Goal: Transaction & Acquisition: Complete application form

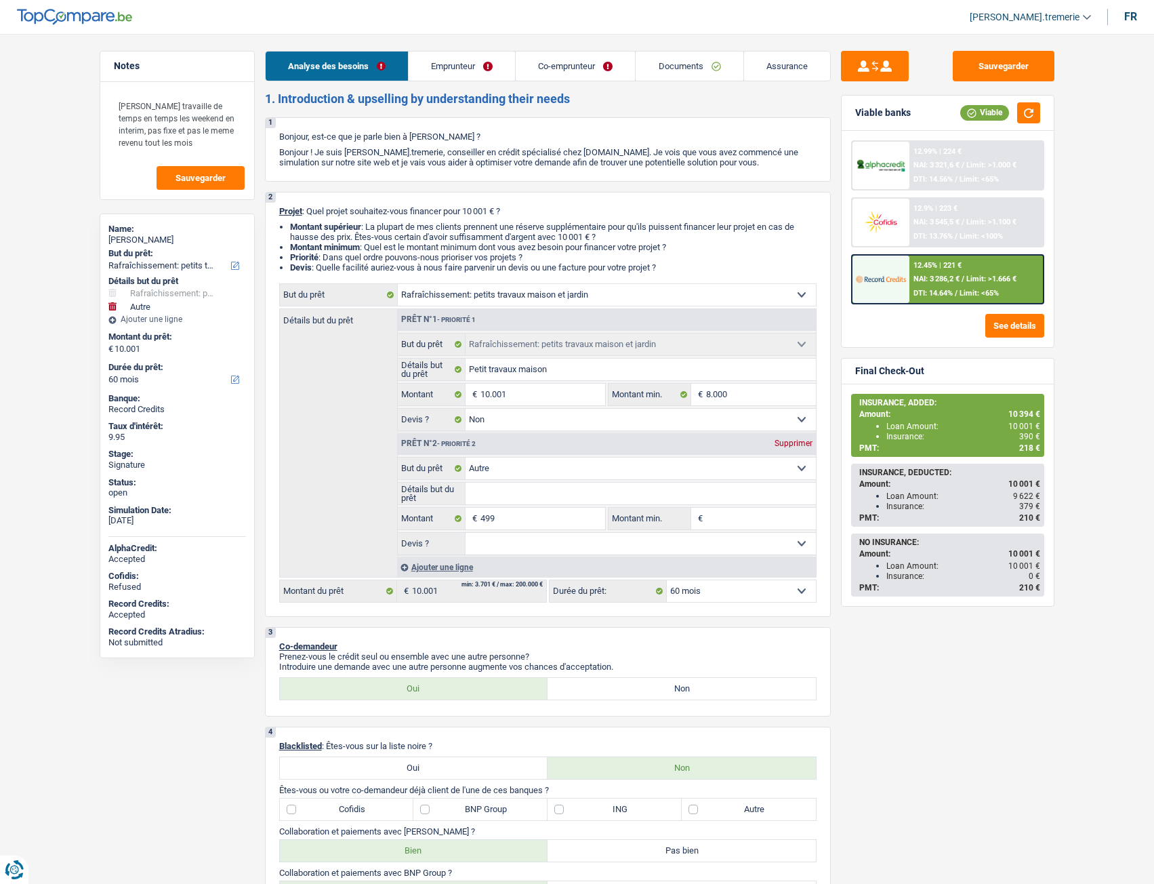
select select "houseOrGarden"
select select "other"
select select "60"
select select "houseOrGarden"
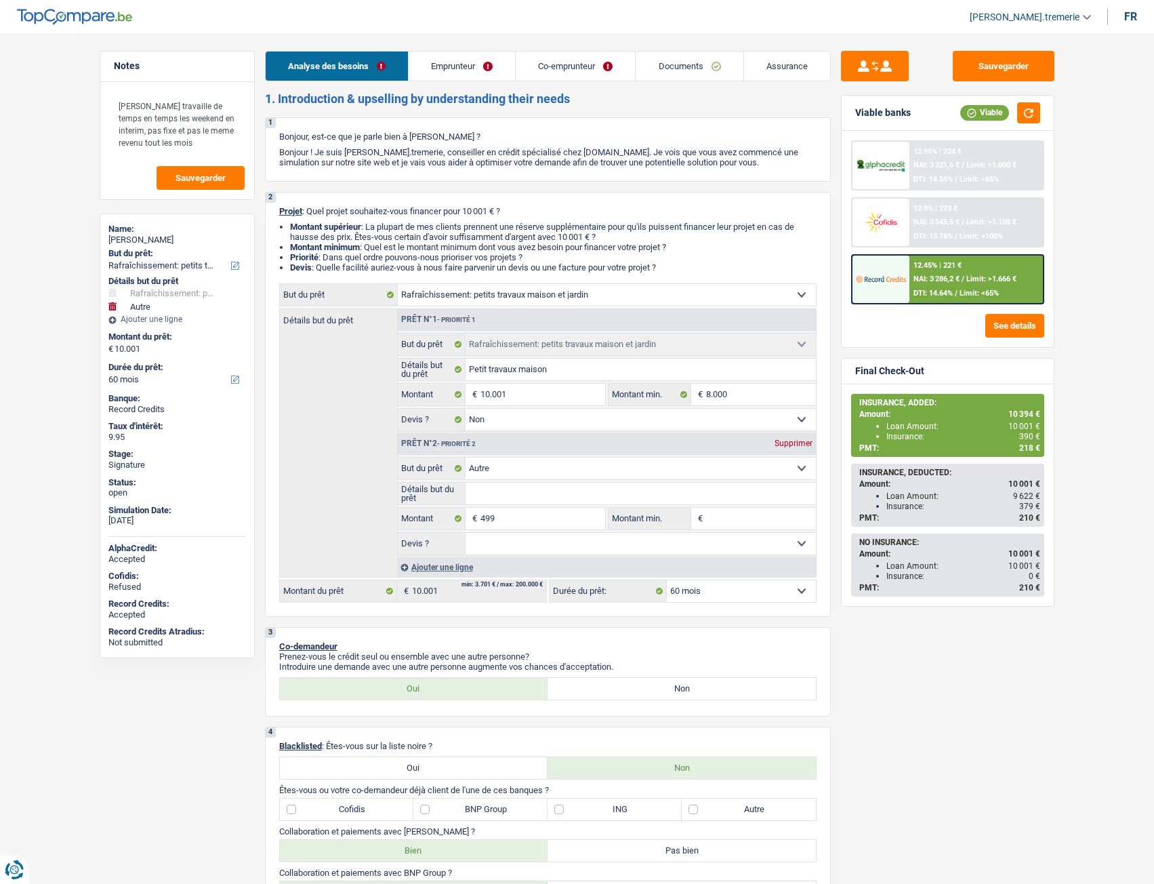
select select "houseOrGarden"
select select "false"
select select "other"
select select "60"
select select "worker"
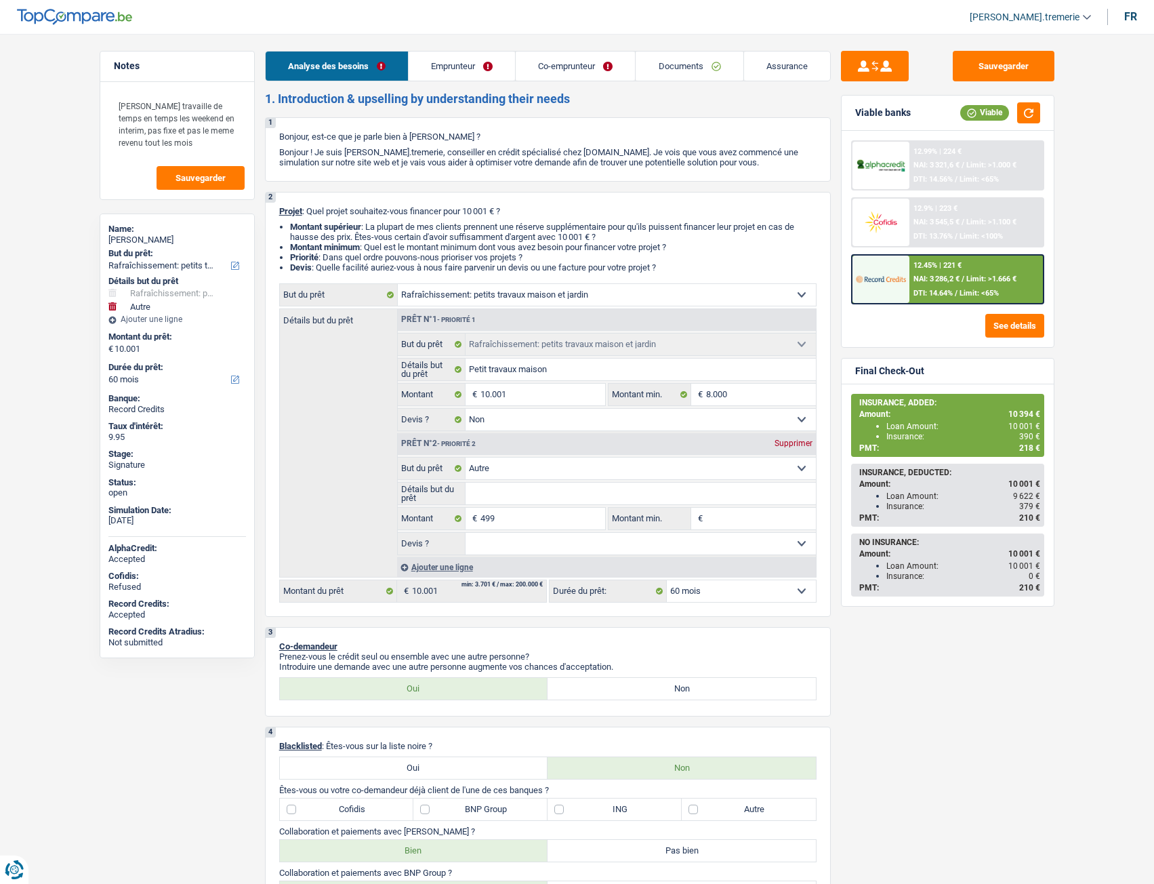
select select "worker"
select select "familyAllowances"
select select "netSalary"
select select "ownerWithMortgage"
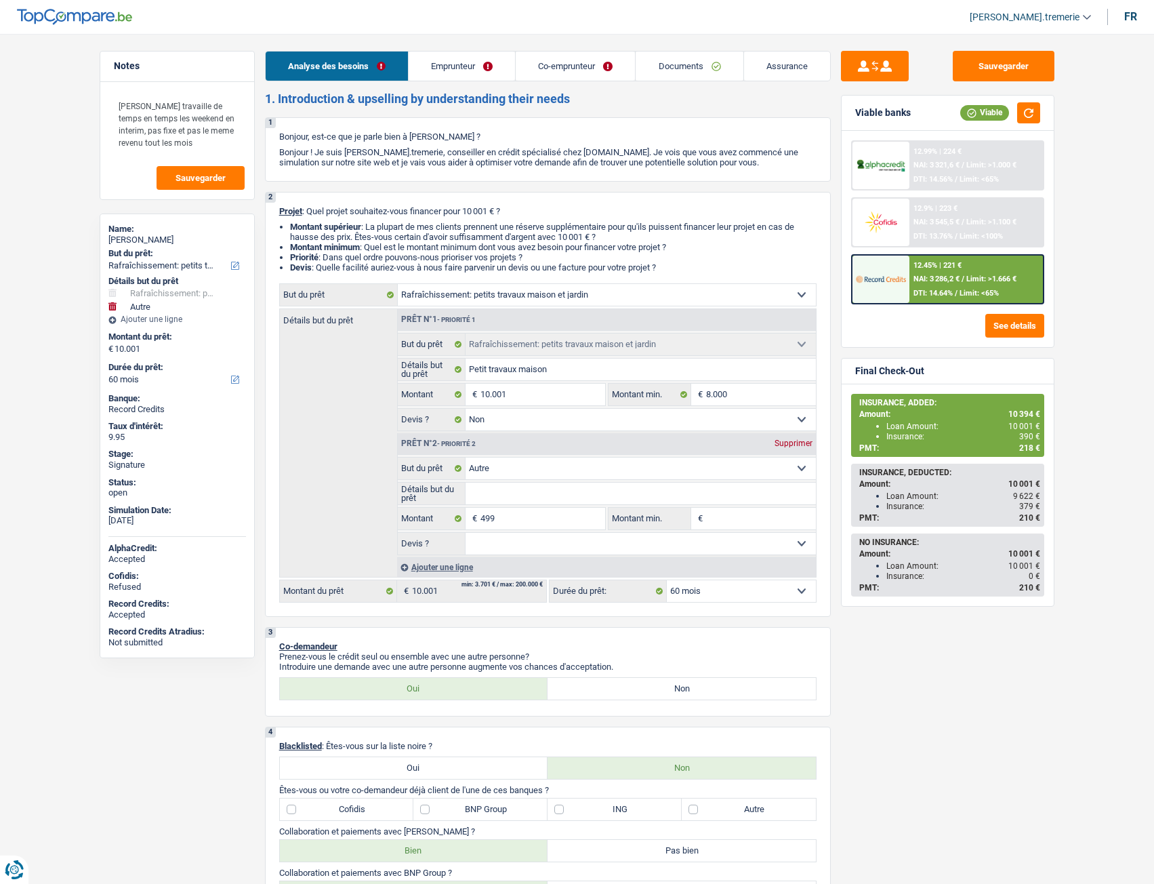
select select "mortgage"
select select "240"
select select "houseOrGarden"
select select "false"
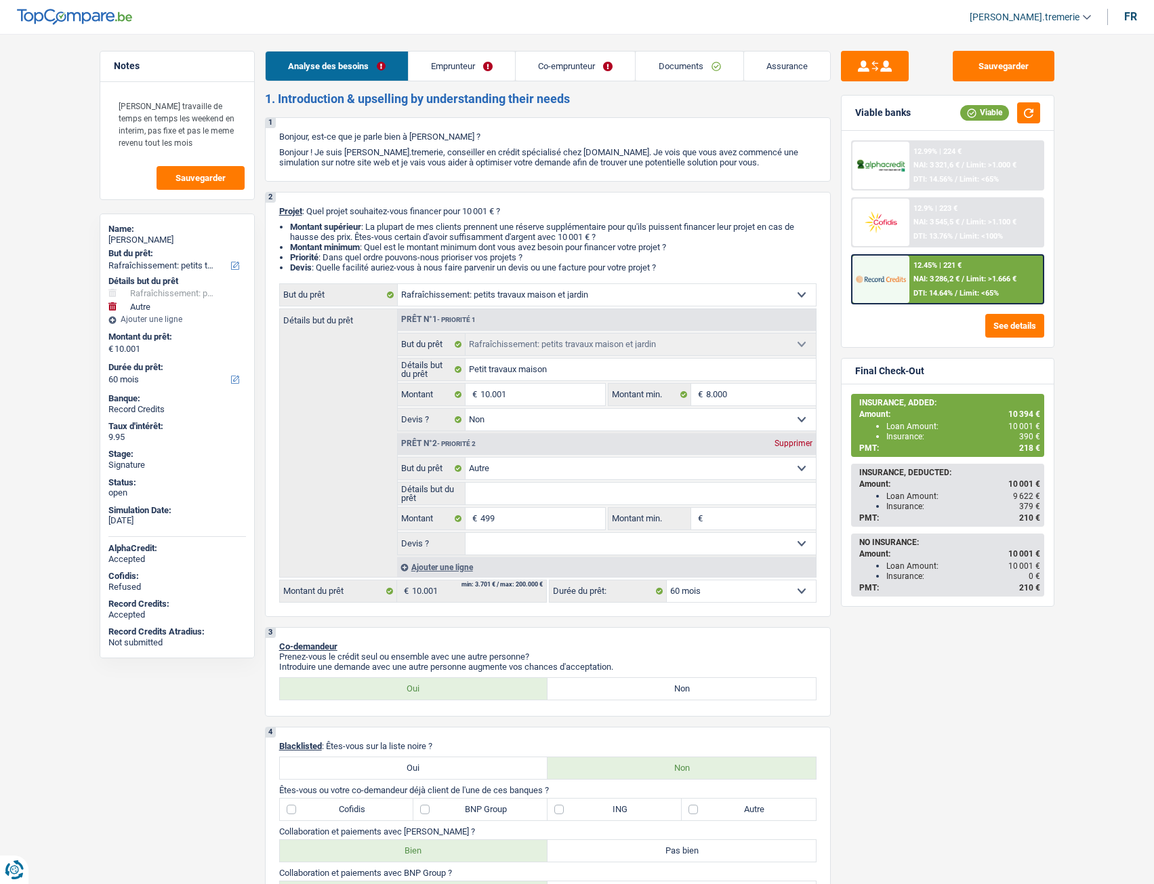
select select "other"
select select "60"
click at [1017, 323] on button "See details" at bounding box center [1015, 326] width 59 height 24
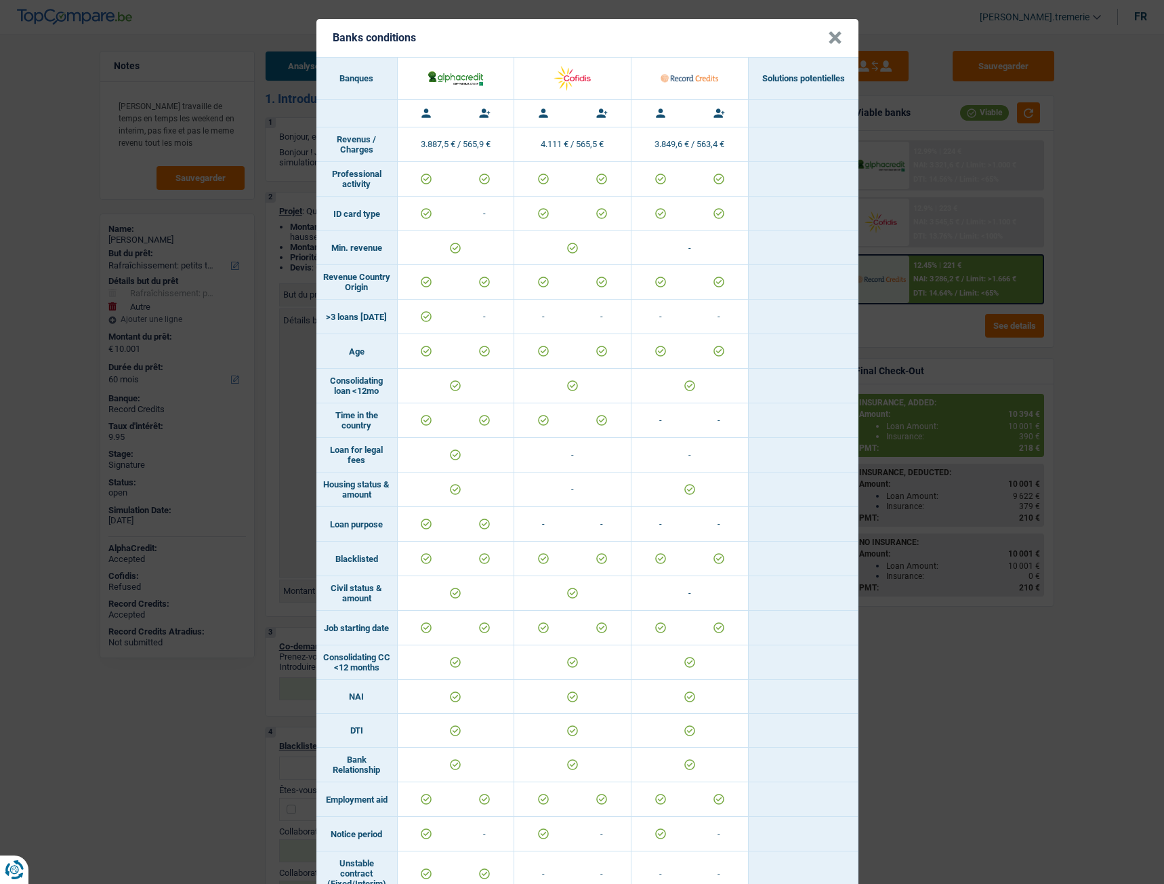
scroll to position [1, 0]
click at [829, 35] on button "×" at bounding box center [835, 38] width 14 height 14
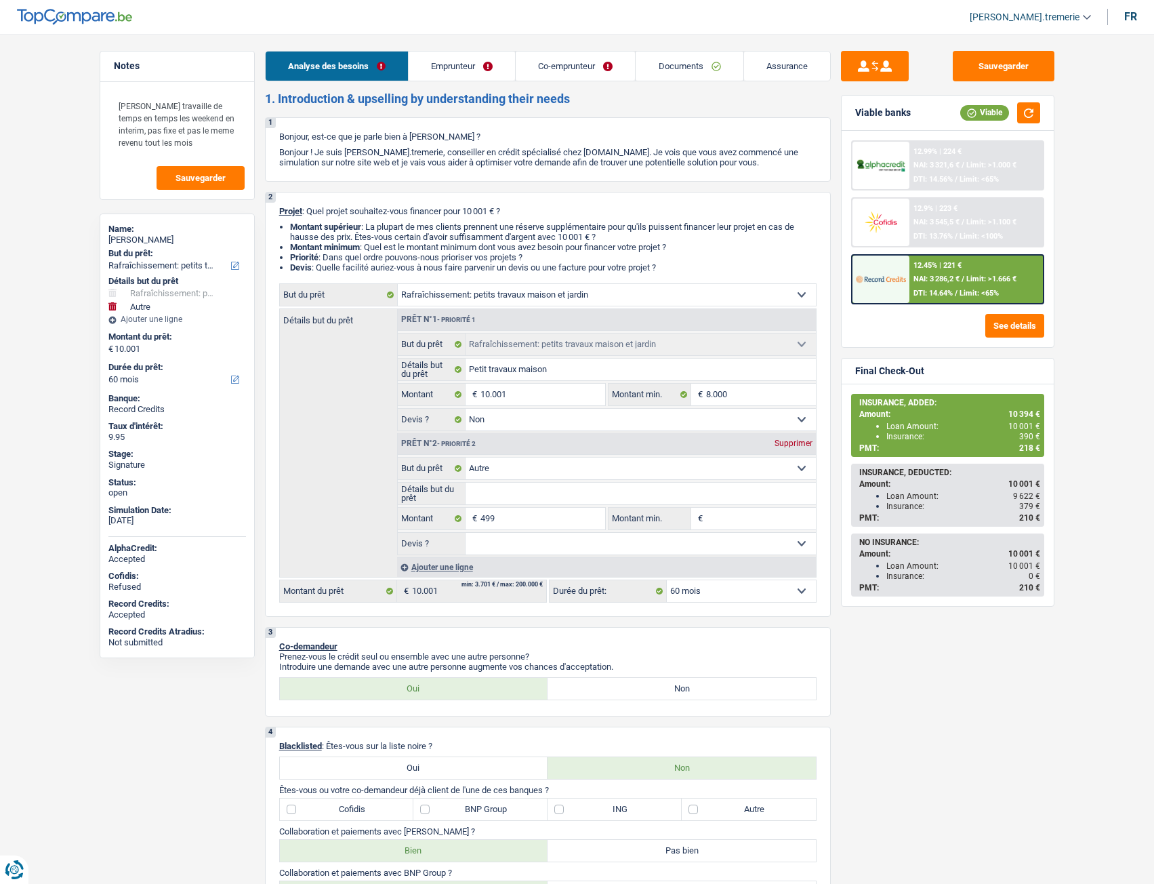
click at [476, 68] on link "Emprunteur" at bounding box center [462, 66] width 106 height 29
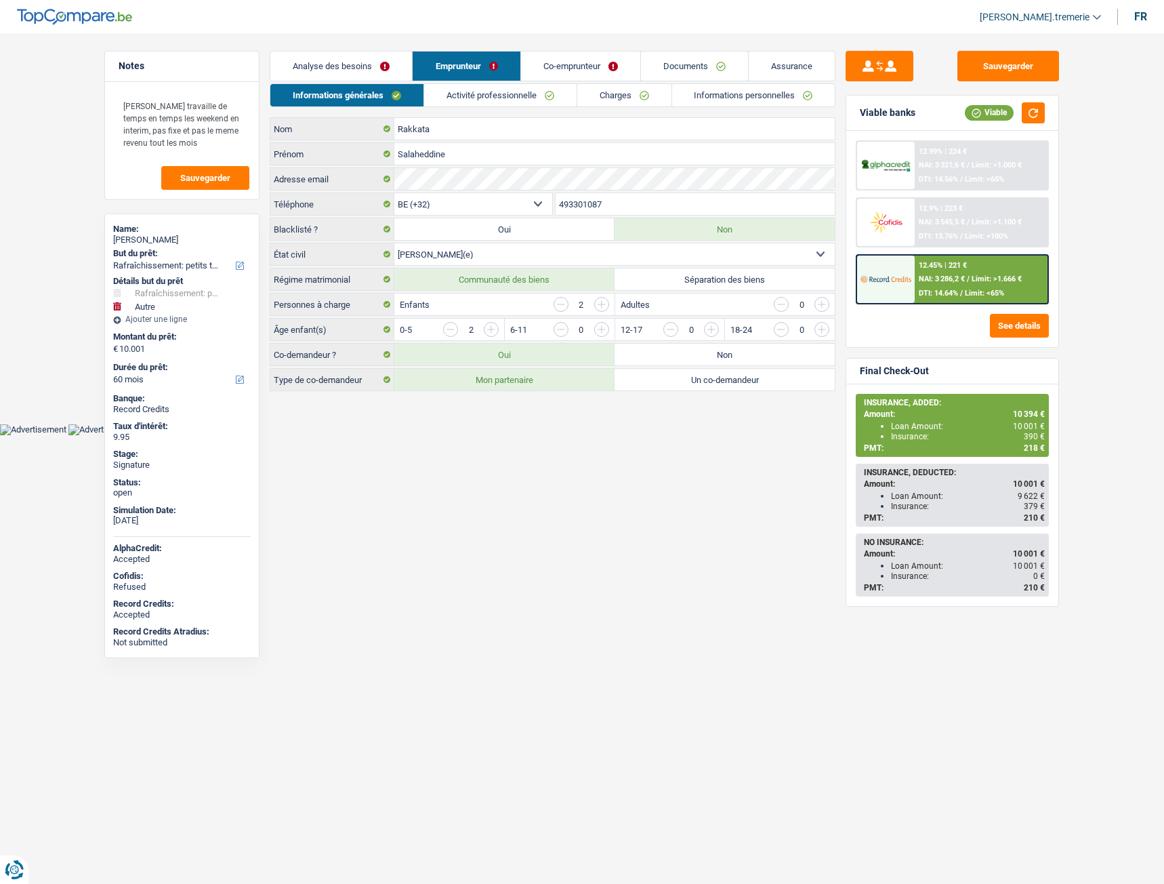
click at [697, 352] on label "Non" at bounding box center [725, 355] width 220 height 22
click at [697, 352] on input "Non" at bounding box center [725, 355] width 220 height 22
radio input "true"
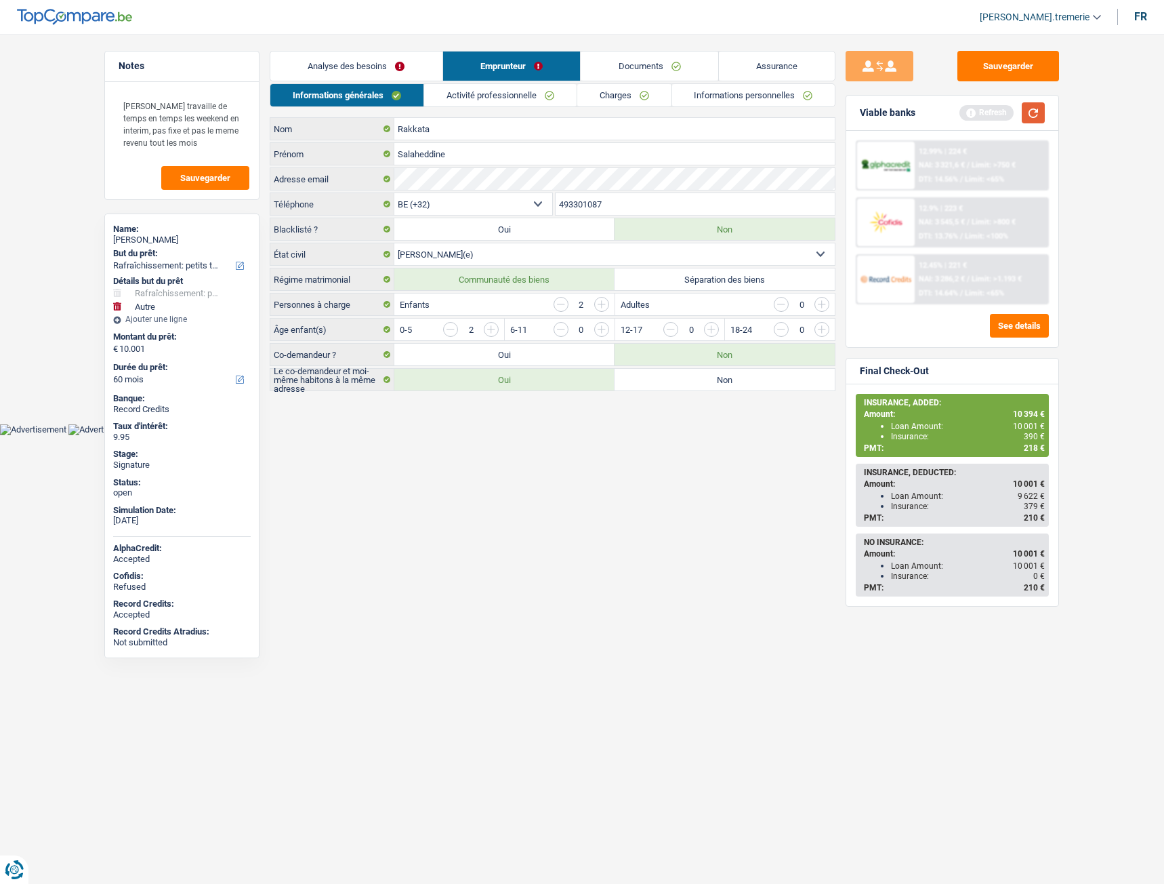
click at [1027, 115] on button "button" at bounding box center [1033, 112] width 23 height 21
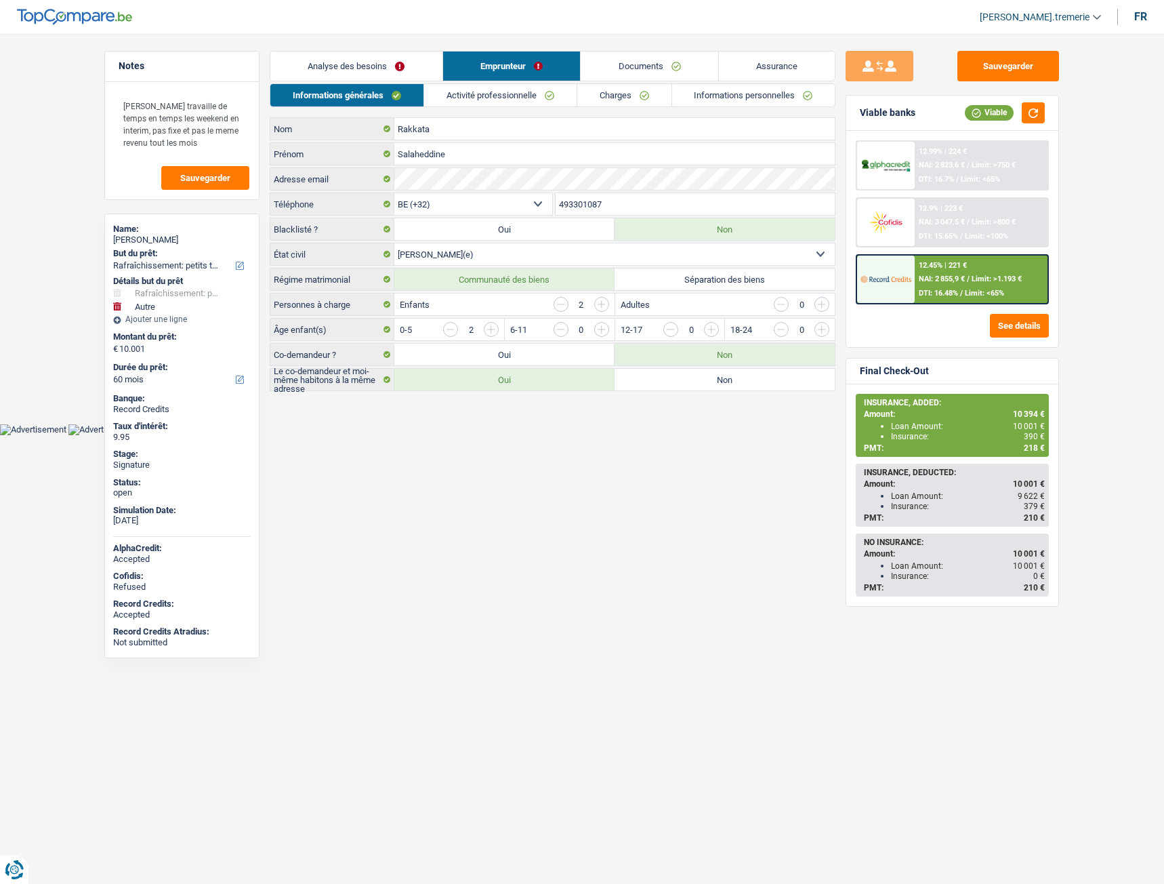
click at [893, 223] on img at bounding box center [886, 221] width 50 height 25
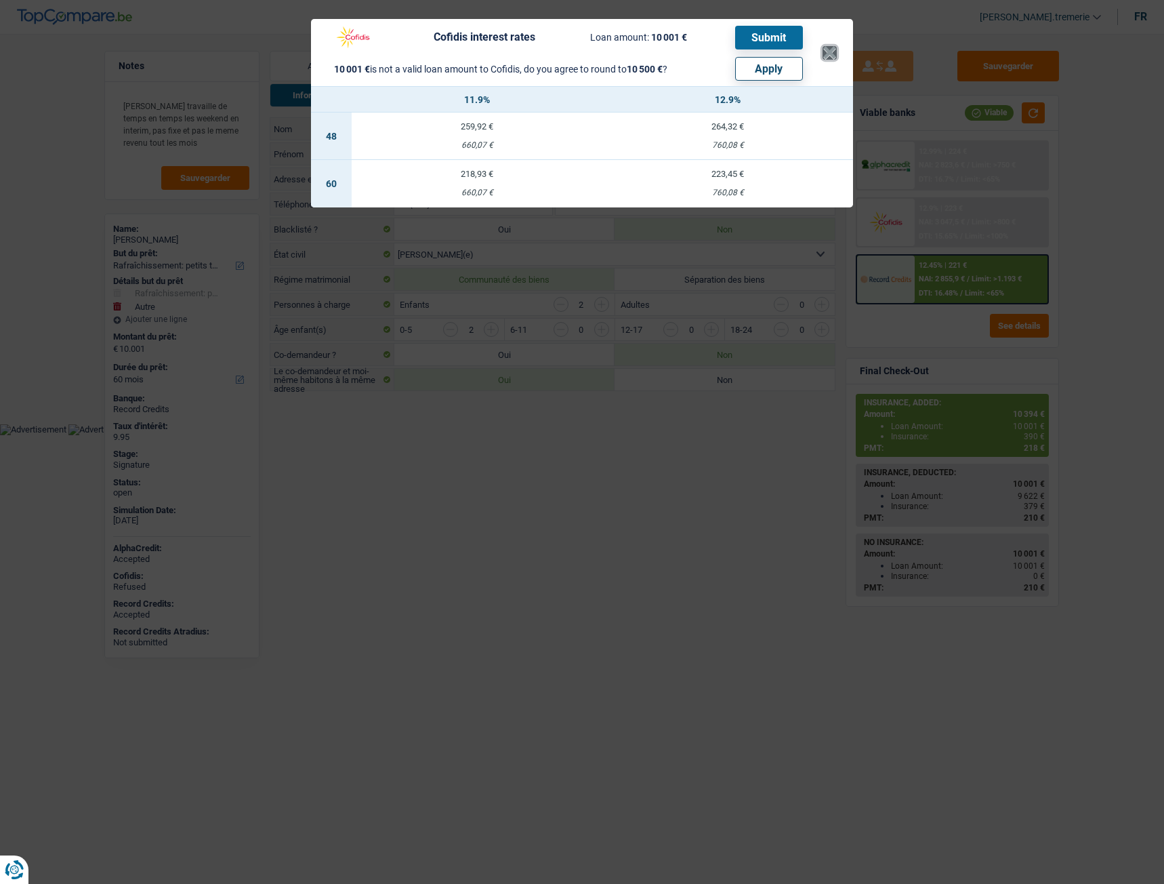
click at [832, 51] on button "×" at bounding box center [830, 53] width 14 height 14
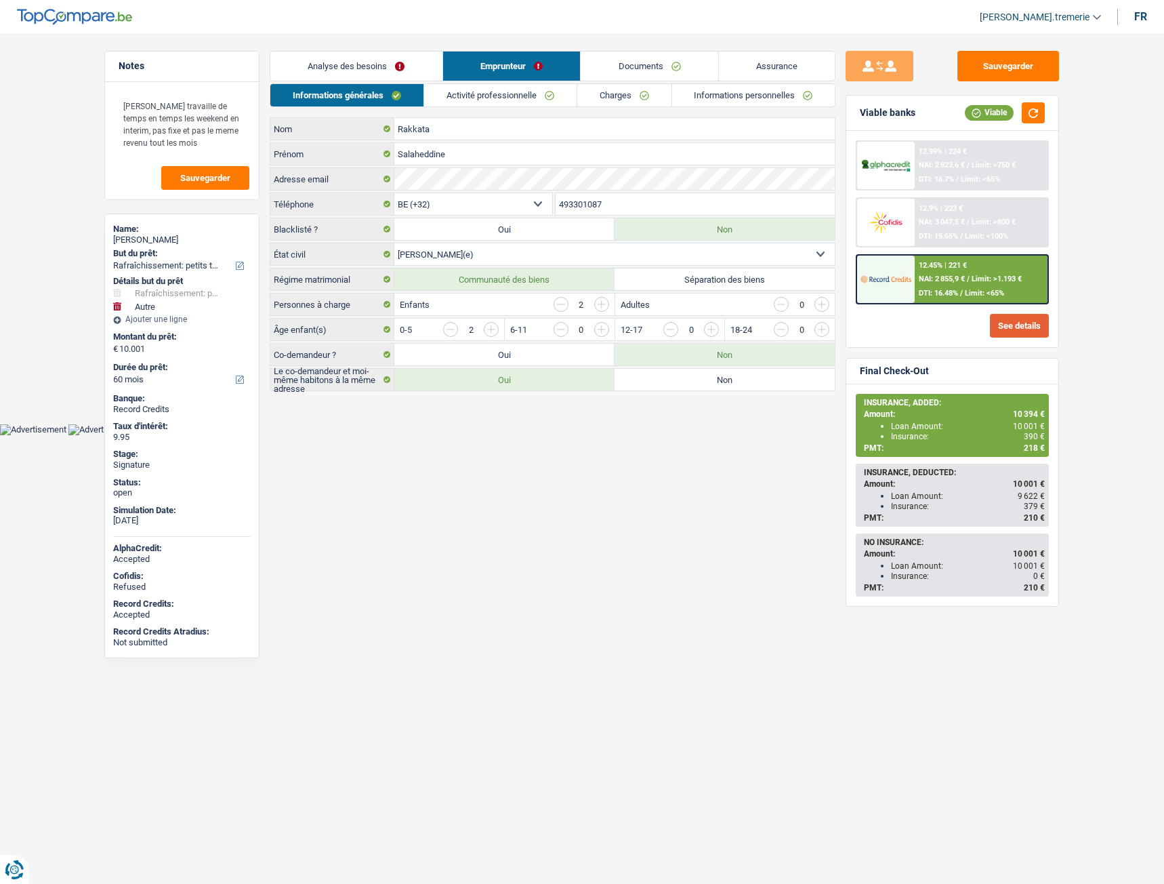
click at [1033, 336] on button "See details" at bounding box center [1019, 326] width 59 height 24
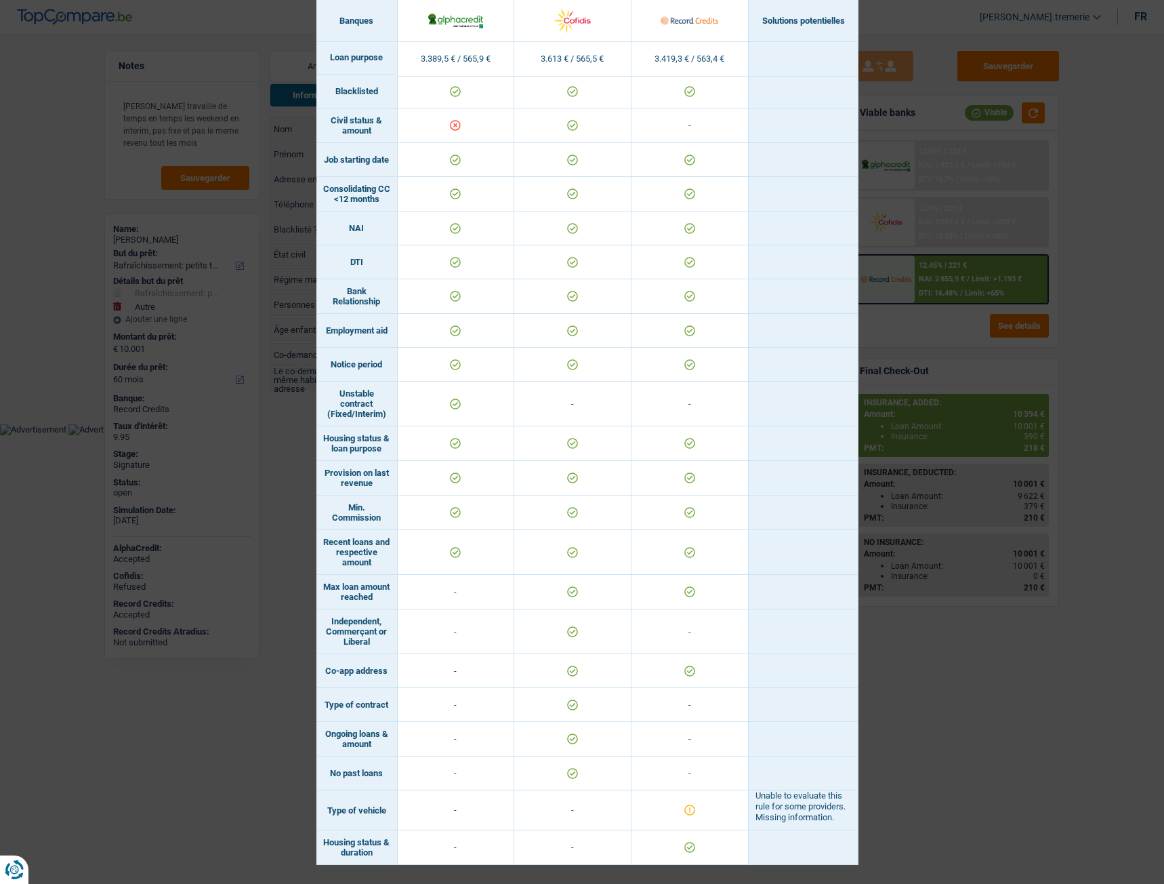
scroll to position [0, 0]
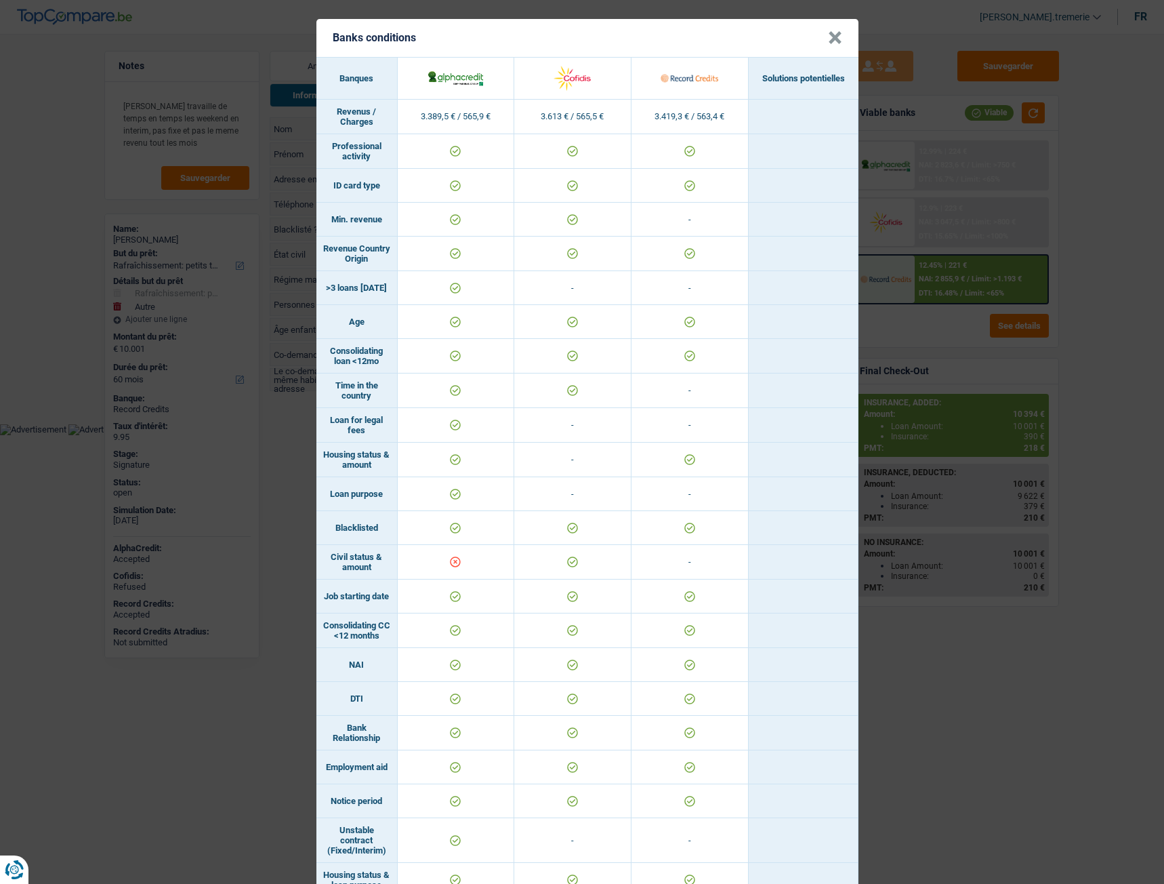
click at [829, 35] on button "×" at bounding box center [835, 38] width 14 height 14
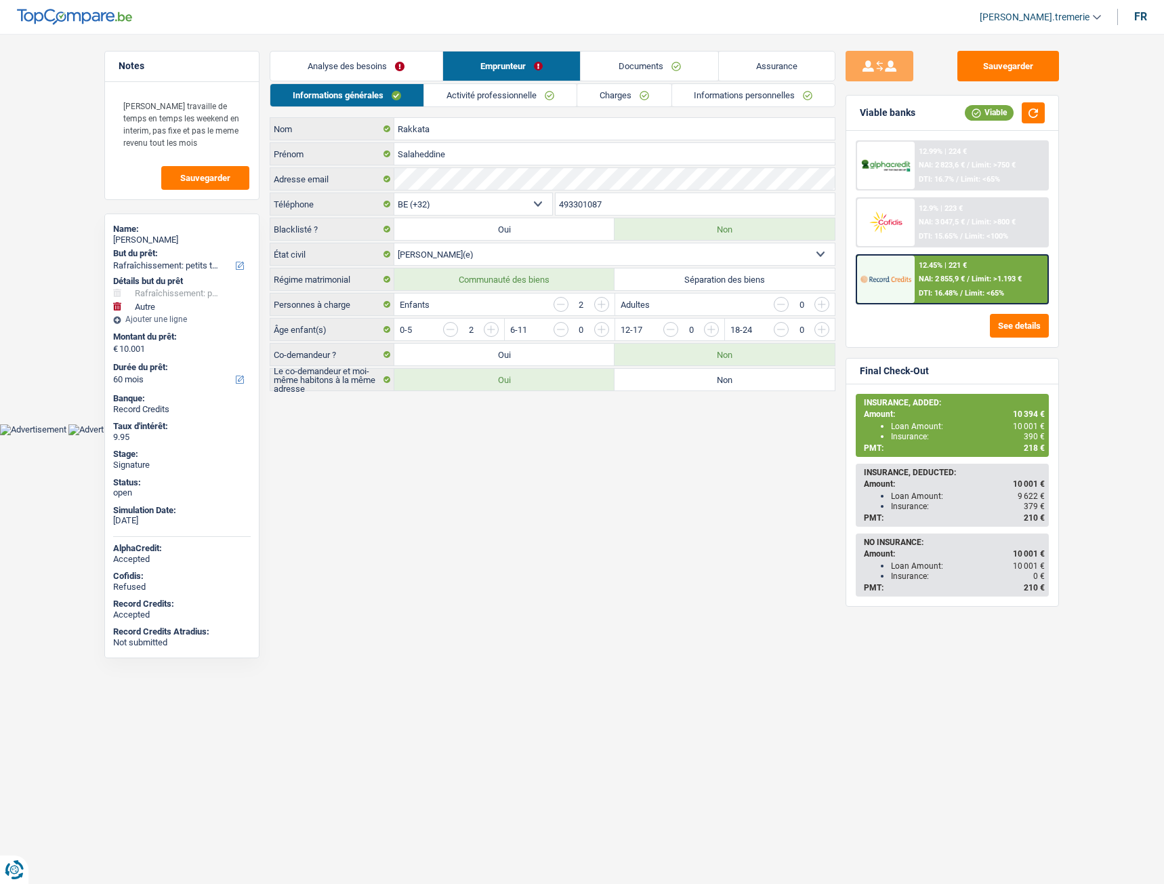
click at [652, 378] on label "Non" at bounding box center [725, 380] width 220 height 22
click at [652, 378] on input "Non" at bounding box center [725, 380] width 220 height 22
radio input "true"
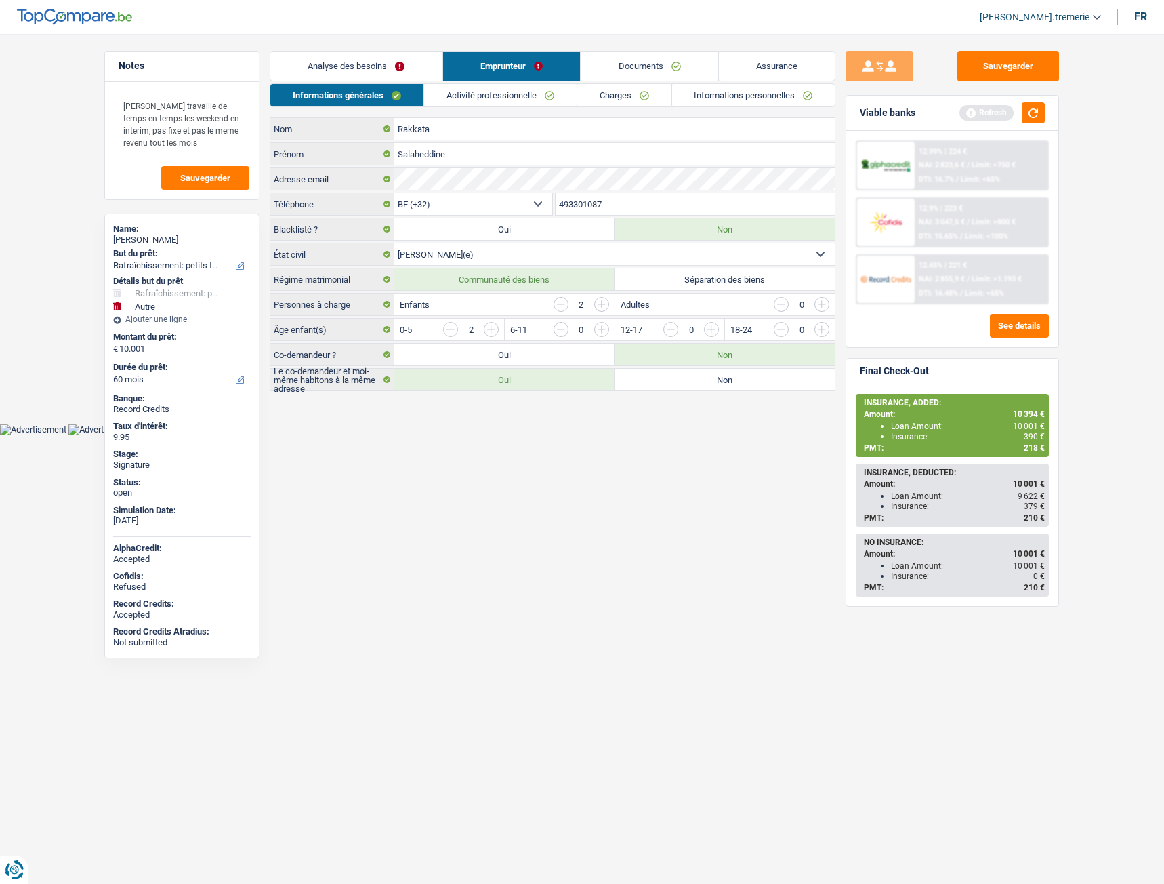
click at [652, 378] on label "Non" at bounding box center [725, 380] width 220 height 22
click at [652, 378] on input "Non" at bounding box center [725, 380] width 220 height 22
radio input "true"
click at [537, 355] on label "Oui" at bounding box center [504, 355] width 220 height 22
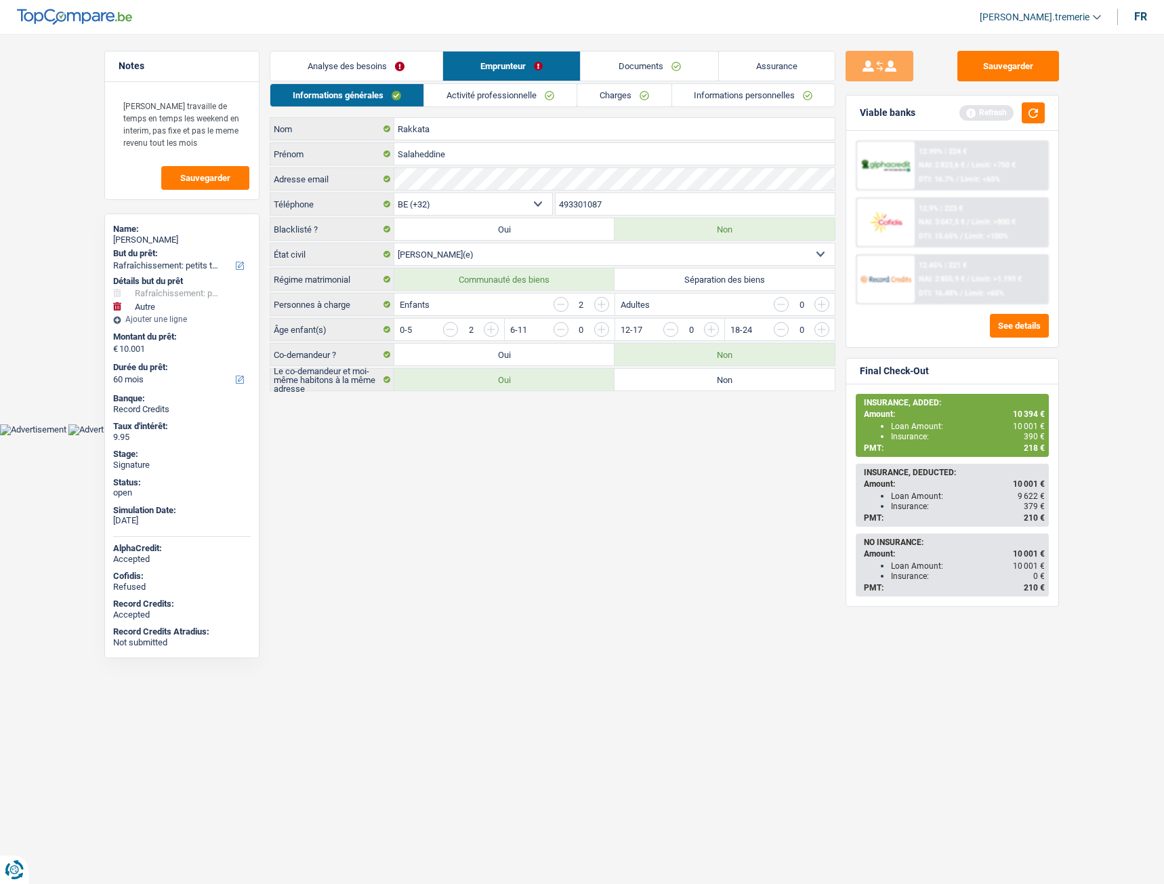
click at [537, 355] on input "Oui" at bounding box center [504, 355] width 220 height 22
radio input "true"
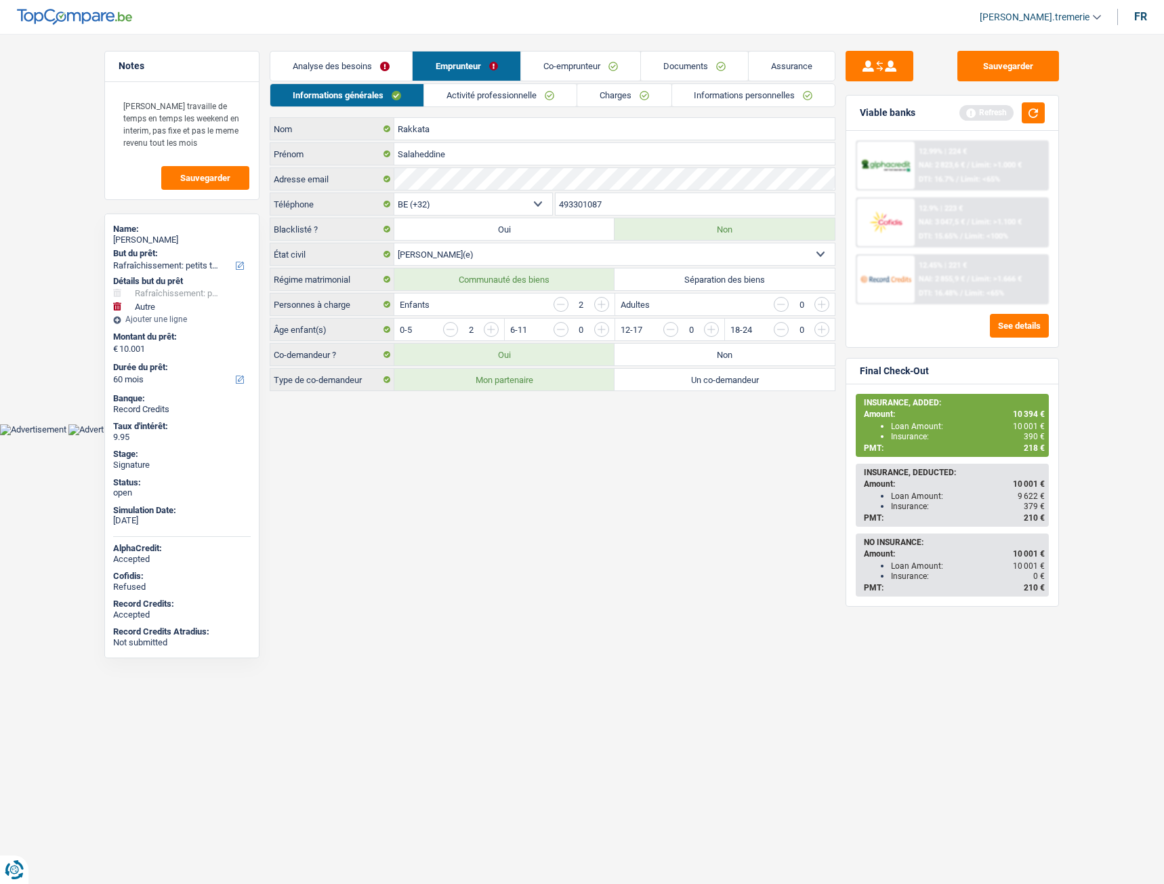
click at [676, 352] on label "Non" at bounding box center [725, 355] width 220 height 22
click at [676, 352] on input "Non" at bounding box center [725, 355] width 220 height 22
radio input "true"
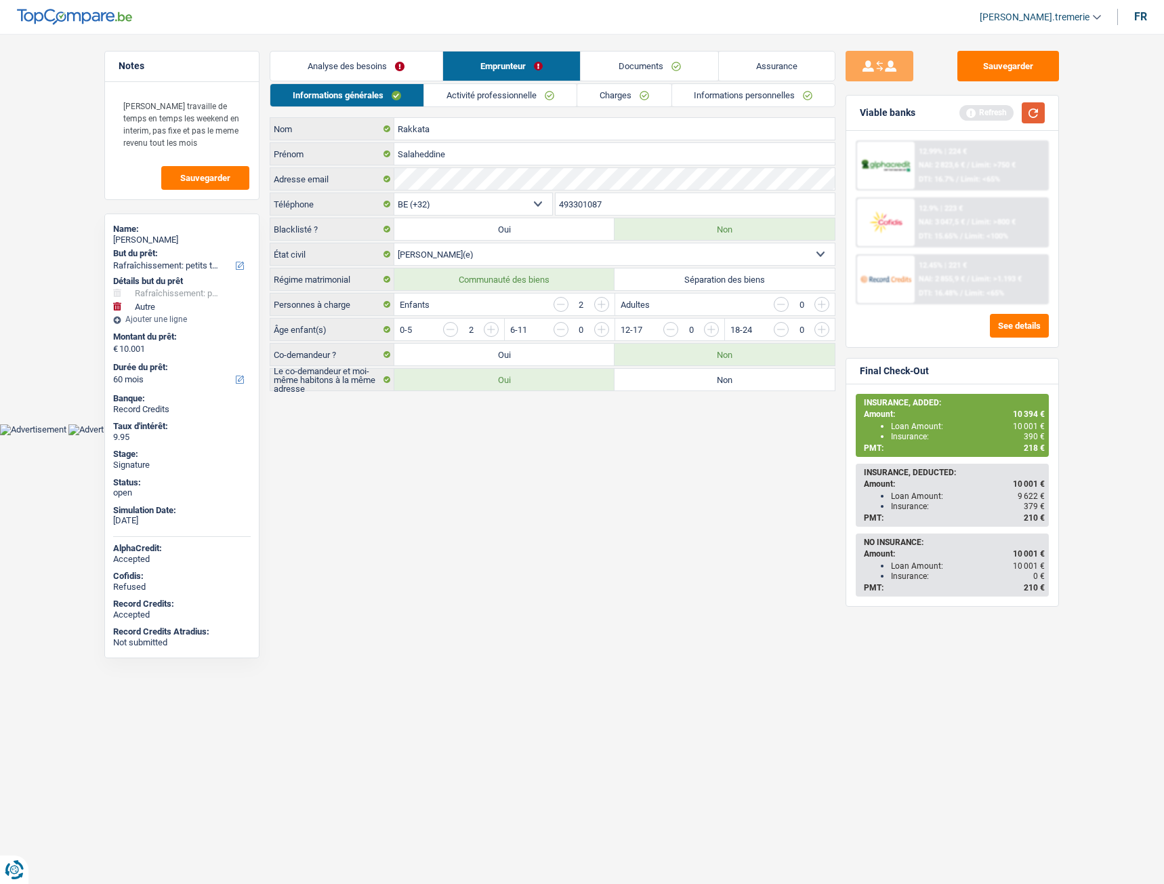
click at [1034, 110] on button "button" at bounding box center [1033, 112] width 23 height 21
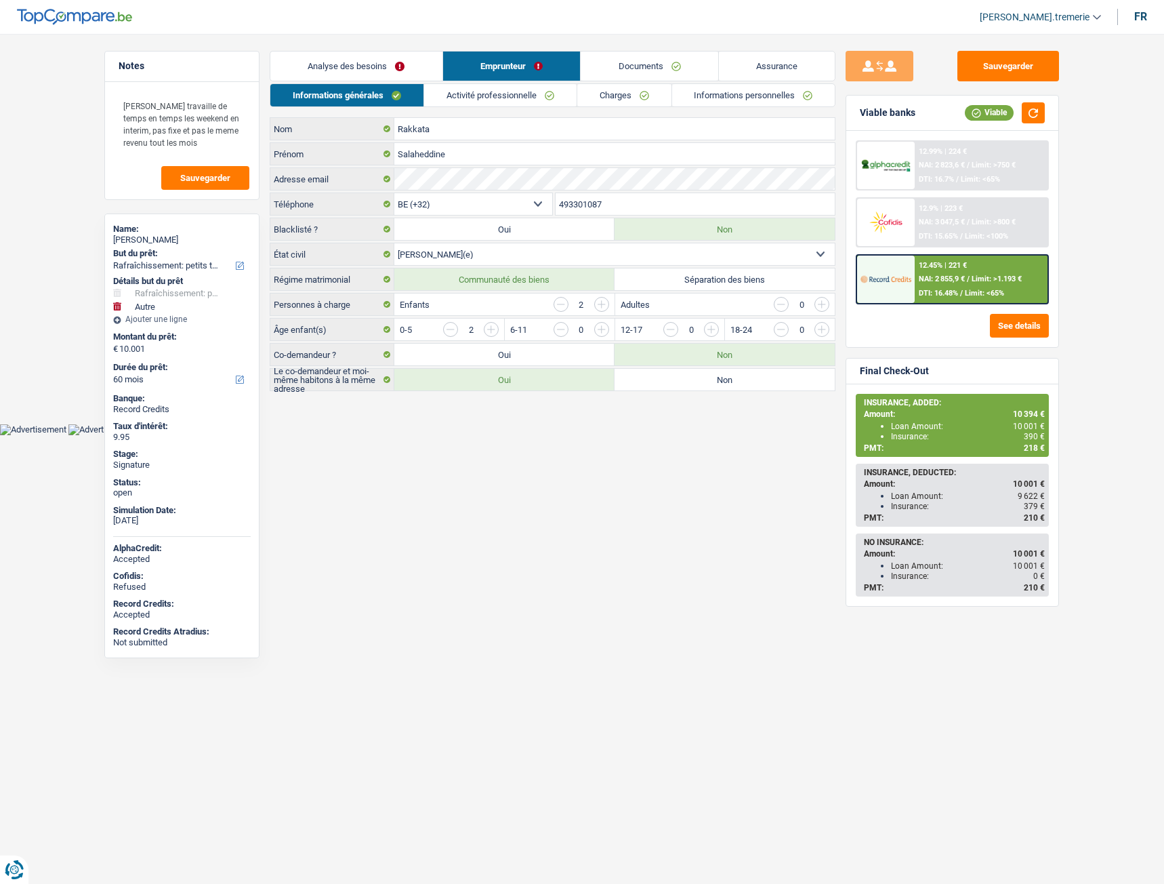
click at [926, 213] on div "12.9% | 223 € NAI: 3 047,5 € / Limit: >800 € DTI: 15.65% / Limit: <100%" at bounding box center [982, 222] width 134 height 47
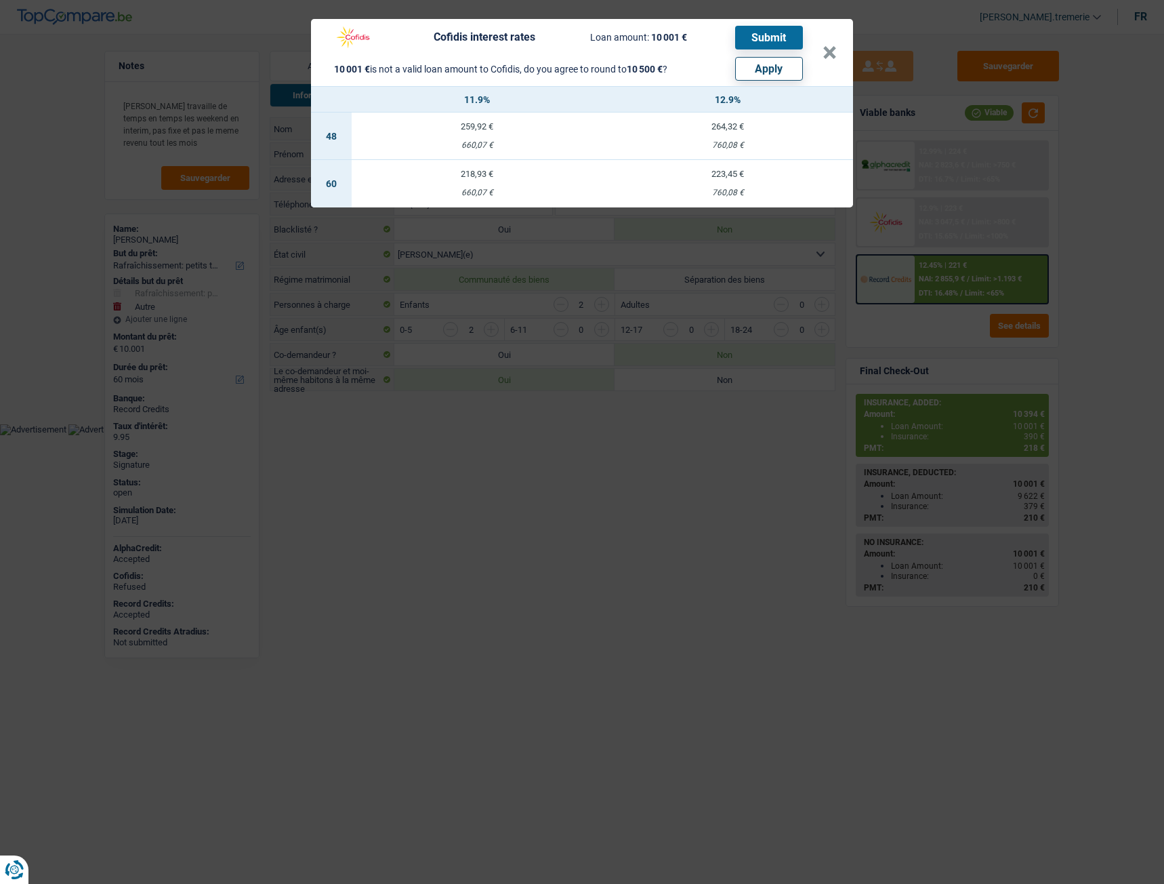
click at [773, 68] on button "Apply" at bounding box center [769, 69] width 68 height 24
type input "10.500"
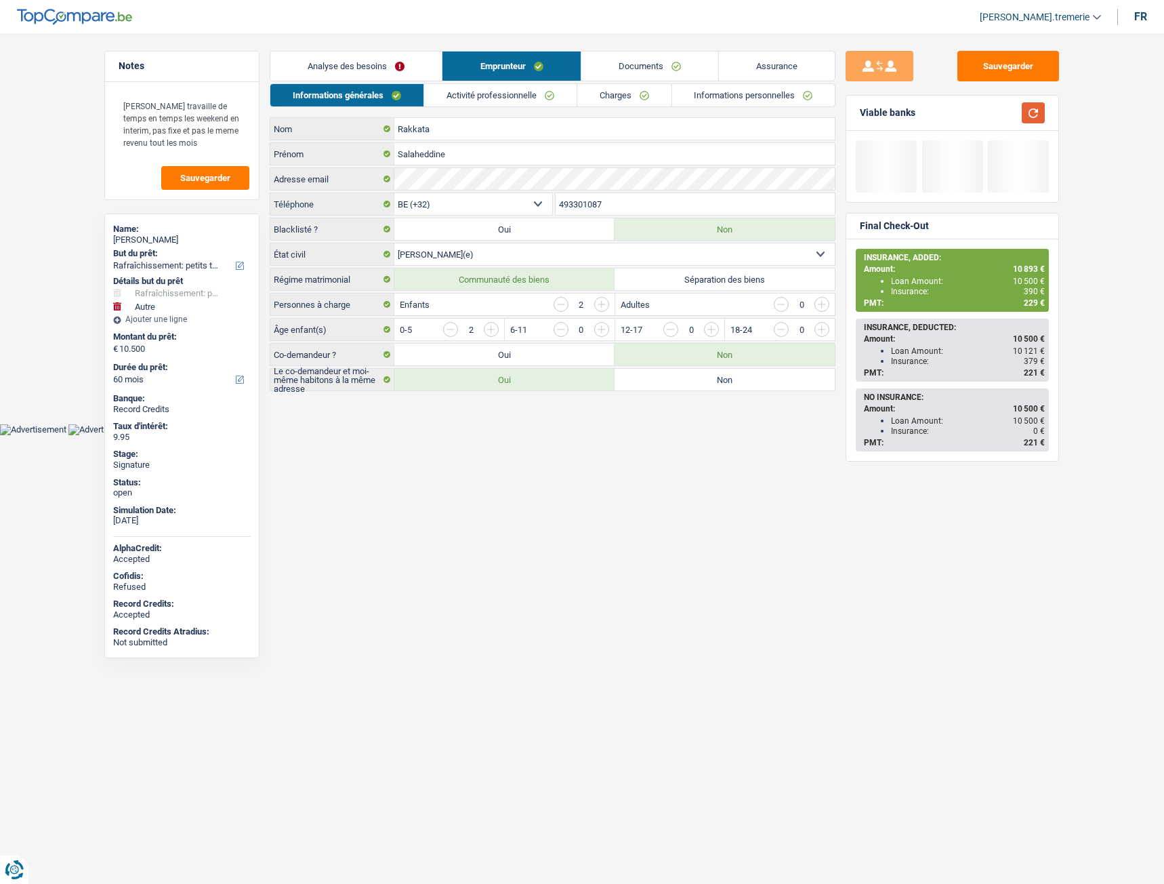
click at [1035, 109] on button "button" at bounding box center [1033, 112] width 23 height 21
click at [947, 545] on div "Sauvegarder Viable banks Final Check-Out INSURANCE, ADDED: Amount: 10 893 € Loa…" at bounding box center [953, 455] width 234 height 808
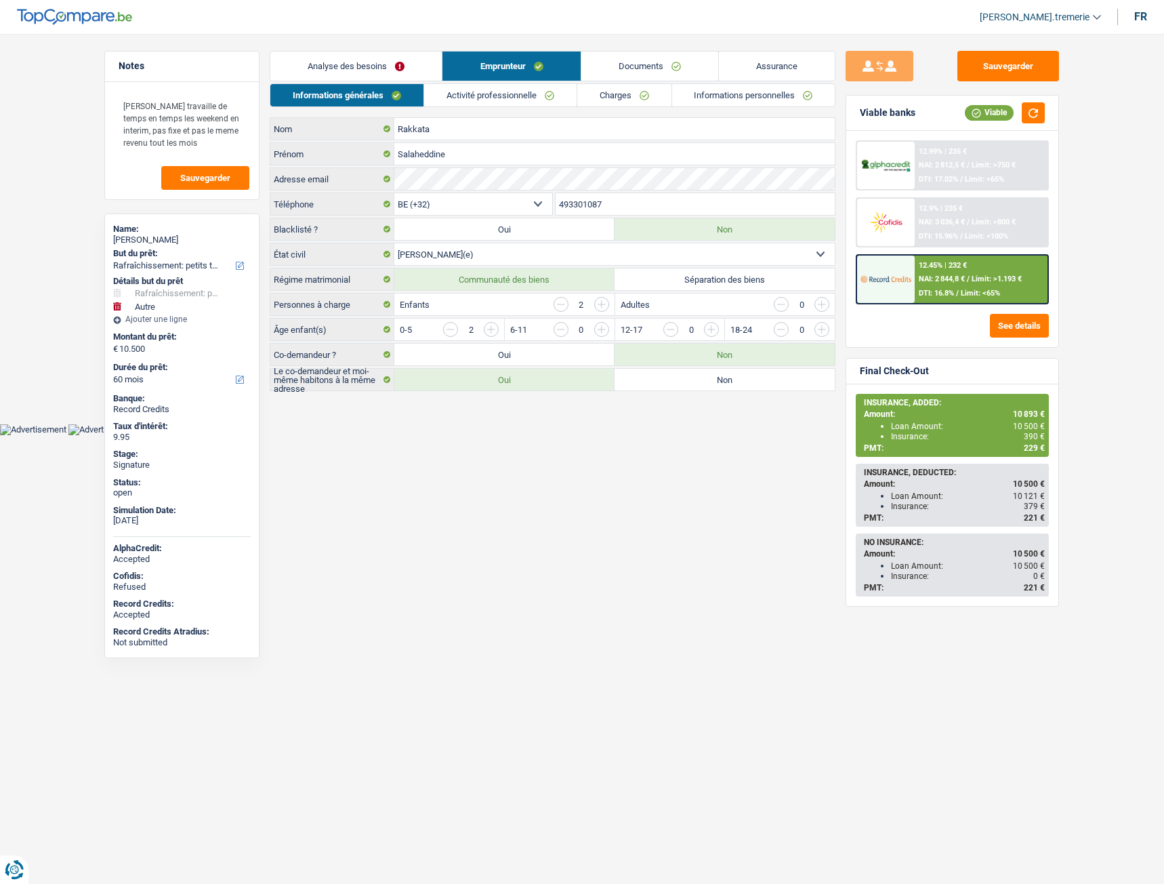
click at [984, 241] on span "Limit: <100%" at bounding box center [986, 236] width 43 height 9
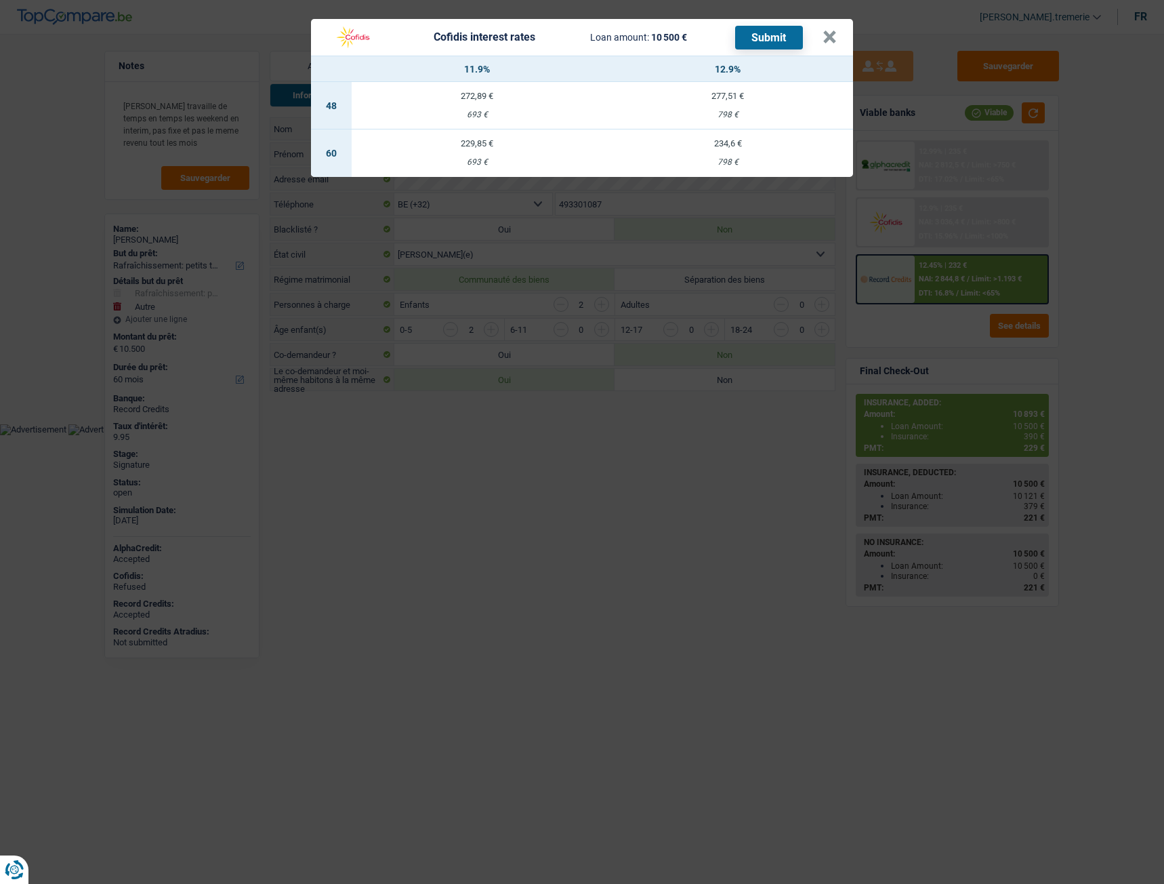
click at [704, 169] on td "234,6 € 798 €" at bounding box center [728, 152] width 251 height 47
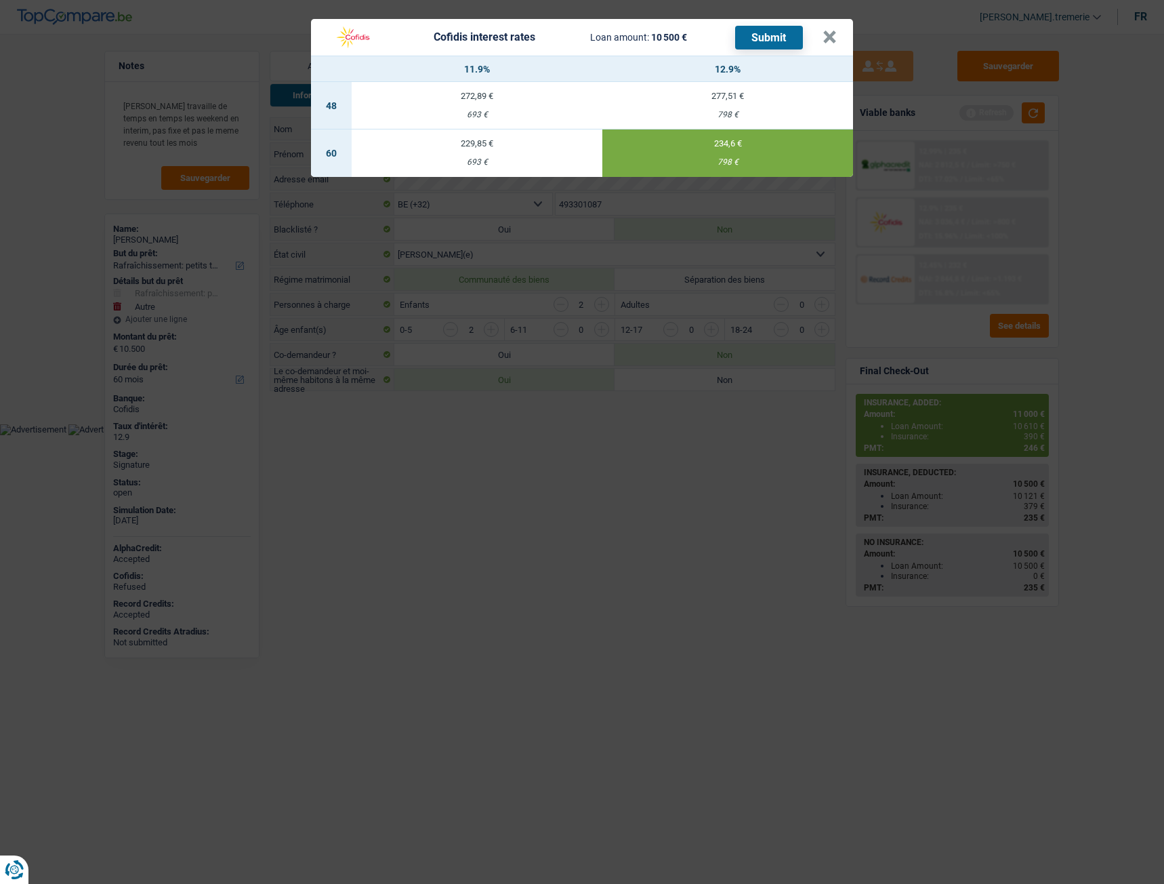
click at [777, 37] on button "Submit" at bounding box center [769, 38] width 68 height 24
click at [833, 35] on button "×" at bounding box center [830, 38] width 14 height 14
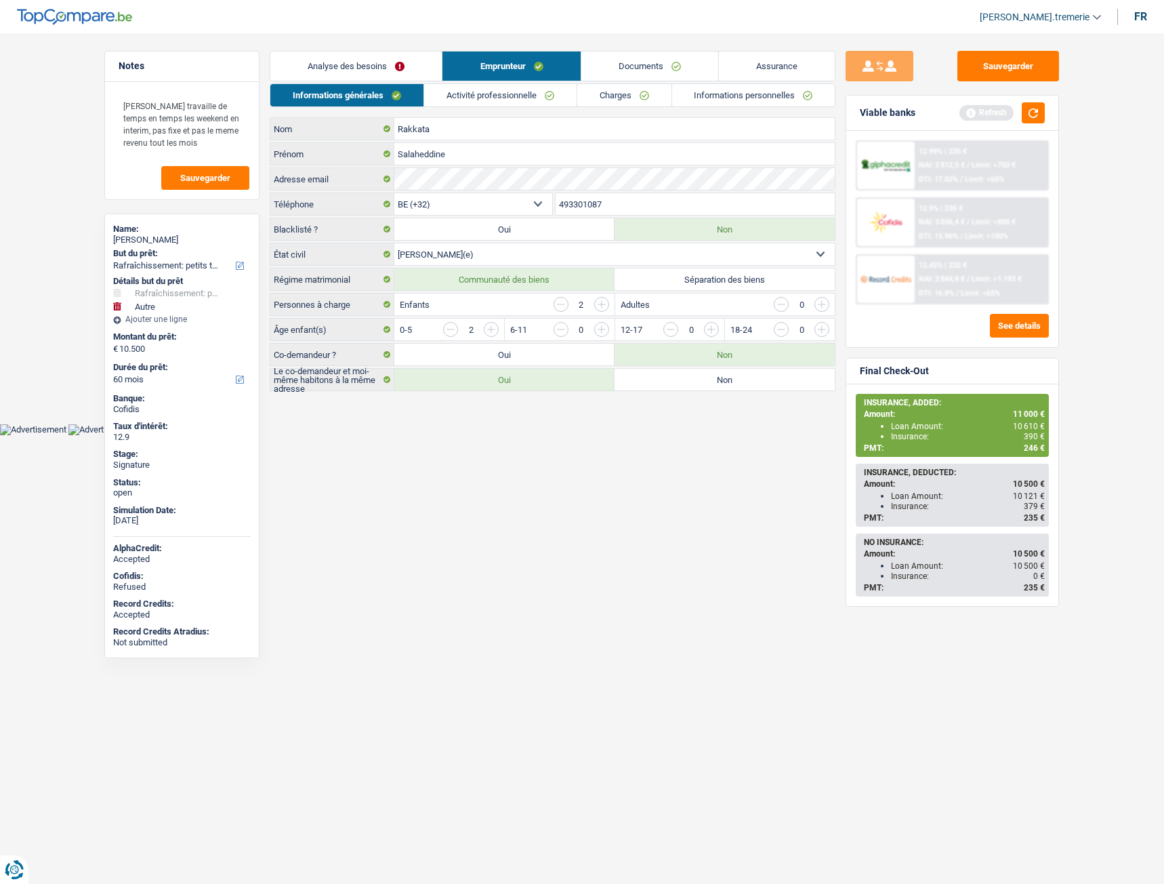
click at [502, 92] on link "Activité professionnelle" at bounding box center [500, 95] width 153 height 22
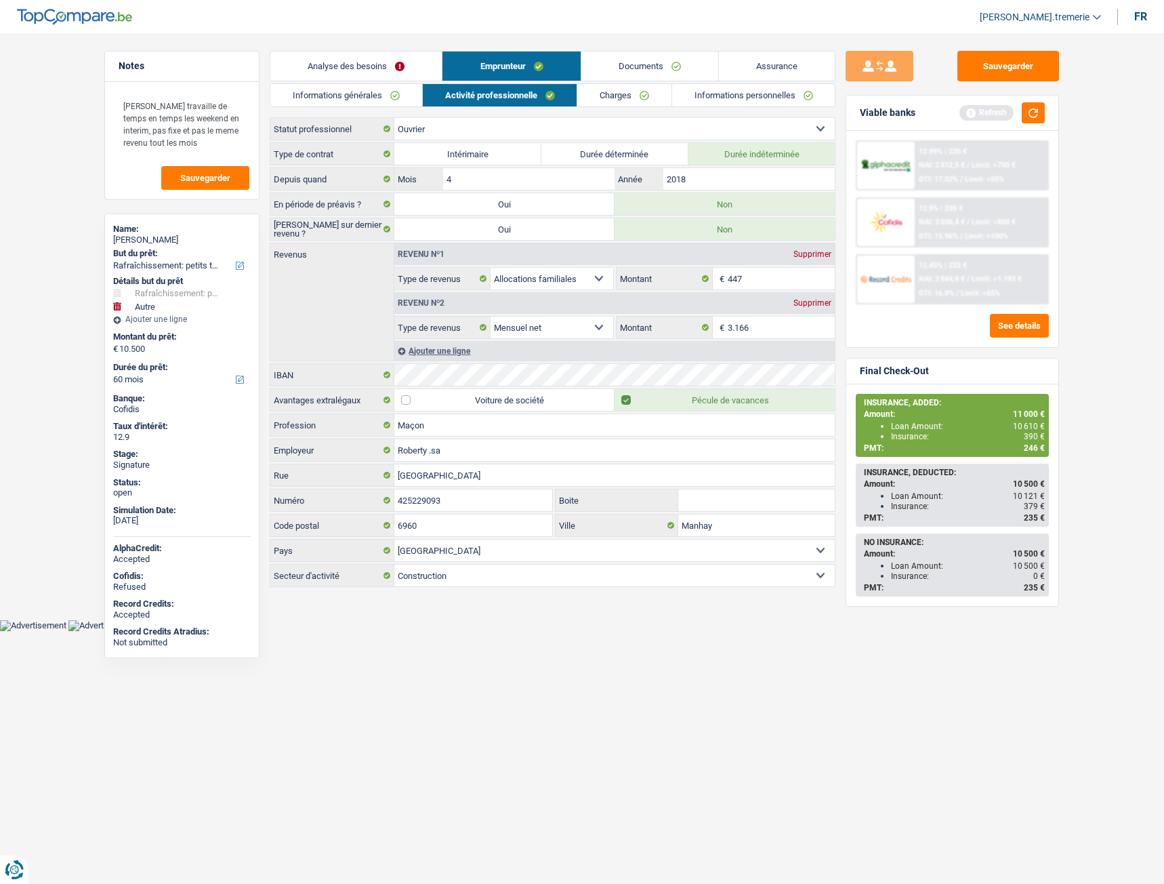
click at [603, 98] on link "Charges" at bounding box center [624, 95] width 94 height 22
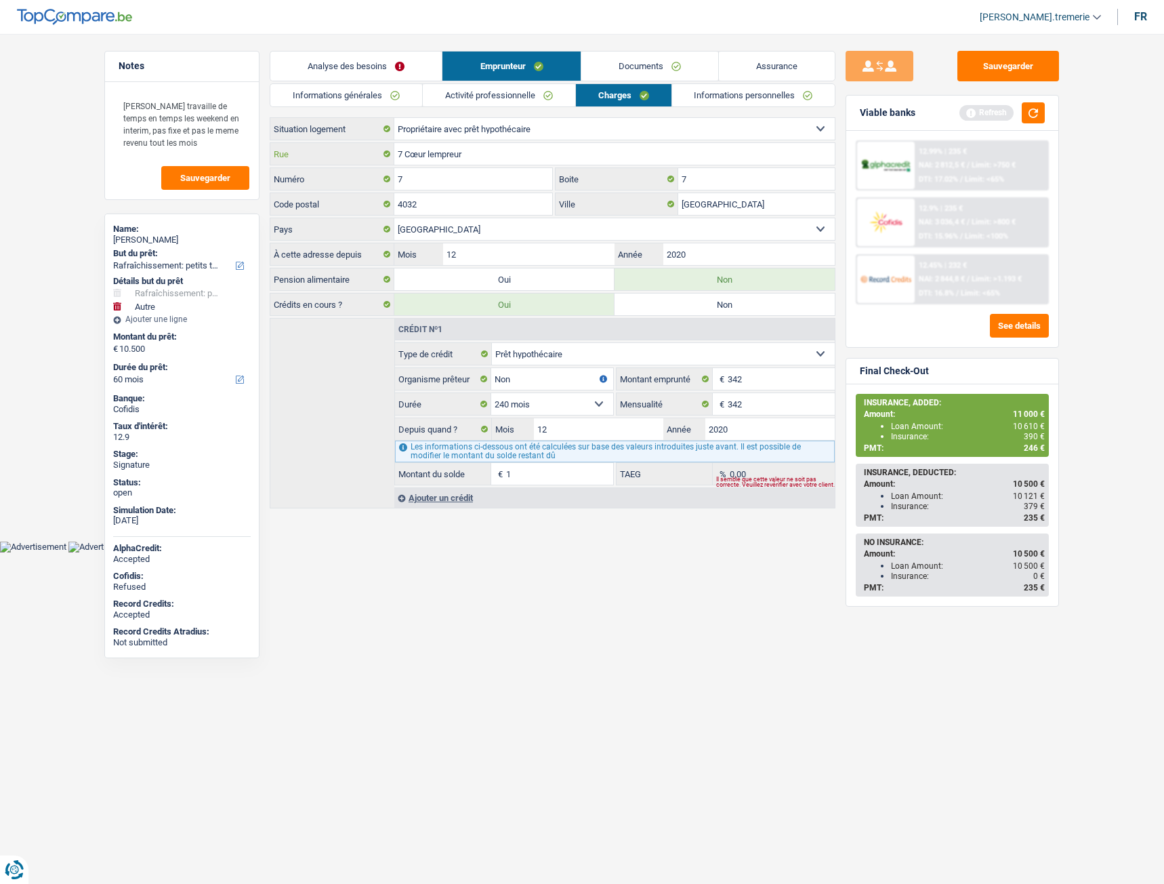
click at [407, 156] on input "7 Cœur lempreur" at bounding box center [614, 154] width 441 height 22
type input "Cœur lempreur"
click at [682, 73] on link "Documents" at bounding box center [650, 66] width 137 height 29
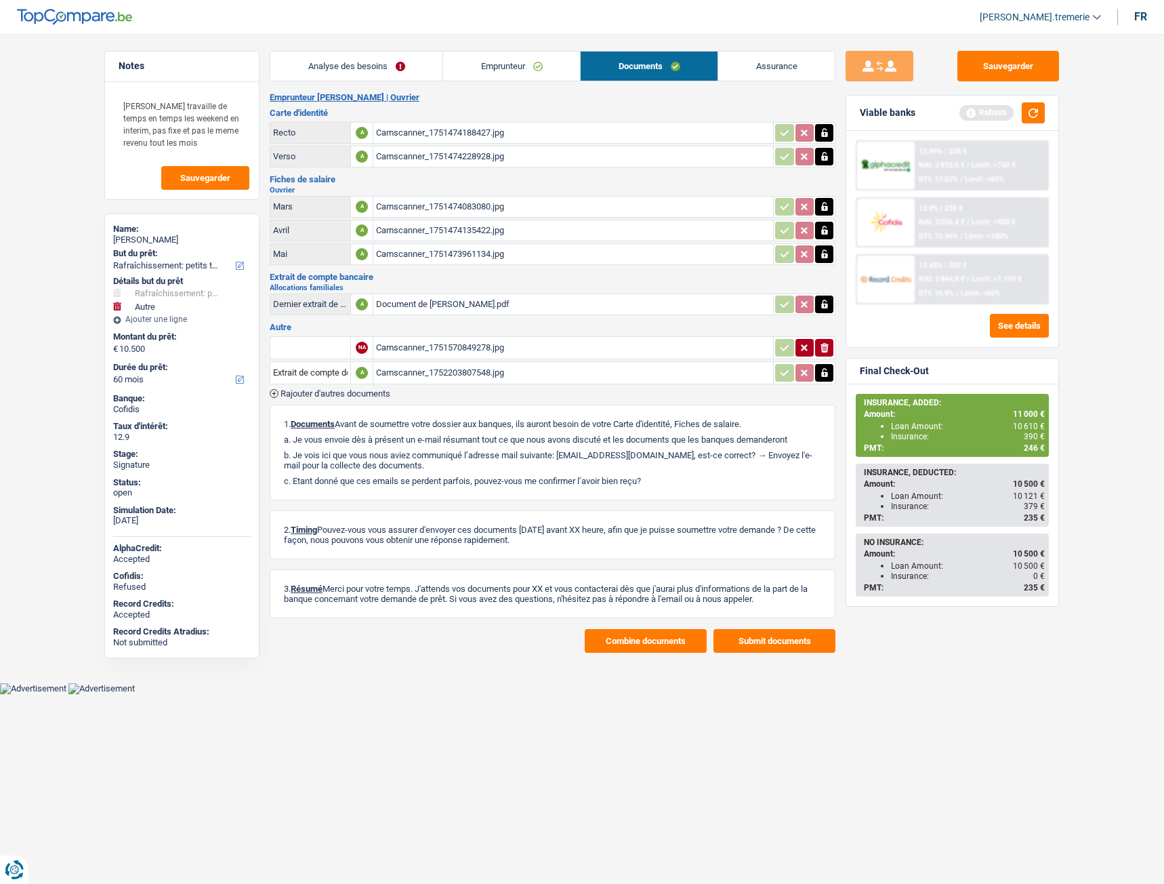
click at [432, 255] on div "Camscanner_1751473961134.jpg" at bounding box center [573, 254] width 394 height 20
click at [498, 65] on link "Emprunteur" at bounding box center [511, 66] width 137 height 29
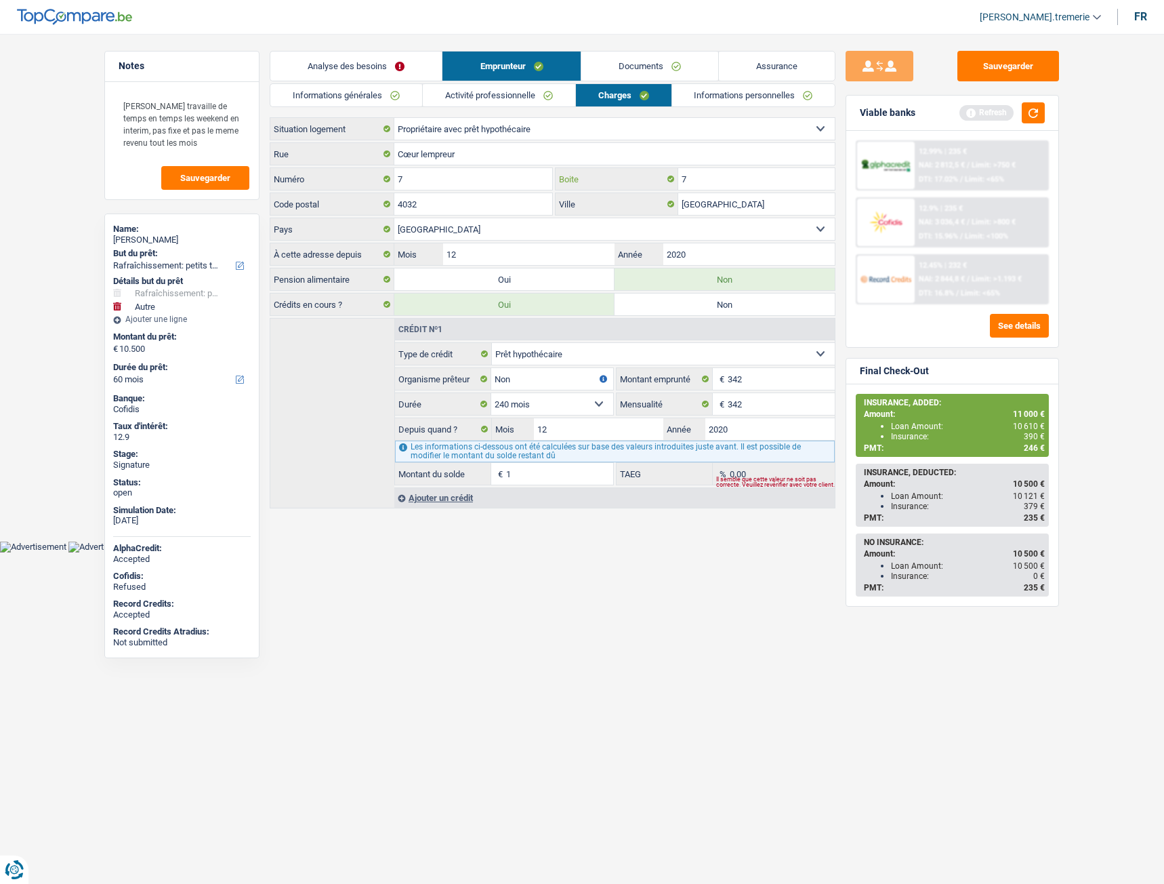
click at [711, 182] on input "7" at bounding box center [756, 179] width 157 height 22
click at [1035, 115] on button "button" at bounding box center [1033, 112] width 23 height 21
click at [504, 102] on link "Activité professionnelle" at bounding box center [499, 95] width 153 height 22
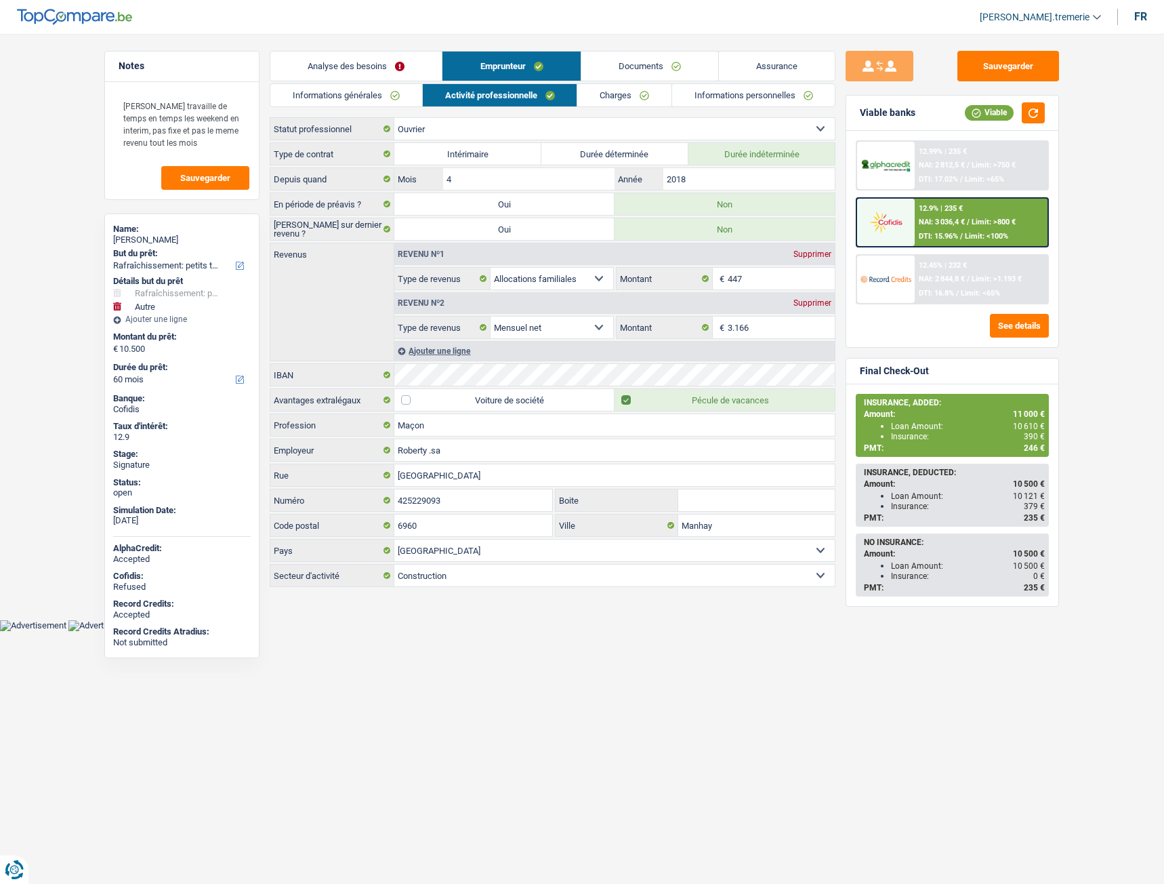
click at [609, 87] on link "Charges" at bounding box center [624, 95] width 94 height 22
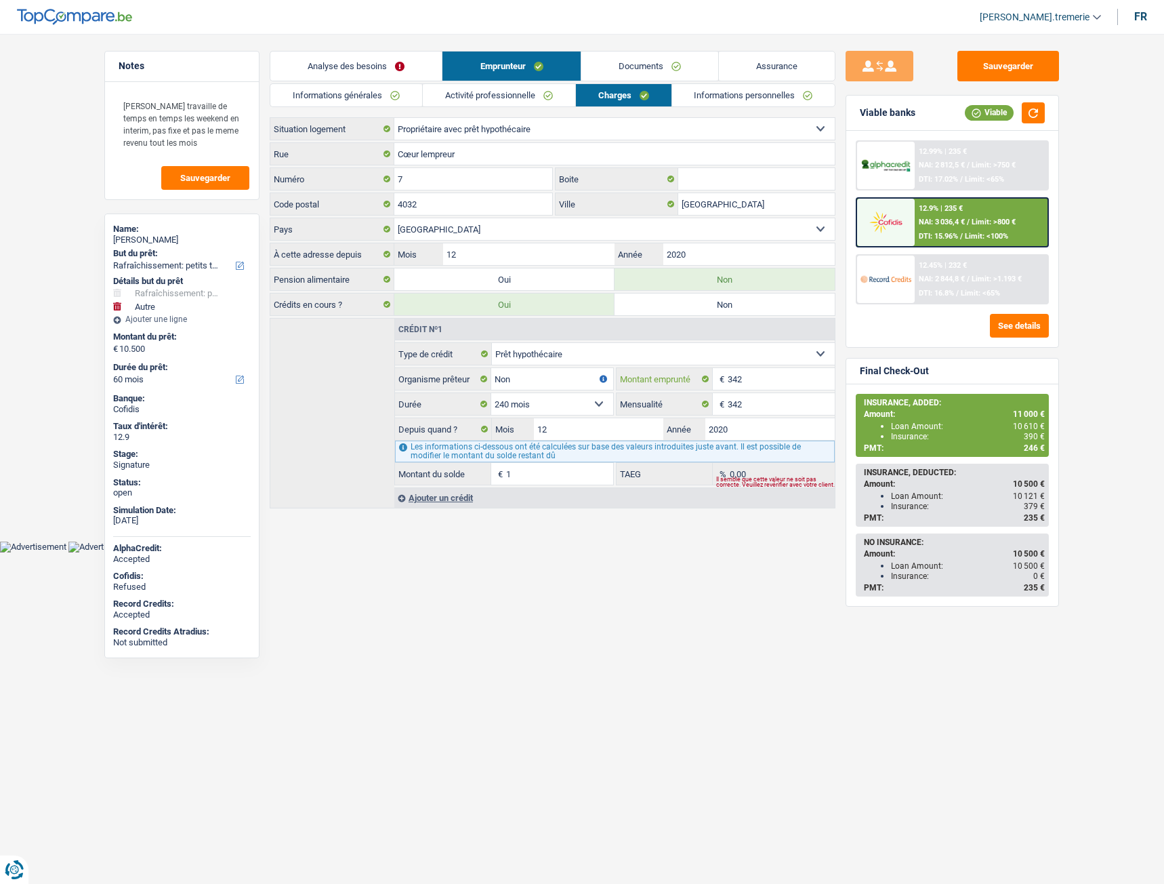
click at [730, 380] on input "342" at bounding box center [781, 379] width 107 height 22
type input "3.342"
select select
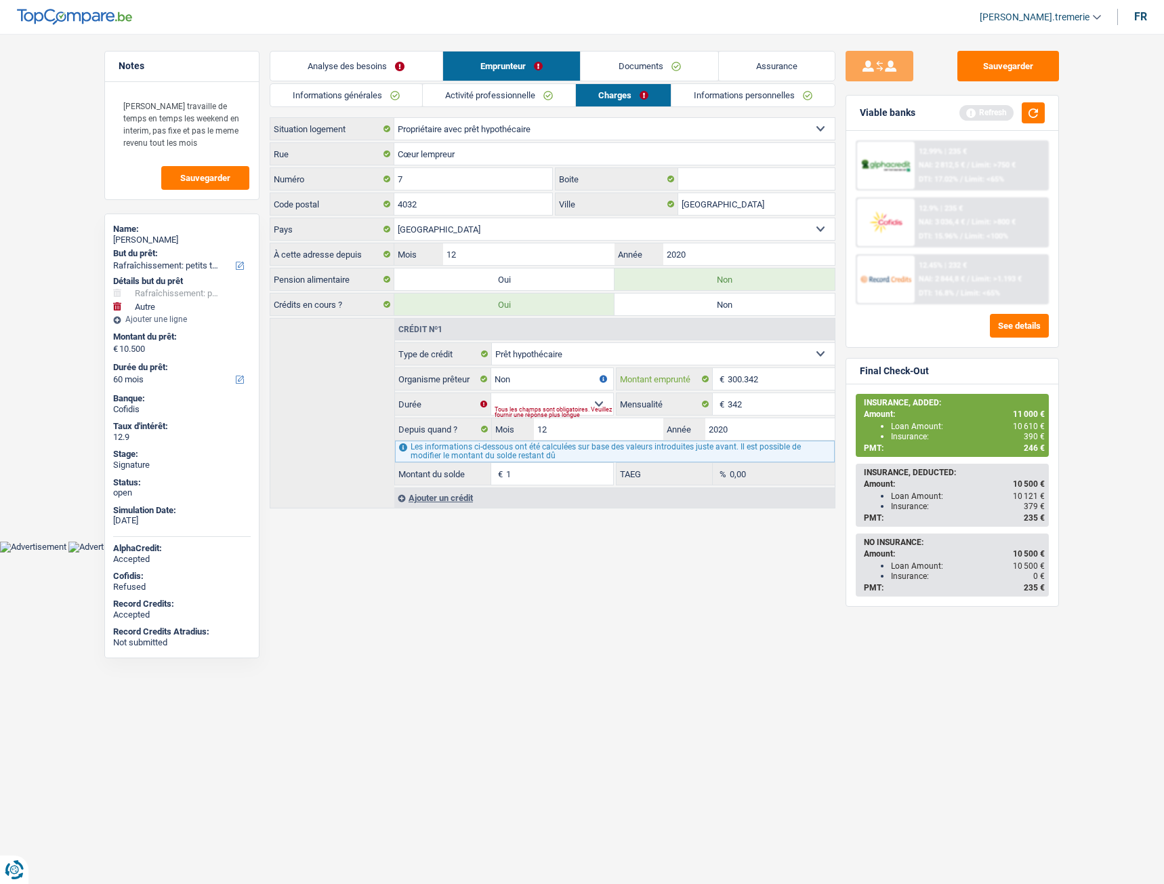
type input "300.342"
click at [704, 552] on html "Vous avez le contrôle de vos données Nous utilisons des cookies, tout comme nos…" at bounding box center [582, 276] width 1164 height 552
click at [745, 378] on input "300.342" at bounding box center [781, 379] width 107 height 22
type input "300.342"
click at [676, 552] on html "Vous avez le contrôle de vos données Nous utilisons des cookies, tout comme nos…" at bounding box center [582, 276] width 1164 height 552
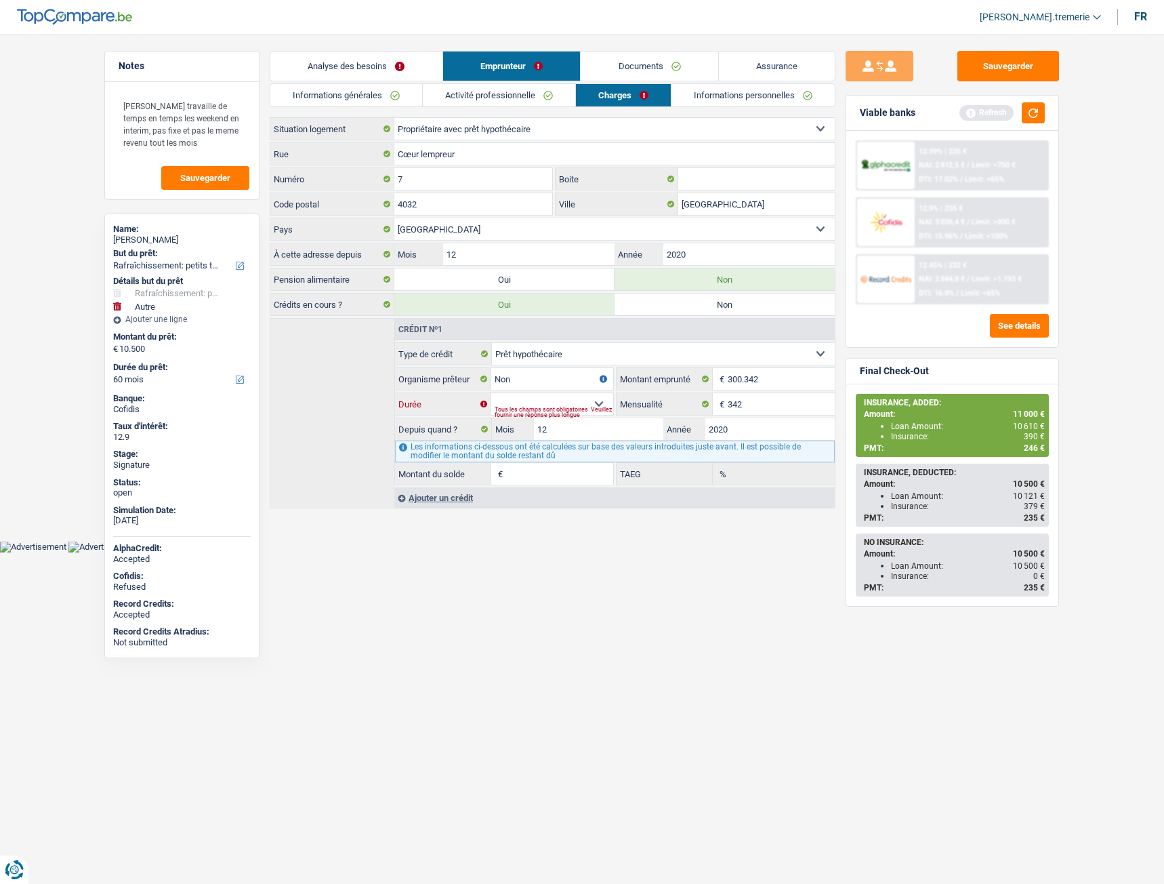
click at [597, 400] on select "120 mois 132 mois 144 mois 180 mois 240 mois 300 mois 360 mois 420 mois Sélecti…" at bounding box center [552, 404] width 122 height 22
select select "240"
click at [491, 393] on select "120 mois 132 mois 144 mois 180 mois 240 mois 300 mois 360 mois 420 mois Sélecti…" at bounding box center [552, 404] width 122 height 22
type input "164.794"
type input "0,00"
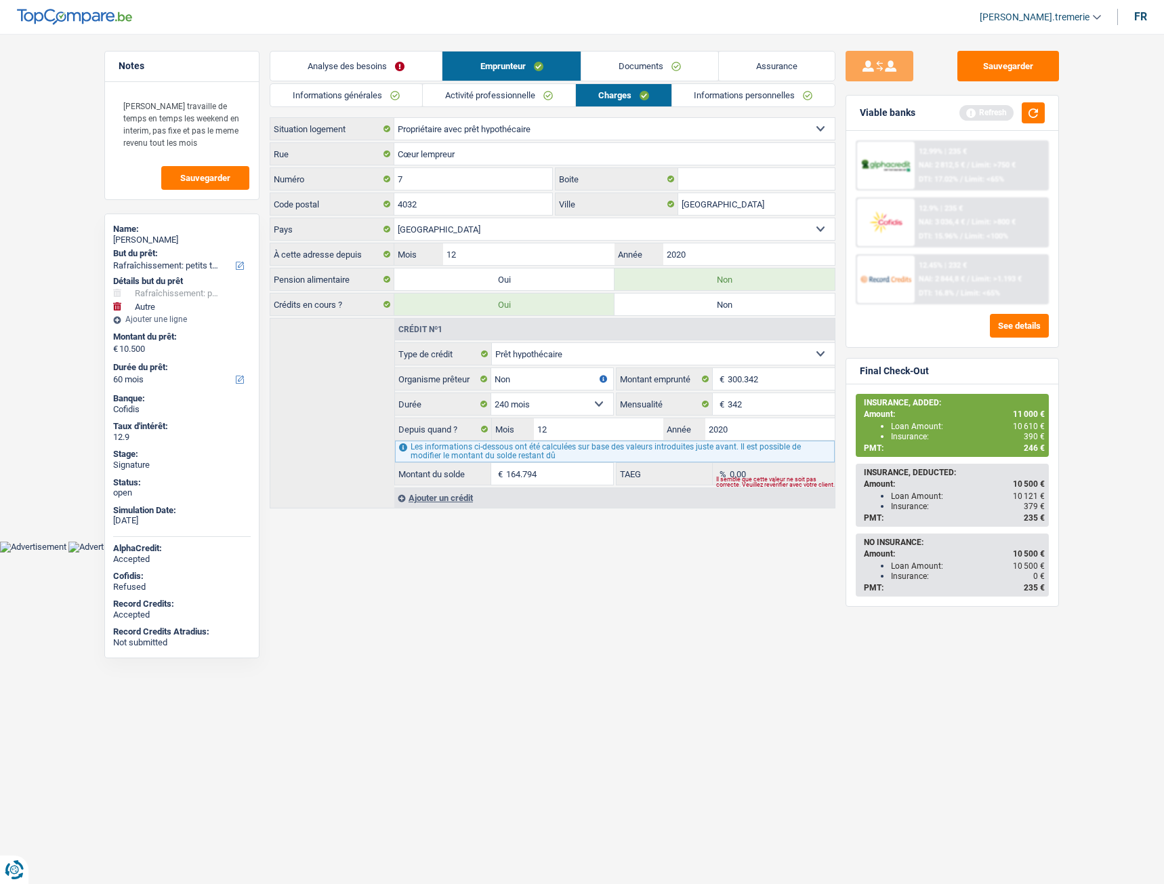
click at [560, 552] on html "Vous avez le contrôle de vos données Nous utilisons des cookies, tout comme nos…" at bounding box center [582, 276] width 1164 height 552
click at [733, 381] on input "300.342" at bounding box center [781, 379] width 107 height 22
type input "342"
select select
type input "100.342"
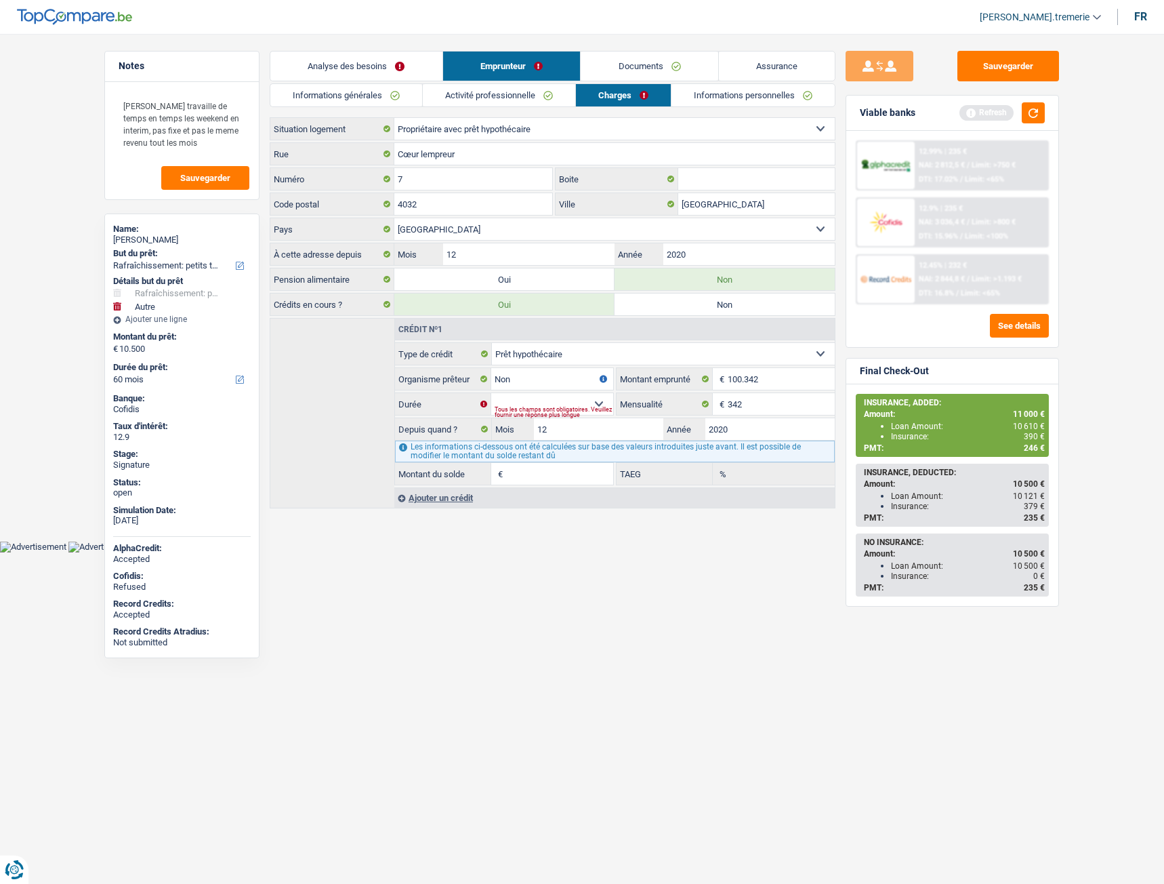
click at [597, 409] on div "Tous les champs sont obligatoires. Veuillez fournir une réponse plus longue" at bounding box center [554, 411] width 119 height 5
click at [597, 402] on select "120 mois 132 mois 144 mois 180 mois 240 mois 300 mois 360 mois 420 mois Sélecti…" at bounding box center [552, 404] width 122 height 22
select select "240"
click at [491, 393] on select "120 mois 132 mois 144 mois 180 mois 240 mois 300 mois 360 mois 420 mois Sélecti…" at bounding box center [552, 404] width 122 height 22
type input "73.338"
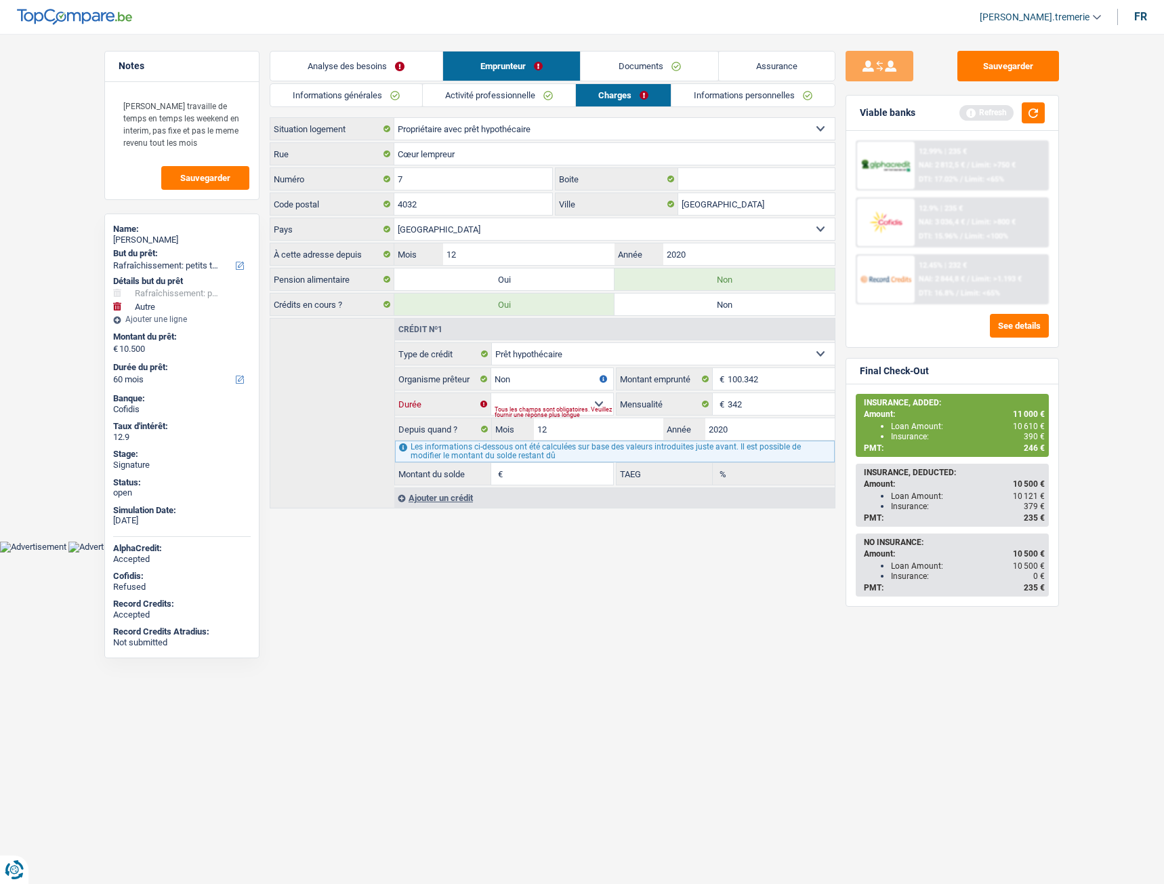
type input "0,00"
click at [607, 552] on html "Vous avez le contrôle de vos données Nous utilisons des cookies, tout comme nos…" at bounding box center [582, 276] width 1164 height 552
click at [483, 94] on link "Activité professionnelle" at bounding box center [499, 95] width 153 height 22
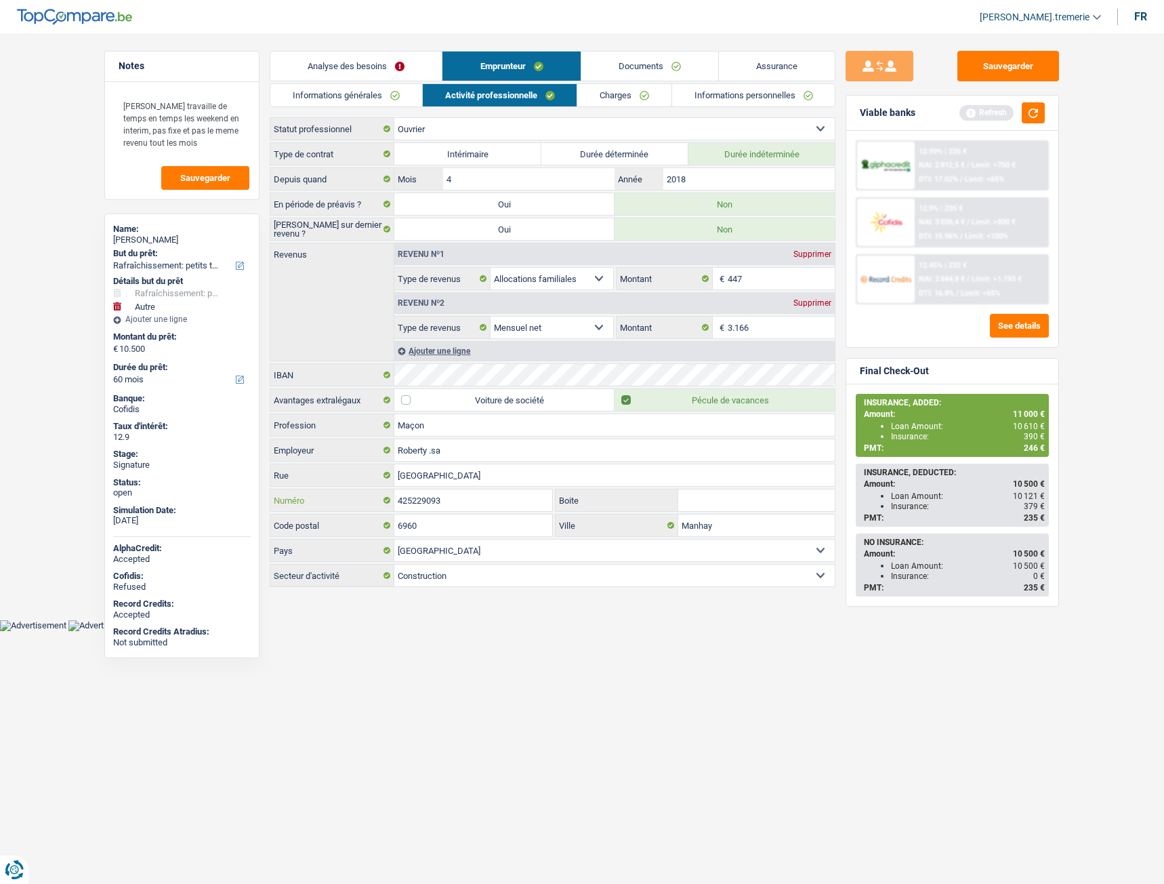
drag, startPoint x: 462, startPoint y: 504, endPoint x: 337, endPoint y: 500, distance: 125.5
click at [337, 500] on div "425229093 Numéro" at bounding box center [411, 500] width 282 height 22
type input "54"
click at [512, 630] on html "Vous avez le contrôle de vos données Nous utilisons des cookies, tout comme nos…" at bounding box center [582, 315] width 1164 height 631
click at [482, 454] on input "Roberty .sa" at bounding box center [614, 450] width 441 height 22
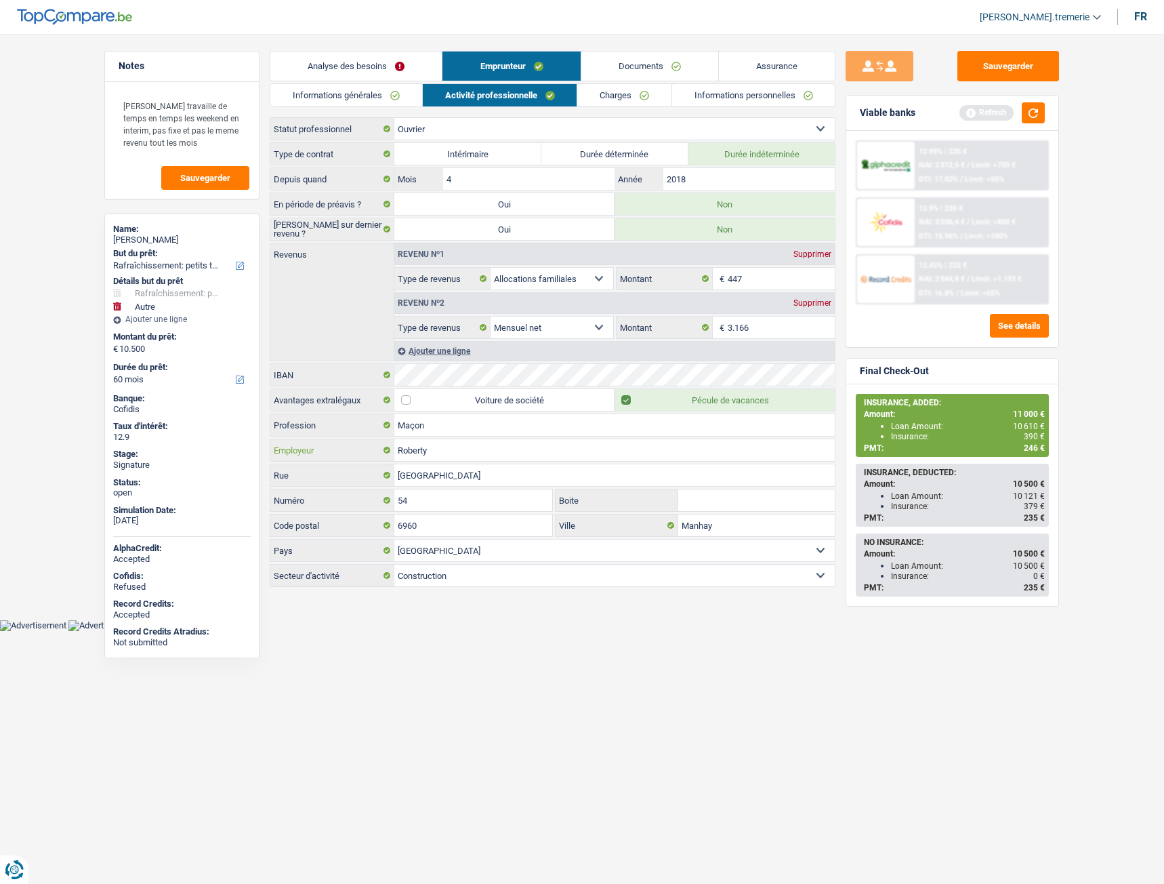
type input "Roberty"
click at [952, 216] on div "12.9% | 235 € NAI: 3 036,4 € / Limit: >800 € DTI: 15.96% / Limit: <100%" at bounding box center [982, 222] width 134 height 47
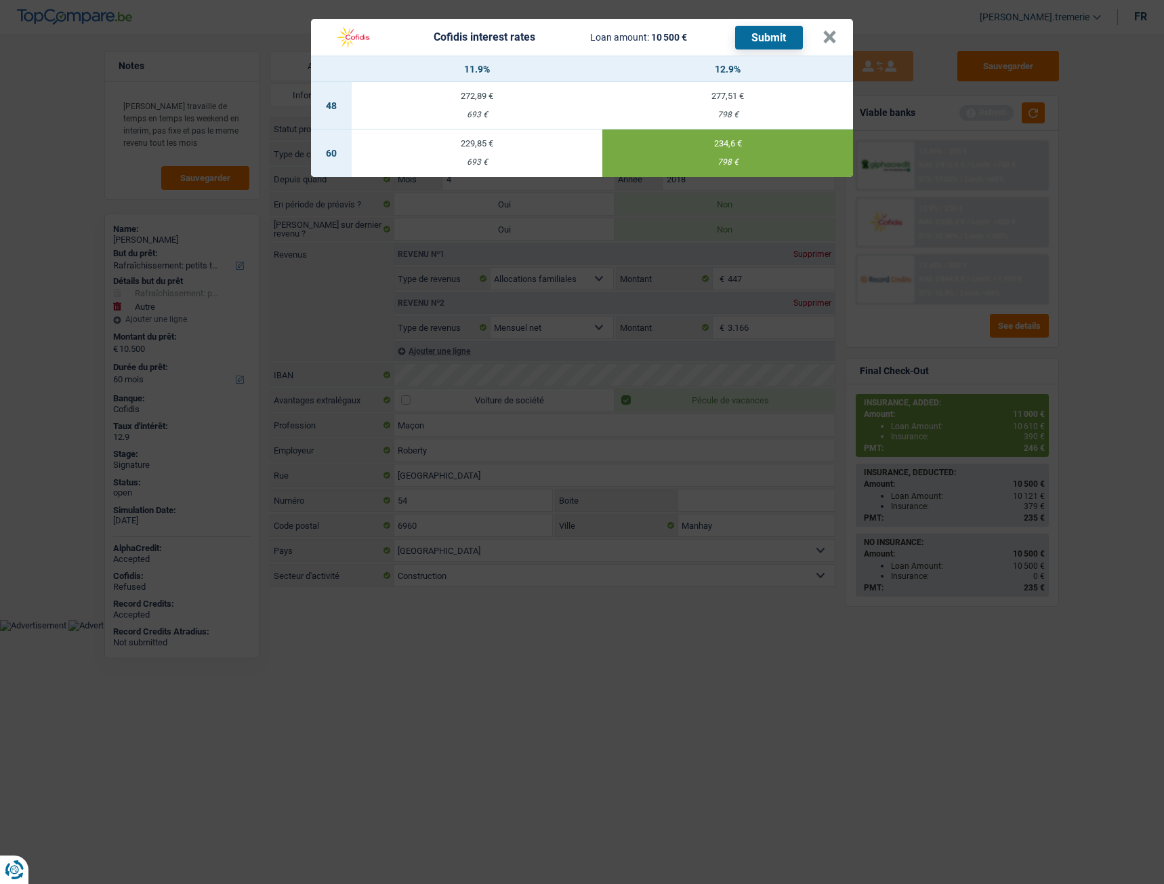
click at [779, 36] on button "Submit" at bounding box center [769, 38] width 68 height 24
click at [836, 36] on button "×" at bounding box center [830, 38] width 14 height 14
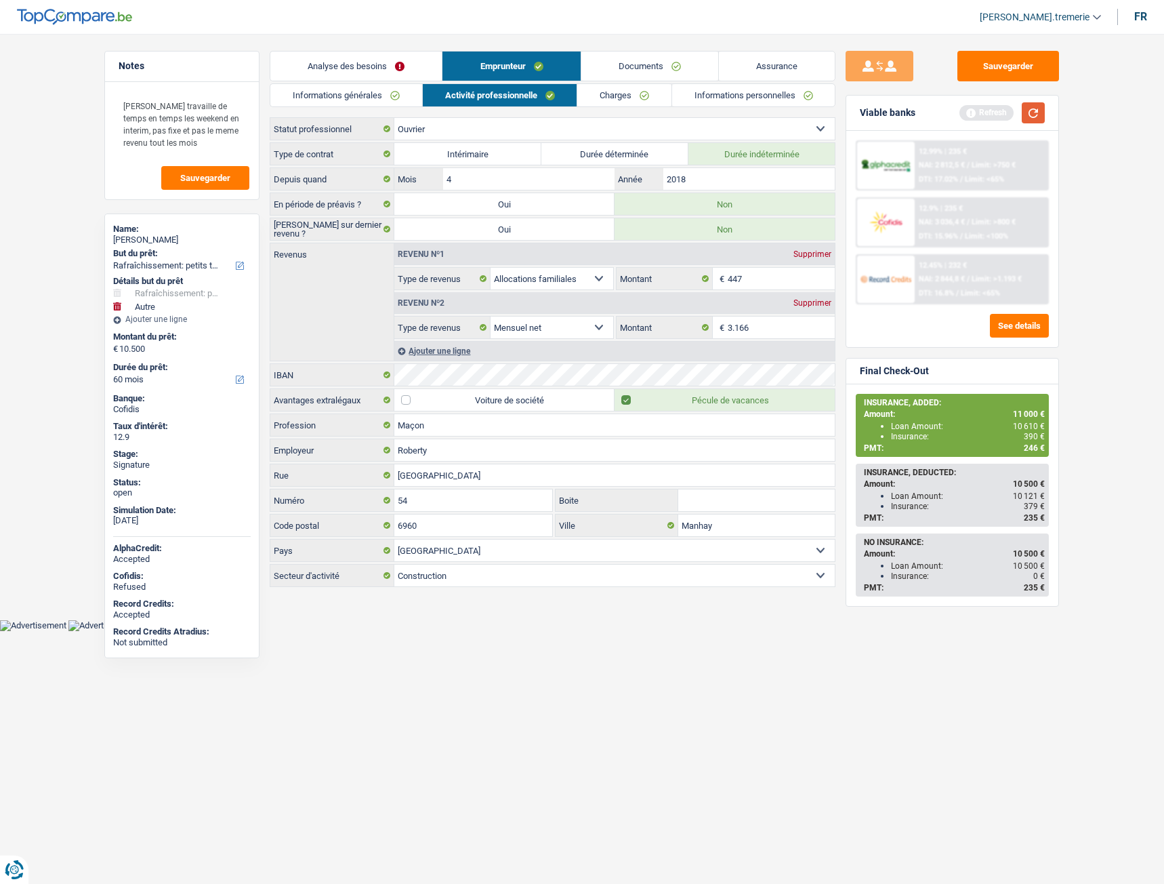
click at [1038, 113] on button "button" at bounding box center [1033, 112] width 23 height 21
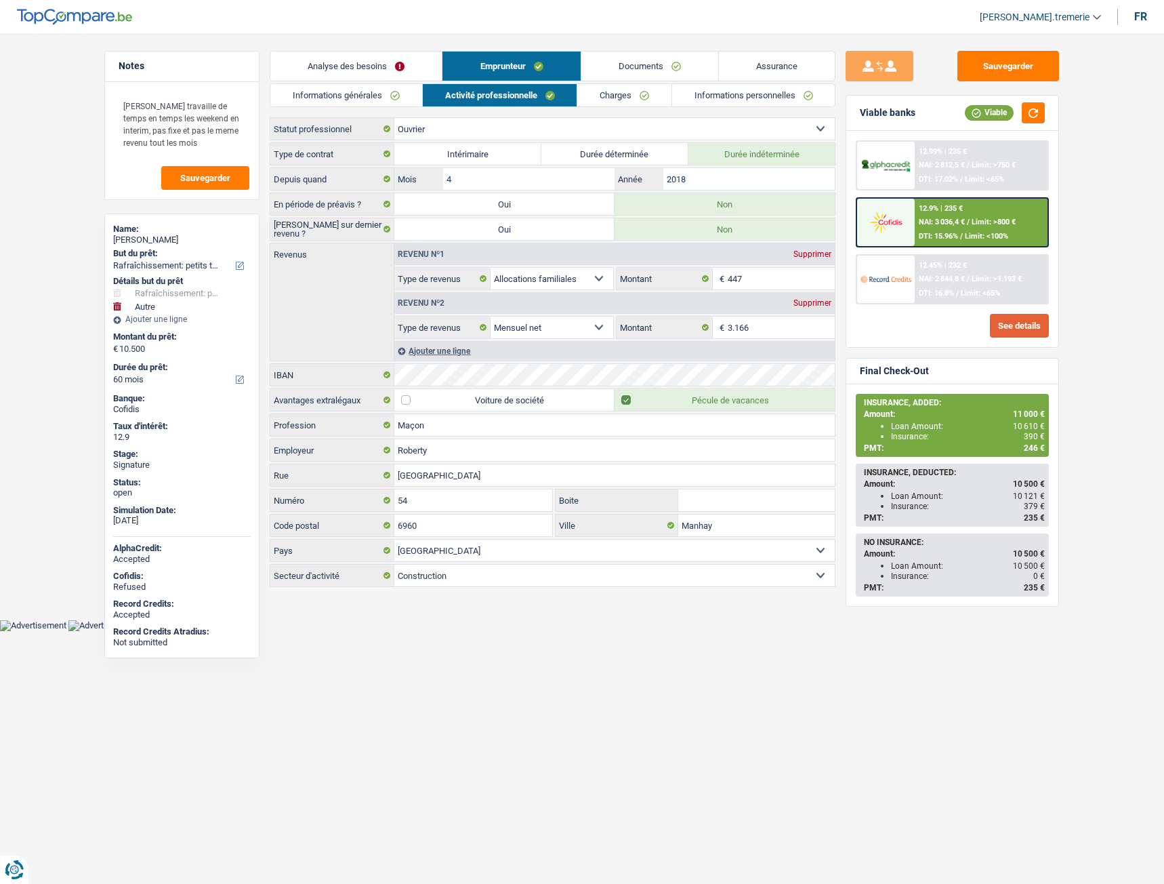
drag, startPoint x: 1015, startPoint y: 330, endPoint x: 1005, endPoint y: 326, distance: 11.0
click at [1005, 326] on button "See details" at bounding box center [1019, 326] width 59 height 24
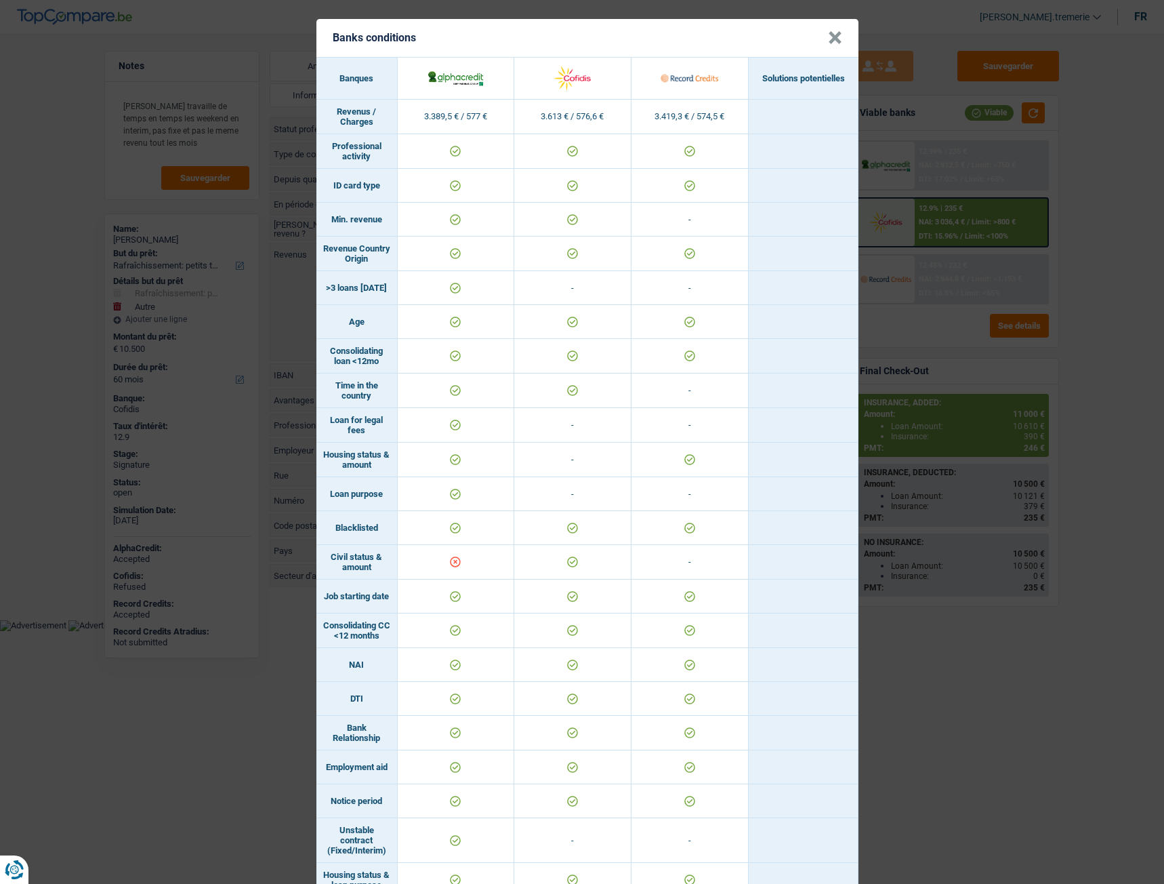
click at [828, 42] on button "×" at bounding box center [835, 38] width 14 height 14
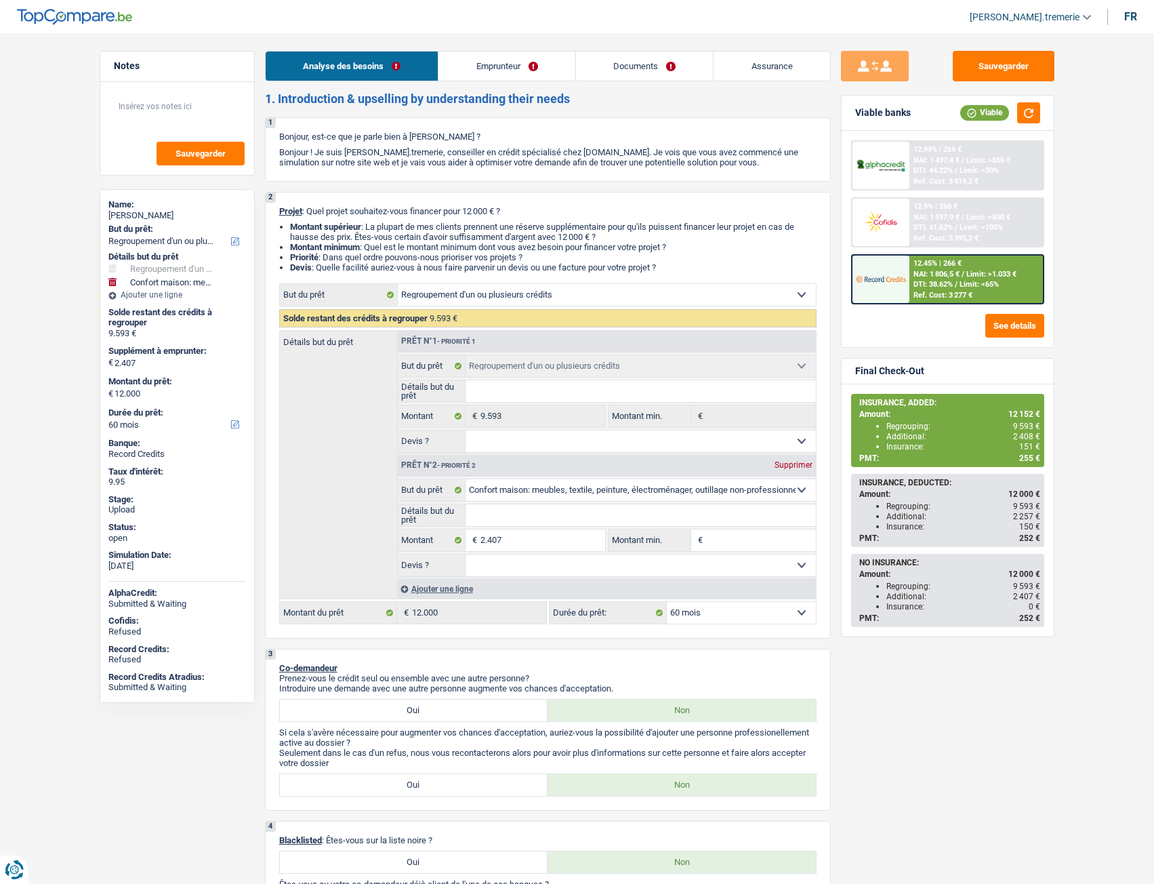
select select "refinancing"
select select "household"
select select "60"
select select "refinancing"
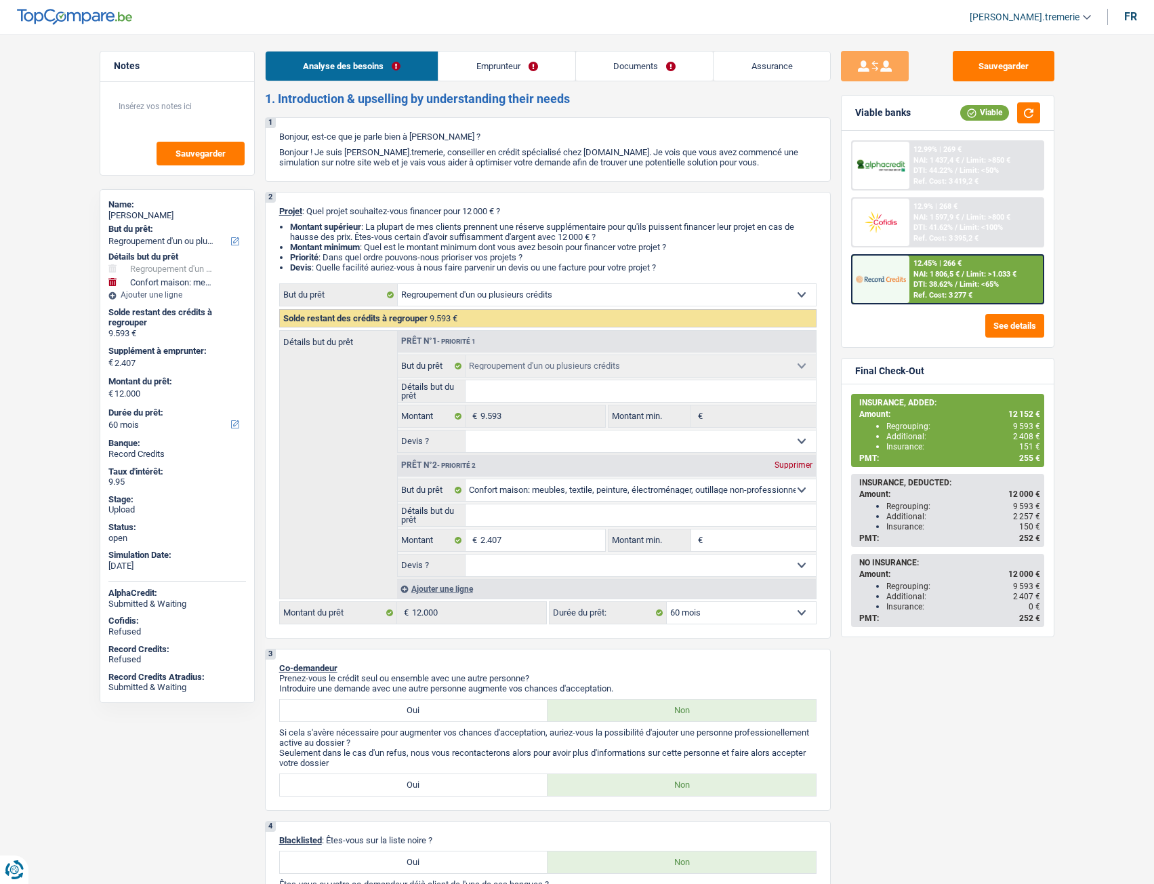
select select "refinancing"
select select "household"
select select "60"
select select "publicEmployee"
select select "netSalary"
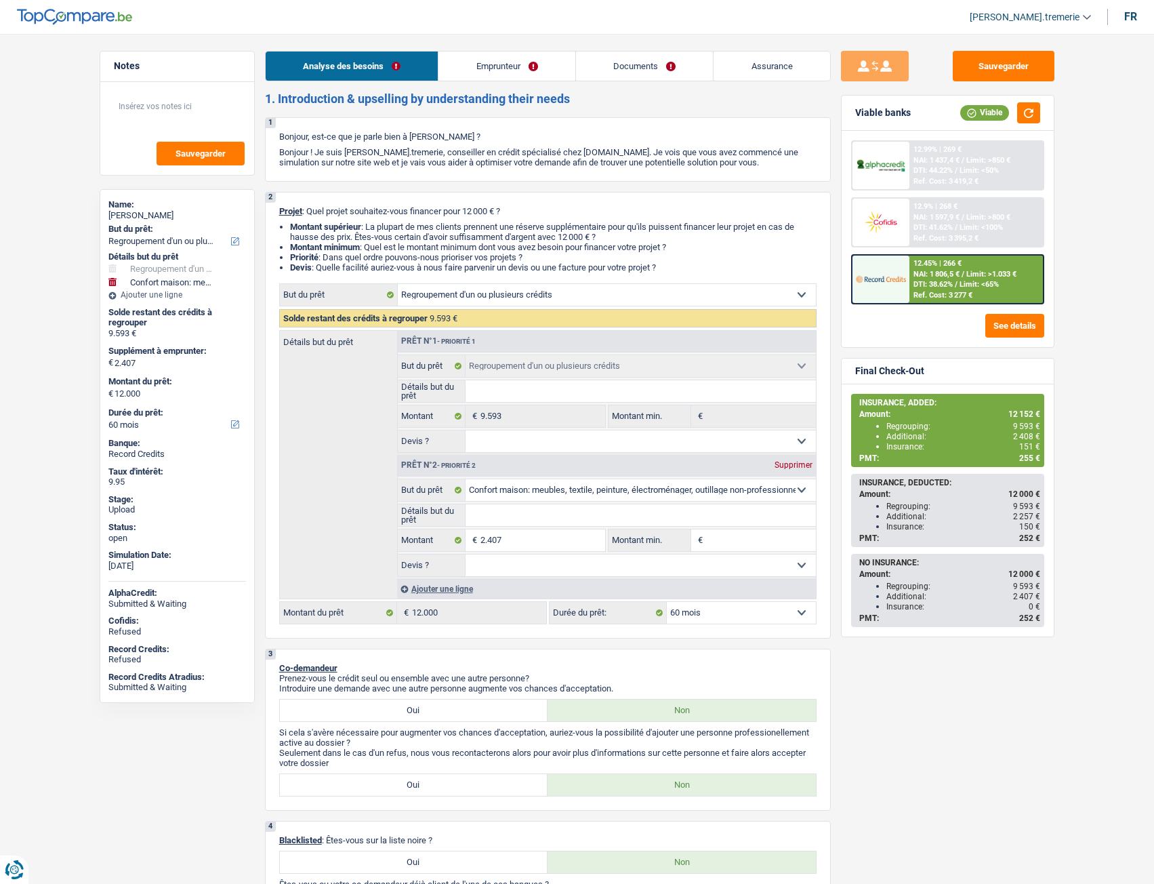
select select "mealVouchers"
select select "rents"
select select "personalLoan"
select select "homeFurnishingOrRelocation"
select select "48"
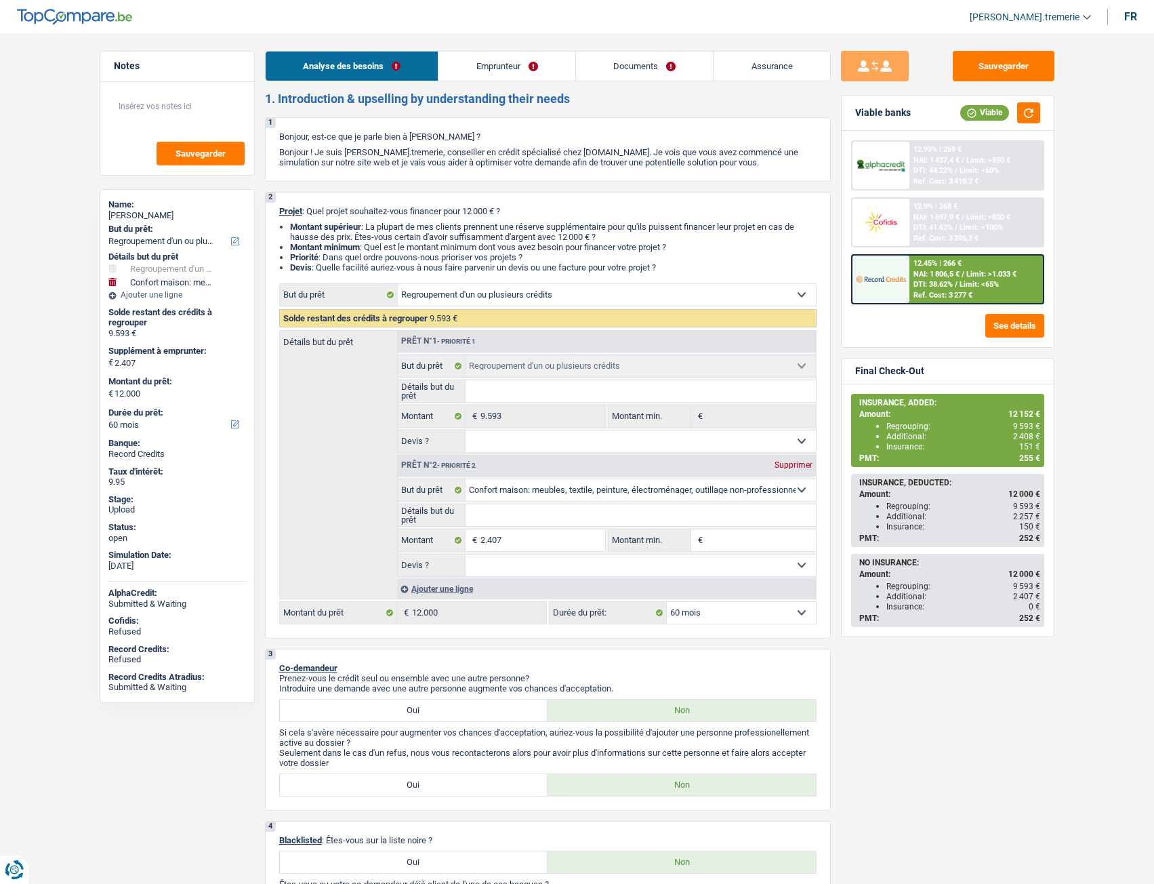
select select "personalLoan"
select select "other"
select select "60"
select select "cardOrCredit"
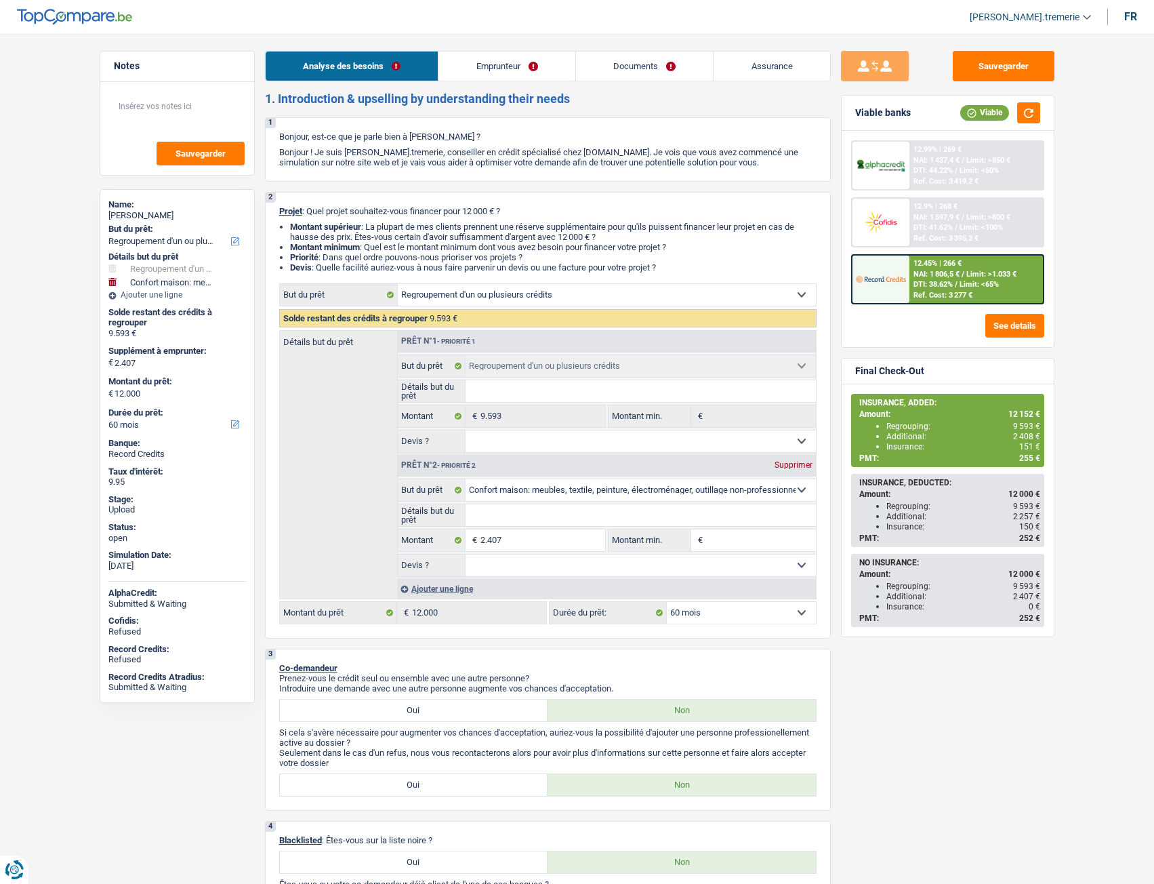
select select "refinancing"
select select "household"
select select "60"
click at [655, 71] on link "Documents" at bounding box center [645, 66] width 138 height 29
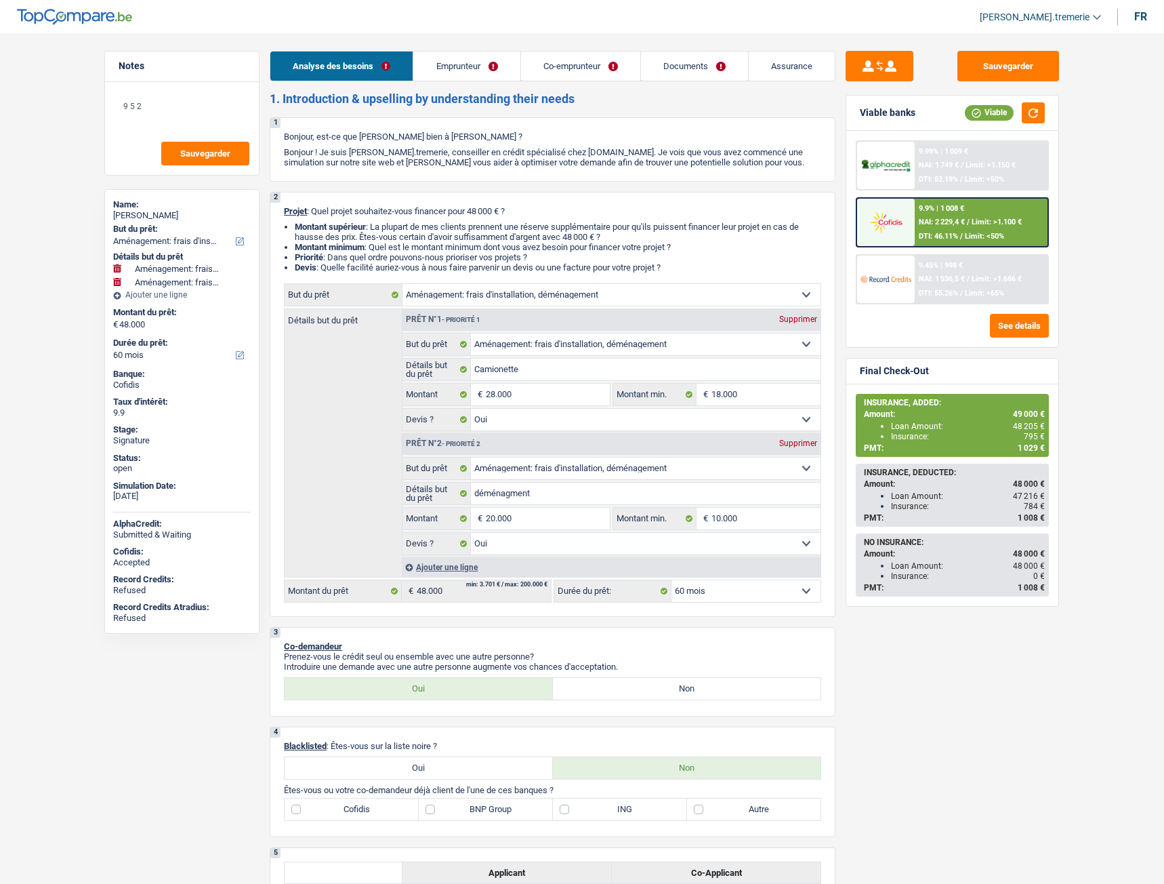
select select "movingOrInstallation"
select select "60"
select select "movingOrInstallation"
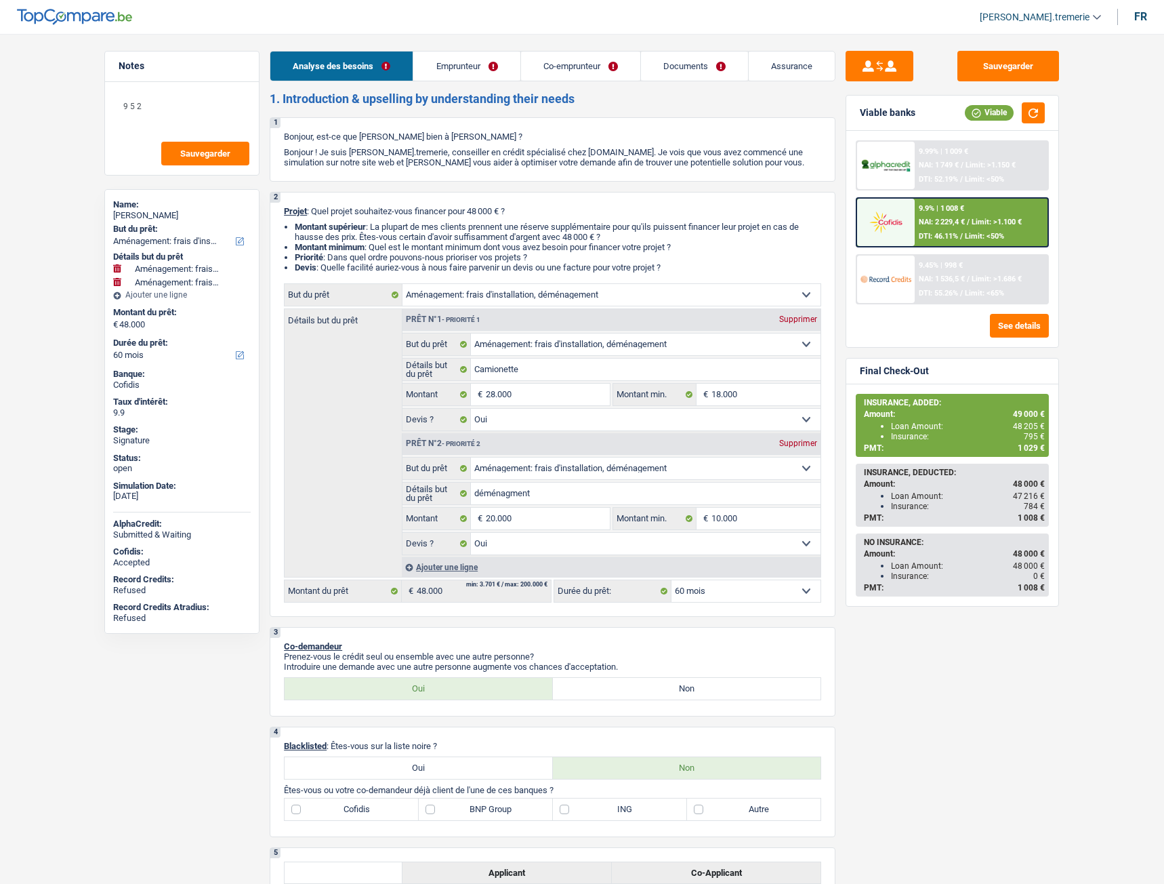
select select "movingOrInstallation"
select select "yes"
select select "movingOrInstallation"
select select "yes"
select select "60"
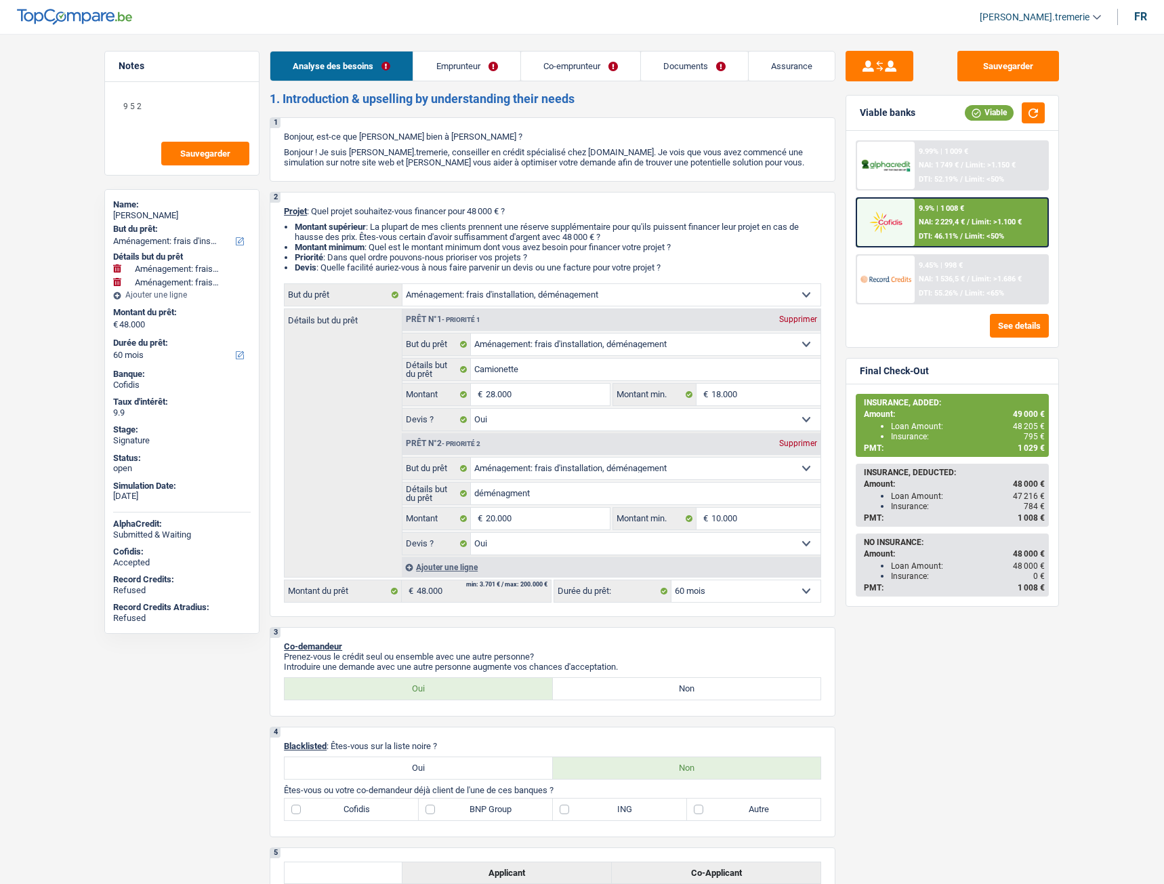
select select "worker"
select select "housewife"
select select "netSalary"
select select "familyAllowances"
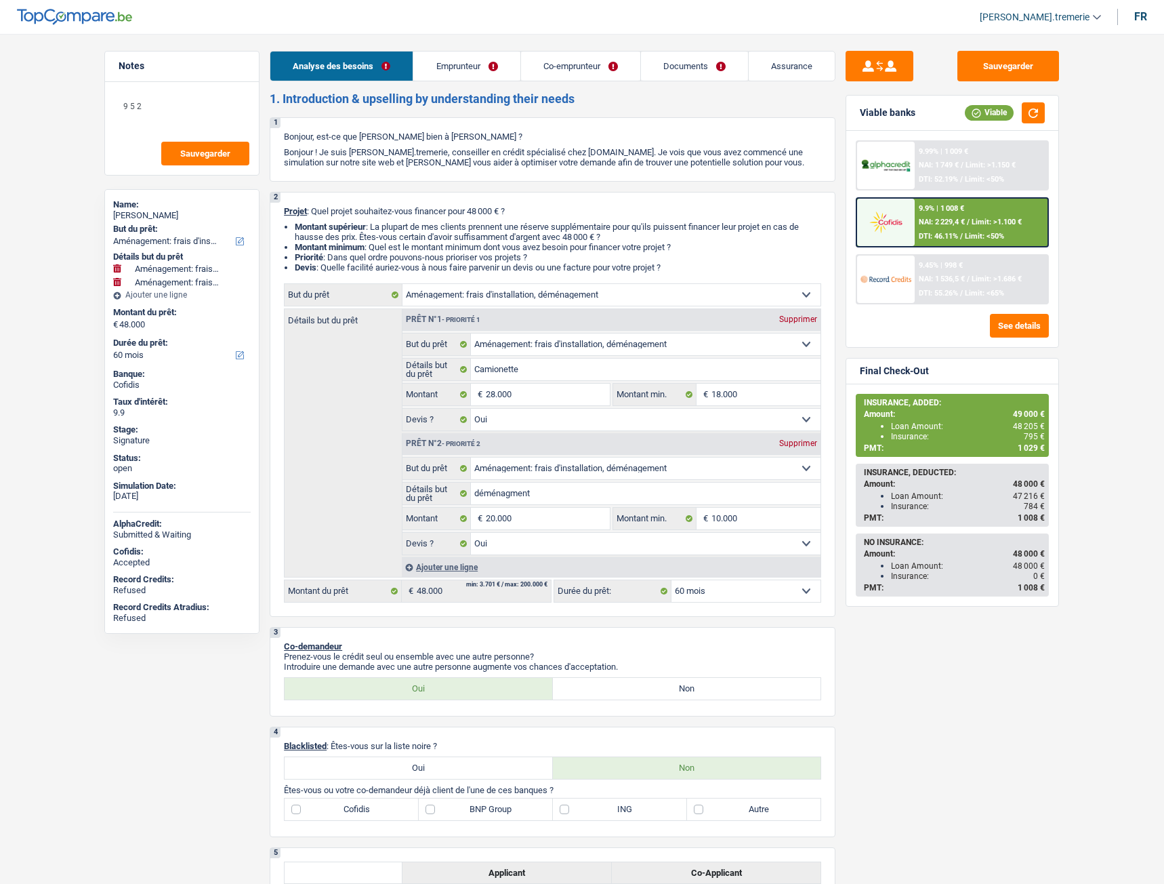
select select "rents"
select select "carLoan"
select select "72"
select select "movingOrInstallation"
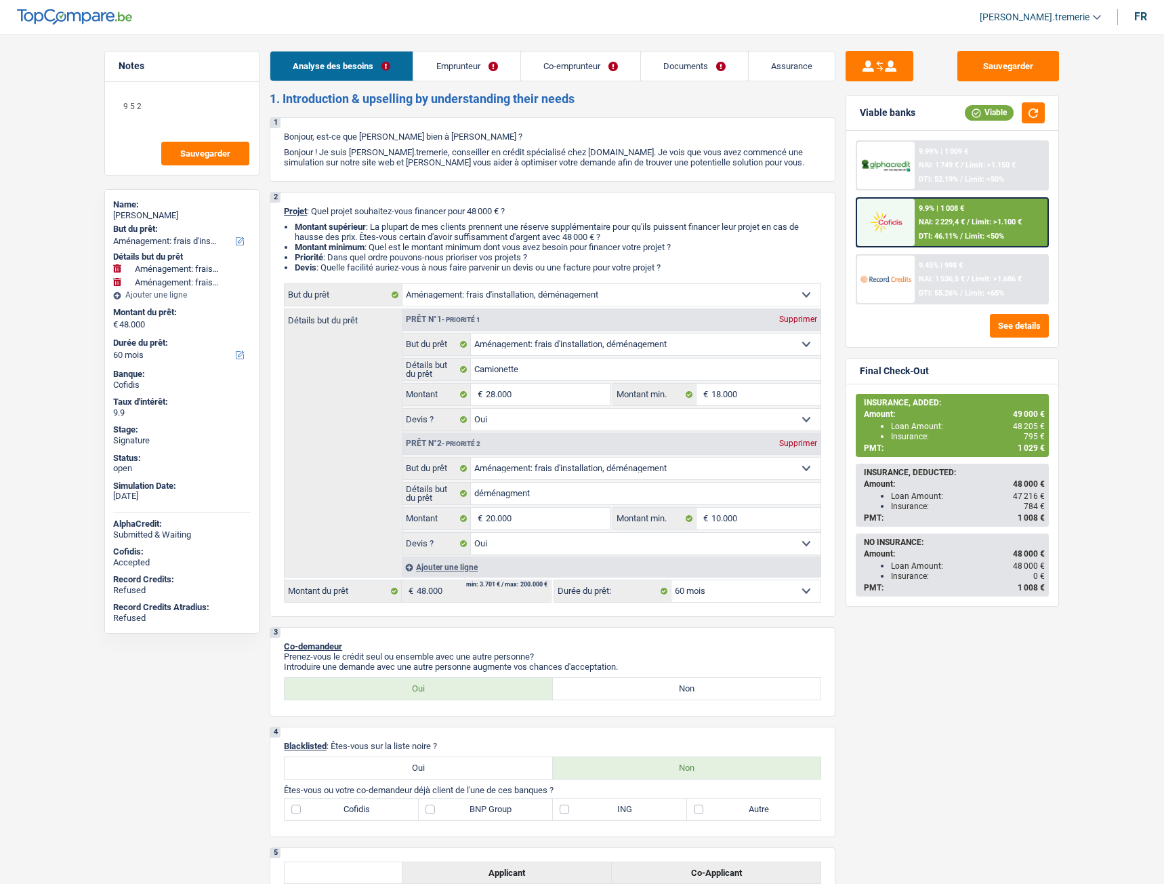
select select "yes"
select select "movingOrInstallation"
select select "yes"
select select "60"
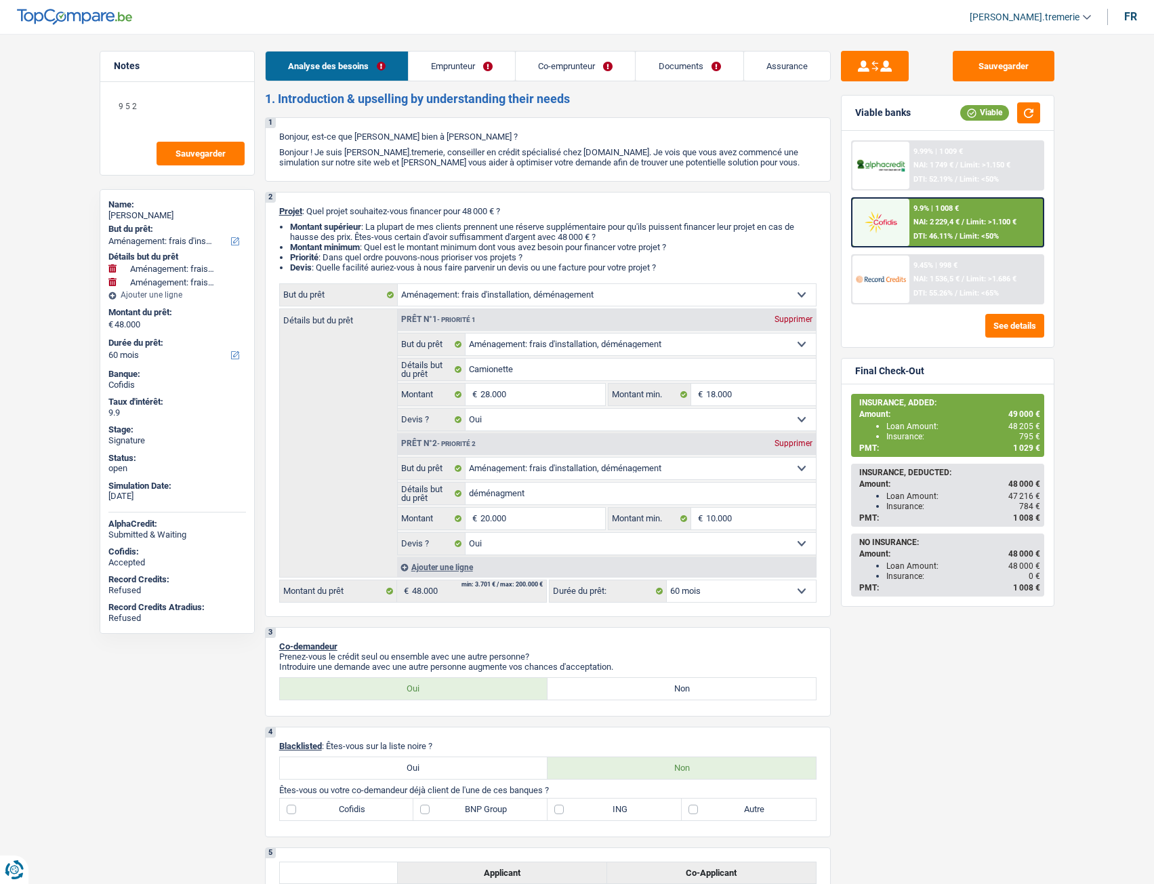
click at [972, 171] on div "9.99% | 1 009 € NAI: 1 749 € / Limit: >1.150 € DTI: 52.19% / Limit: <50%" at bounding box center [977, 165] width 134 height 47
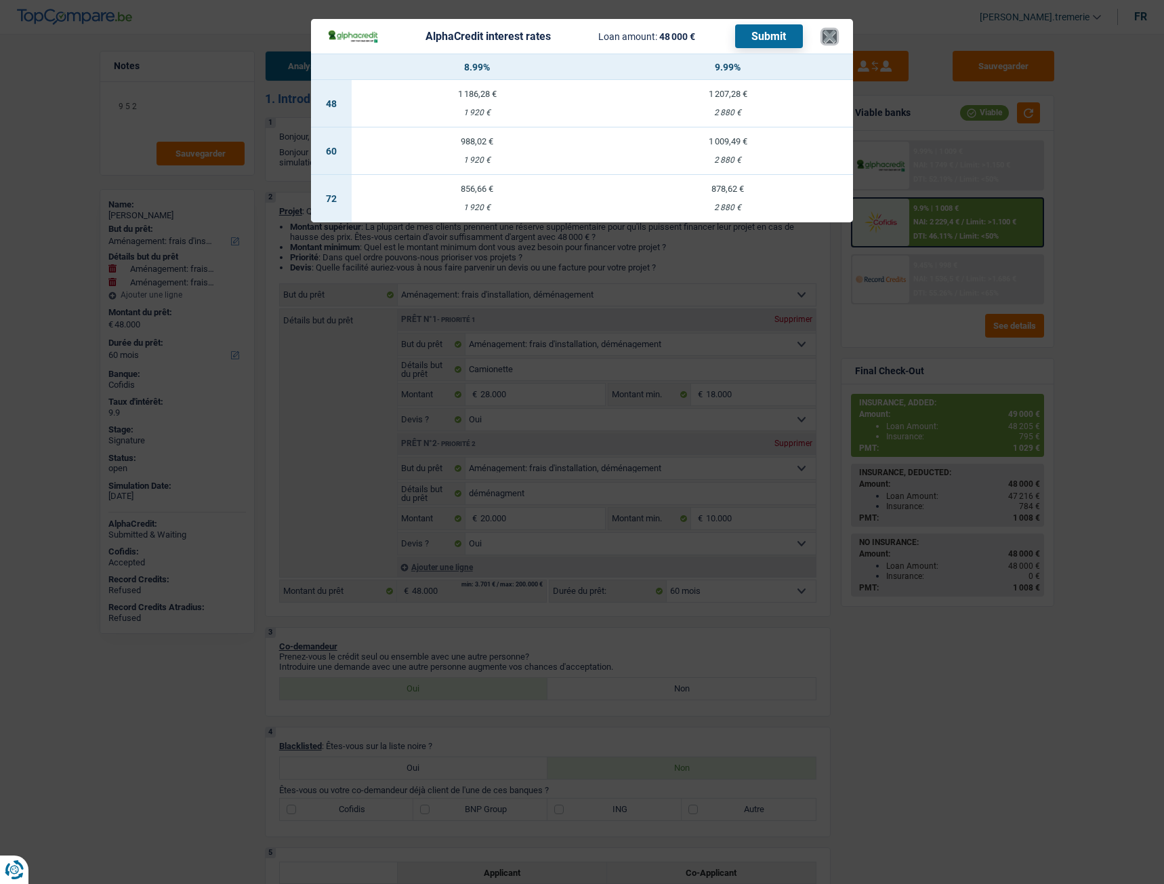
click at [824, 43] on button "×" at bounding box center [830, 37] width 14 height 14
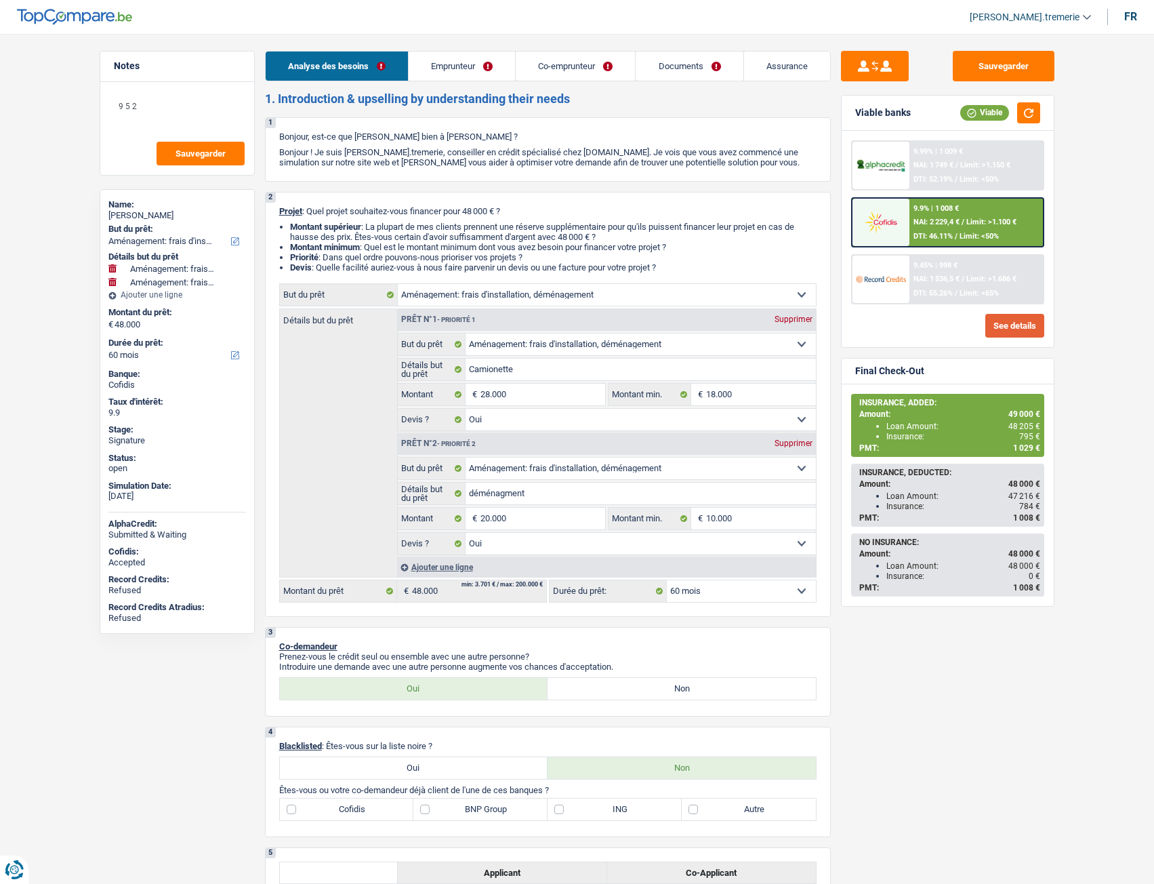
click at [991, 321] on button "See details" at bounding box center [1015, 326] width 59 height 24
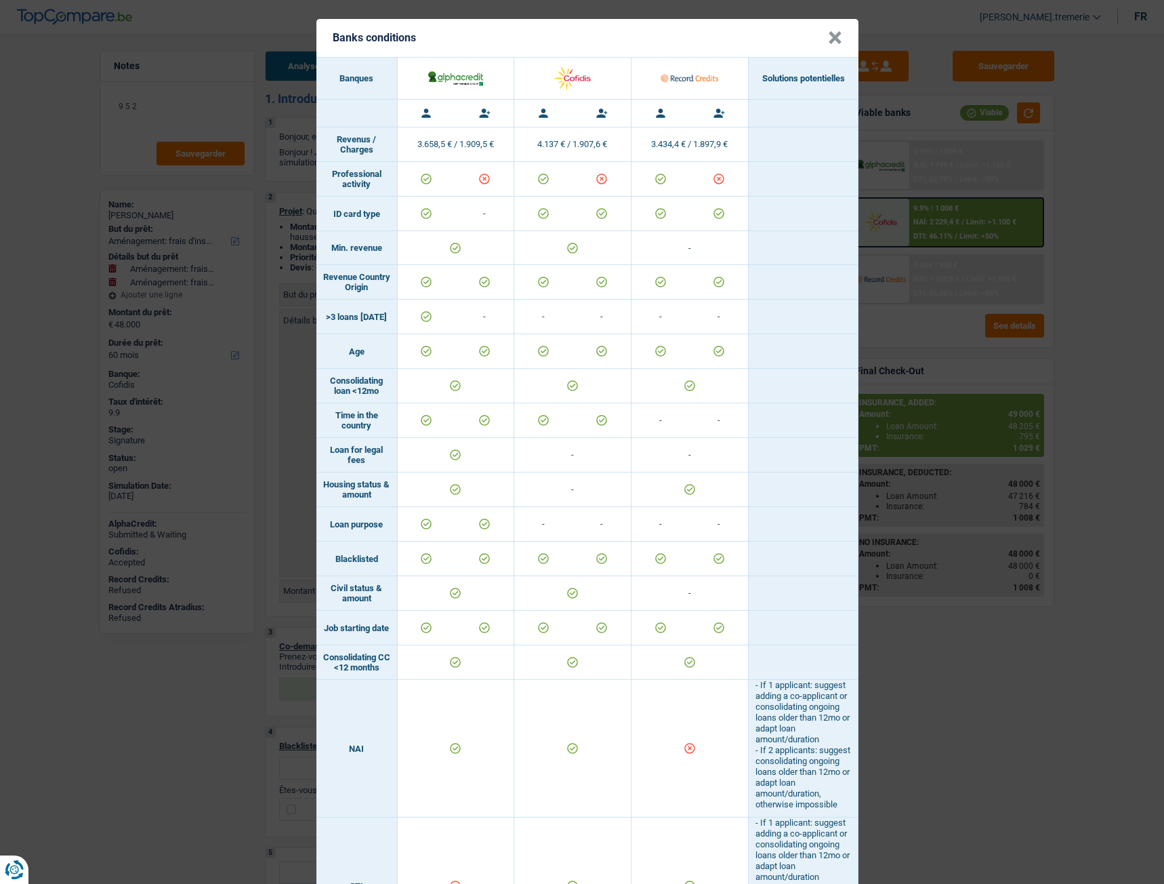
click at [831, 37] on button "×" at bounding box center [835, 38] width 14 height 14
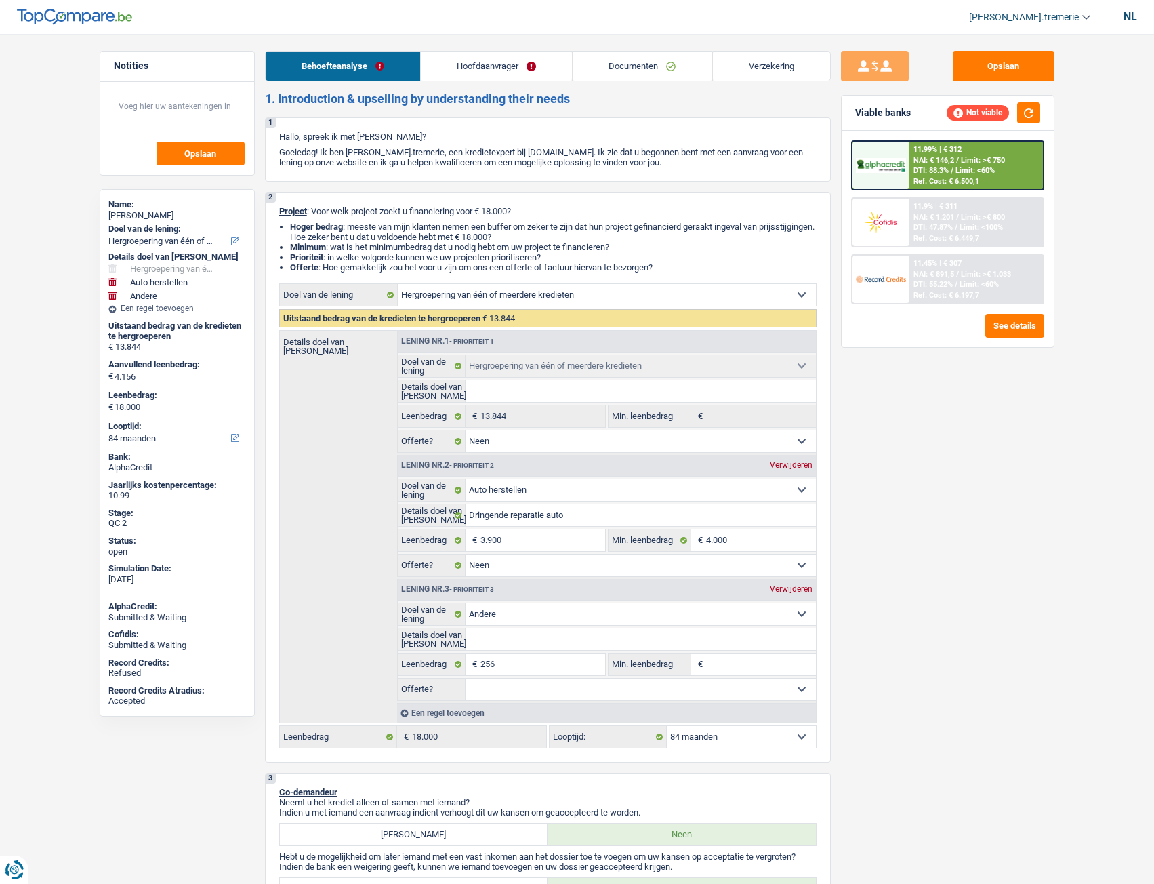
select select "refinancing"
select select "carRepair"
select select "other"
select select "84"
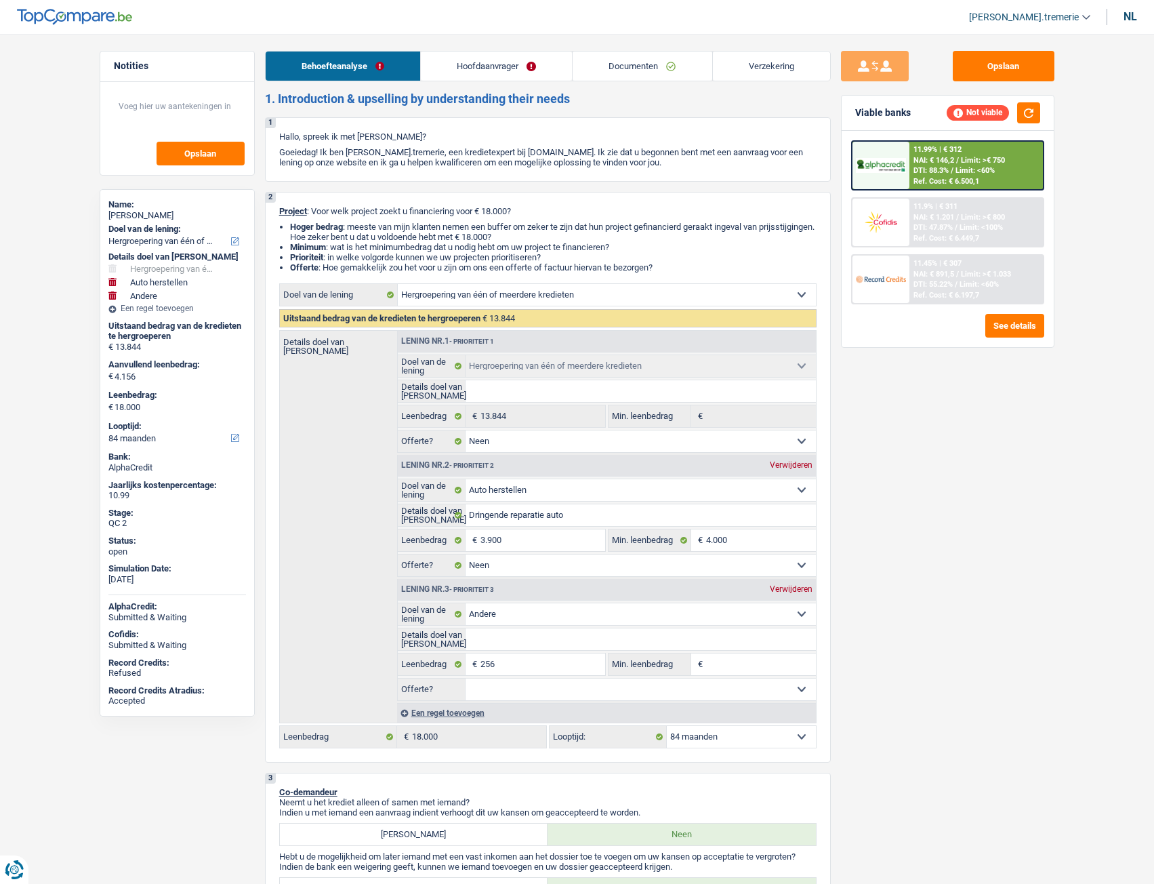
select select "refinancing"
select select "false"
select select "carRepair"
select select "false"
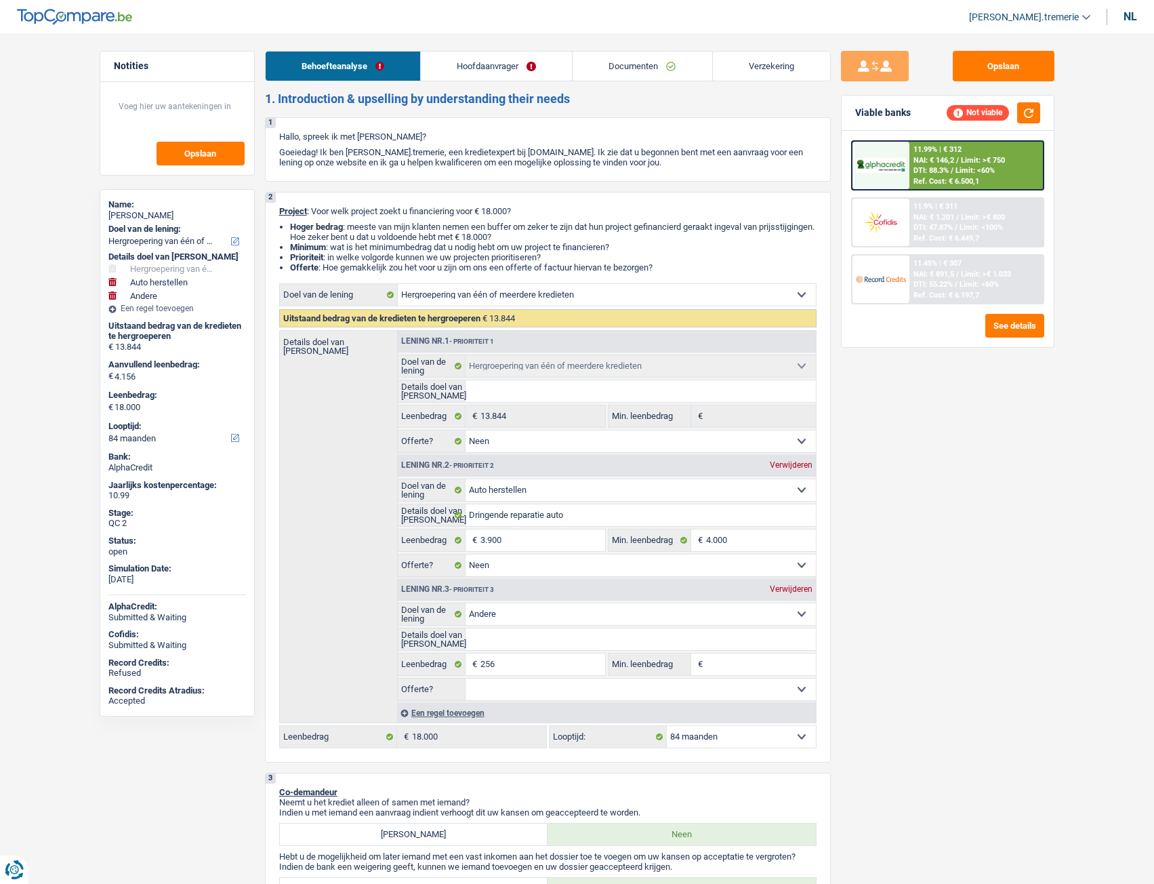
select select "other"
select select "84"
select select "publicEmployee"
select select "netSalary"
select select "mealVouchers"
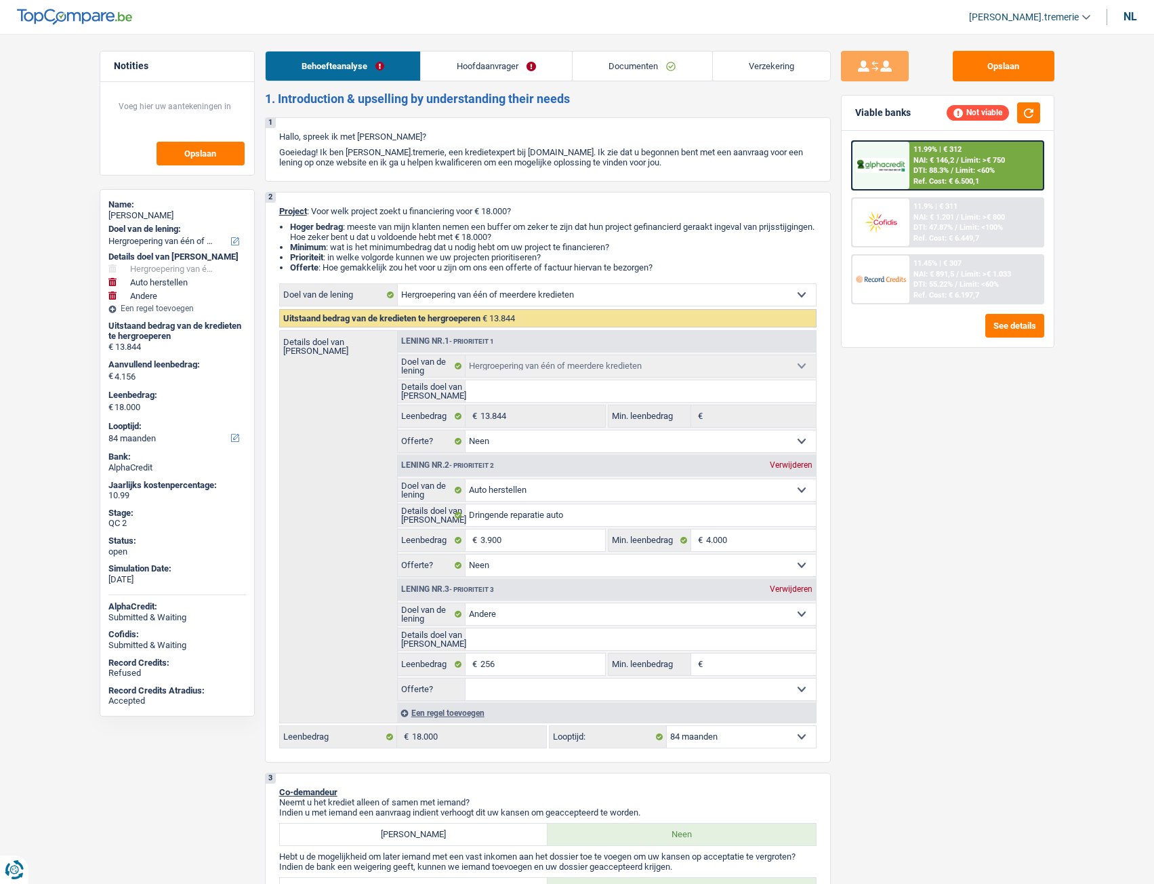
select select "rents"
select select "personalLoan"
select select "homeFurnishingOrRelocation"
select select "84"
select select "cardOrCredit"
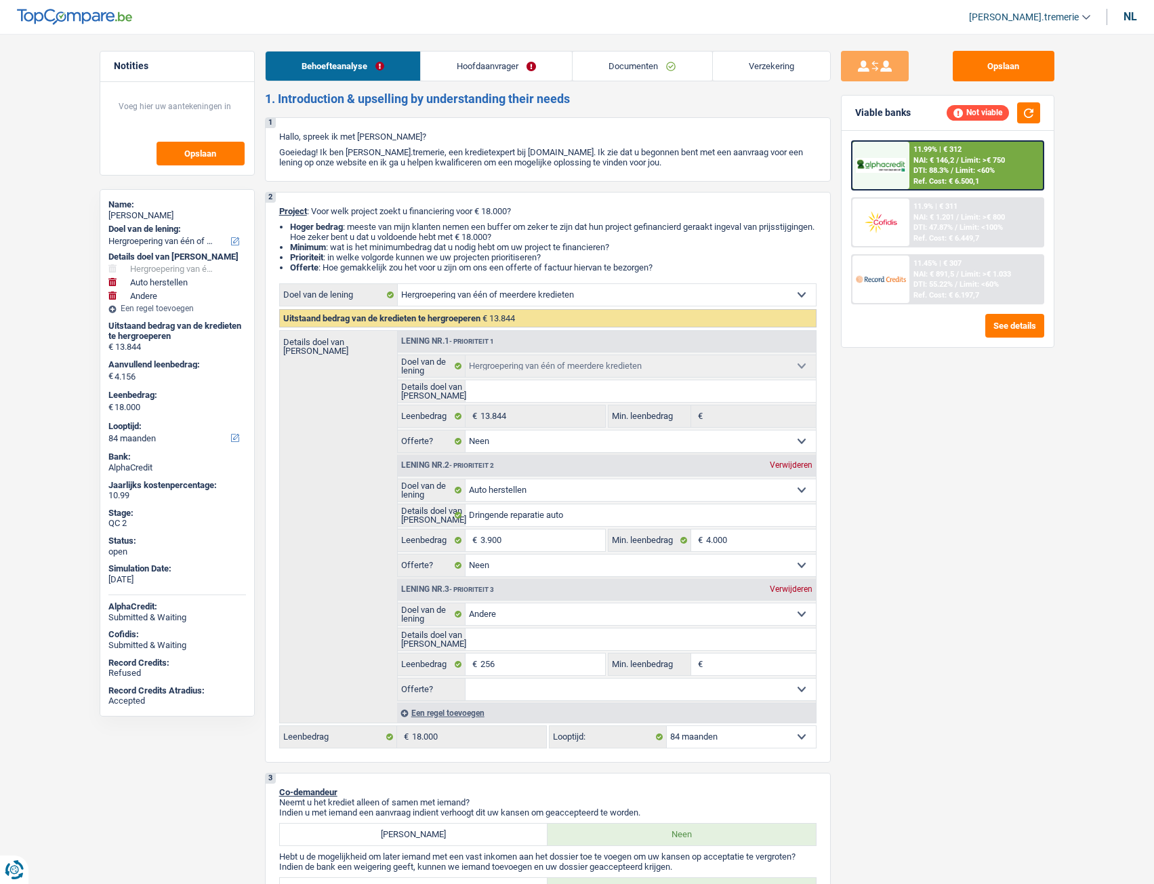
select select "refinancing"
select select "false"
select select "carRepair"
select select "false"
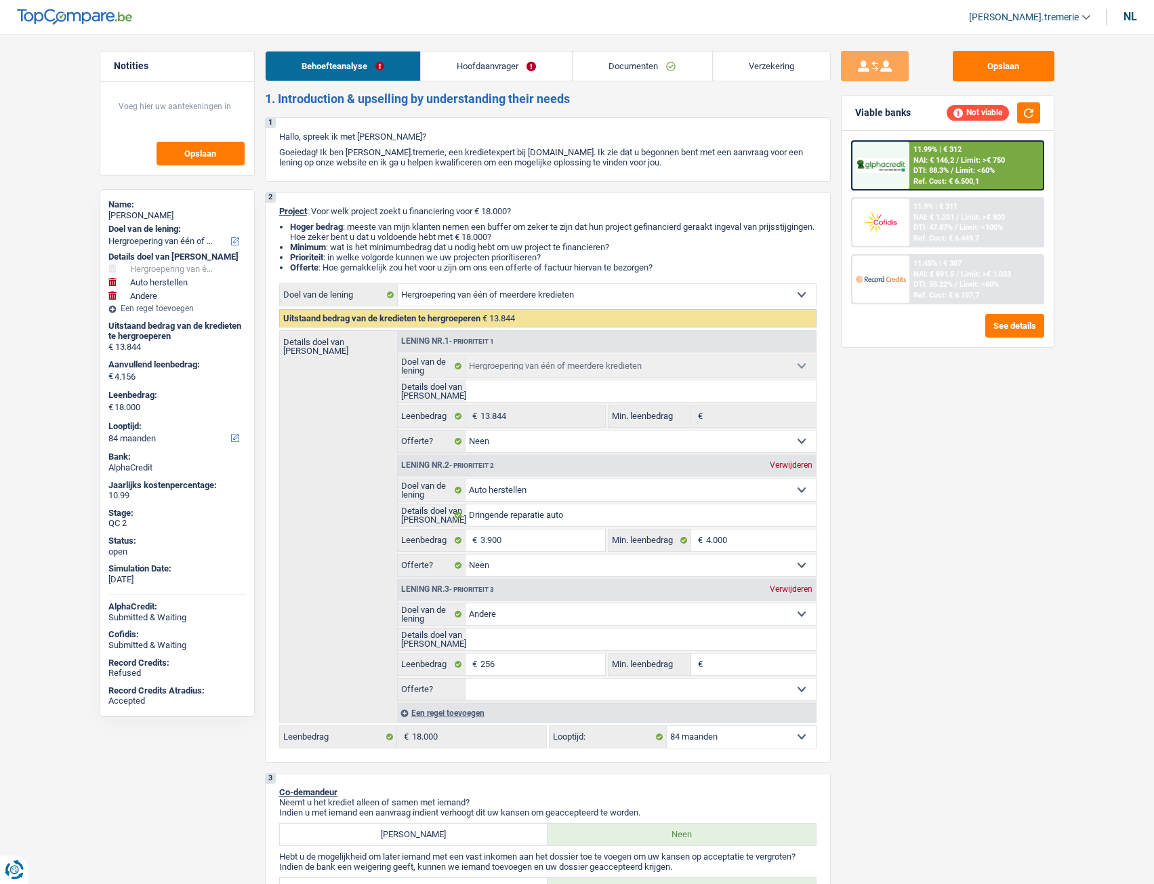
select select "other"
select select "84"
click at [498, 69] on link "Hoofdaanvrager" at bounding box center [496, 66] width 151 height 29
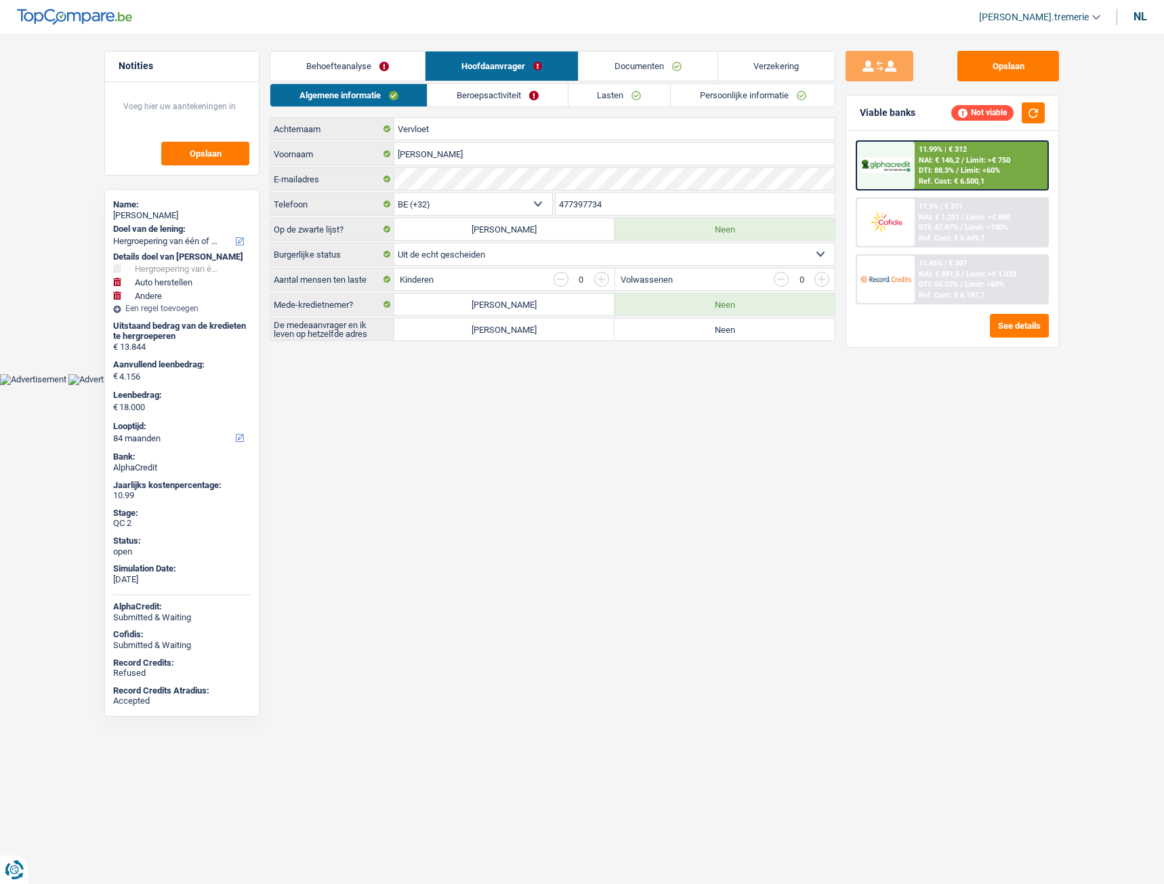
click at [647, 102] on link "Lasten" at bounding box center [620, 95] width 102 height 22
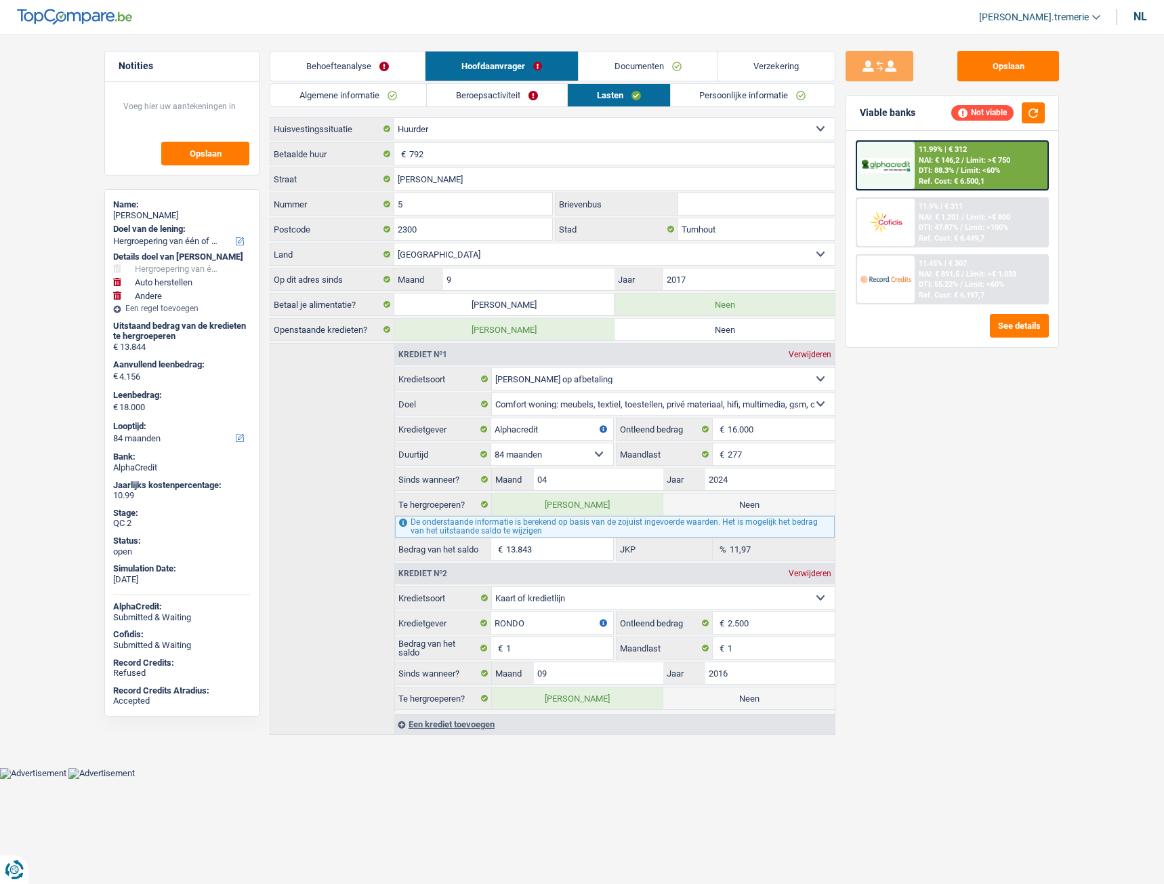
click at [670, 65] on link "Documenten" at bounding box center [648, 66] width 139 height 29
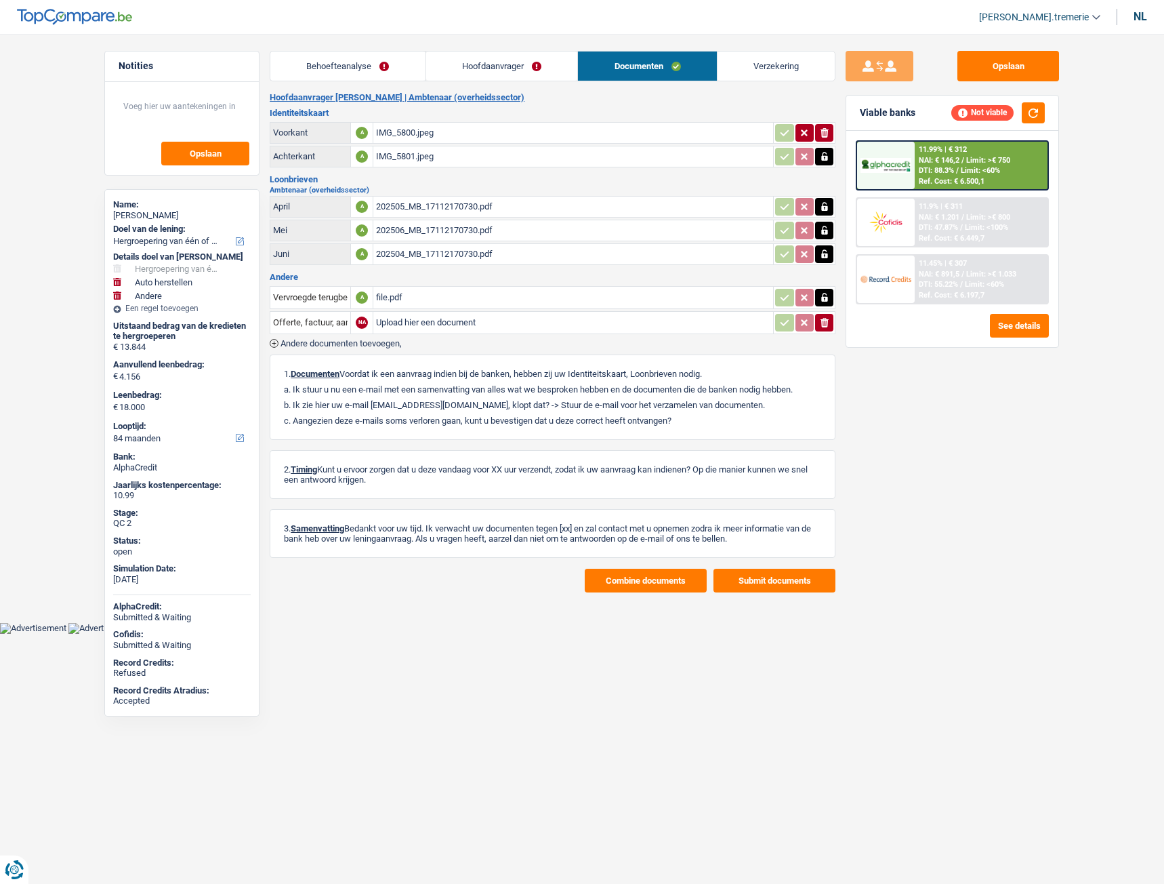
click at [520, 70] on link "Hoofdaanvrager" at bounding box center [502, 66] width 152 height 29
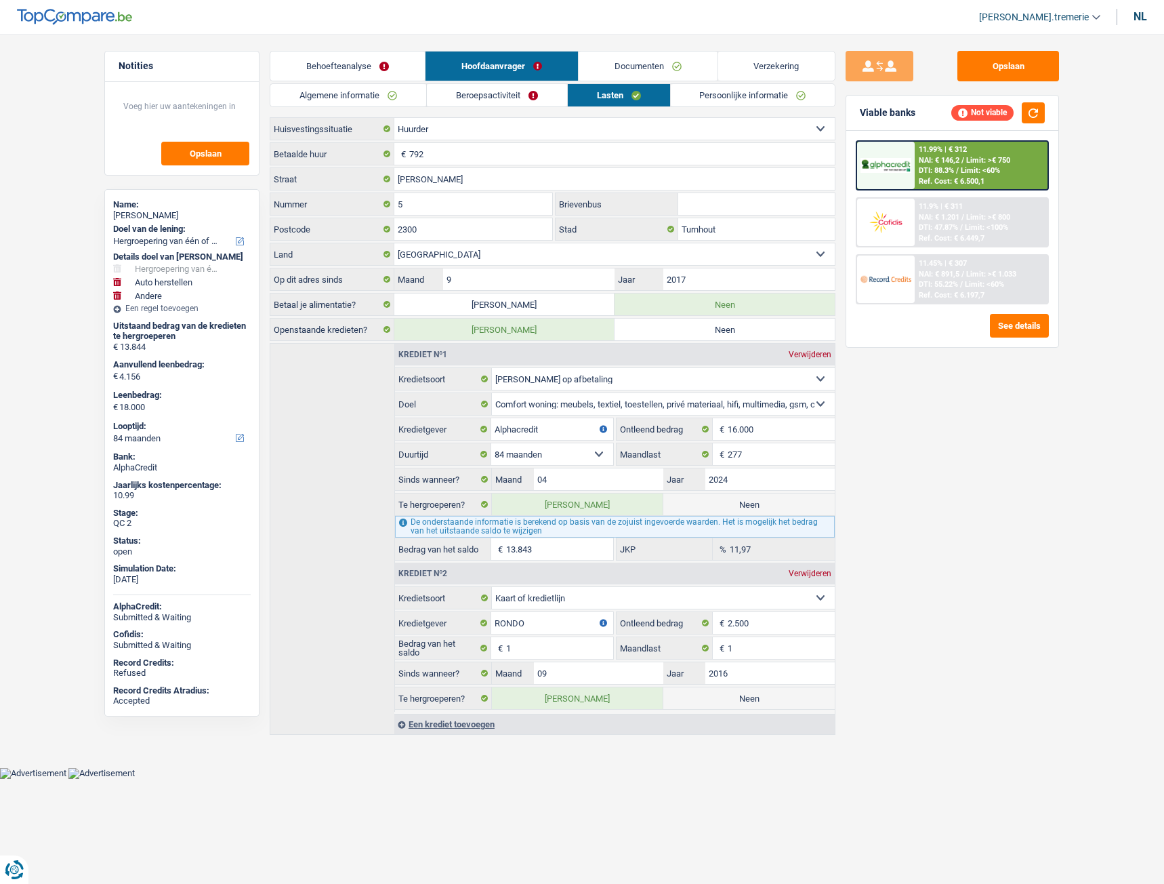
click at [724, 92] on link "Persoonlijke informatie" at bounding box center [753, 95] width 165 height 22
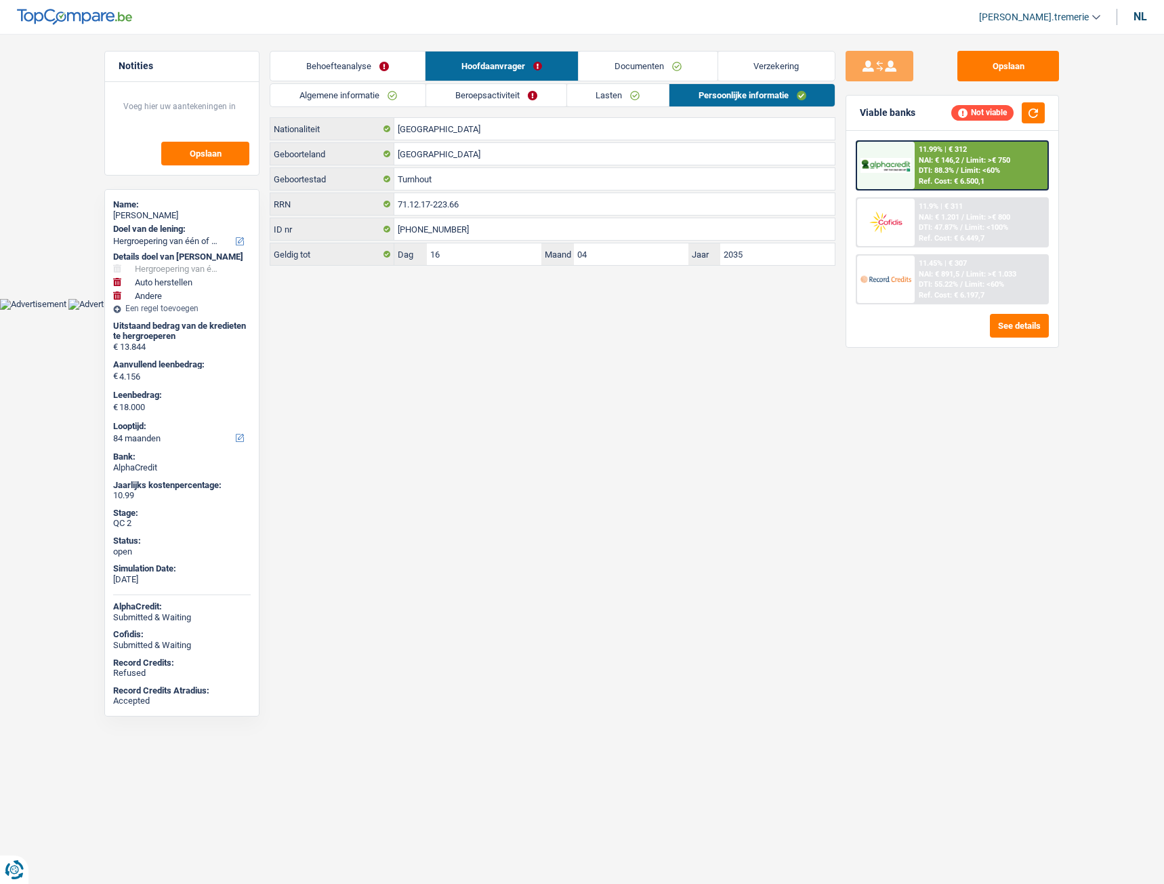
click at [605, 106] on link "Lasten" at bounding box center [618, 95] width 102 height 22
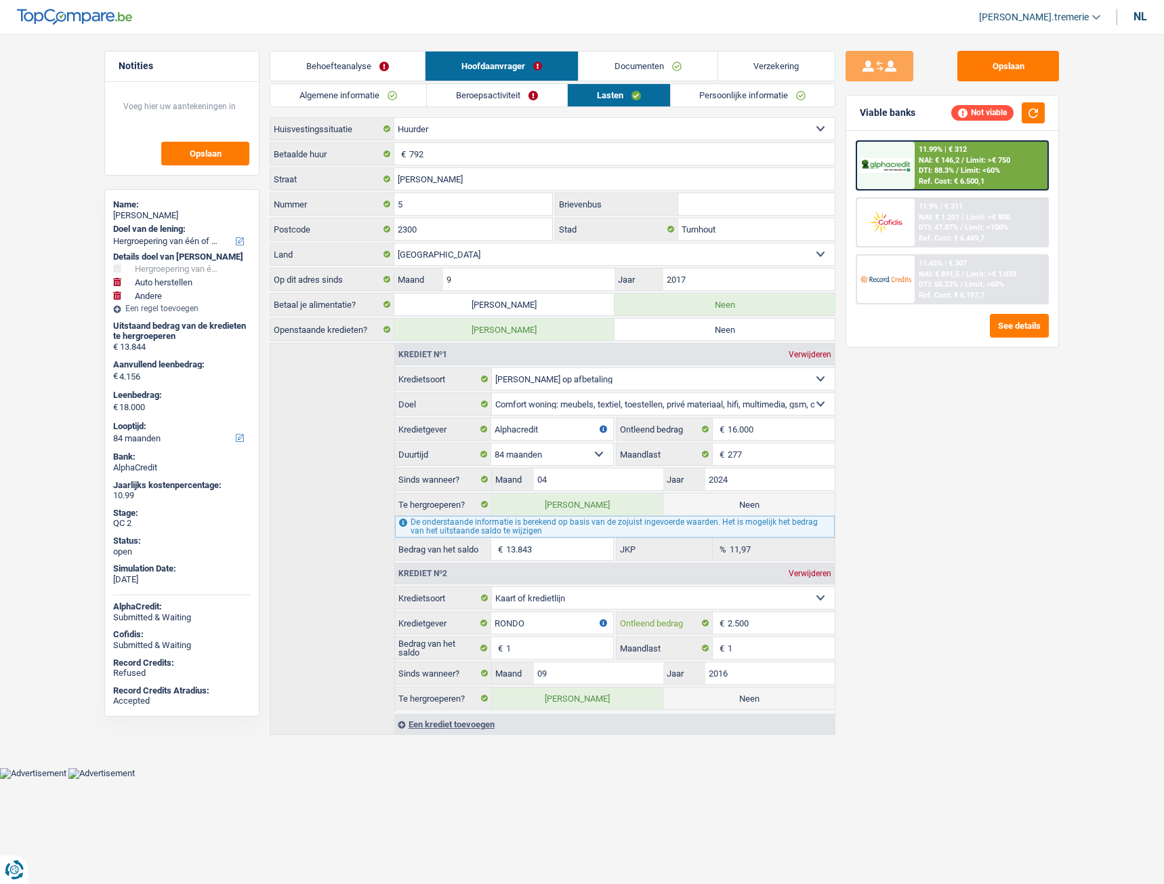
click at [766, 625] on input "2.500" at bounding box center [781, 623] width 107 height 22
click at [662, 68] on link "Documenten" at bounding box center [648, 66] width 139 height 29
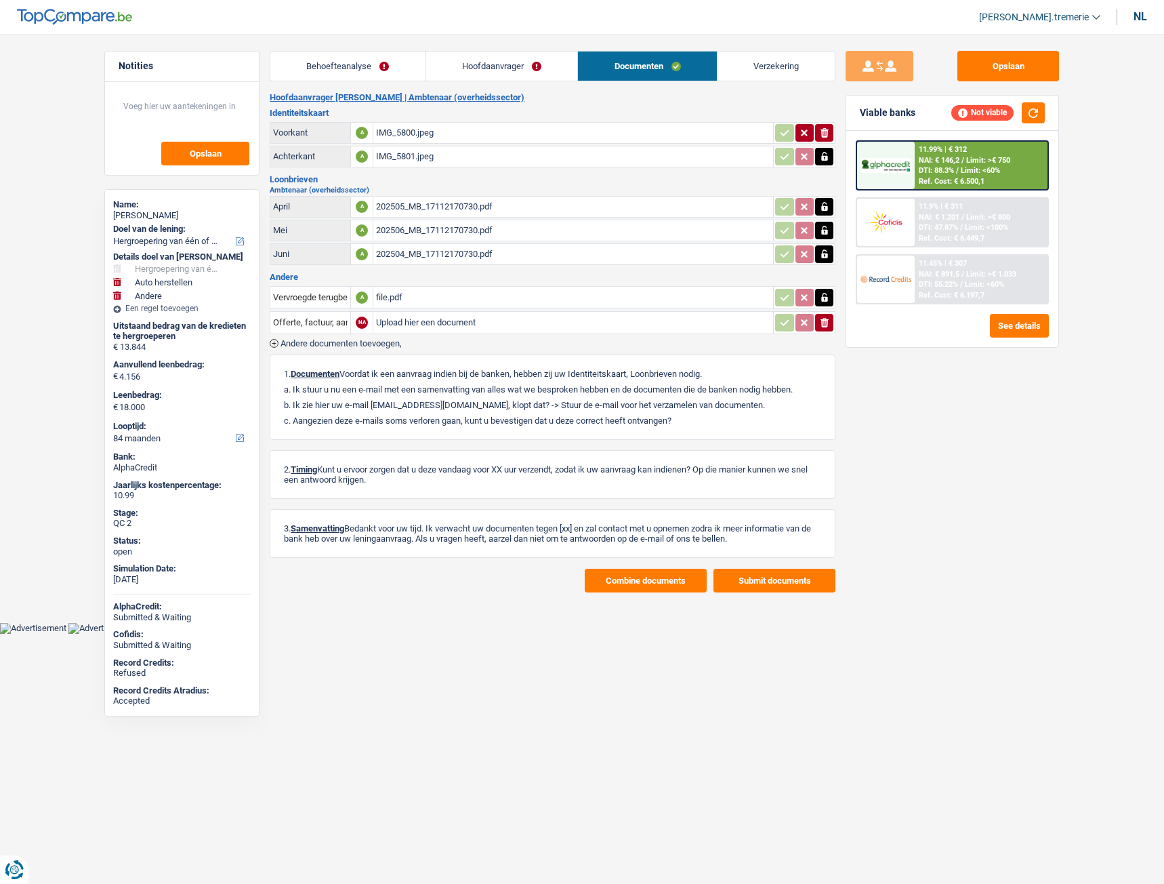
click at [544, 64] on link "Hoofdaanvrager" at bounding box center [502, 66] width 152 height 29
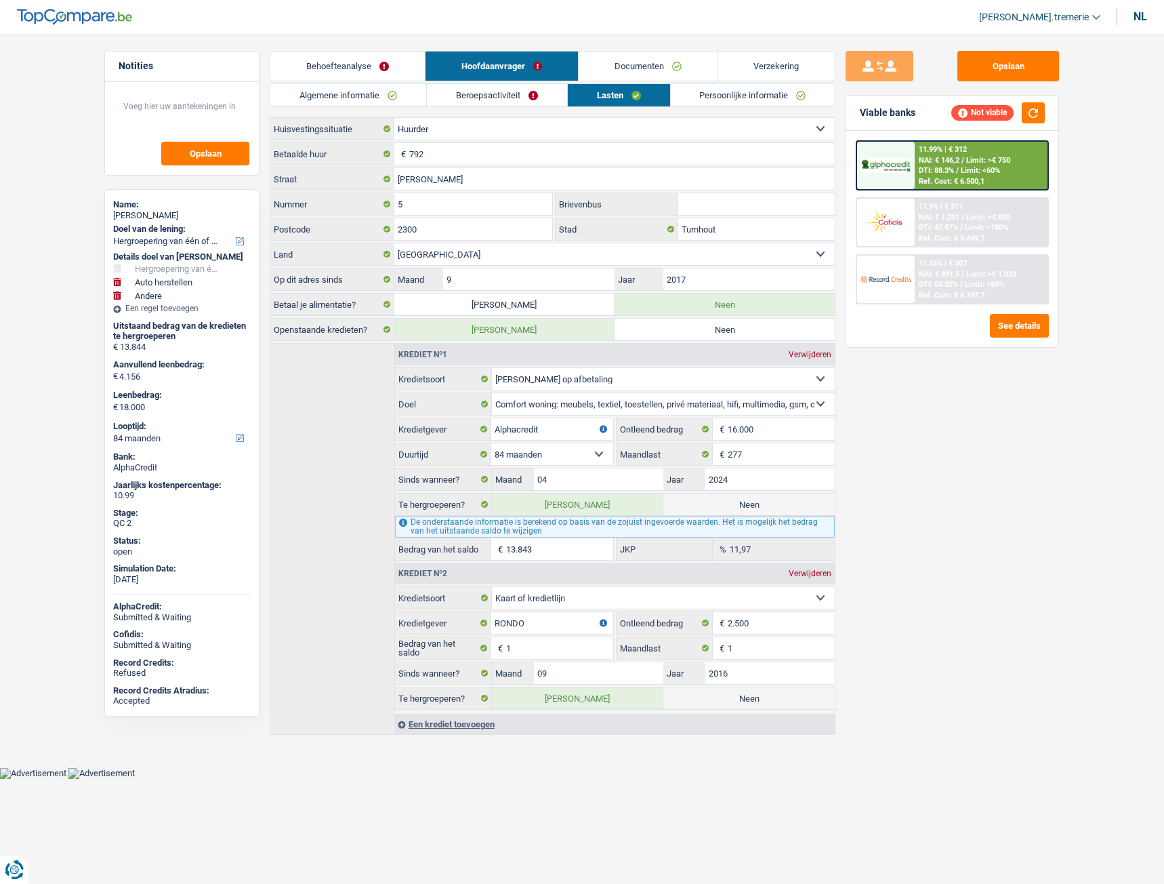
click at [920, 245] on div "11.9% | € 311 NAI: € 1.201 / Limit: >€ 800 DTI: 47.87% / Limit: <100% Ref. Cost…" at bounding box center [982, 222] width 134 height 47
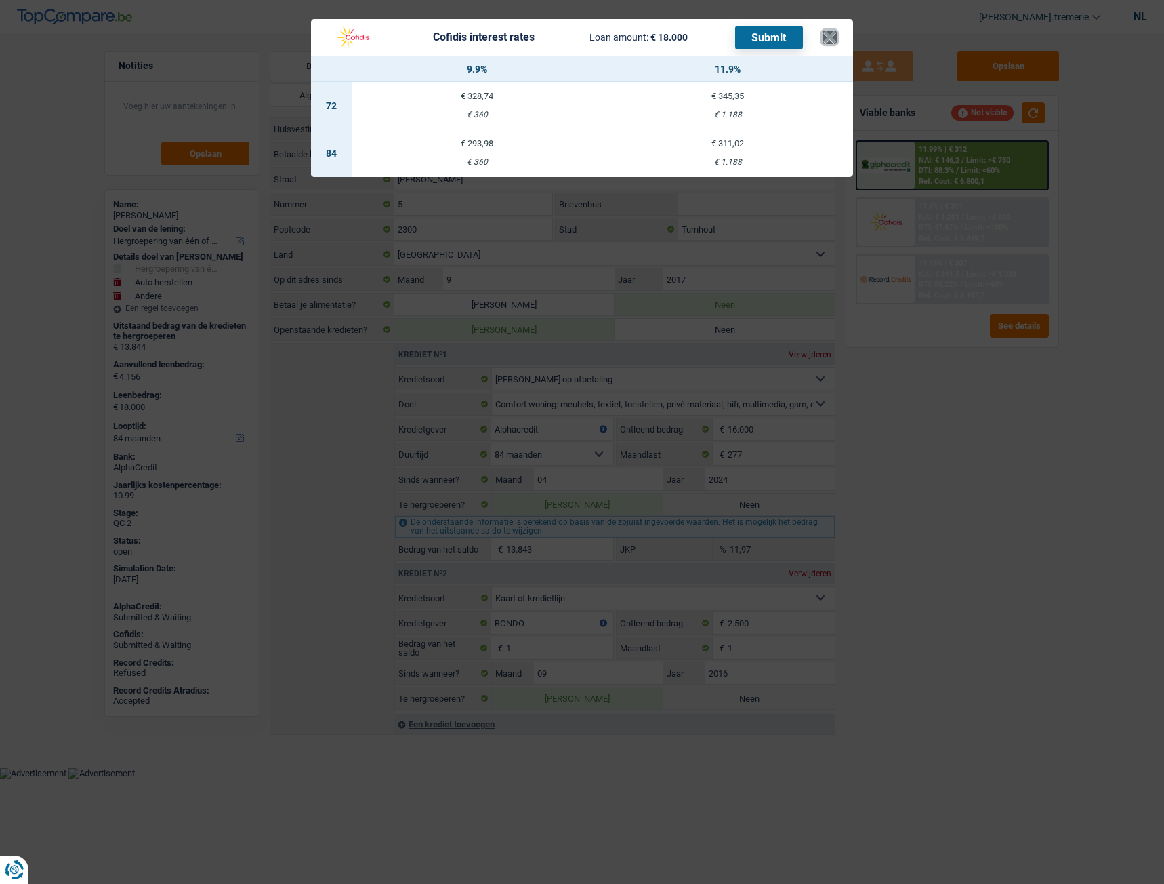
click at [836, 35] on button "×" at bounding box center [830, 38] width 14 height 14
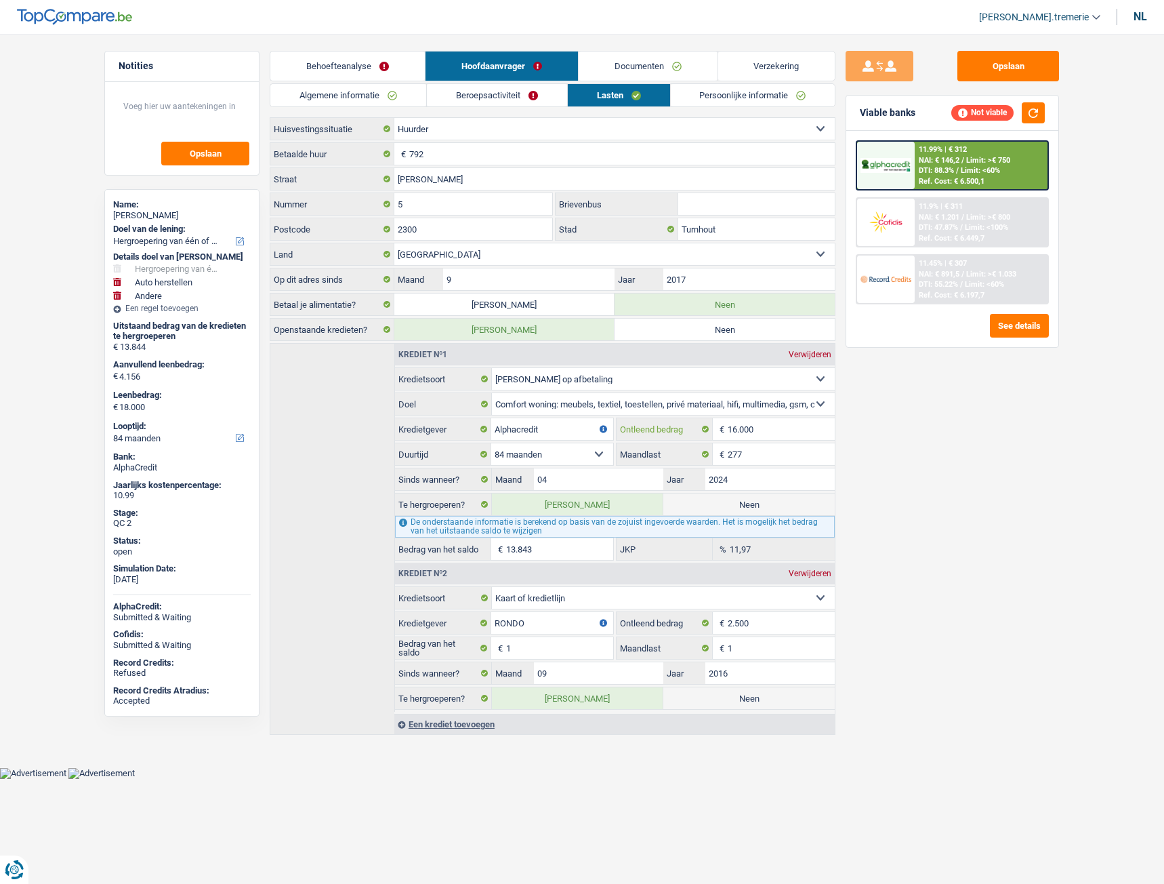
drag, startPoint x: 779, startPoint y: 431, endPoint x: 695, endPoint y: 423, distance: 84.4
click at [695, 423] on div "16.000 € Ontleend bedrag" at bounding box center [726, 429] width 218 height 22
click at [734, 87] on link "Persoonlijke informatie" at bounding box center [753, 95] width 165 height 22
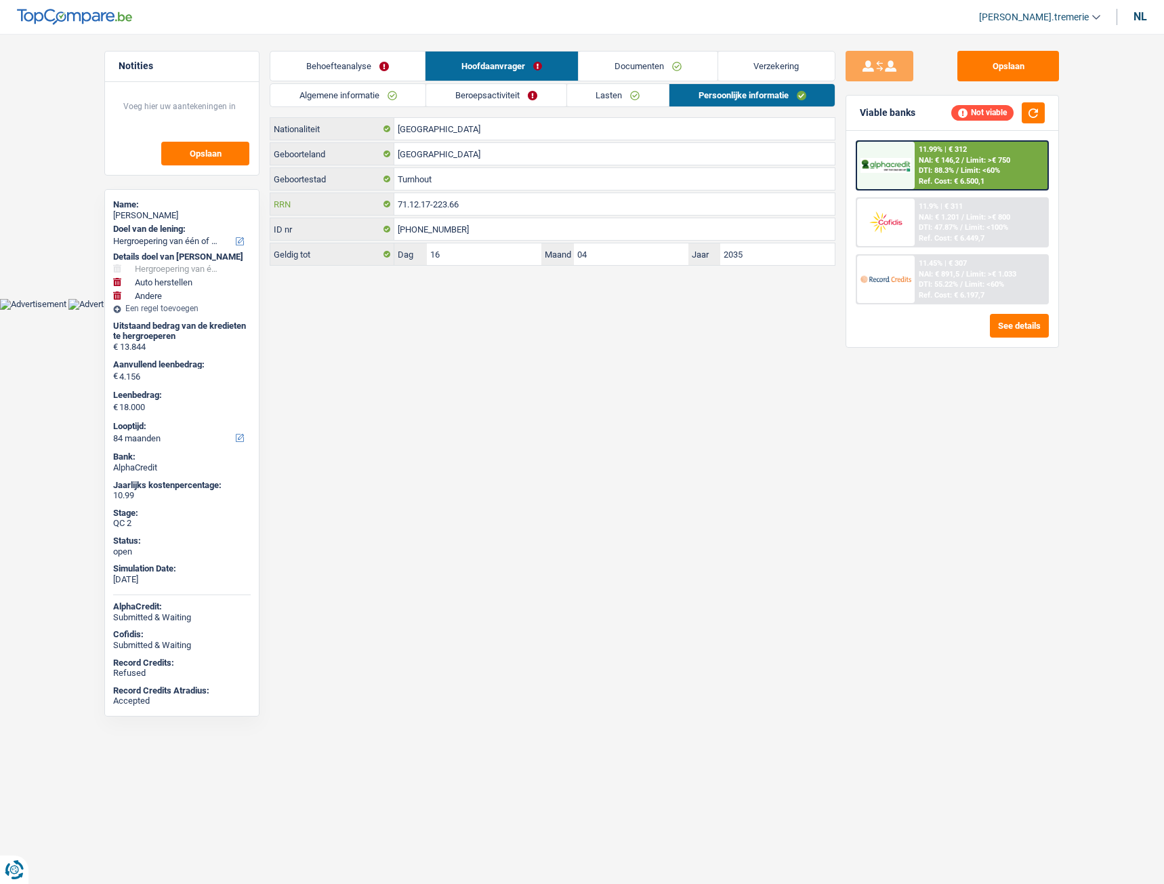
drag, startPoint x: 477, startPoint y: 202, endPoint x: 382, endPoint y: 207, distance: 95.0
click at [382, 207] on div "71.12.17-223.66 RRN" at bounding box center [552, 204] width 565 height 22
click at [624, 95] on link "Lasten" at bounding box center [618, 95] width 102 height 22
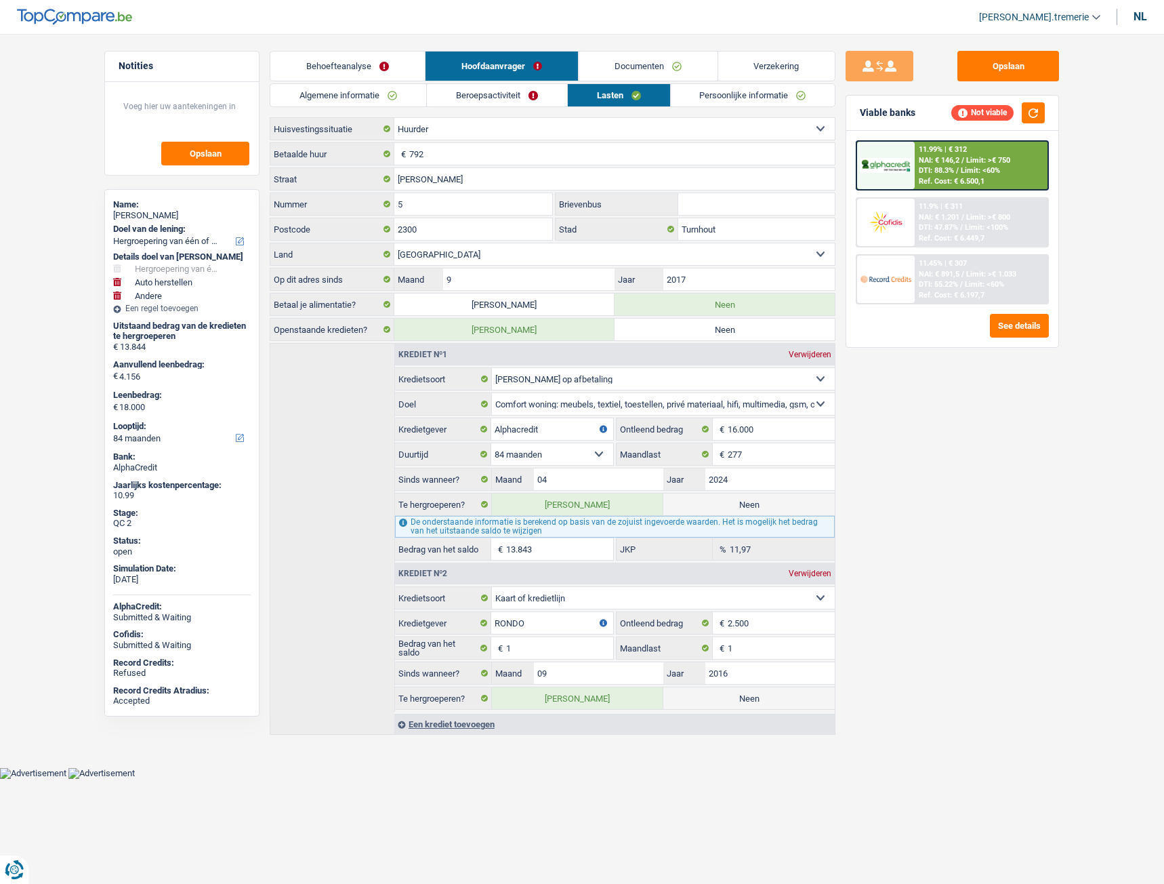
click at [876, 626] on div "Opslaan Viable banks Not viable 11.99% | € 312 NAI: € 146,2 / Limit: >€ 750 DTI…" at bounding box center [953, 455] width 234 height 808
click at [780, 99] on link "Persoonlijke informatie" at bounding box center [753, 95] width 165 height 22
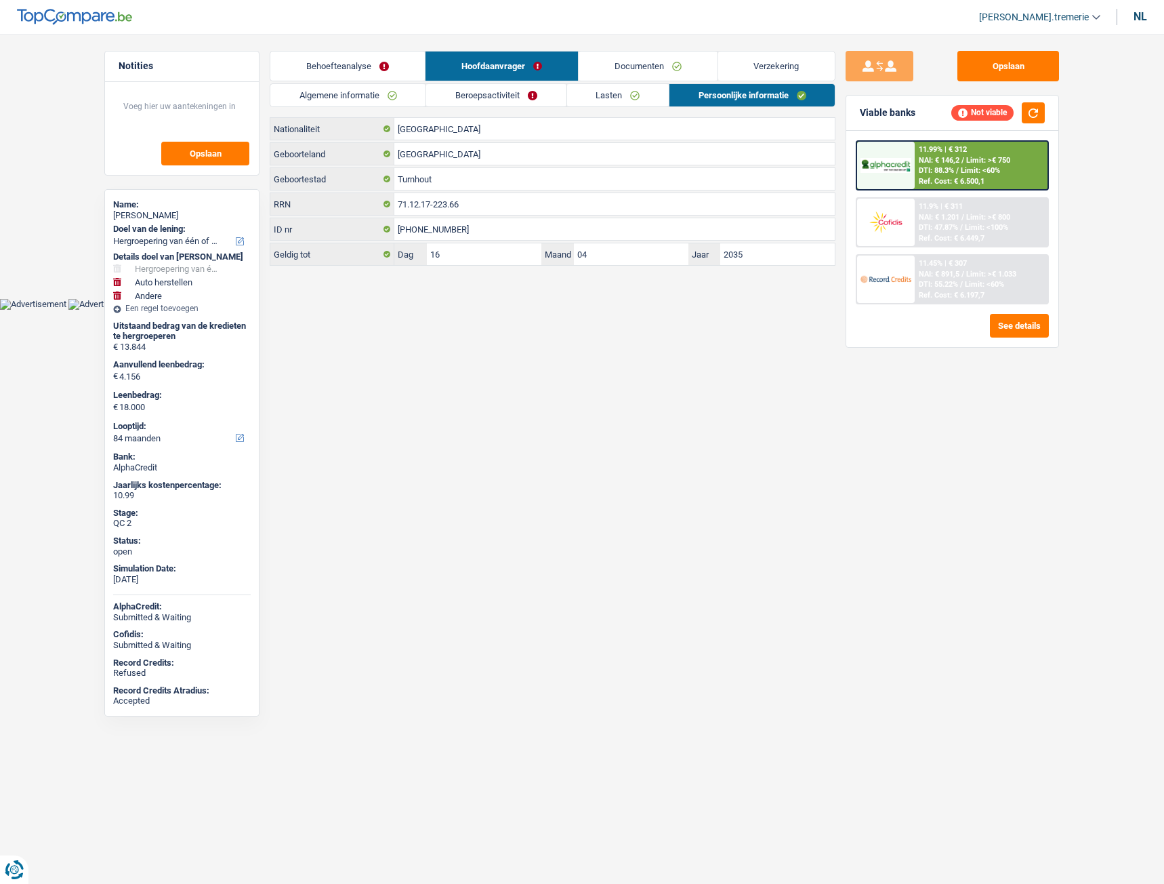
click at [616, 96] on link "Lasten" at bounding box center [618, 95] width 102 height 22
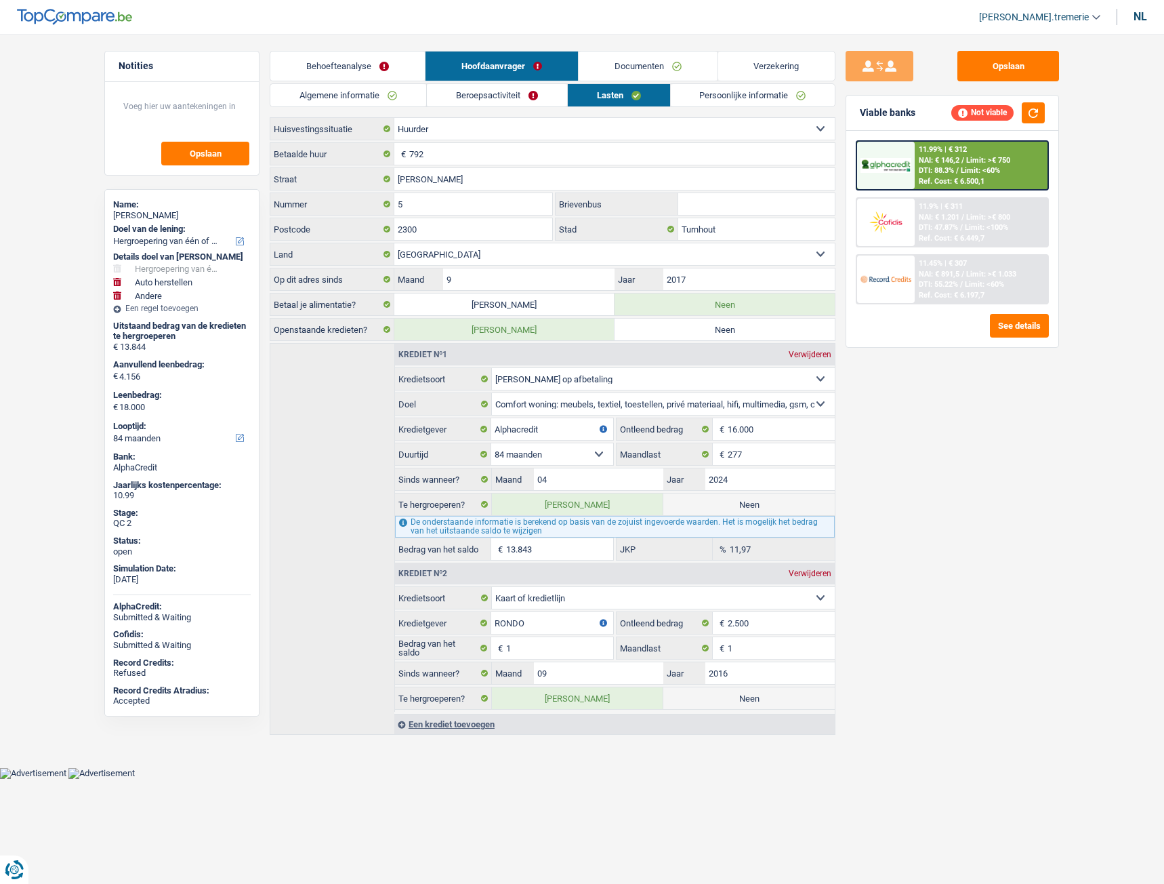
click at [868, 508] on div "Opslaan Viable banks Not viable 11.99% | € 312 NAI: € 146,2 / Limit: >€ 750 DTI…" at bounding box center [953, 455] width 234 height 808
click at [525, 651] on input "1" at bounding box center [559, 648] width 107 height 22
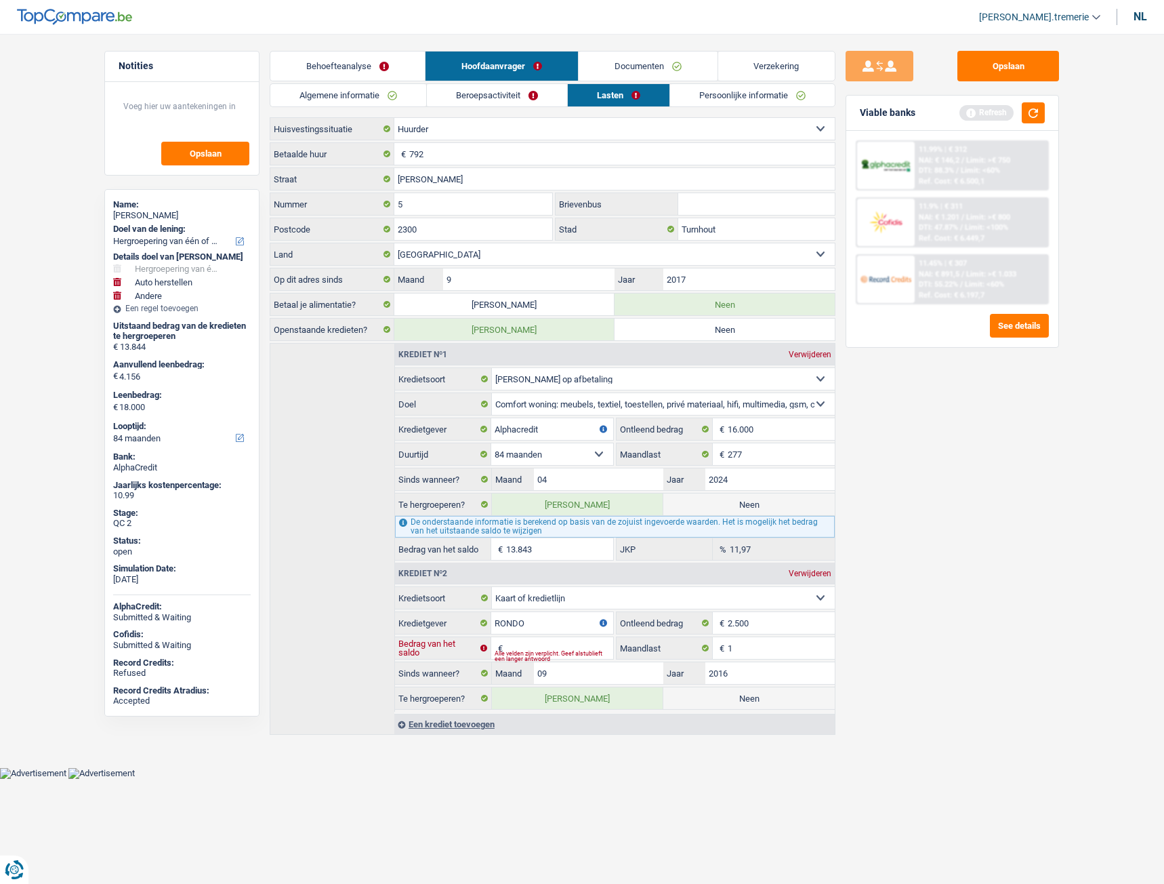
type input "18.001"
type input "2"
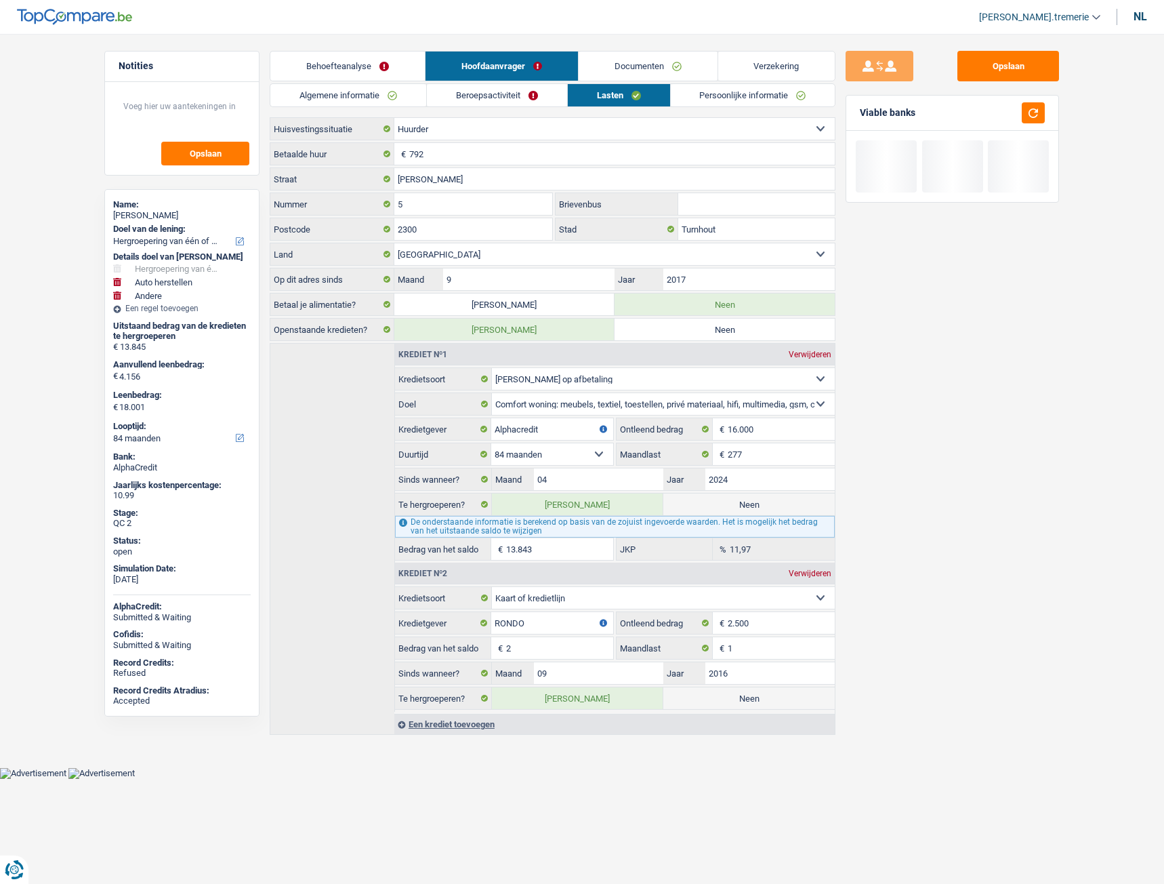
type input "18.024"
type input "25"
type input "18.249"
type input "2.500"
type input "20.499"
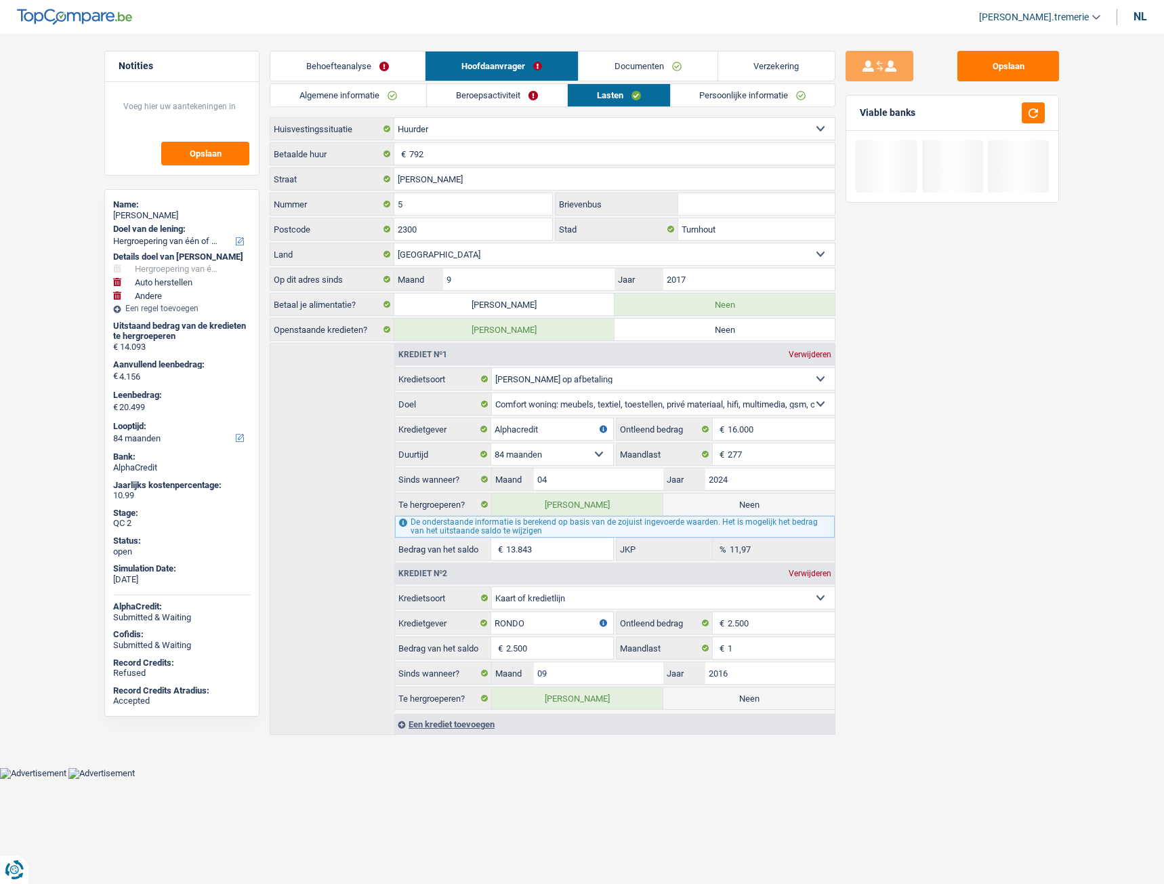
select select "120"
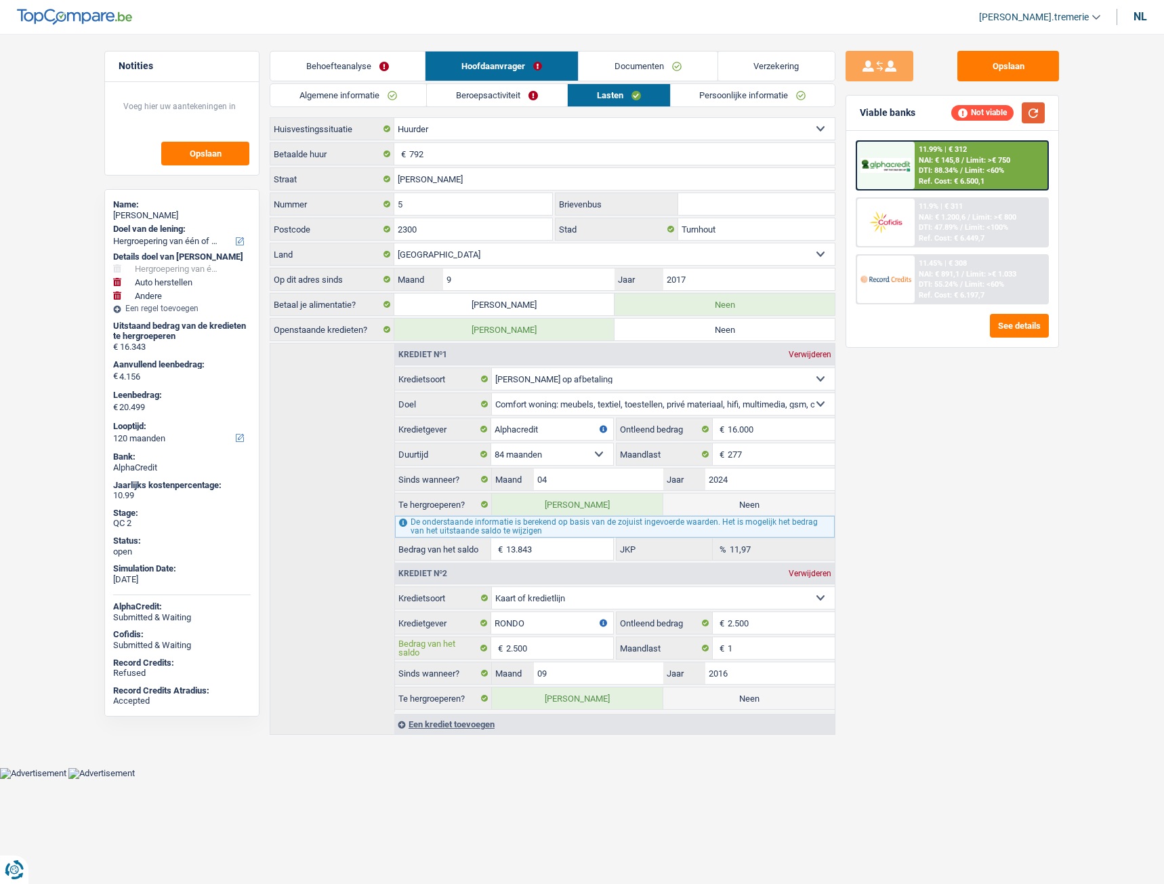
type input "2.500"
click at [1045, 116] on button "button" at bounding box center [1033, 112] width 23 height 21
click at [550, 649] on input "2.500" at bounding box center [559, 648] width 107 height 22
type input "18.249"
select select "84"
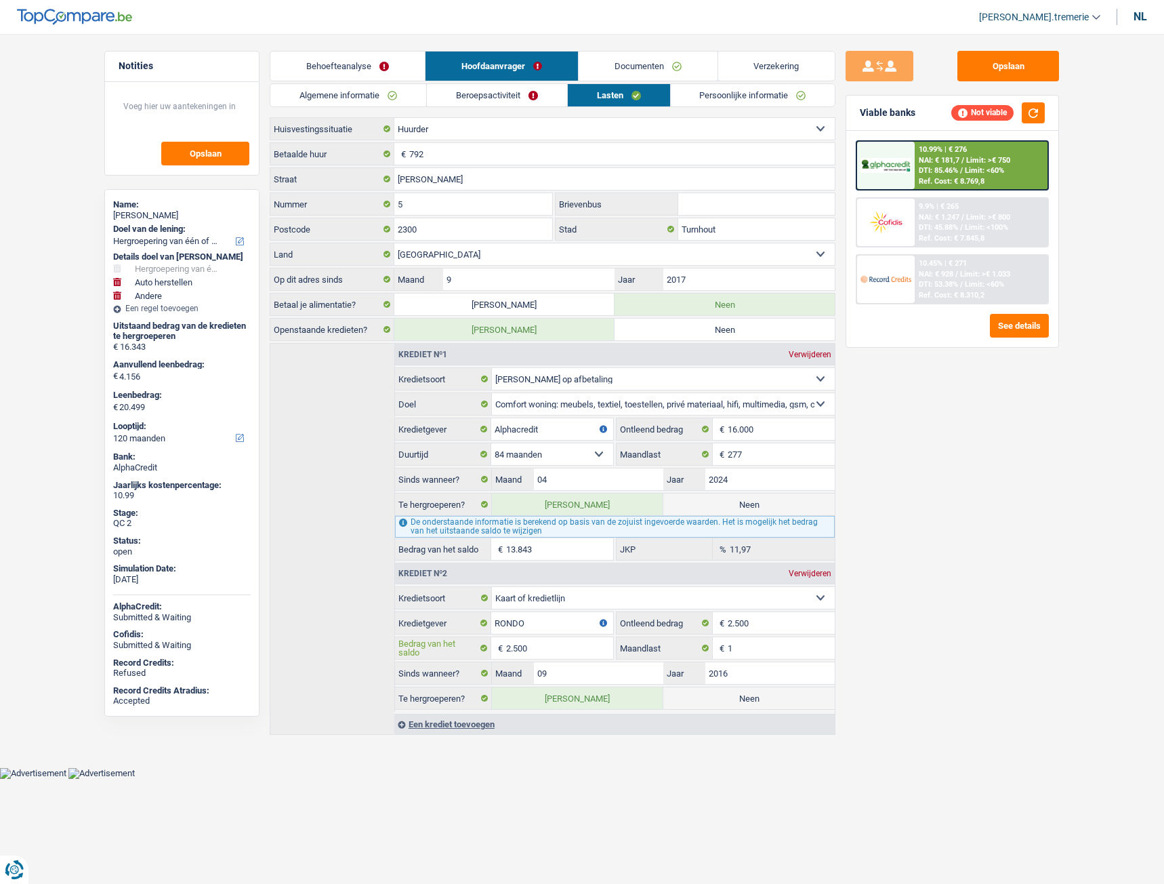
type input "250"
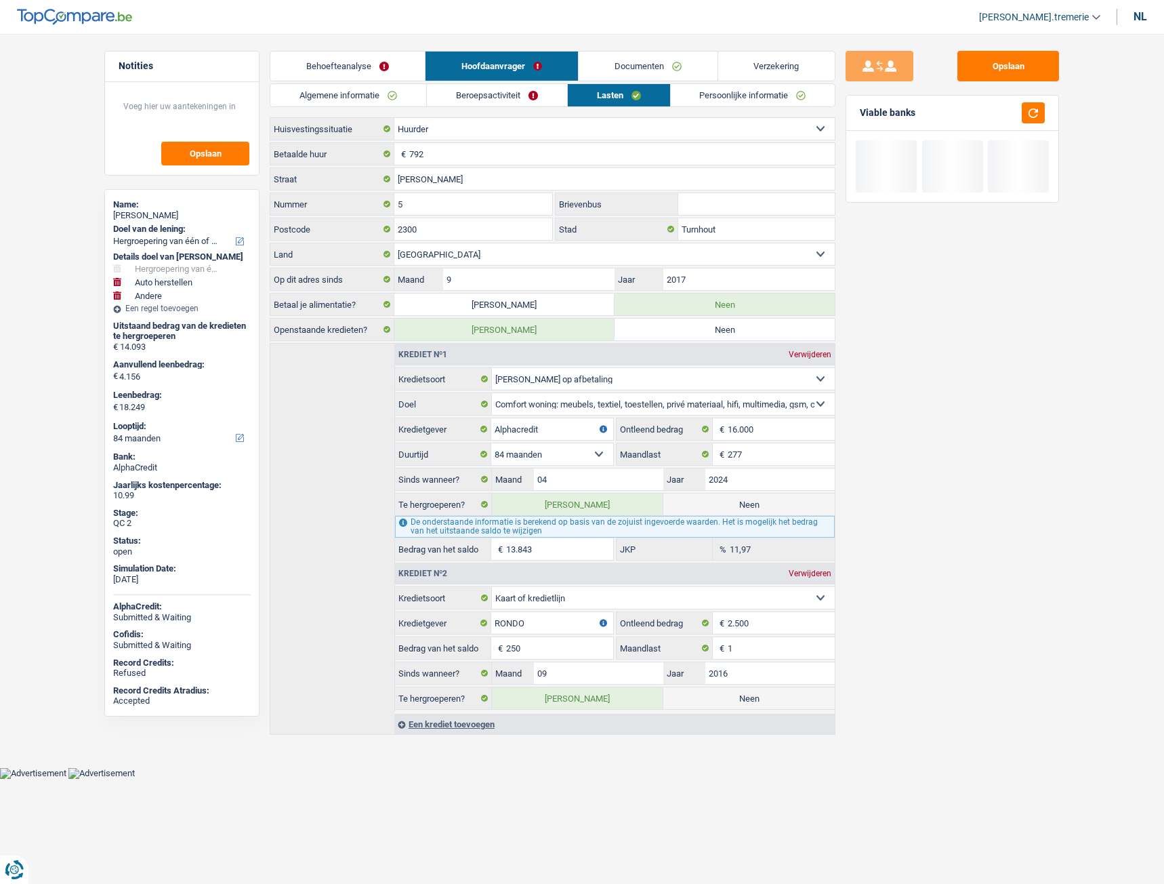
type input "18.024"
type input "25"
type input "18.001"
type input "2"
type input "18.023"
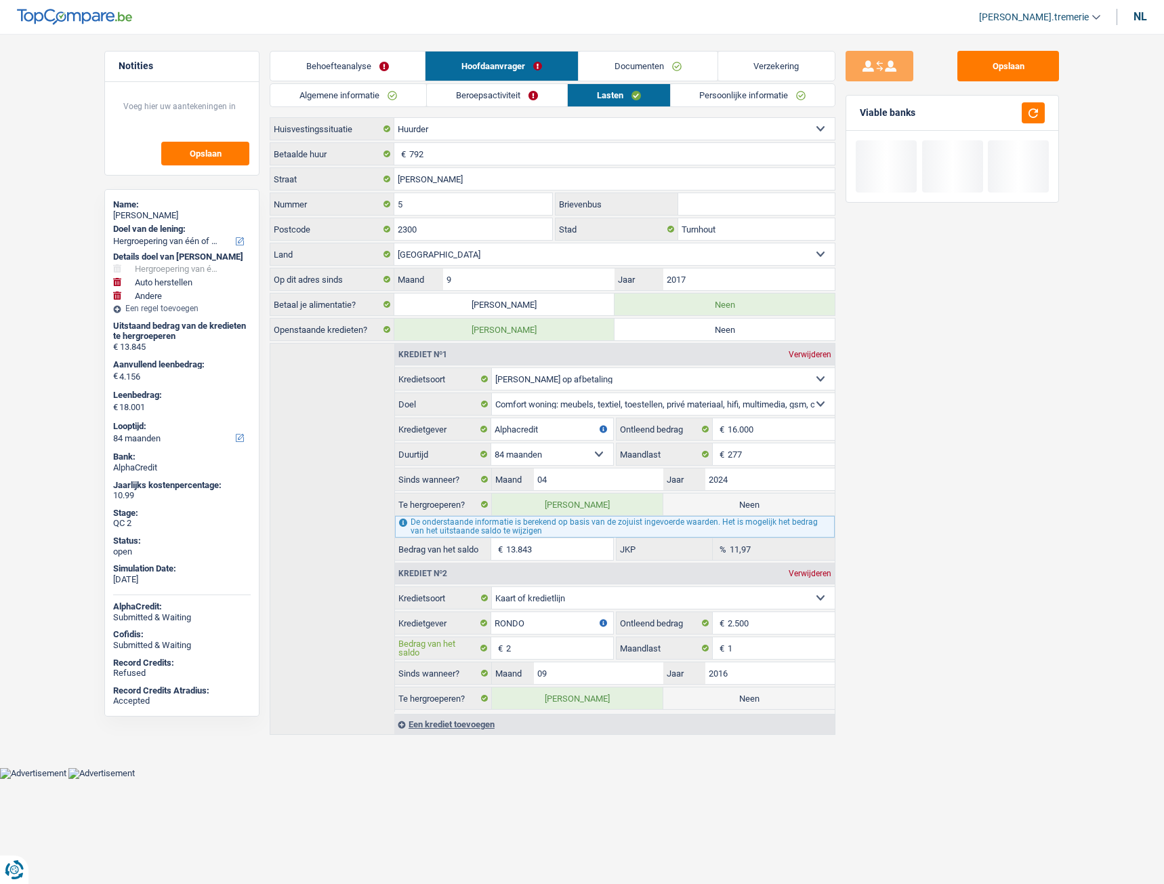
type input "24"
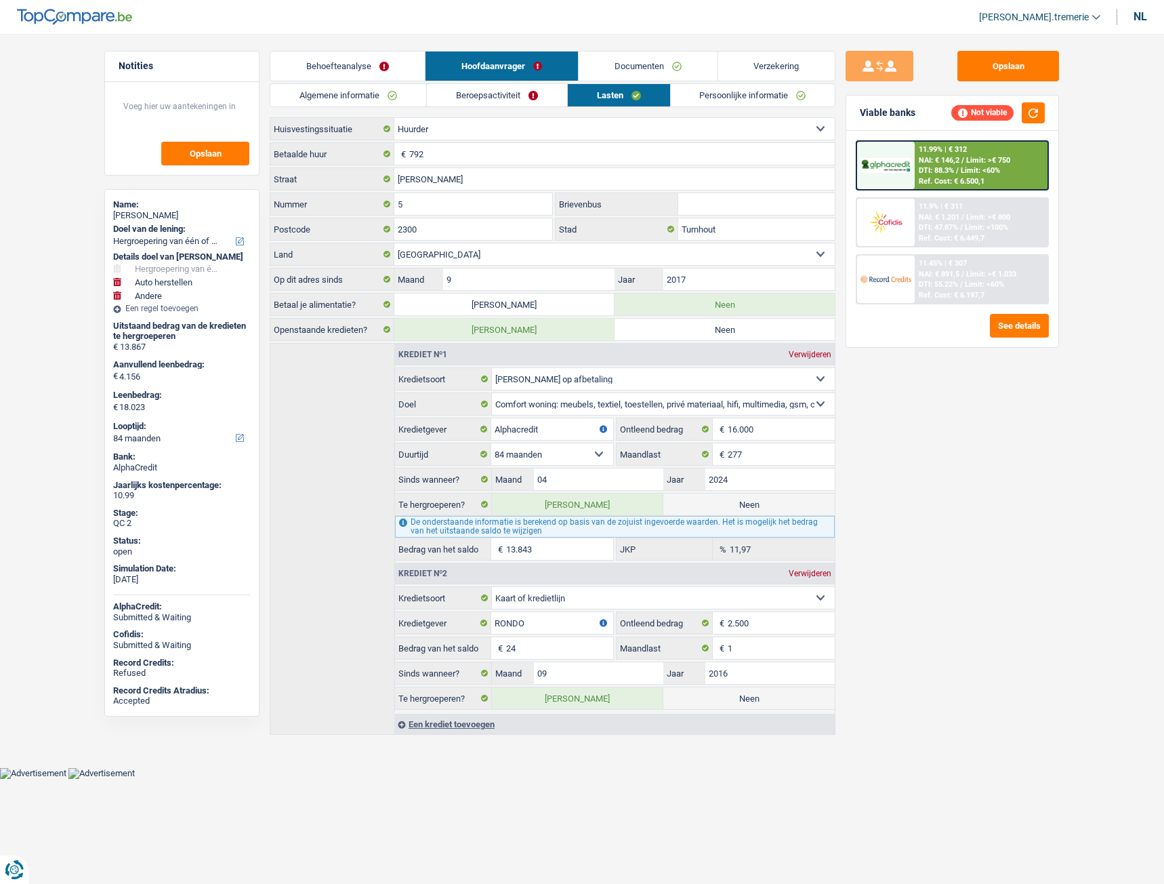
type input "18.247"
type input "248"
type input "20.479"
type input "2.480"
select select "120"
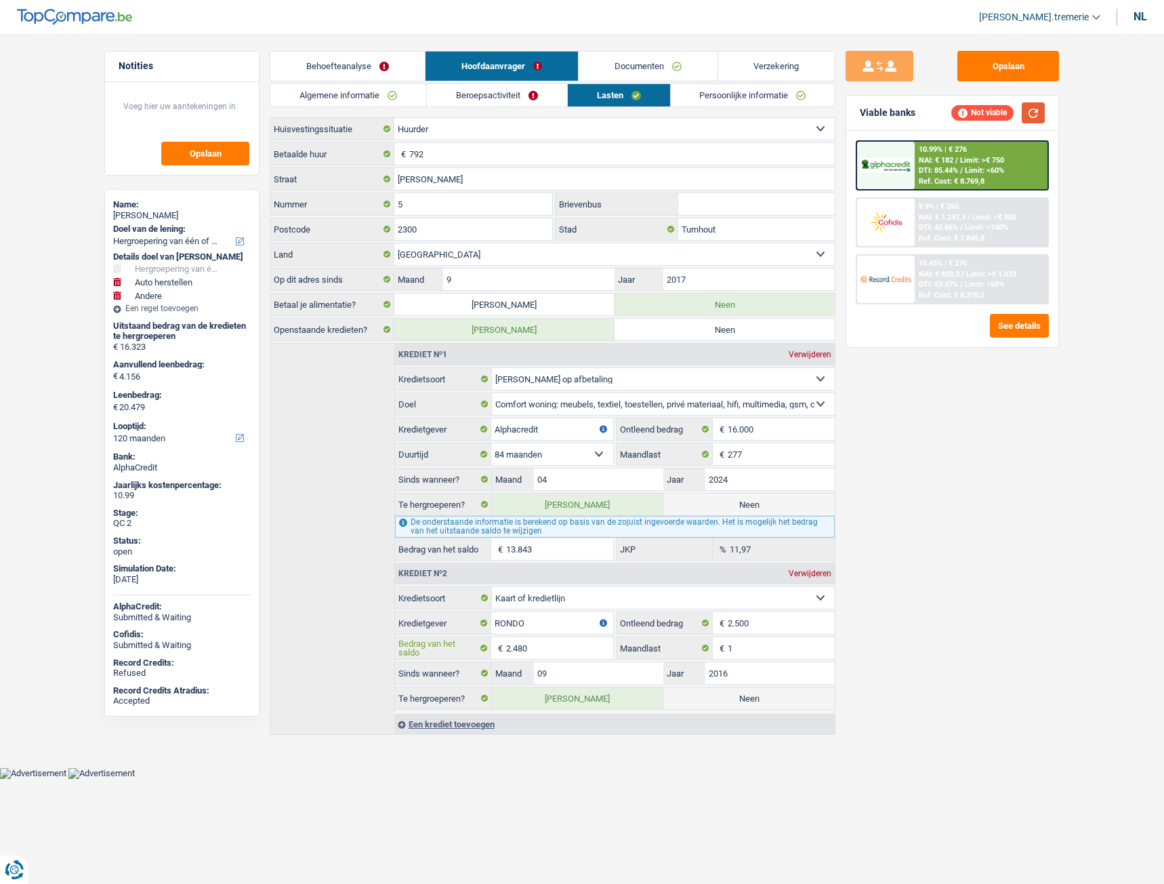
type input "2.480"
click at [1032, 110] on button "button" at bounding box center [1033, 112] width 23 height 21
click at [509, 550] on input "13.843" at bounding box center [559, 549] width 107 height 22
type input "6.637"
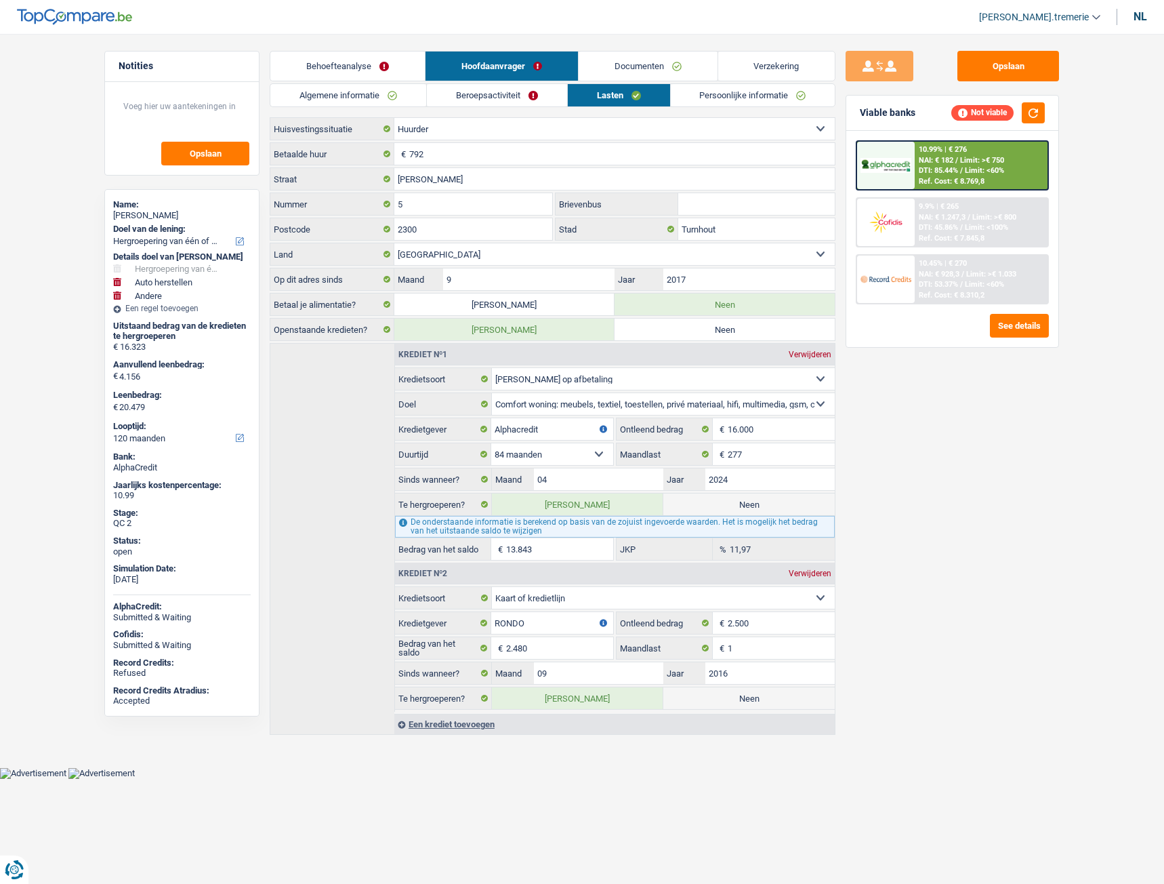
select select "42"
type input "1"
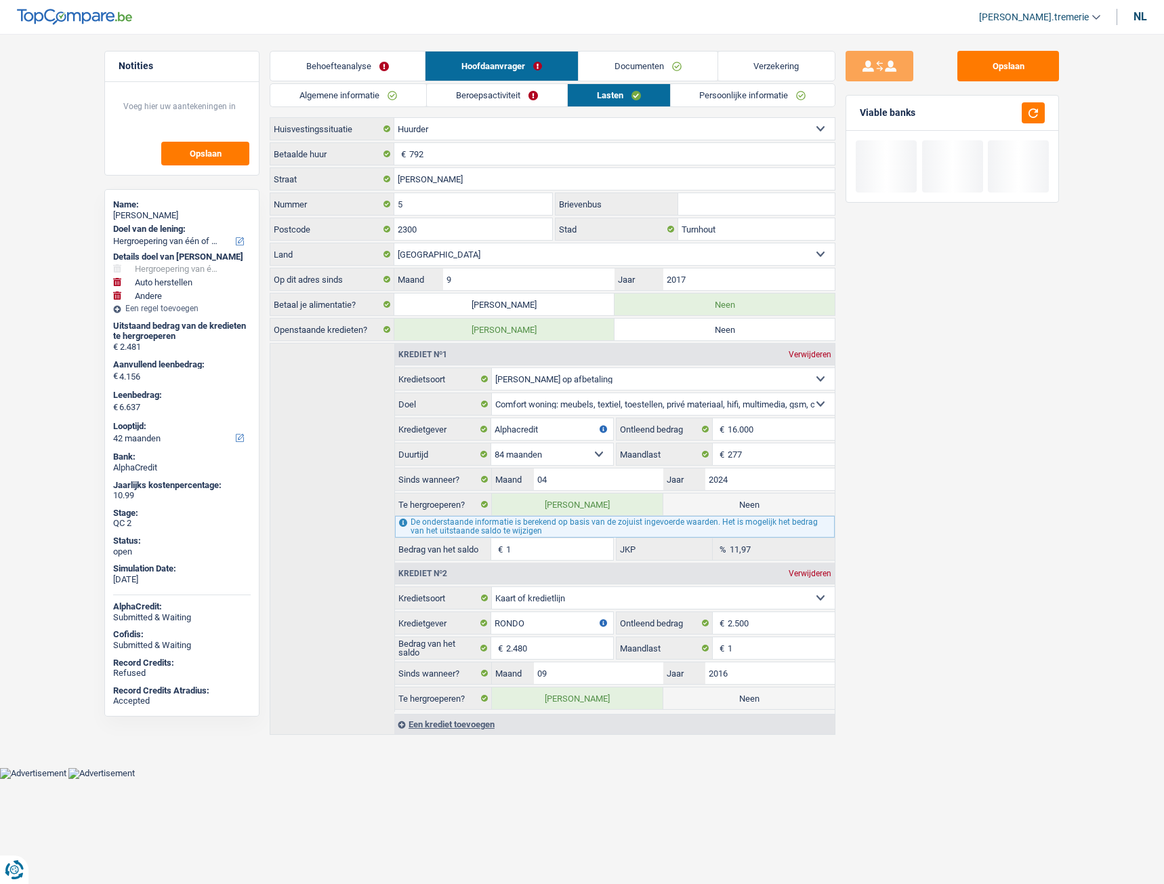
type input "6.650"
type input "14"
type input "6.776"
type input "140"
type input "8.044"
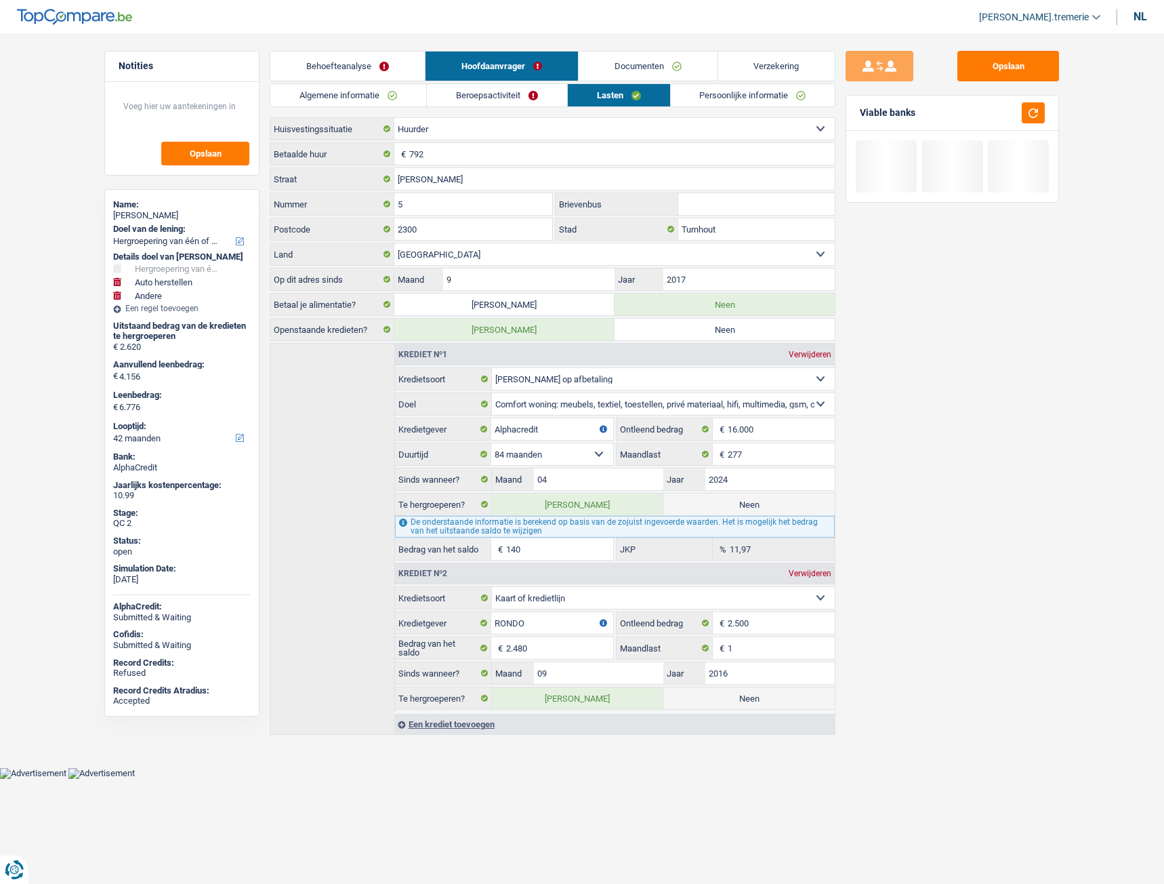
type input "3.888"
type input "8.044"
type input "1.408"
type input "3.888"
type input "8.044"
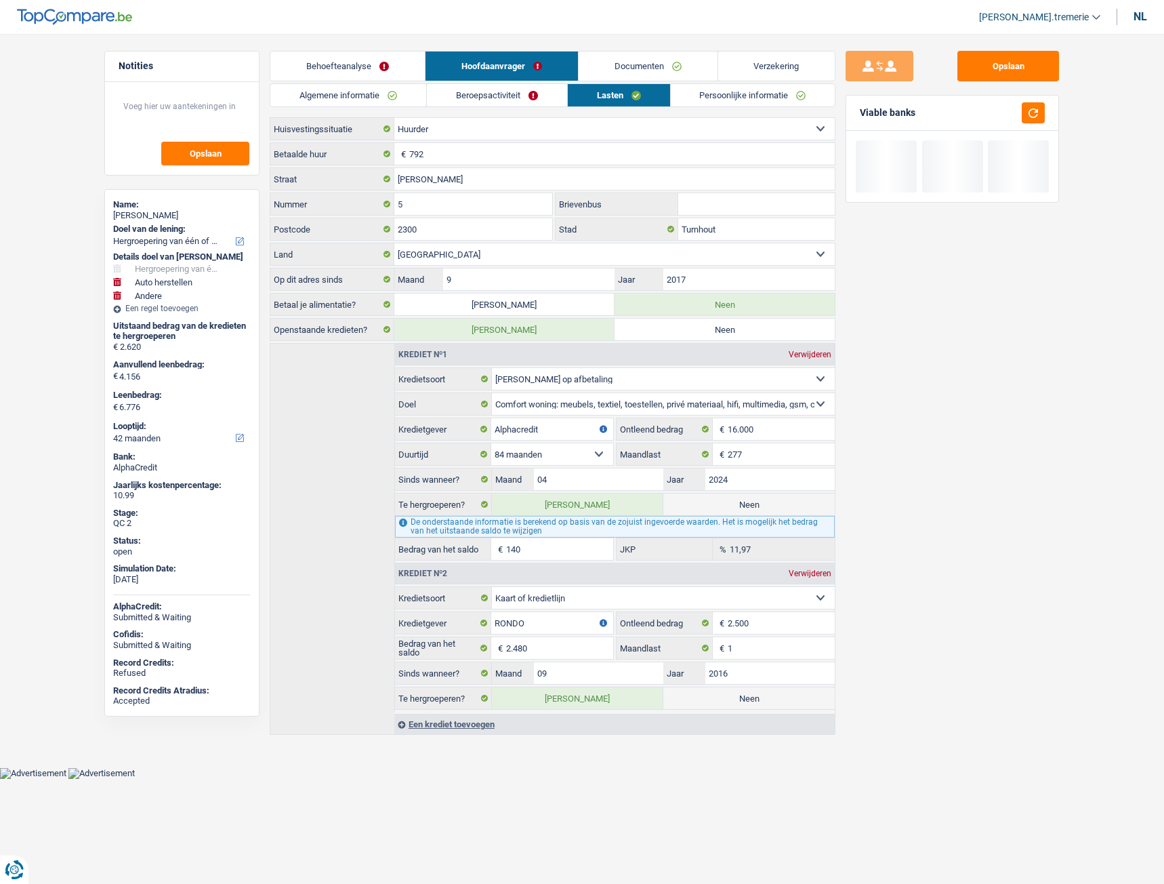
type input "1.408"
type input "20.725"
type input "16.569"
type input "20.725"
type input "14.089"
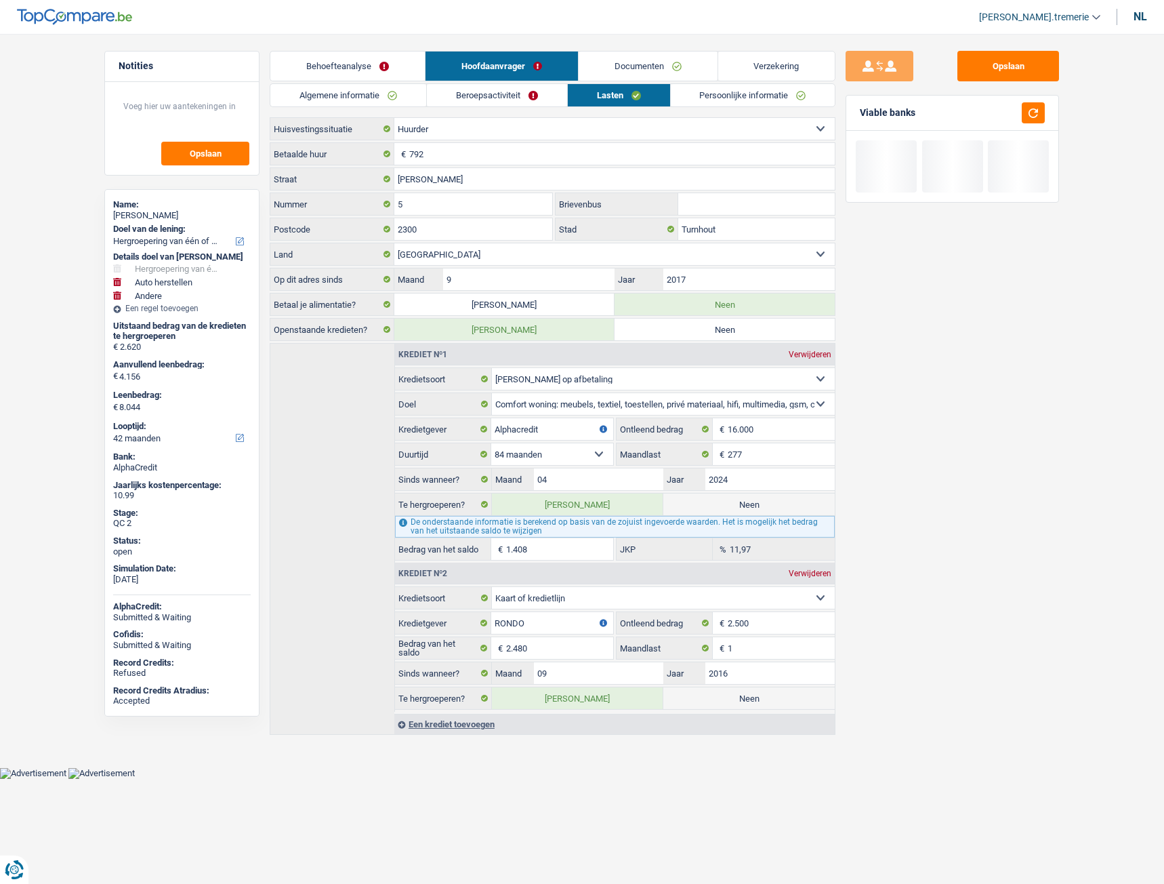
type input "16.569"
type input "20.725"
type input "14.089"
select select "120"
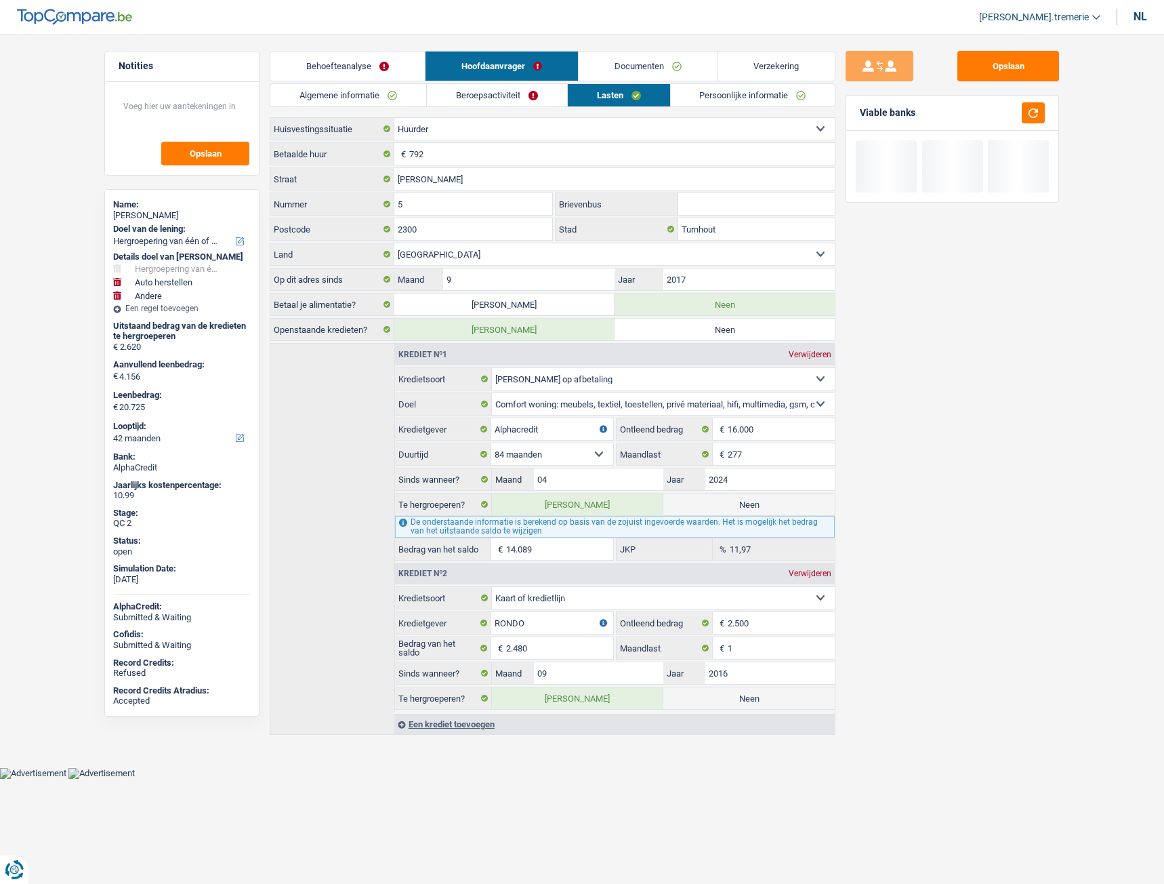
select select "120"
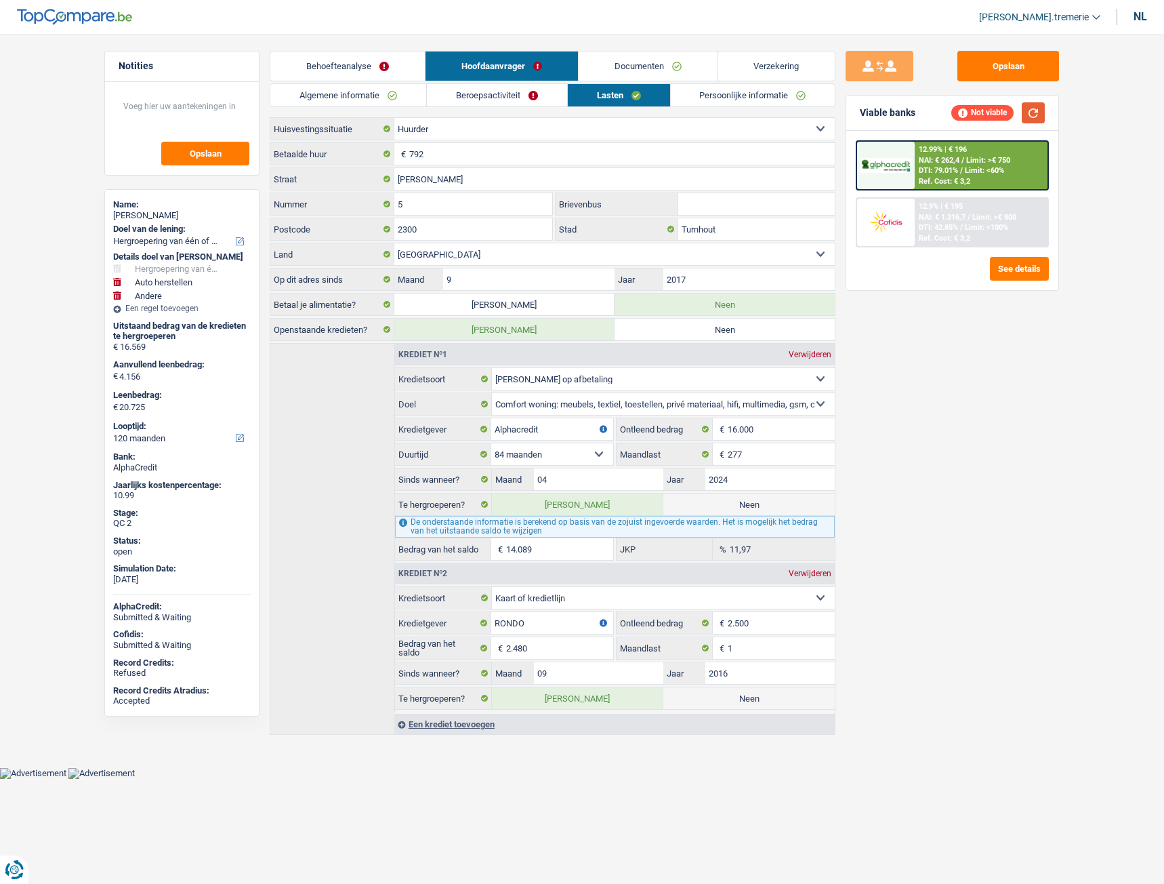
type input "14.089"
click at [1034, 116] on button "button" at bounding box center [1033, 112] width 23 height 21
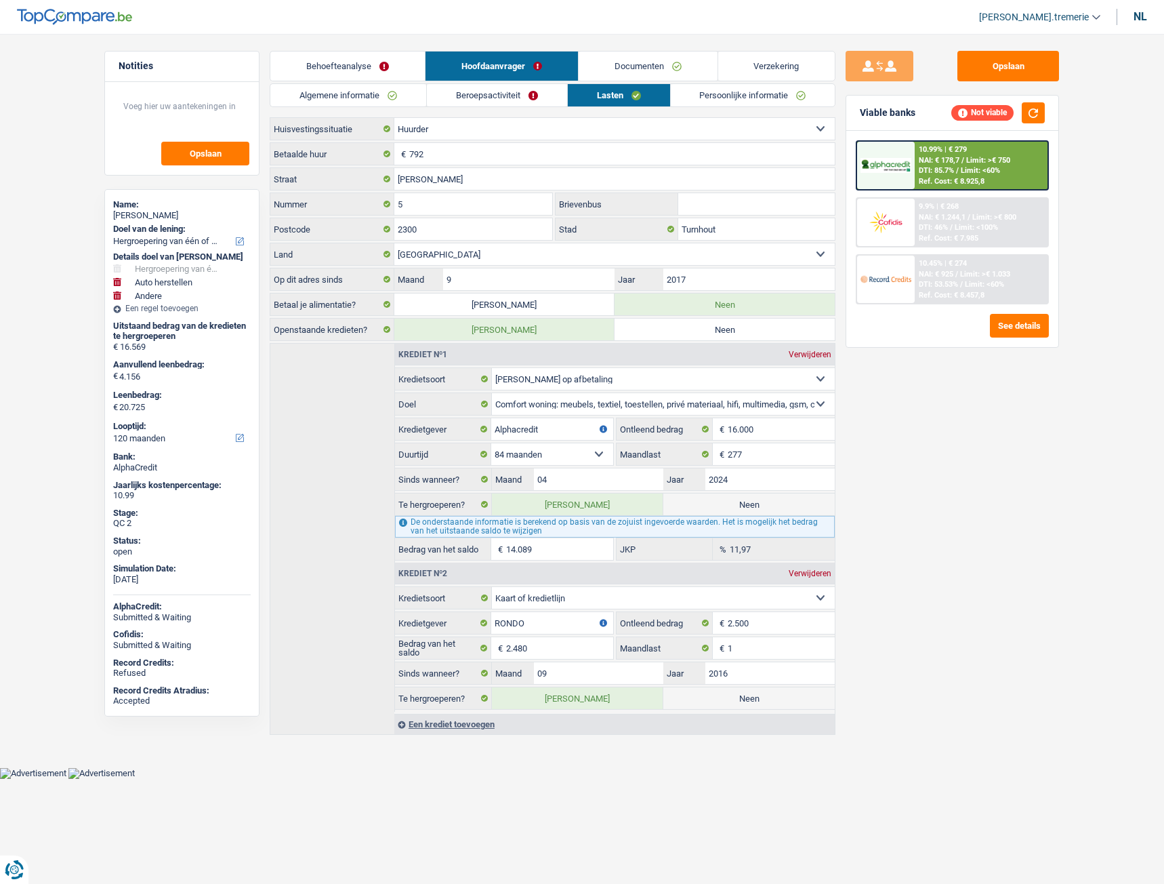
click at [325, 71] on link "Behoefteanalyse" at bounding box center [347, 66] width 155 height 29
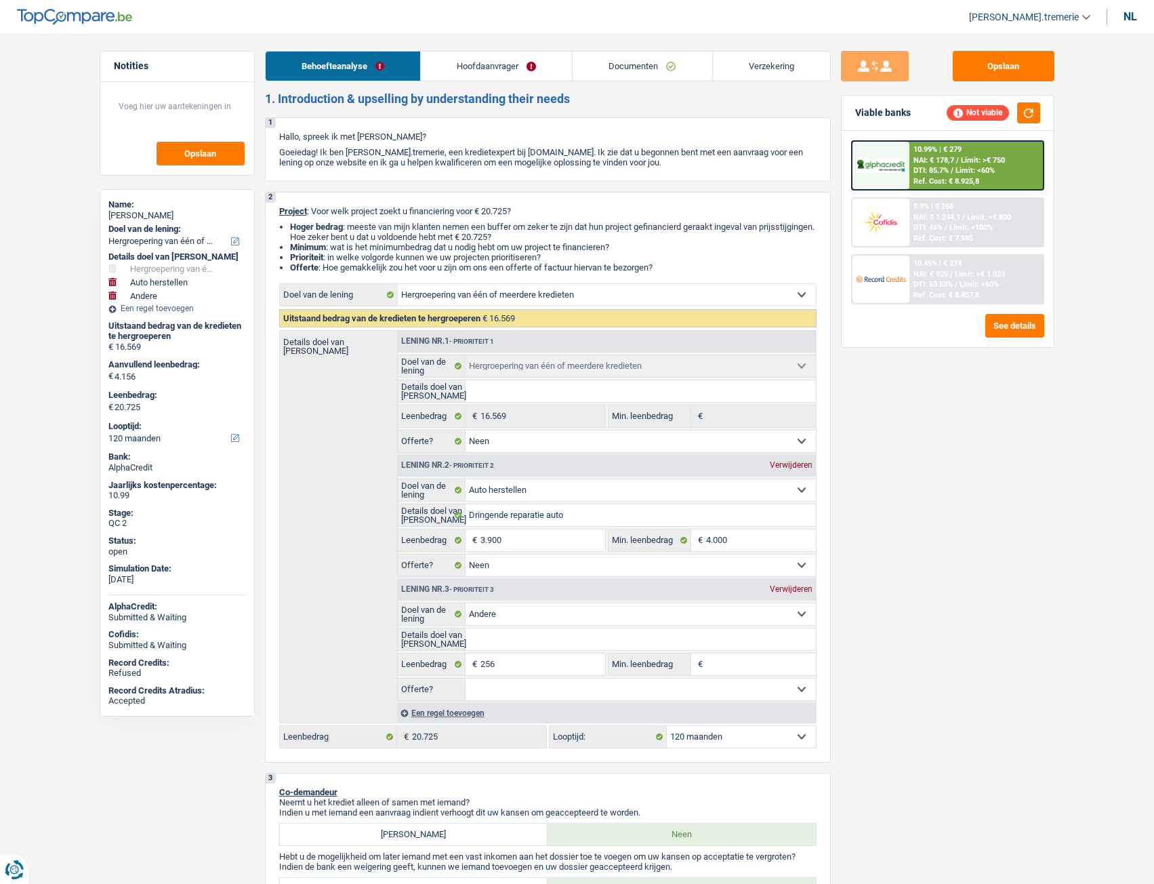
click at [496, 68] on link "Hoofdaanvrager" at bounding box center [496, 66] width 151 height 29
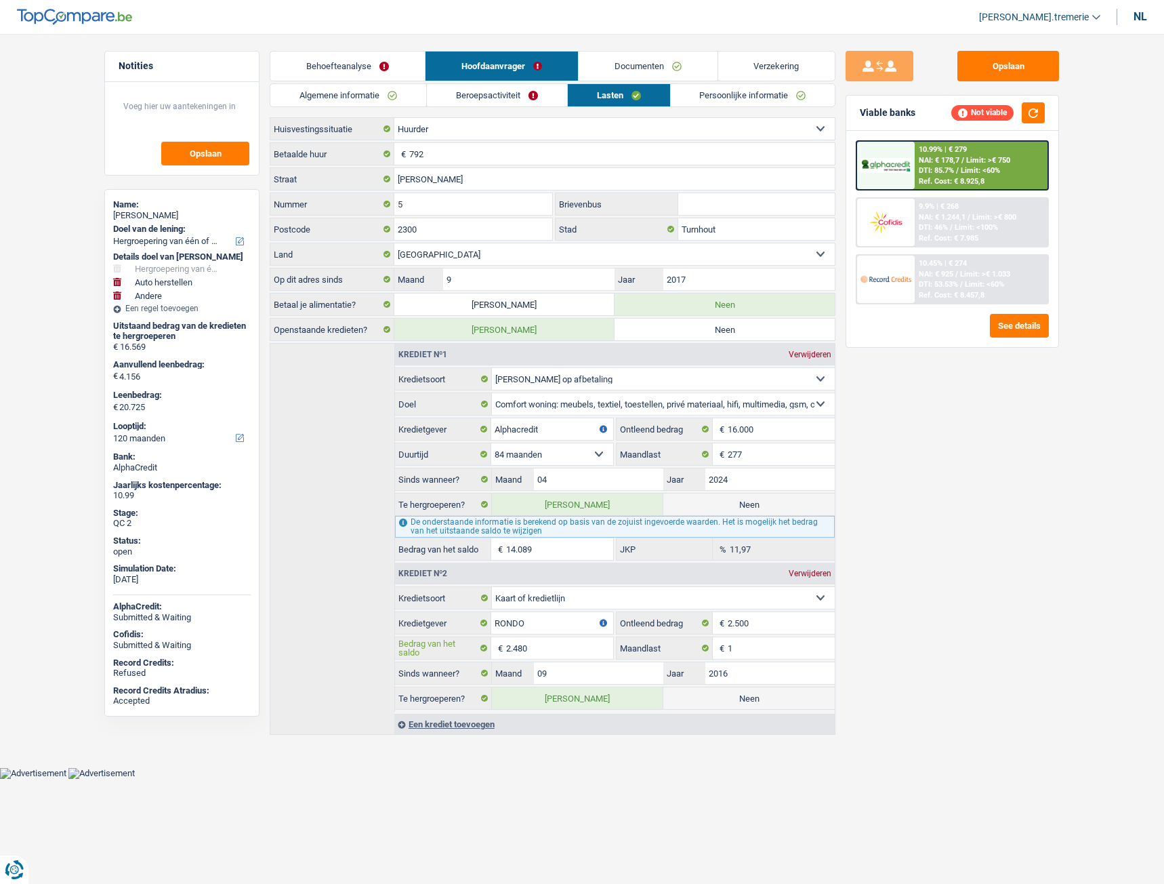
click at [516, 649] on input "2.480" at bounding box center [559, 648] width 107 height 22
type input "18.246"
select select "84"
type input "1"
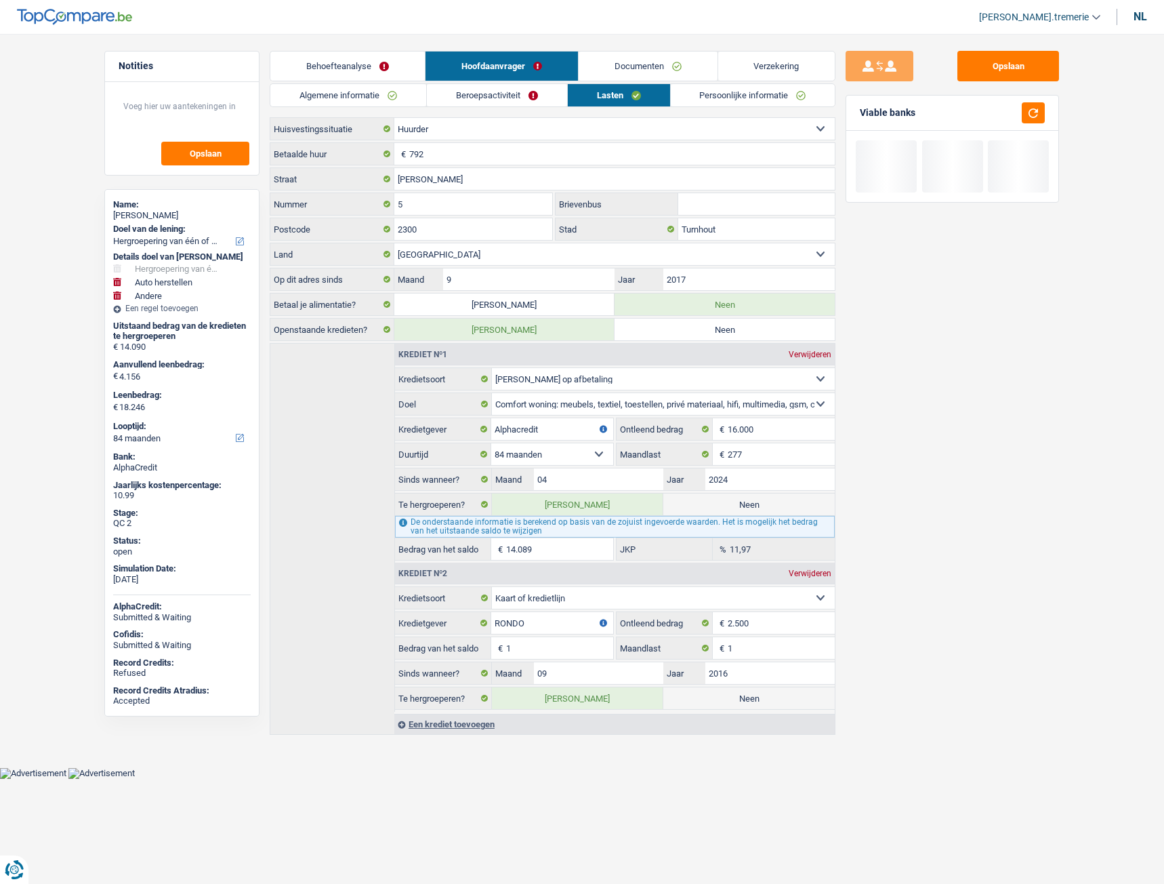
type input "18.257"
type input "12"
type input "18.370"
type input "125"
type input "19.495"
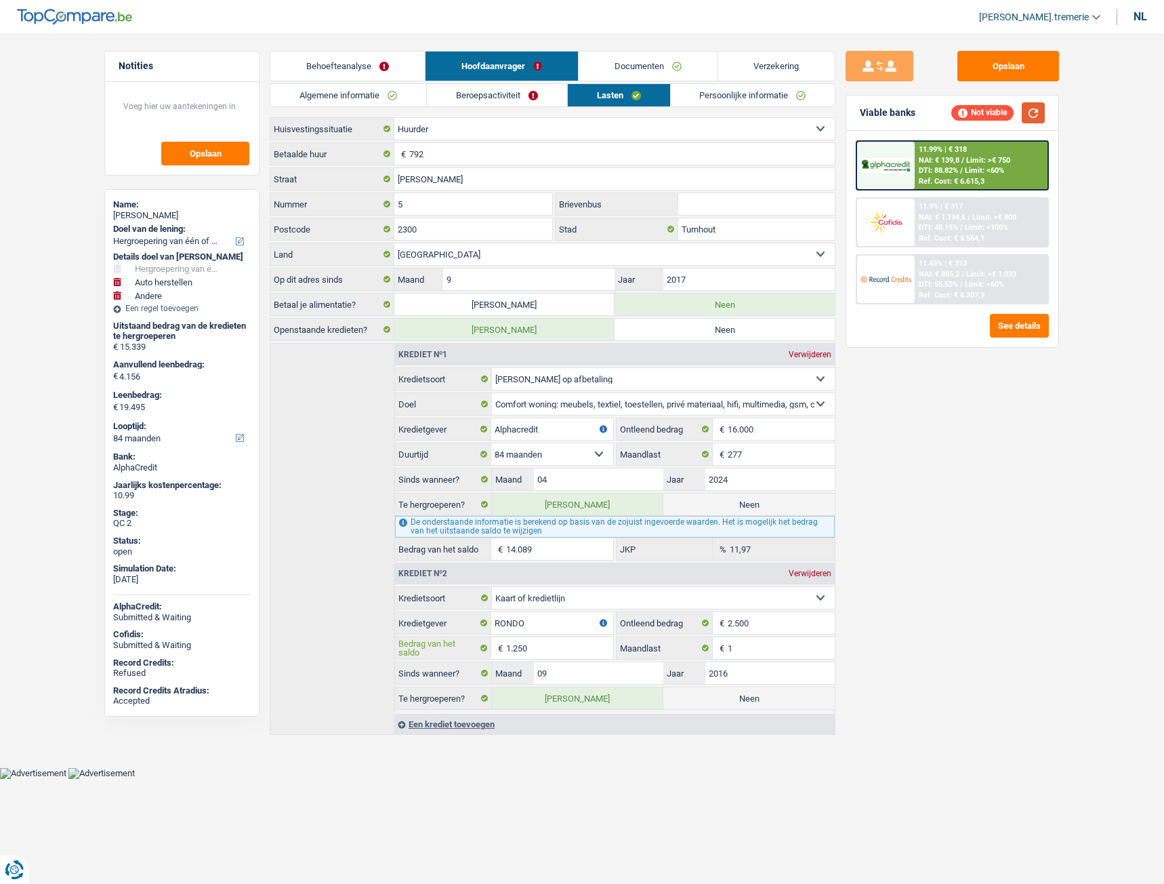
type input "1.250"
click at [1034, 115] on button "button" at bounding box center [1033, 112] width 23 height 21
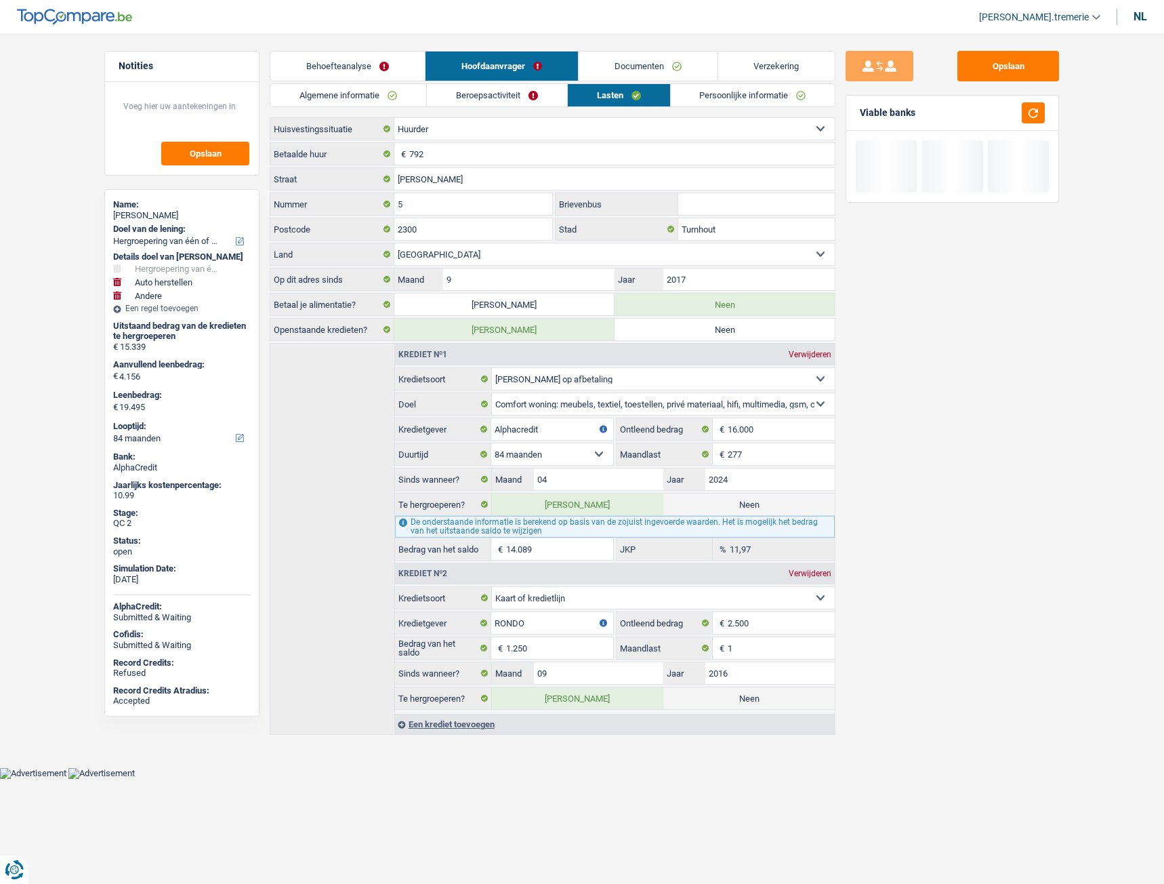
click at [359, 66] on link "Behoefteanalyse" at bounding box center [347, 66] width 155 height 29
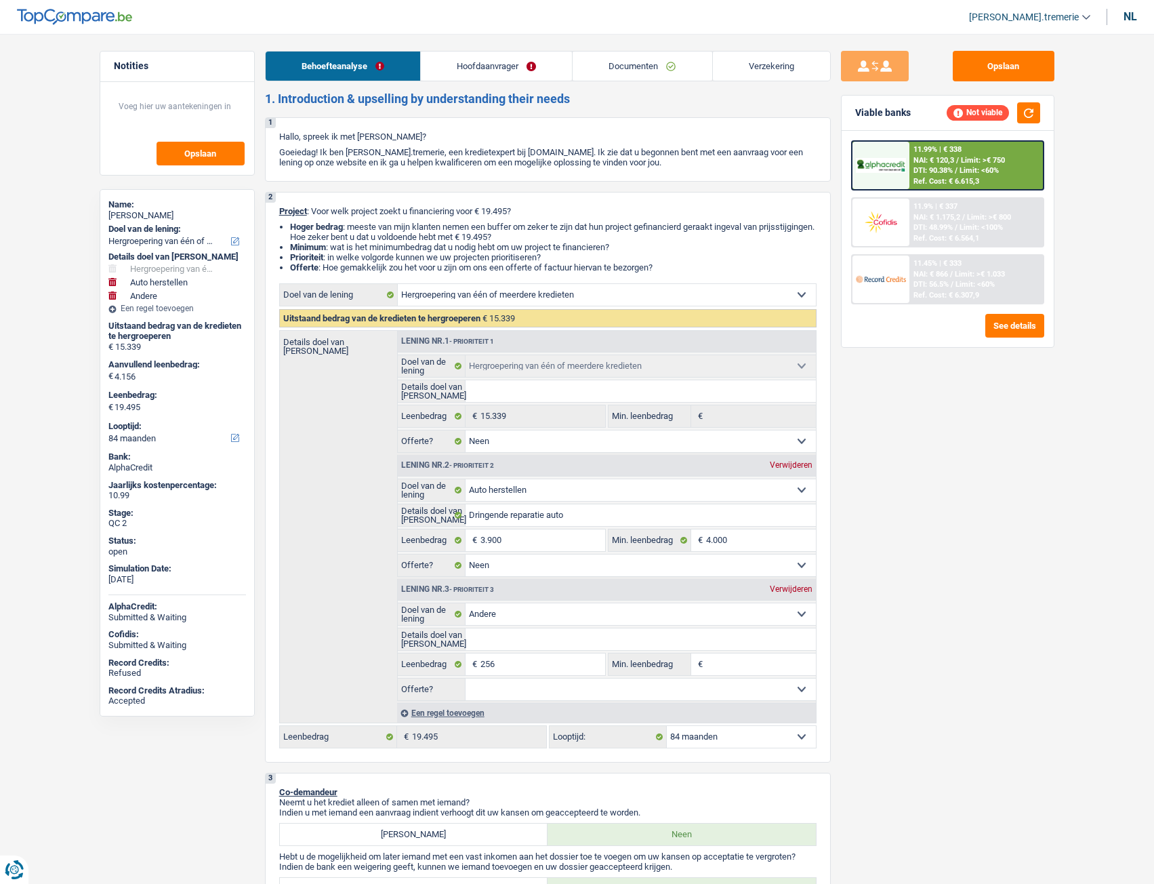
click at [897, 229] on img at bounding box center [881, 221] width 50 height 25
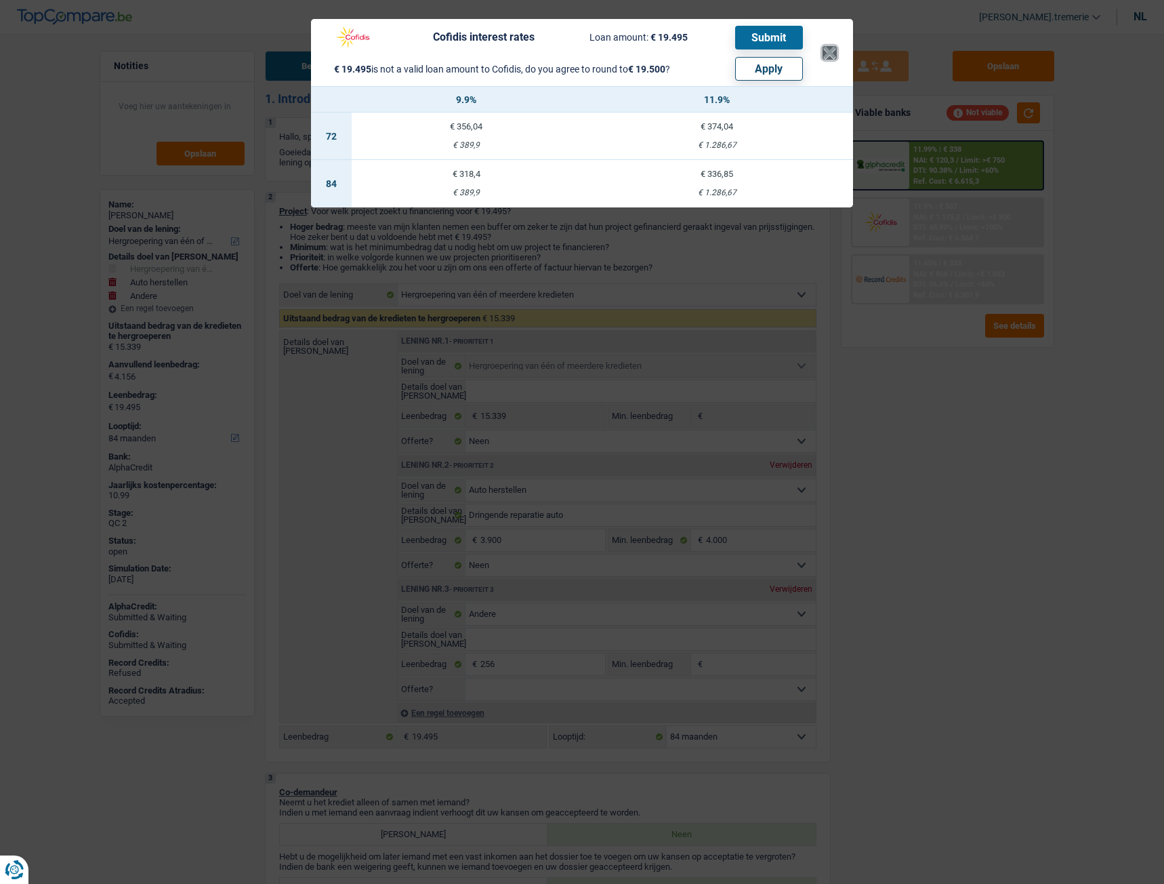
click at [833, 56] on button "×" at bounding box center [830, 53] width 14 height 14
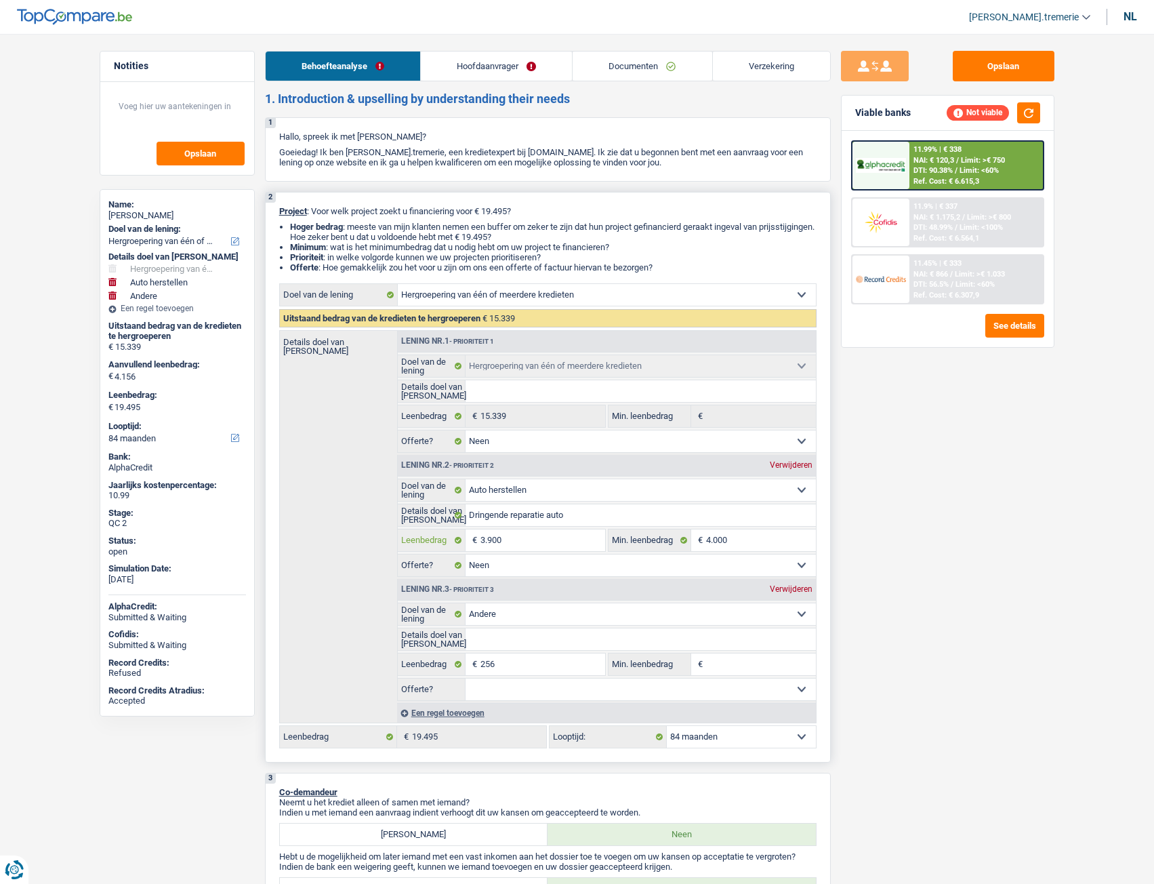
click at [482, 538] on input "3.900" at bounding box center [543, 540] width 124 height 22
type input "900"
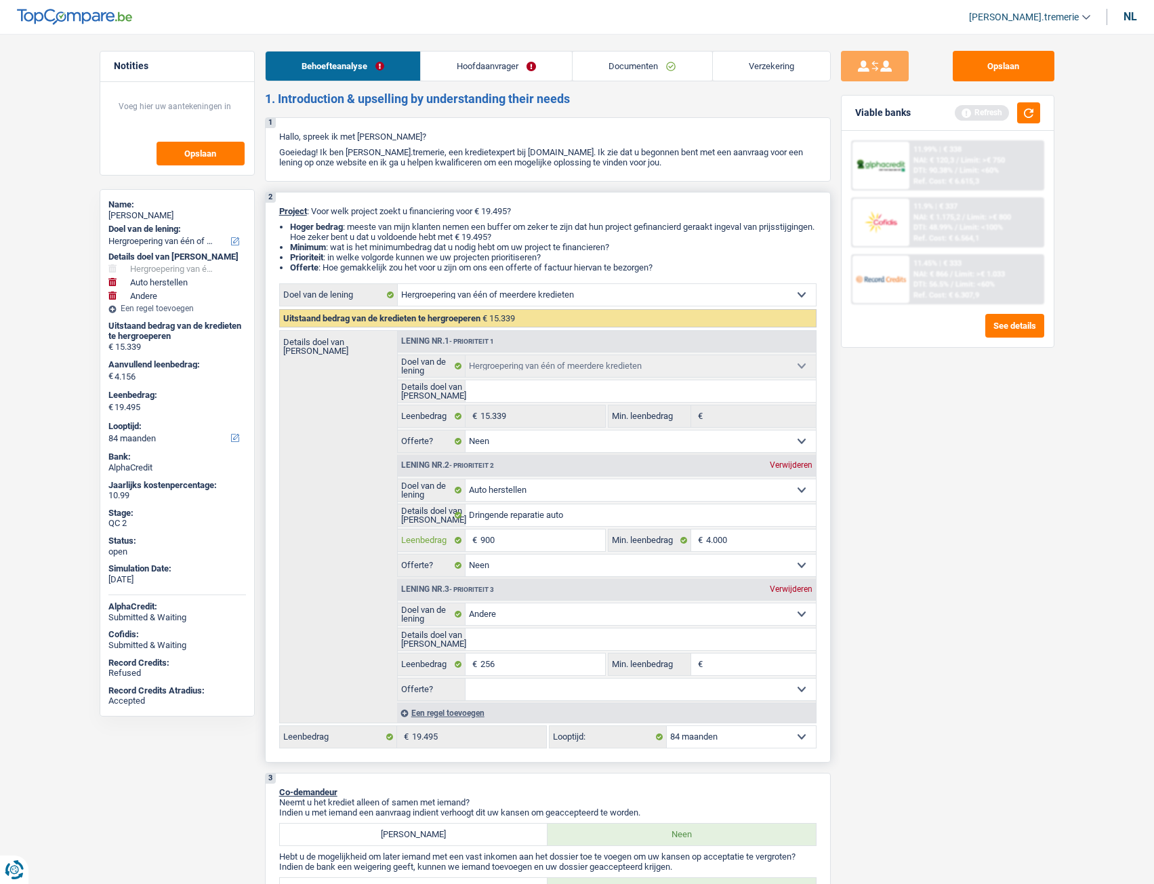
type input "2.900"
type input "3.156"
type input "18.495"
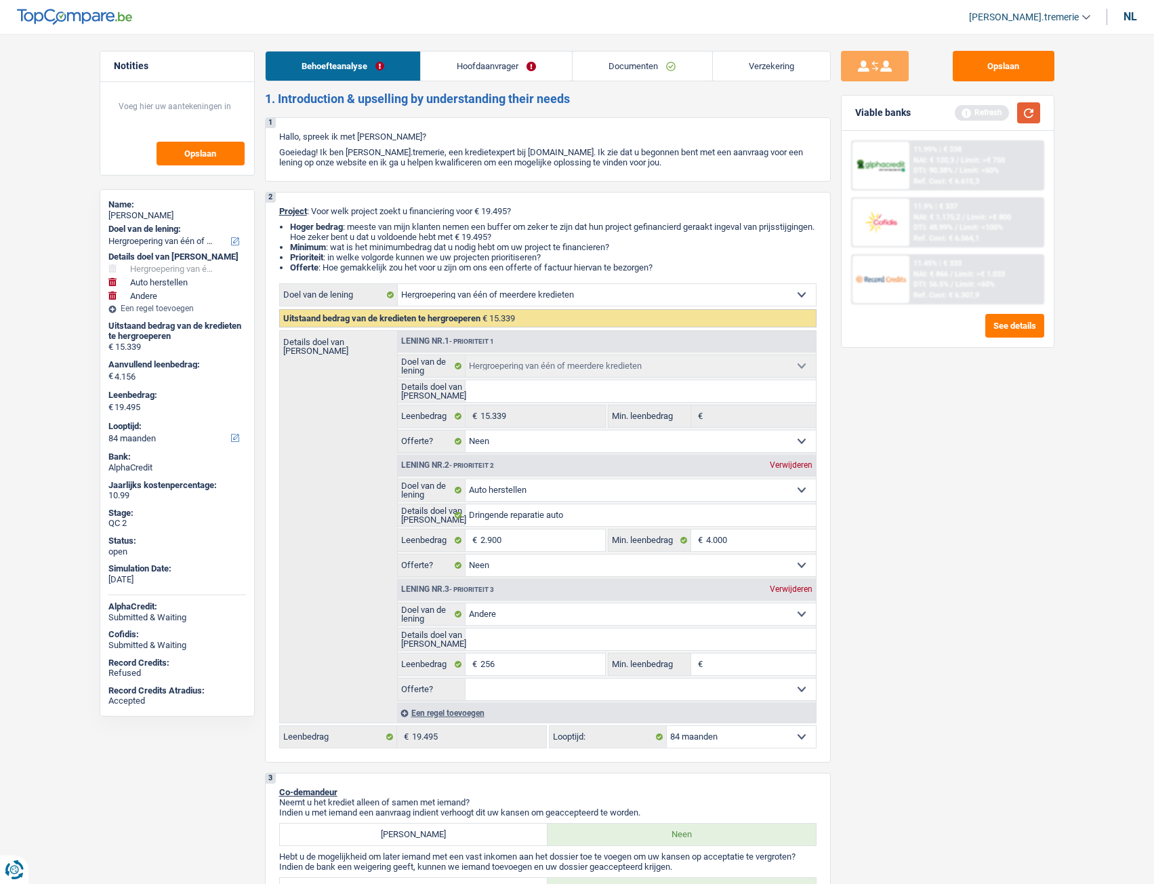
type input "18.495"
click at [1024, 112] on button "button" at bounding box center [1028, 112] width 23 height 21
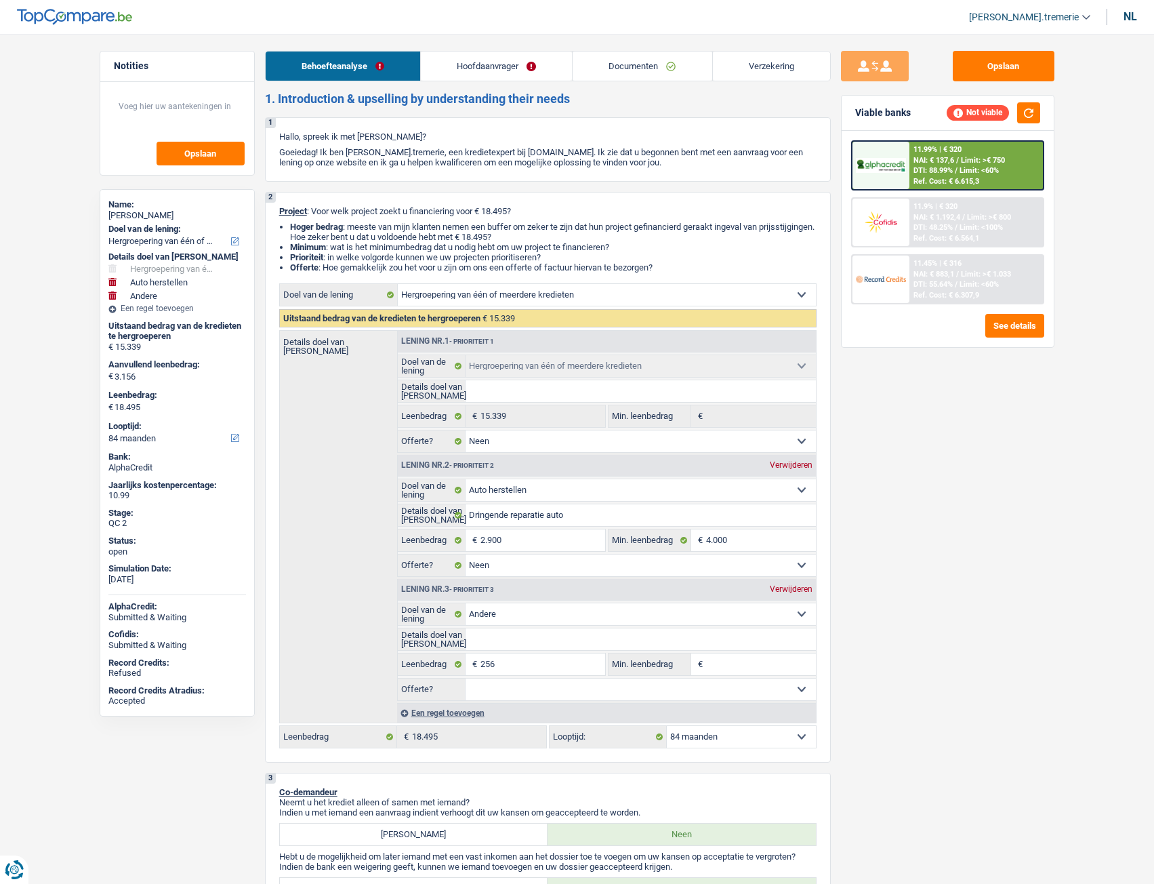
click at [924, 234] on div "Ref. Cost: € 6.564,1" at bounding box center [947, 238] width 66 height 9
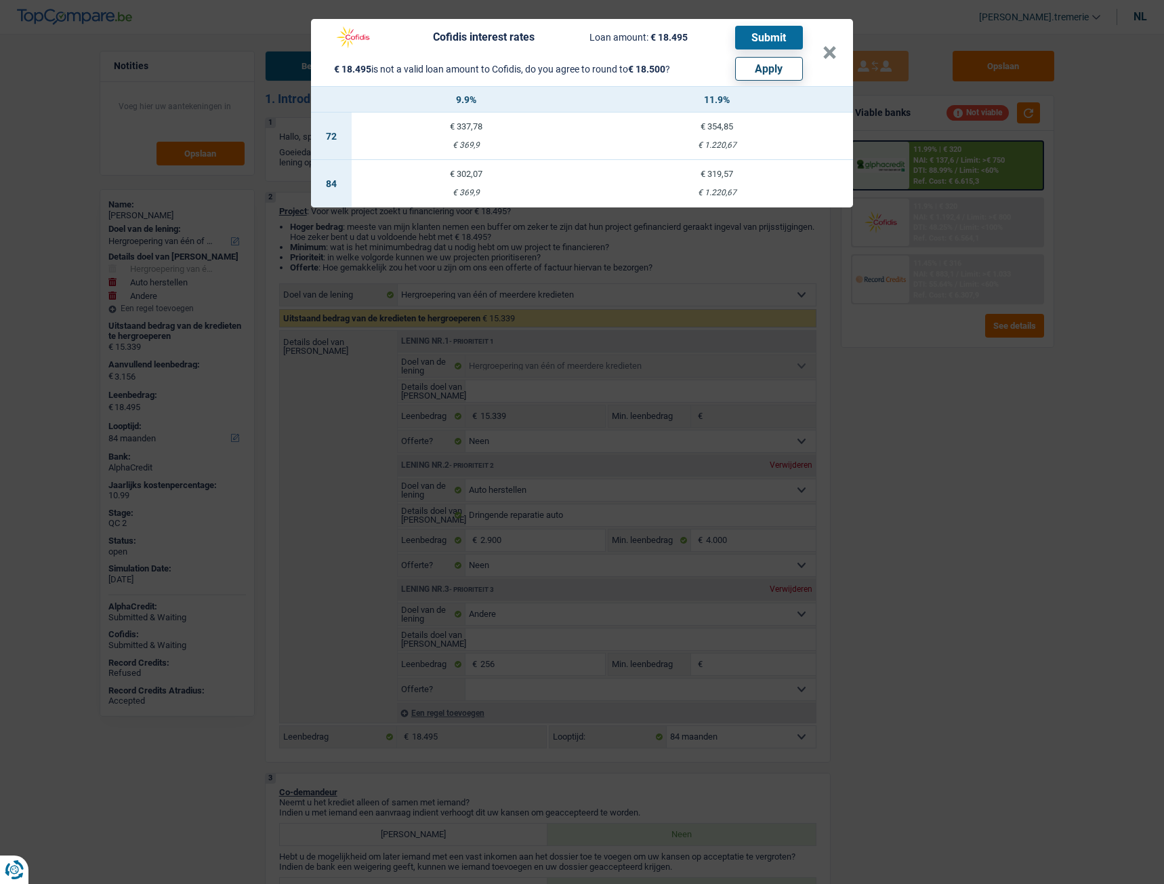
click at [776, 64] on button "Apply" at bounding box center [769, 69] width 68 height 24
type input "3.161"
type input "18.500"
type input "261"
type input "18.500"
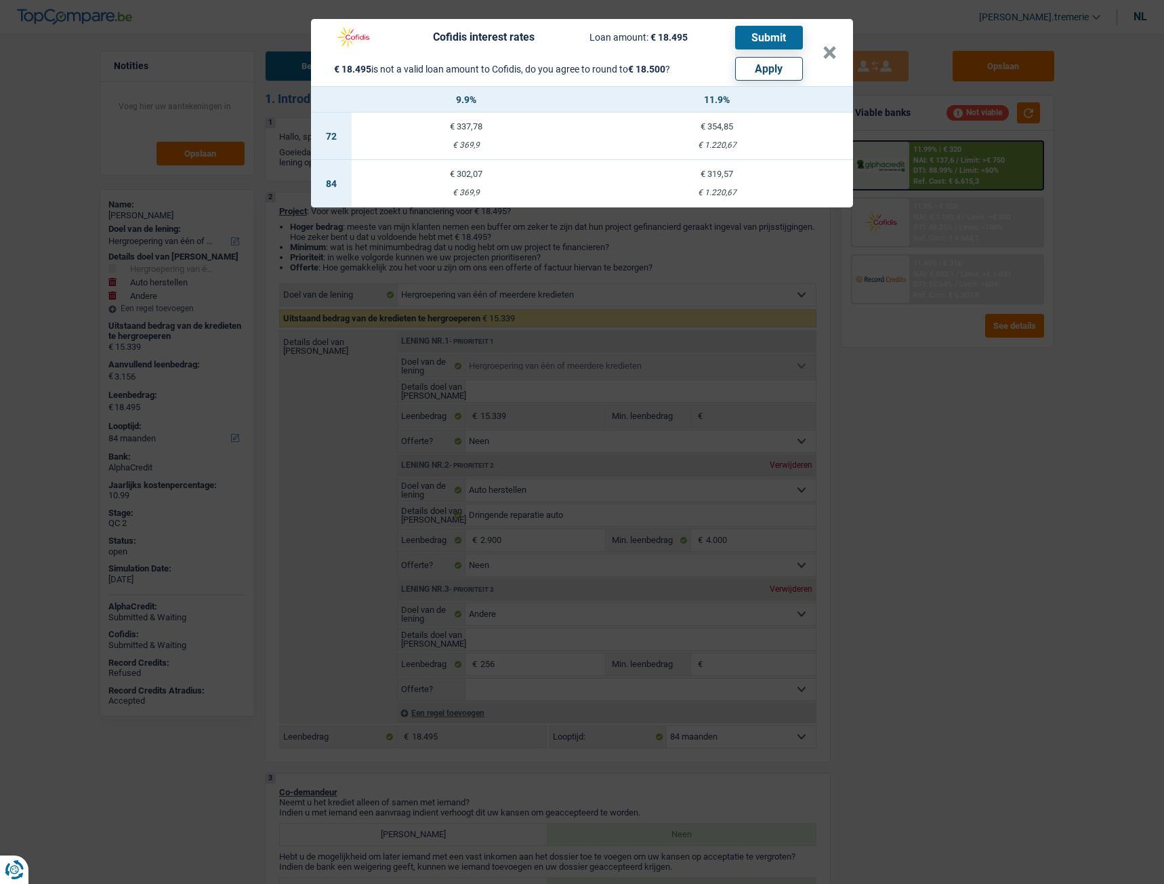
type input "261"
type input "18.500"
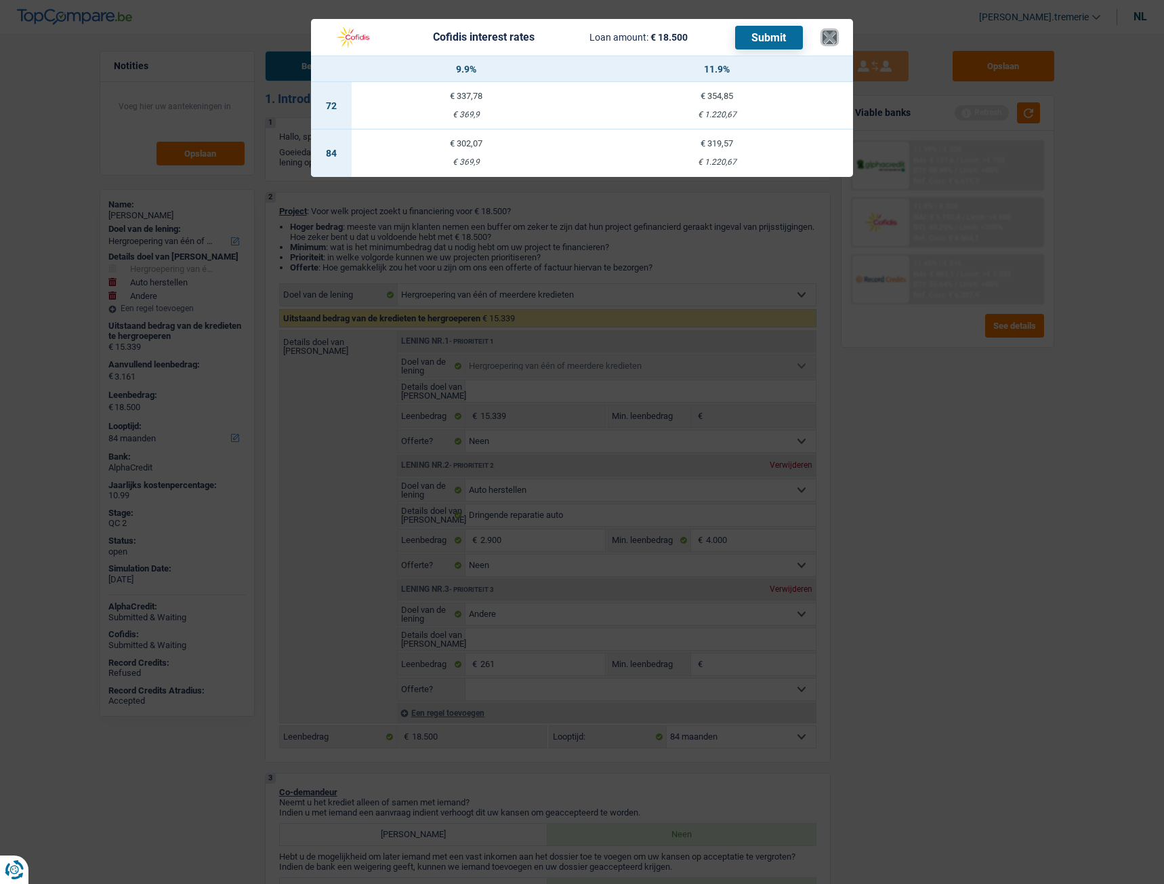
click at [833, 40] on button "×" at bounding box center [830, 38] width 14 height 14
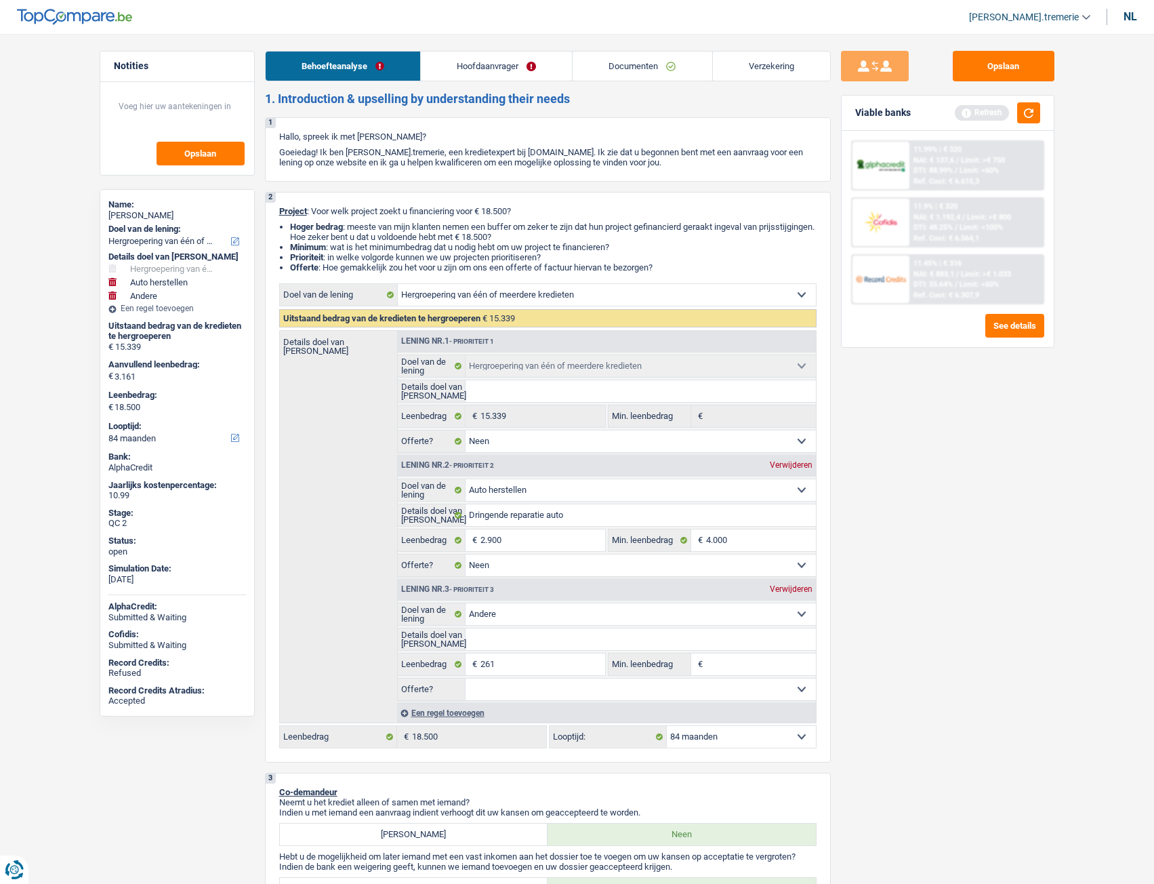
click at [926, 217] on span "NAI: € 1.192,4" at bounding box center [937, 217] width 47 height 9
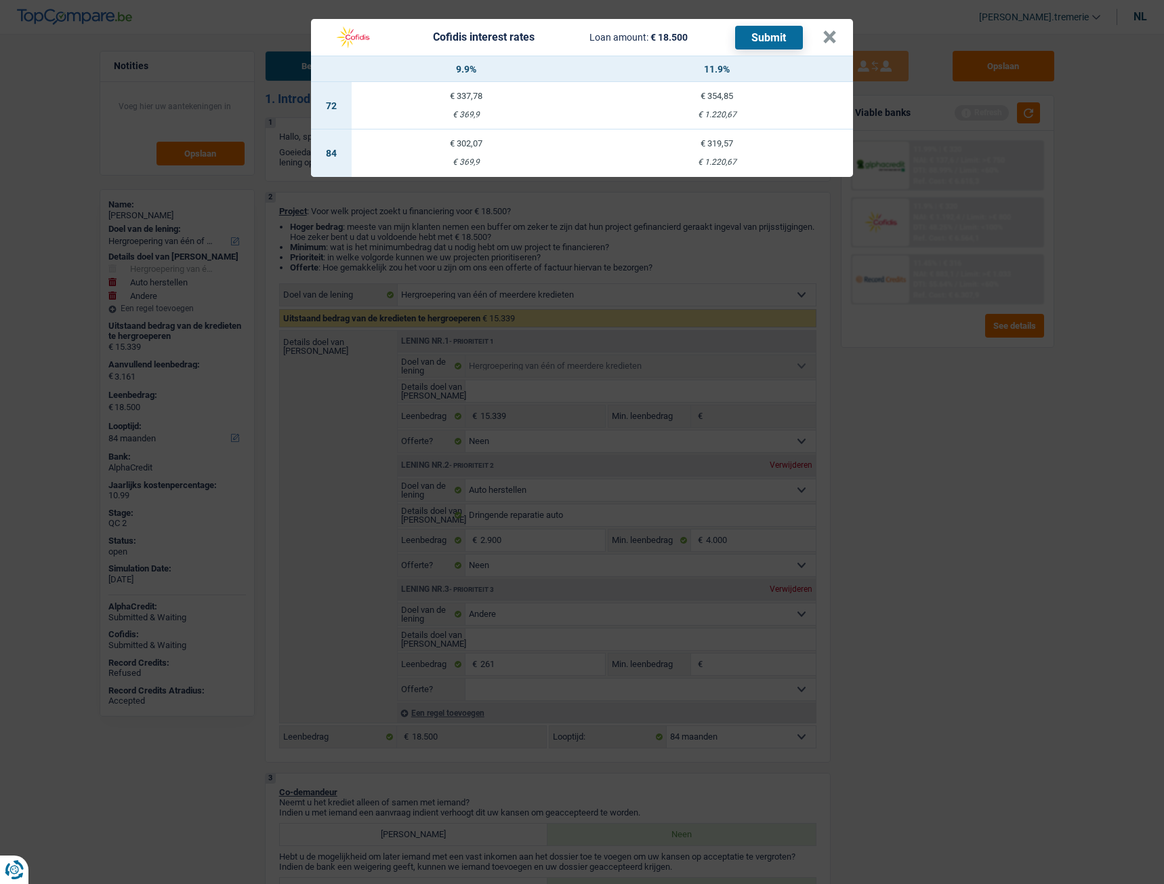
click at [718, 159] on div "€ 1.220,67" at bounding box center [717, 162] width 272 height 9
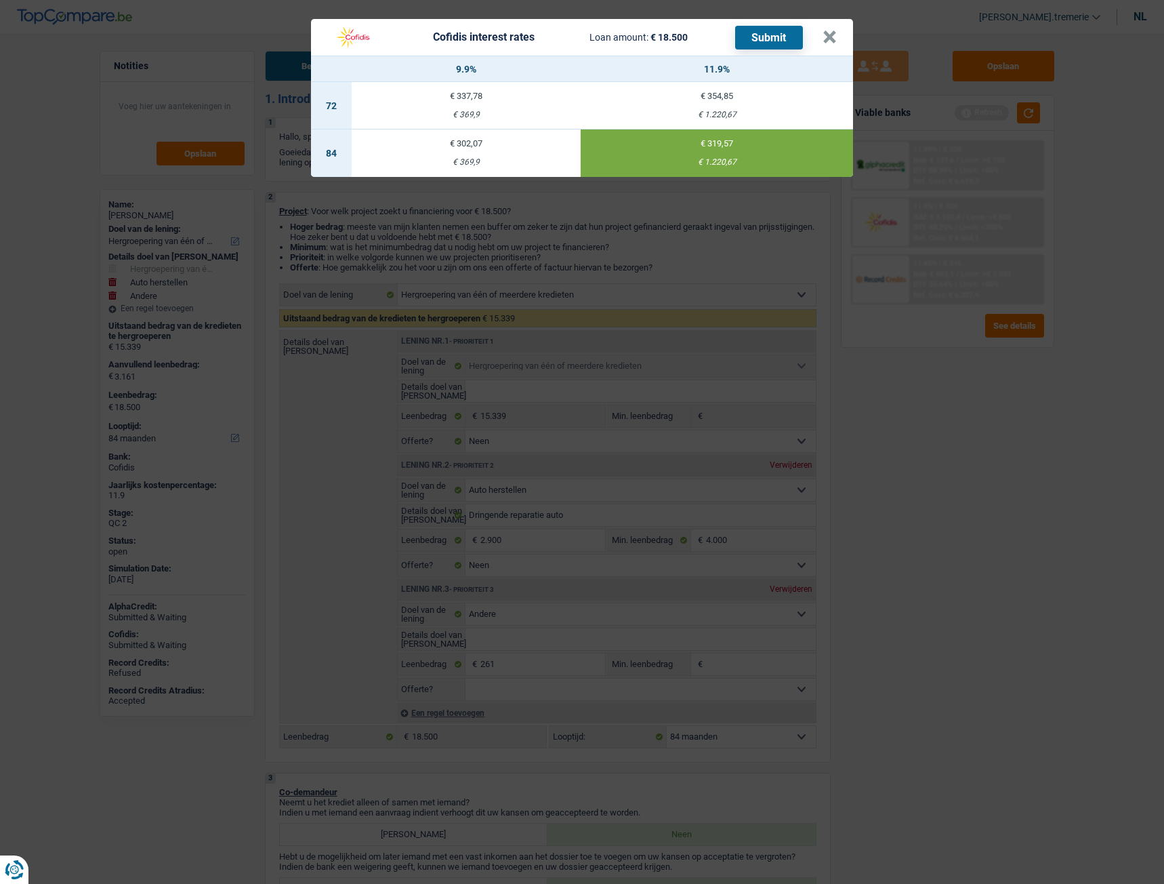
click at [776, 36] on button "Submit" at bounding box center [769, 38] width 68 height 24
click at [830, 39] on button "×" at bounding box center [830, 38] width 14 height 14
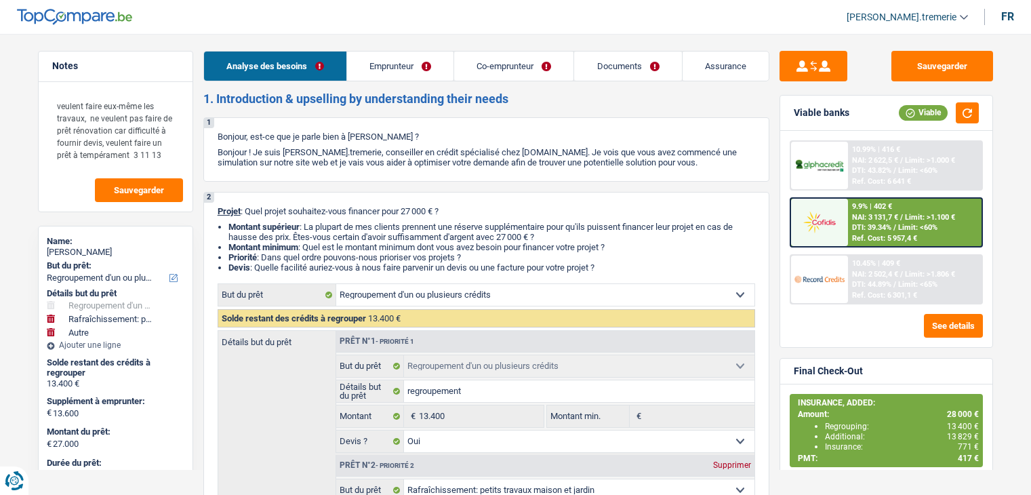
select select "refinancing"
select select "houseOrGarden"
select select "other"
select select "96"
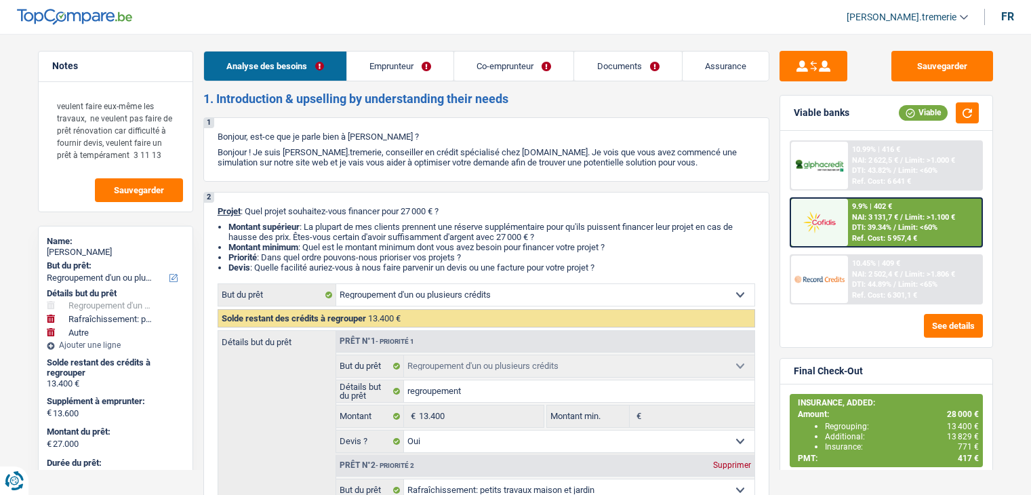
select select "refinancing"
select select "yes"
select select "houseOrGarden"
select select "not_answered"
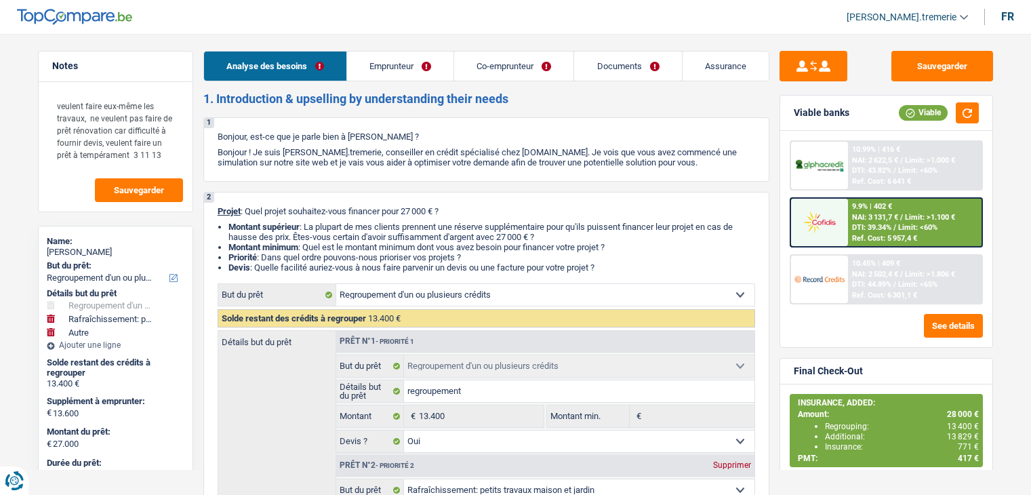
select select "other"
select select "96"
select select "independent"
select select "worker"
select select "familyAllowances"
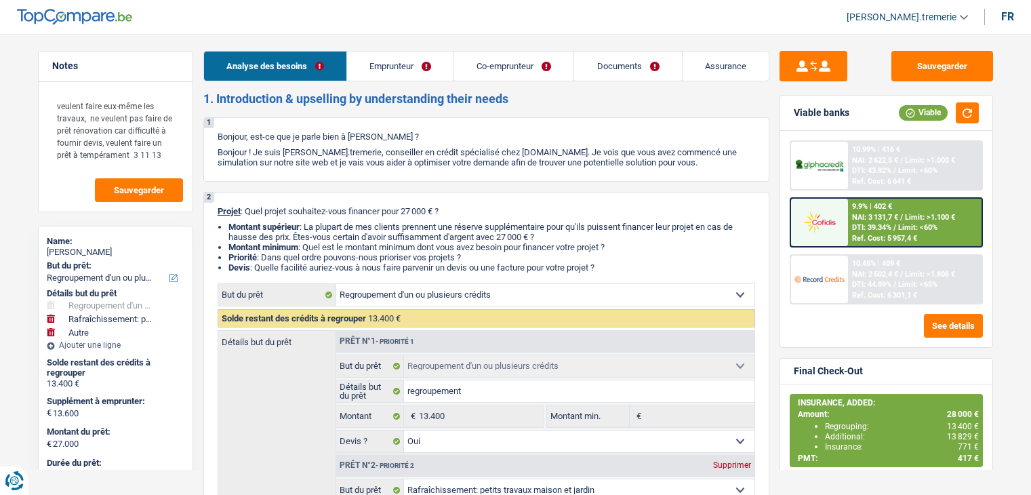
select select "netSalary"
select select "alimony"
select select "netSalary"
select select "mealVouchers"
select select "ownerWithMortgage"
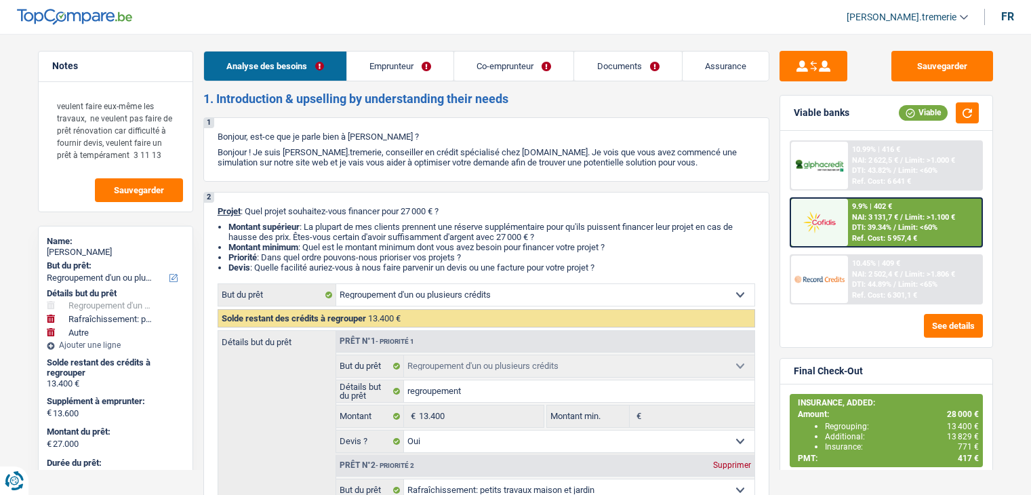
select select "mortgage"
select select "360"
select select "personalLoan"
select select "loanRepayment"
select select "60"
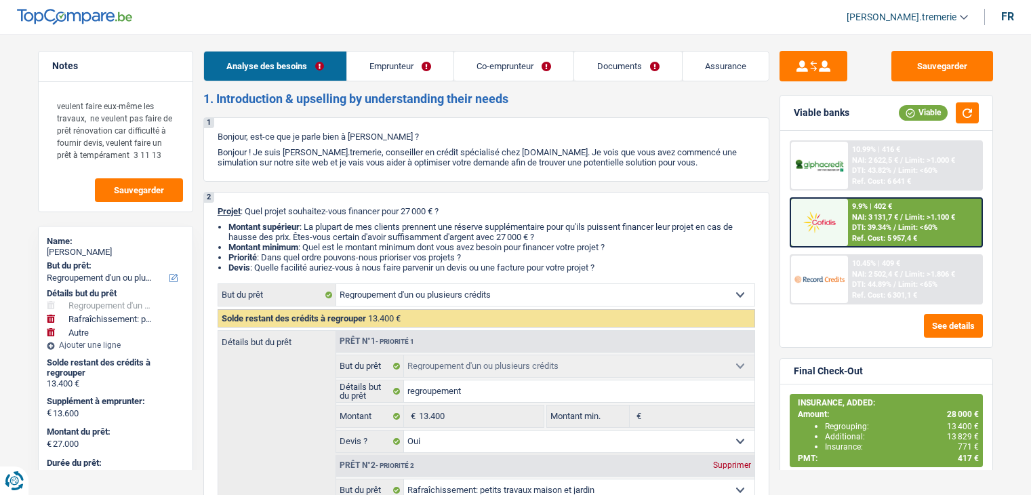
select select "refinancing"
select select "yes"
select select "houseOrGarden"
select select "not_answered"
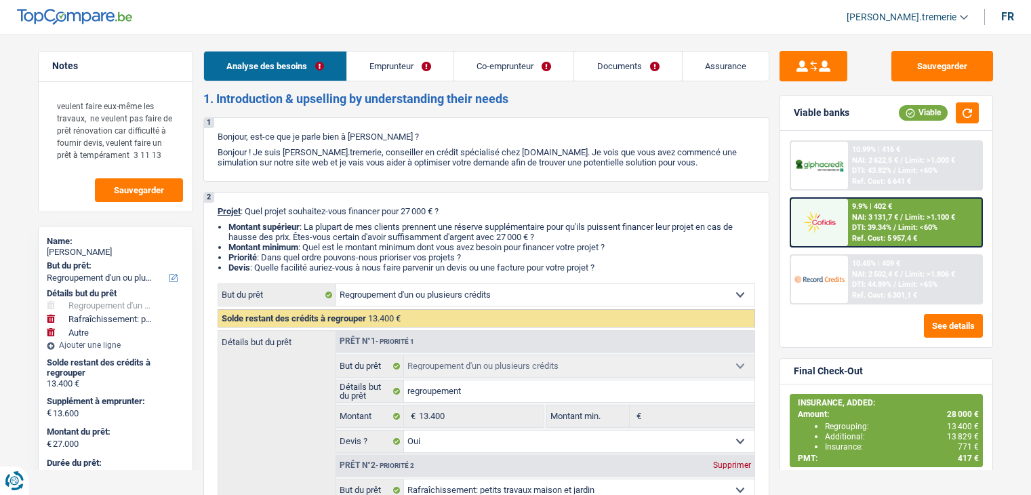
select select "other"
select select "96"
click at [624, 75] on link "Documents" at bounding box center [627, 66] width 107 height 29
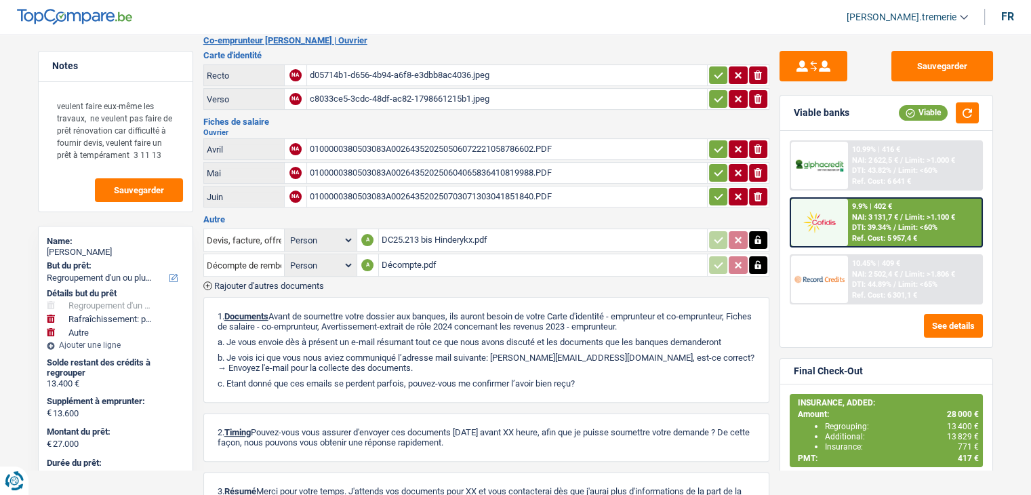
scroll to position [292, 0]
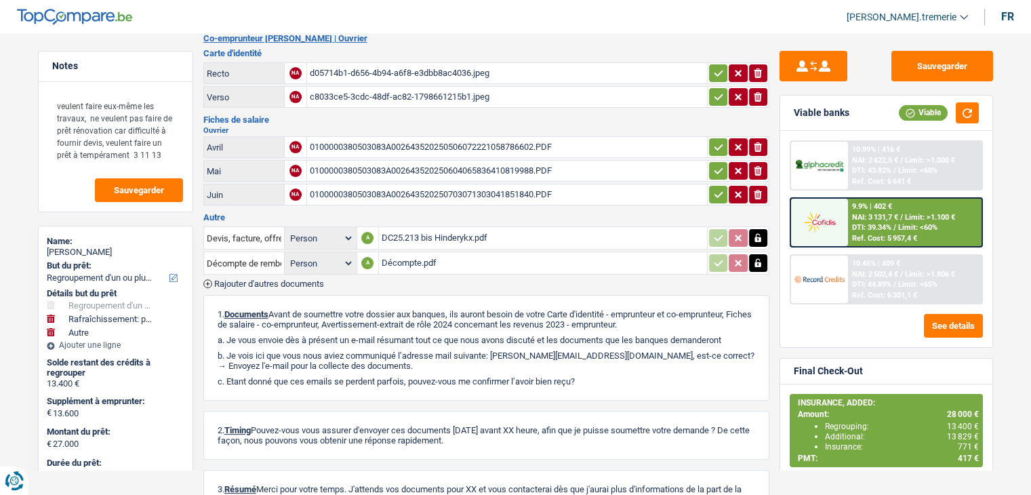
click at [407, 256] on div "Décompte.pdf" at bounding box center [543, 263] width 323 height 20
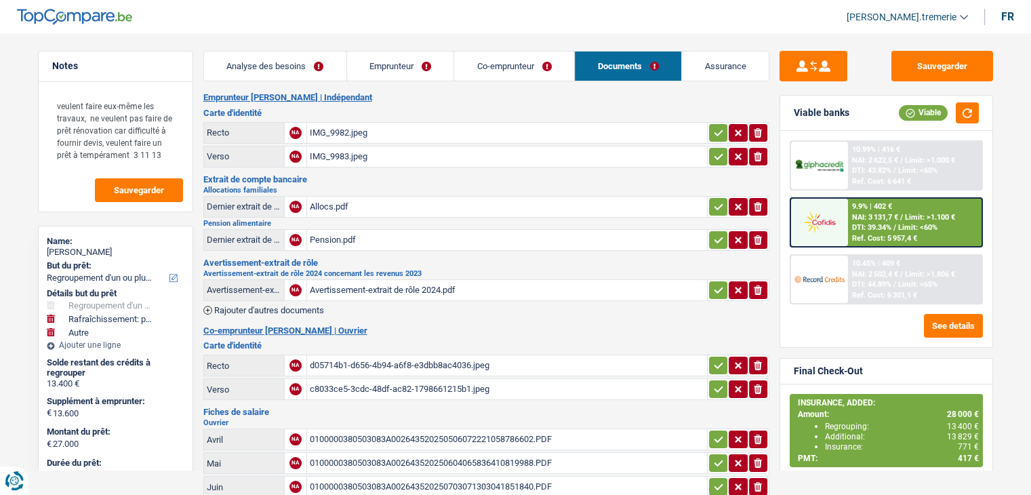
click at [716, 62] on link "Assurance" at bounding box center [725, 66] width 87 height 29
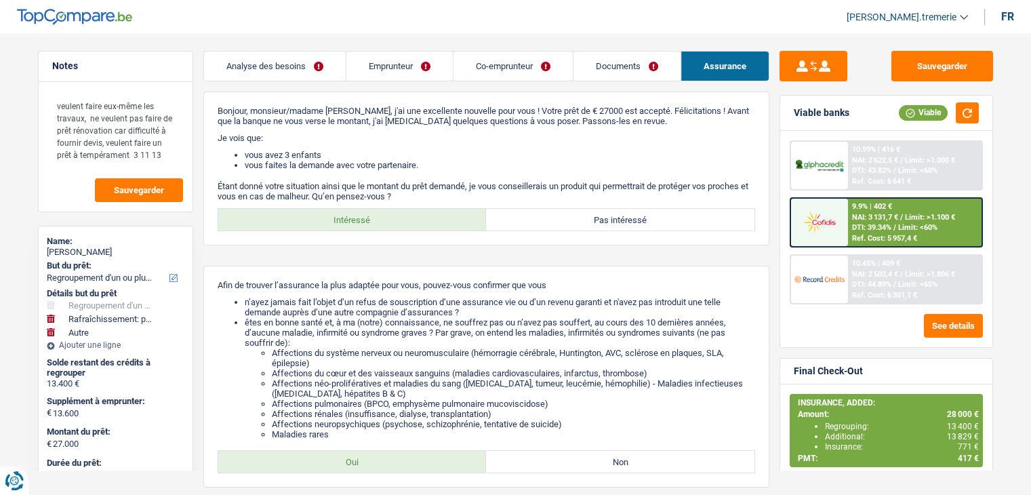
click at [626, 66] on link "Documents" at bounding box center [626, 66] width 107 height 29
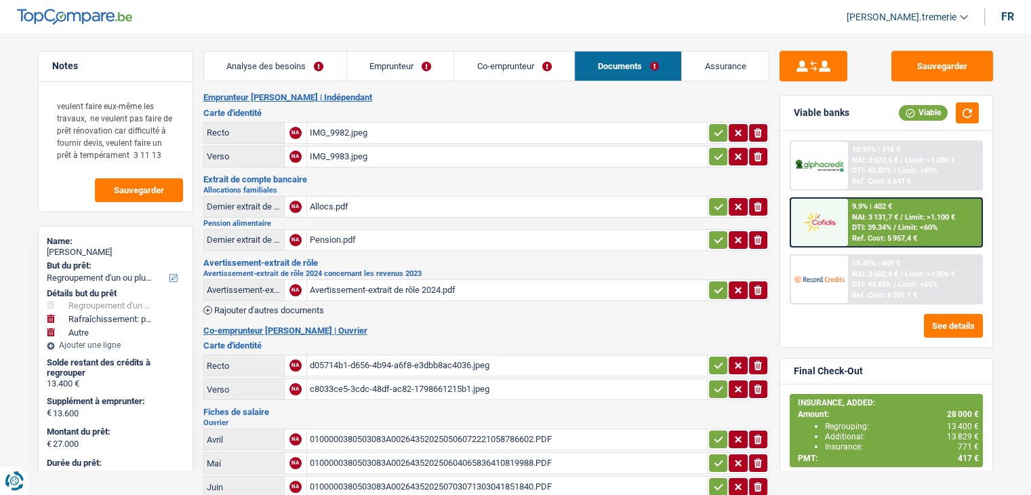
click at [414, 355] on div "d05714b1-d656-4b94-a6f8-e3dbb8ac4036.jpeg" at bounding box center [507, 365] width 394 height 20
click at [362, 127] on div "IMG_9982.jpeg" at bounding box center [507, 133] width 394 height 20
click at [312, 132] on div "IMG_9982.jpeg" at bounding box center [507, 133] width 394 height 20
click at [424, 64] on link "Emprunteur" at bounding box center [400, 66] width 107 height 29
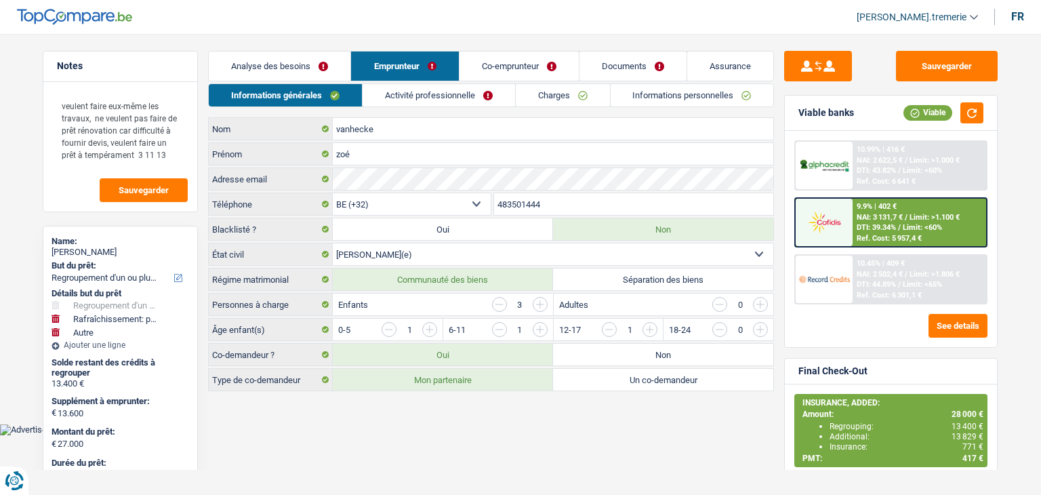
click at [469, 94] on link "Activité professionnelle" at bounding box center [439, 95] width 153 height 22
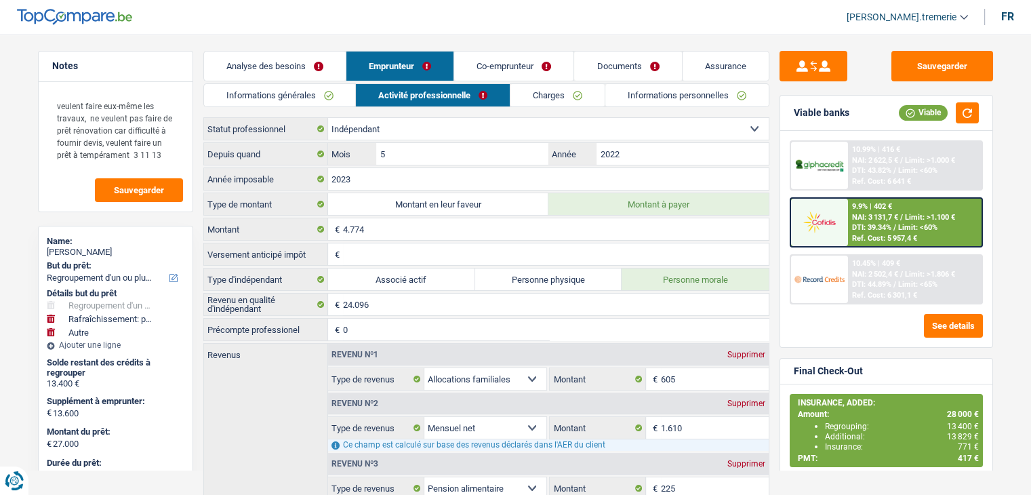
click at [613, 68] on link "Documents" at bounding box center [627, 66] width 107 height 29
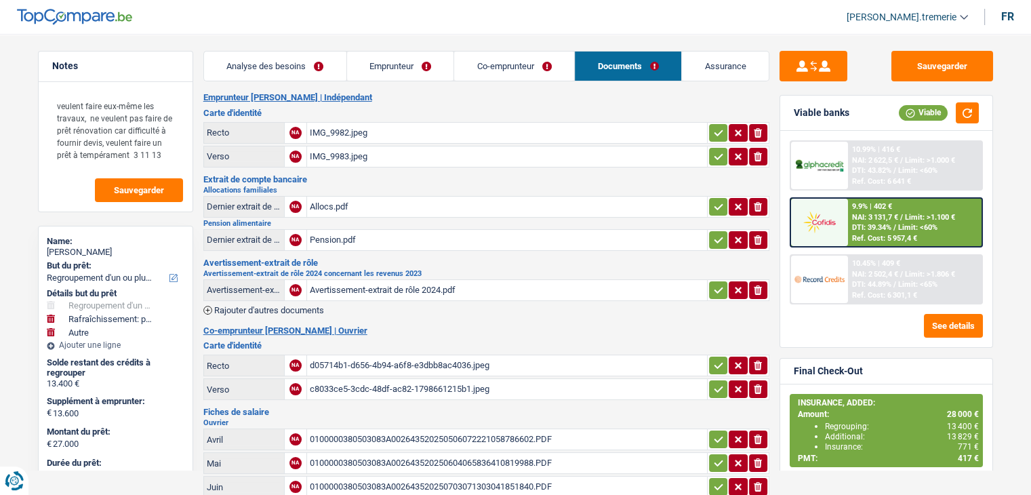
click at [480, 62] on link "Co-emprunteur" at bounding box center [514, 66] width 120 height 29
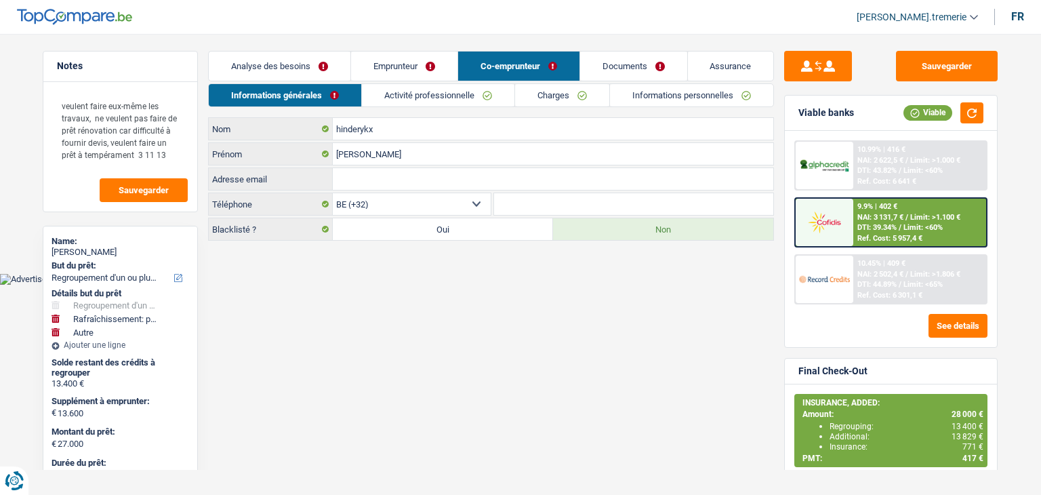
click at [476, 104] on link "Activité professionnelle" at bounding box center [438, 95] width 153 height 22
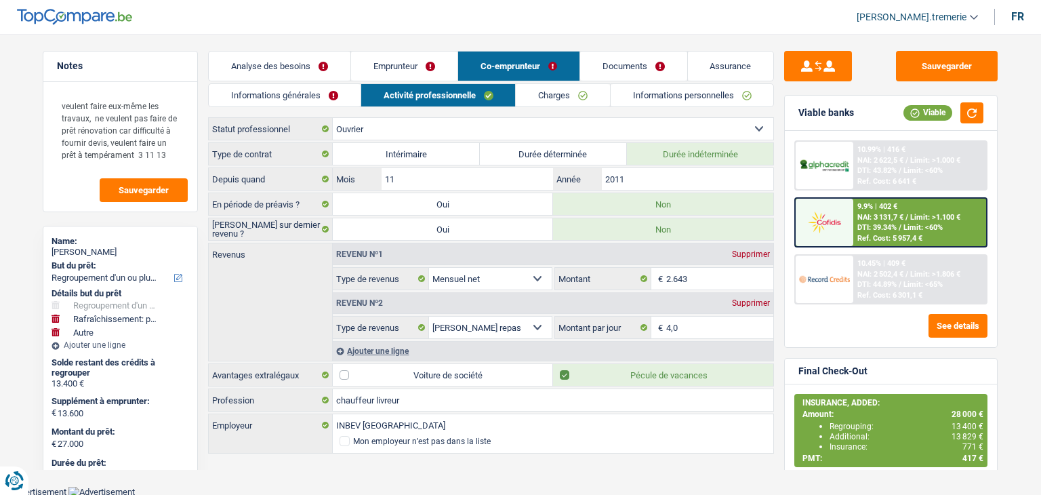
click at [632, 55] on link "Documents" at bounding box center [633, 66] width 107 height 29
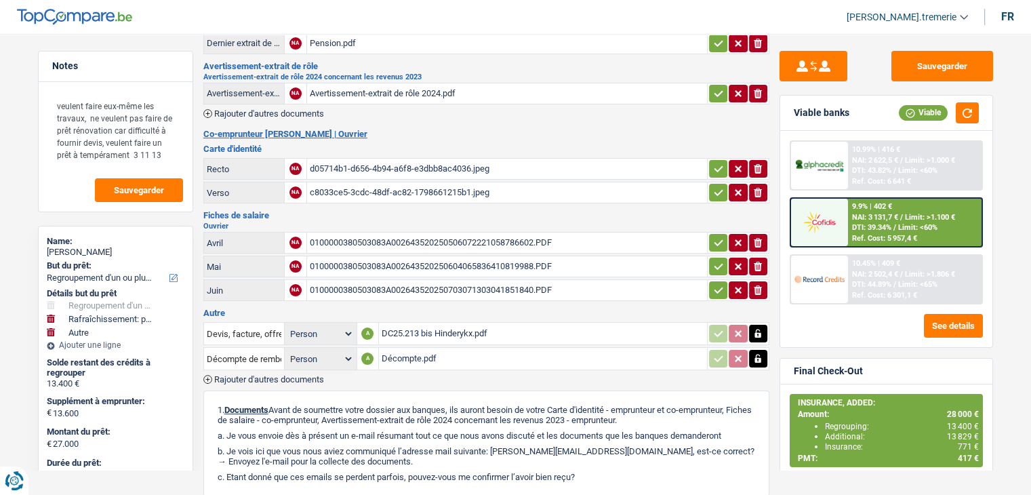
scroll to position [197, 0]
click at [405, 232] on div "0100000380503083A002643520250506072221058786602.PDF" at bounding box center [507, 242] width 394 height 20
click at [357, 264] on div "0100000380503083A002643520250604065836410819988.PDF" at bounding box center [507, 266] width 394 height 20
click at [404, 280] on div "0100000380503083A002643520250703071303041851840.PDF" at bounding box center [507, 289] width 394 height 20
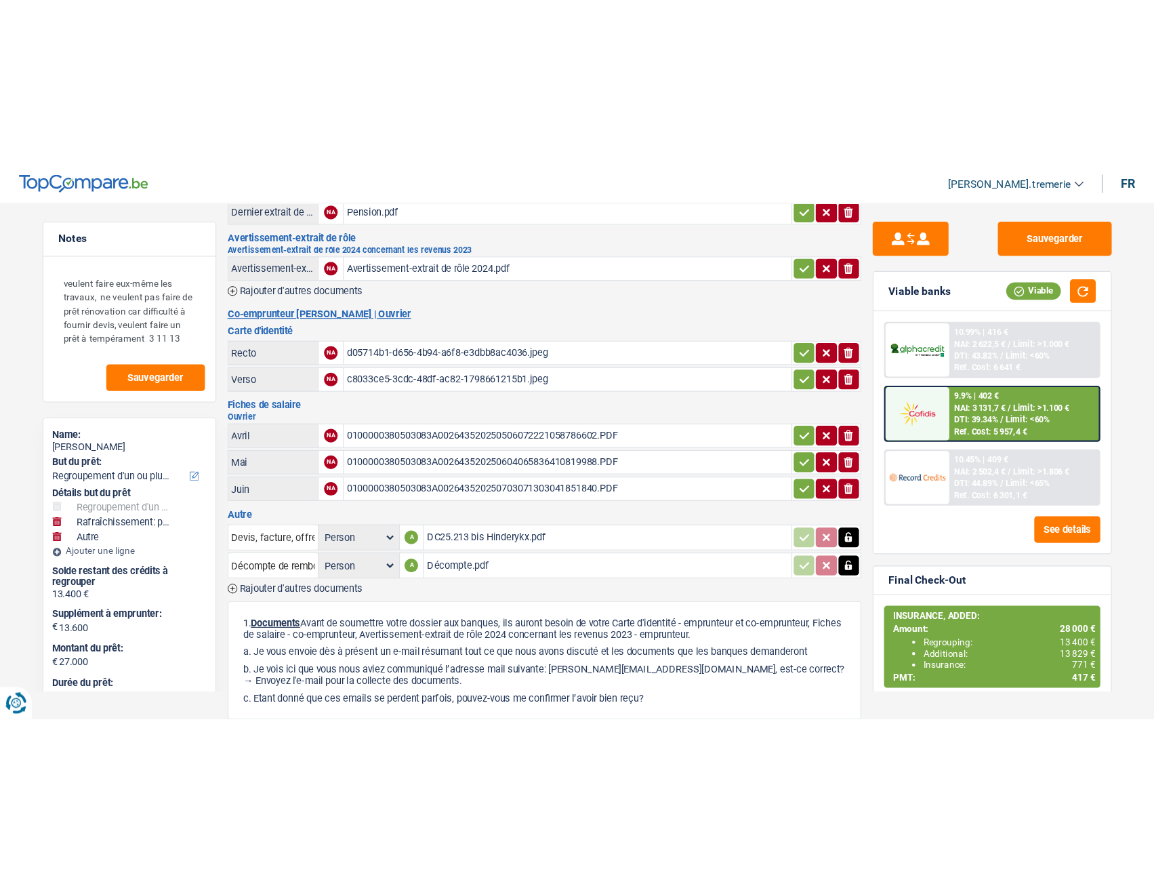
scroll to position [2, 0]
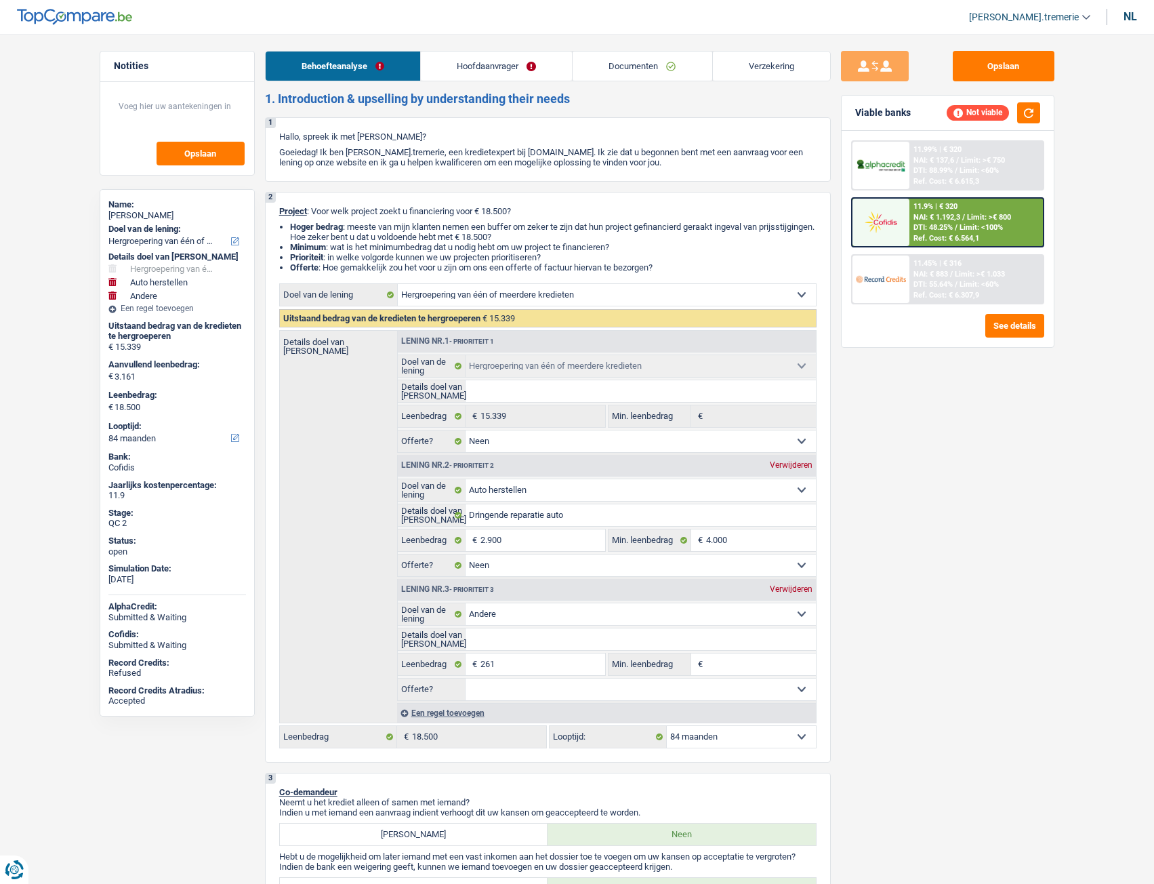
select select "refinancing"
select select "carRepair"
select select "other"
select select "84"
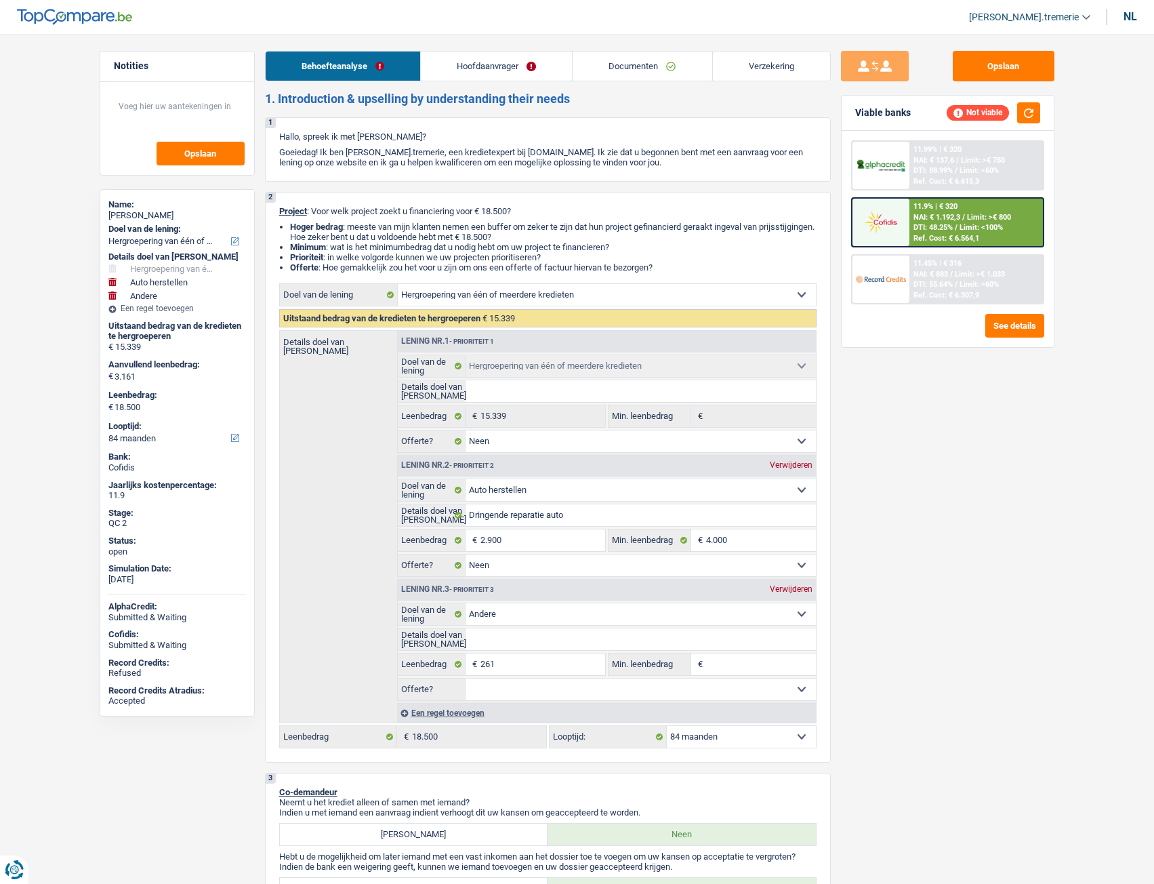
select select "refinancing"
select select "false"
select select "carRepair"
select select "false"
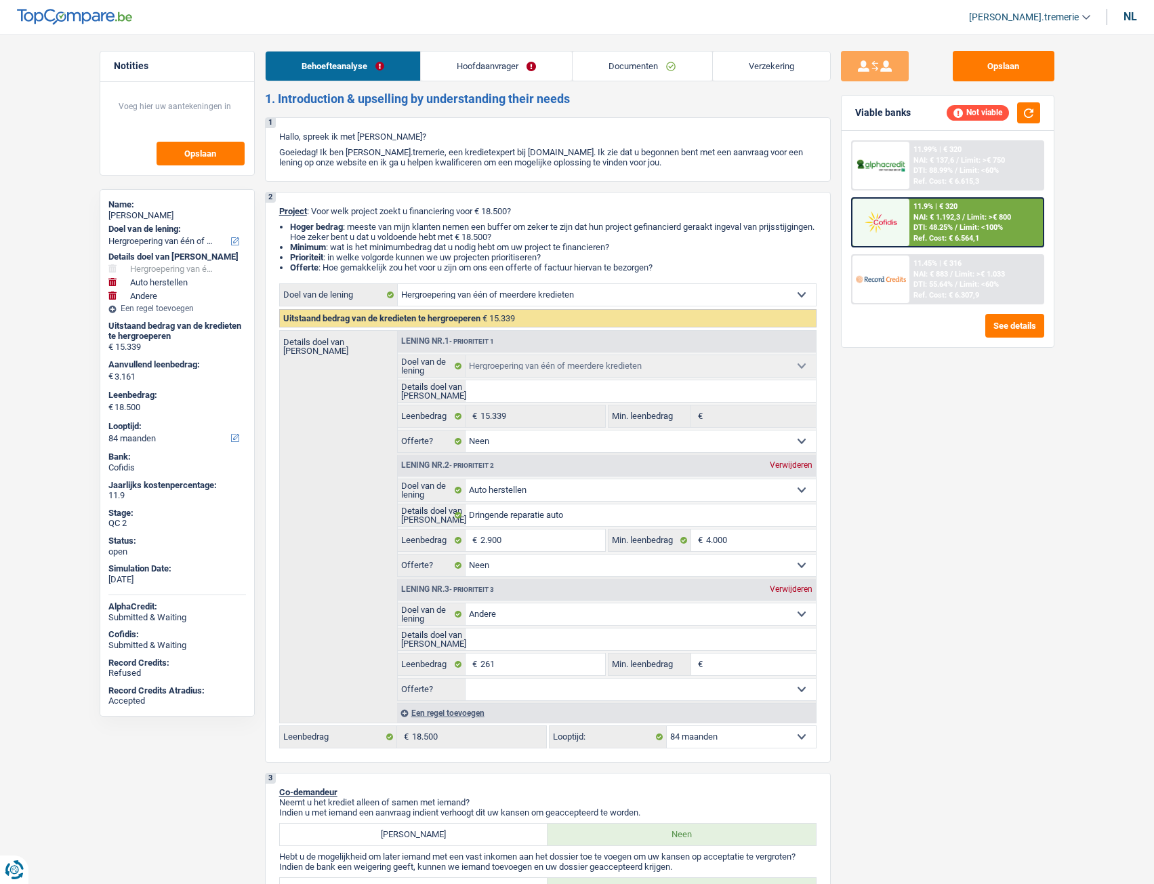
select select "other"
select select "84"
select select "publicEmployee"
select select "netSalary"
select select "mealVouchers"
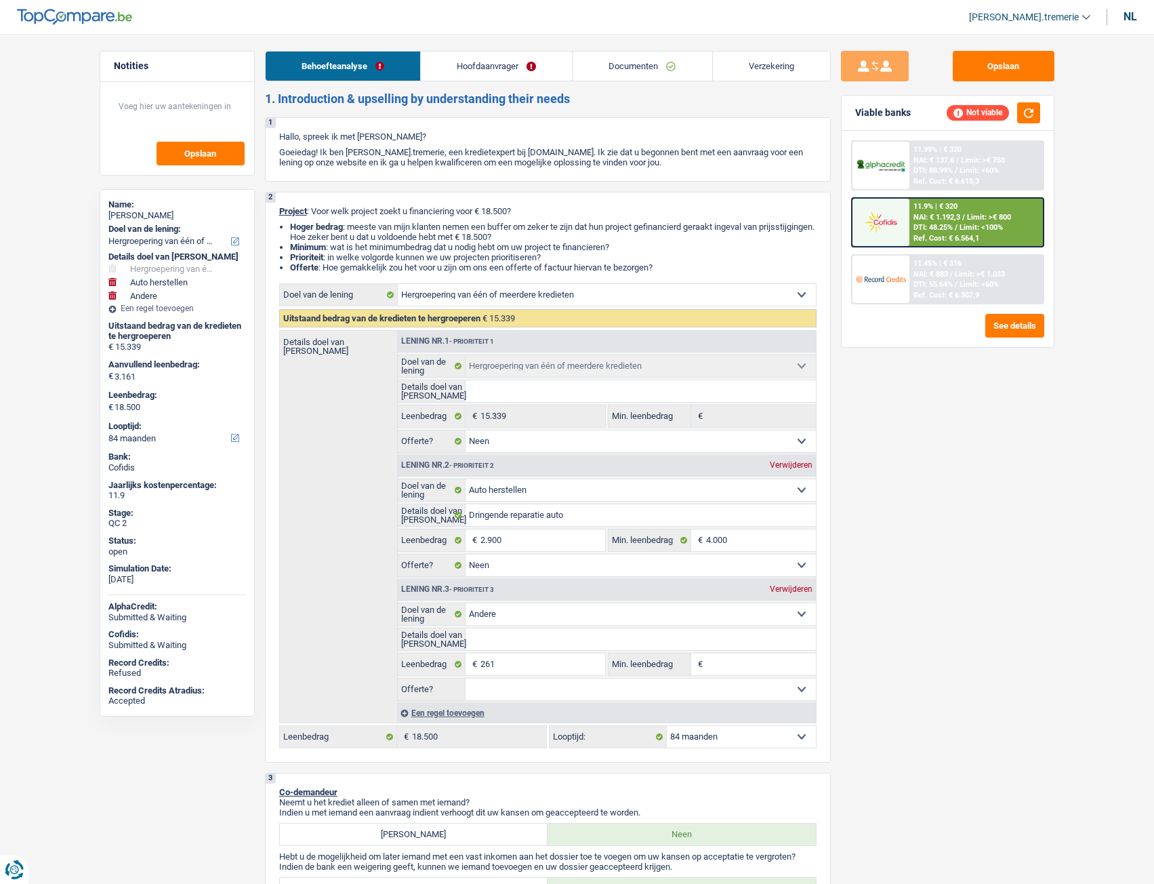
select select "rents"
select select "personalLoan"
select select "homeFurnishingOrRelocation"
select select "84"
select select "cardOrCredit"
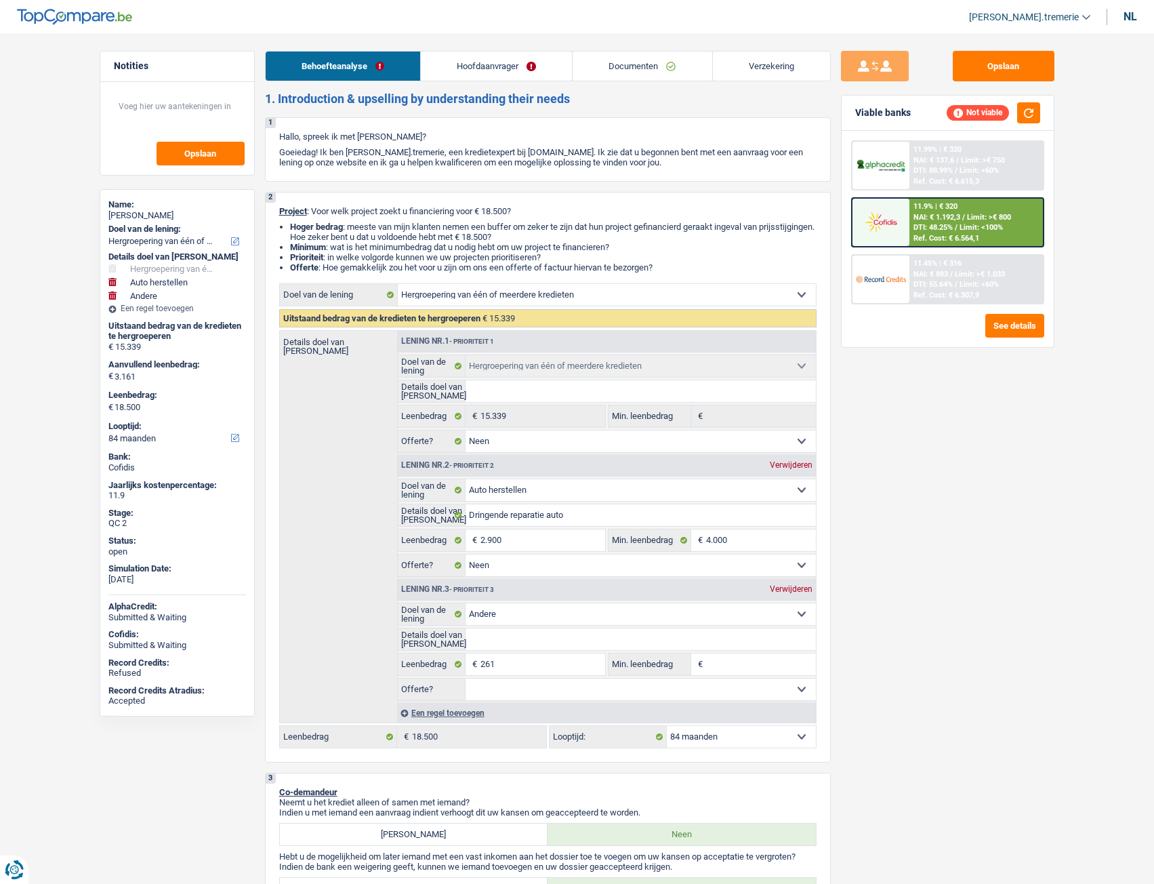
select select "refinancing"
select select "false"
select select "carRepair"
select select "false"
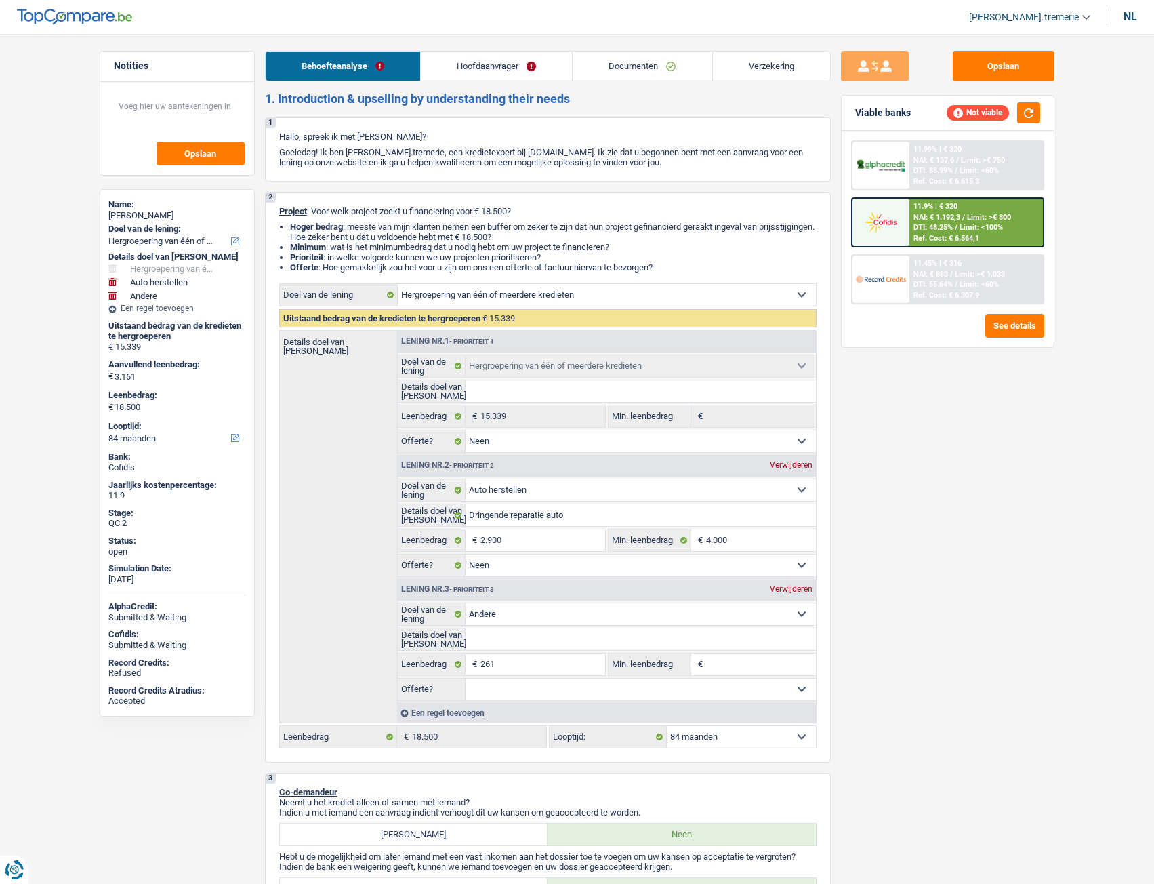
select select "other"
select select "84"
select select "rents"
select select "BE"
select select "personalLoan"
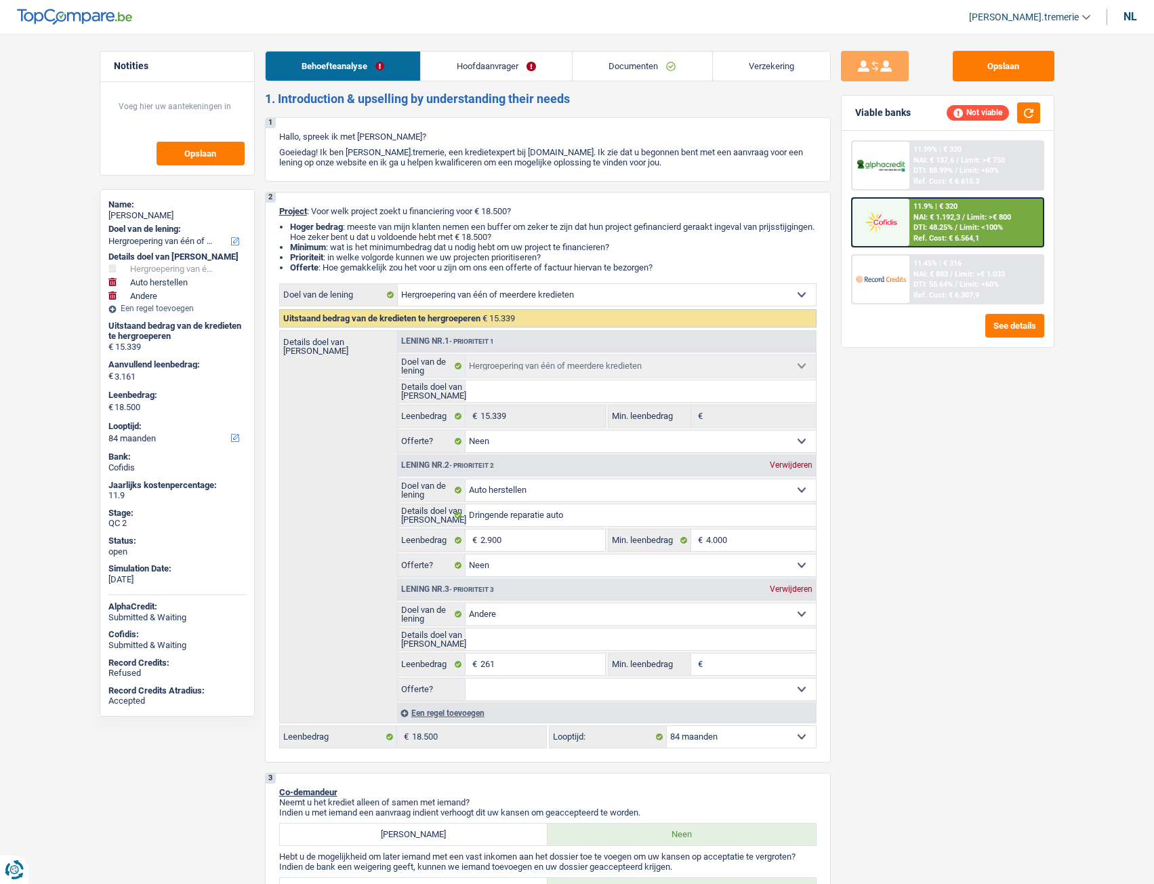
select select "homeFurnishingOrRelocation"
select select "84"
select select "cardOrCredit"
click at [509, 66] on link "Hoofdaanvrager" at bounding box center [496, 66] width 151 height 29
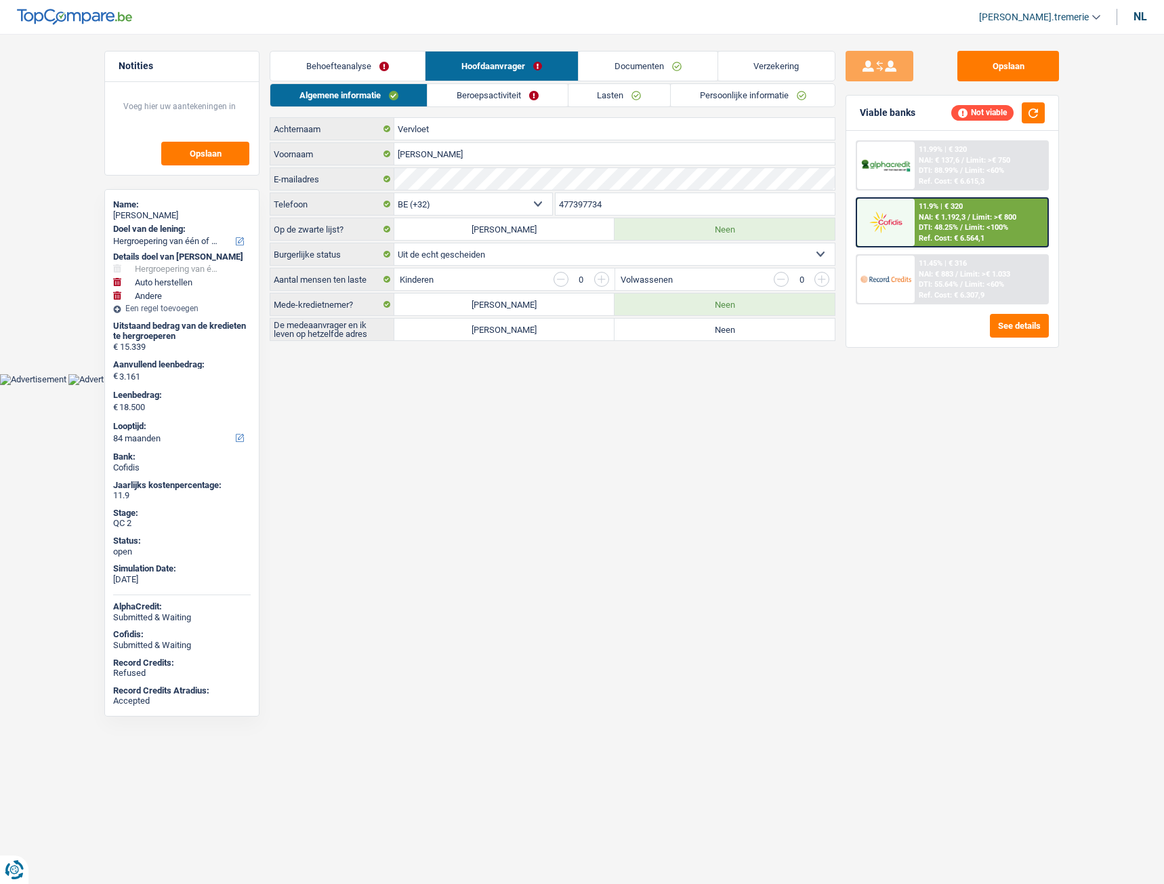
click at [722, 96] on link "Persoonlijke informatie" at bounding box center [753, 95] width 164 height 22
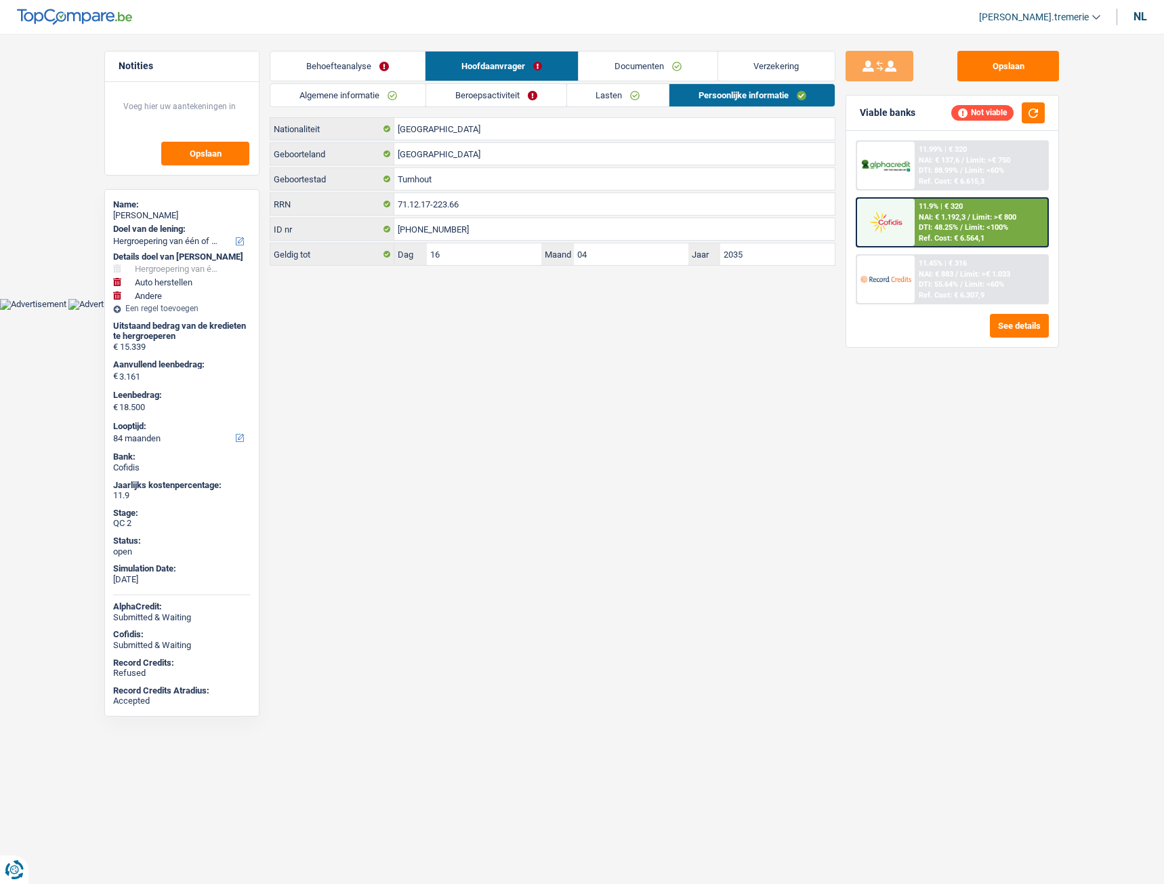
click at [632, 101] on link "Lasten" at bounding box center [618, 95] width 102 height 22
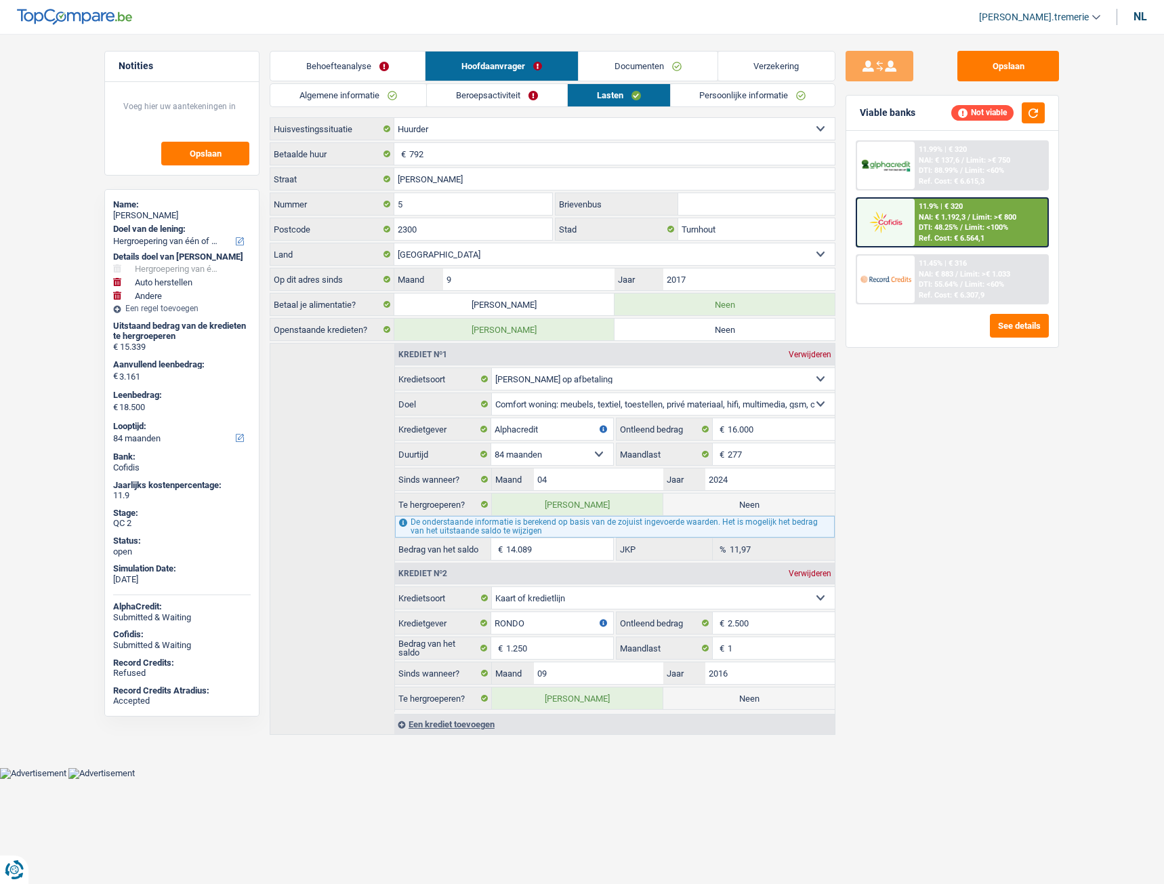
click at [793, 92] on link "Persoonlijke informatie" at bounding box center [753, 95] width 165 height 22
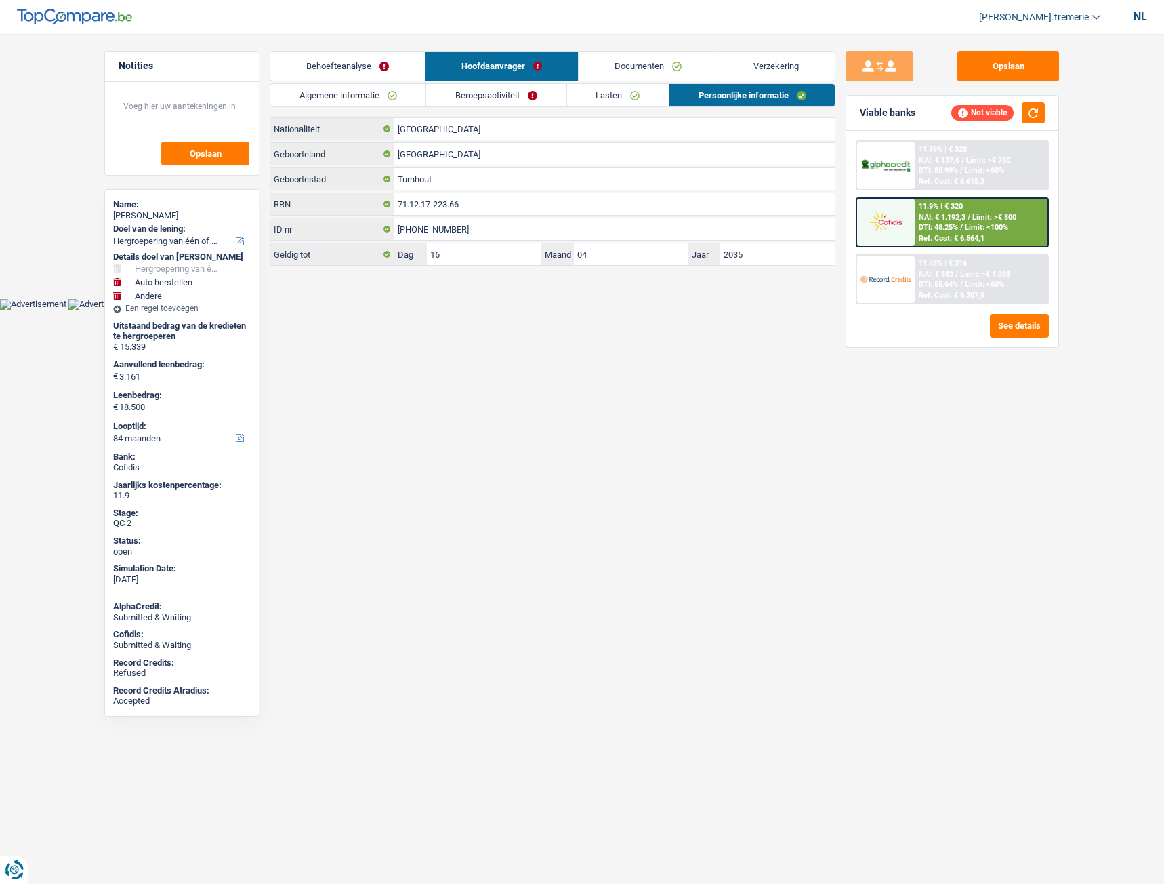
click at [655, 99] on link "Lasten" at bounding box center [618, 95] width 102 height 22
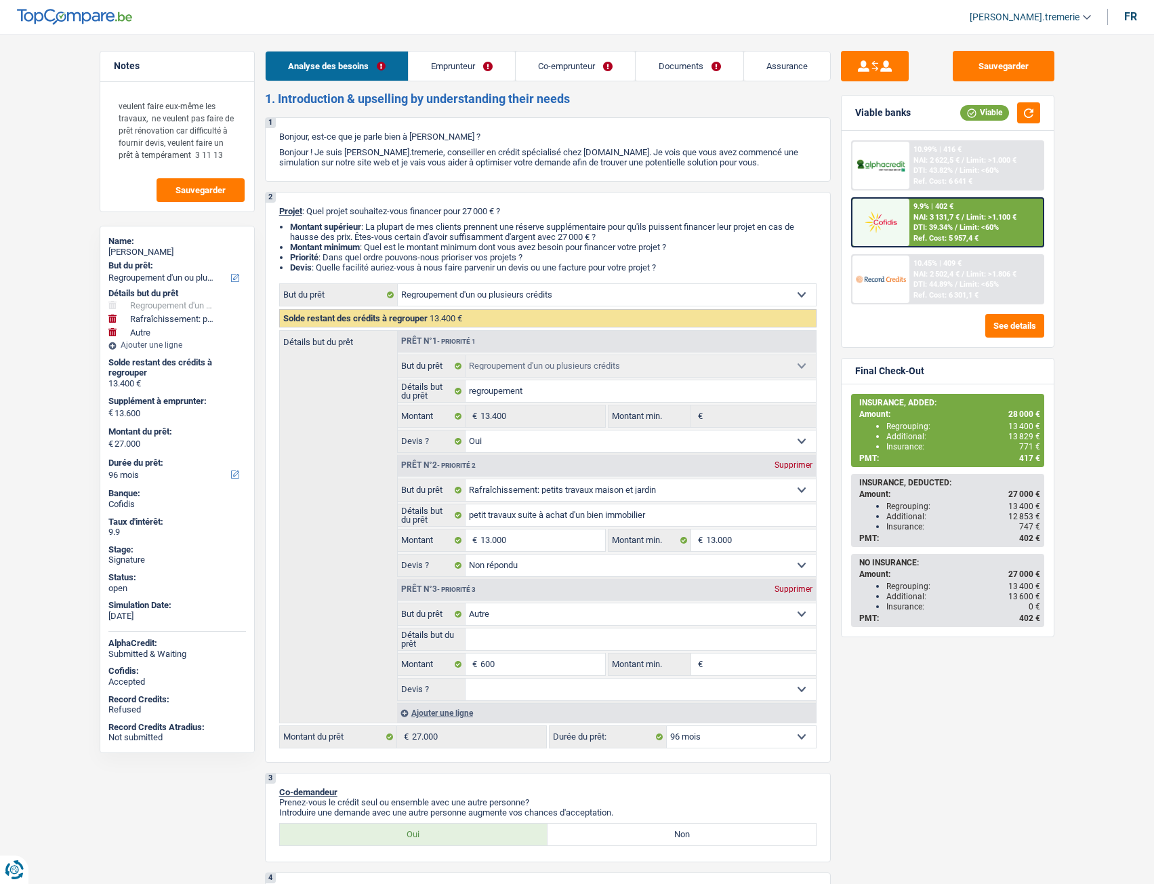
select select "refinancing"
select select "houseOrGarden"
select select "other"
select select "96"
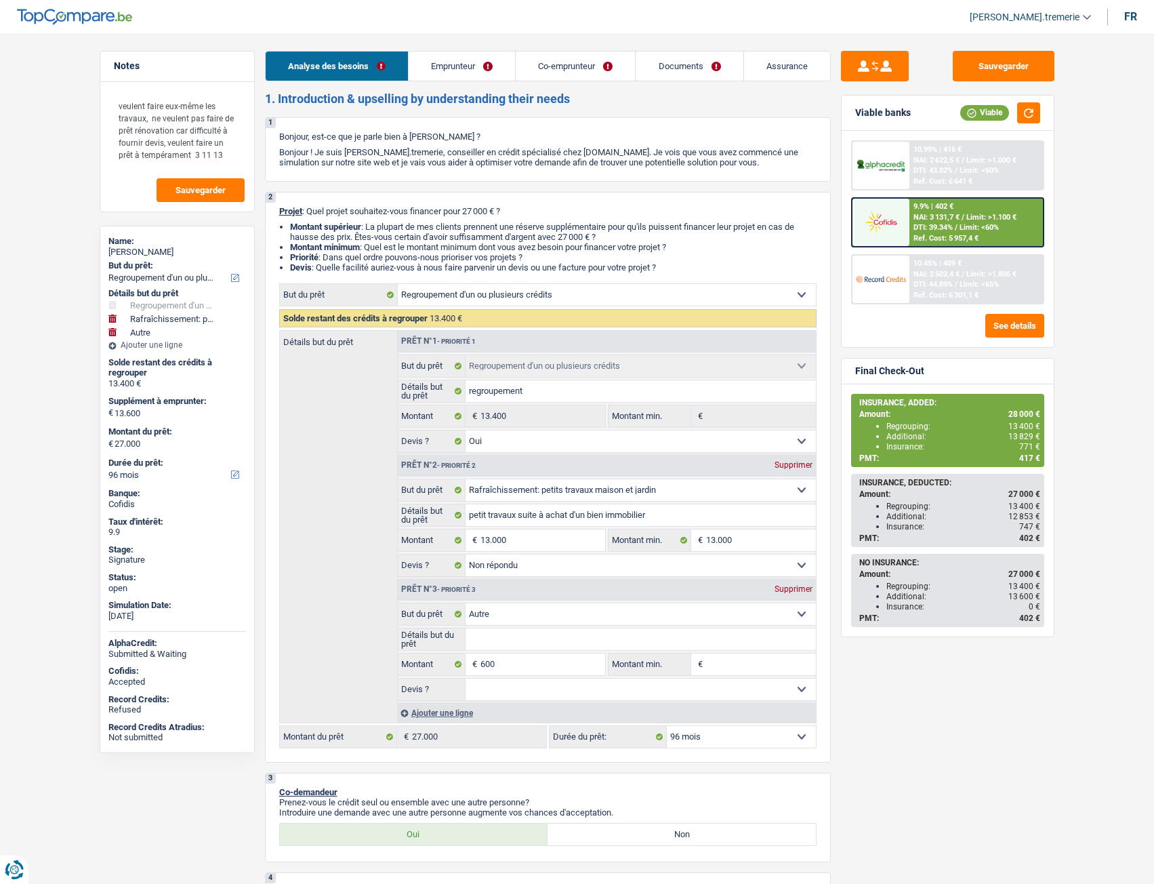
select select "refinancing"
select select "yes"
select select "houseOrGarden"
select select "not_answered"
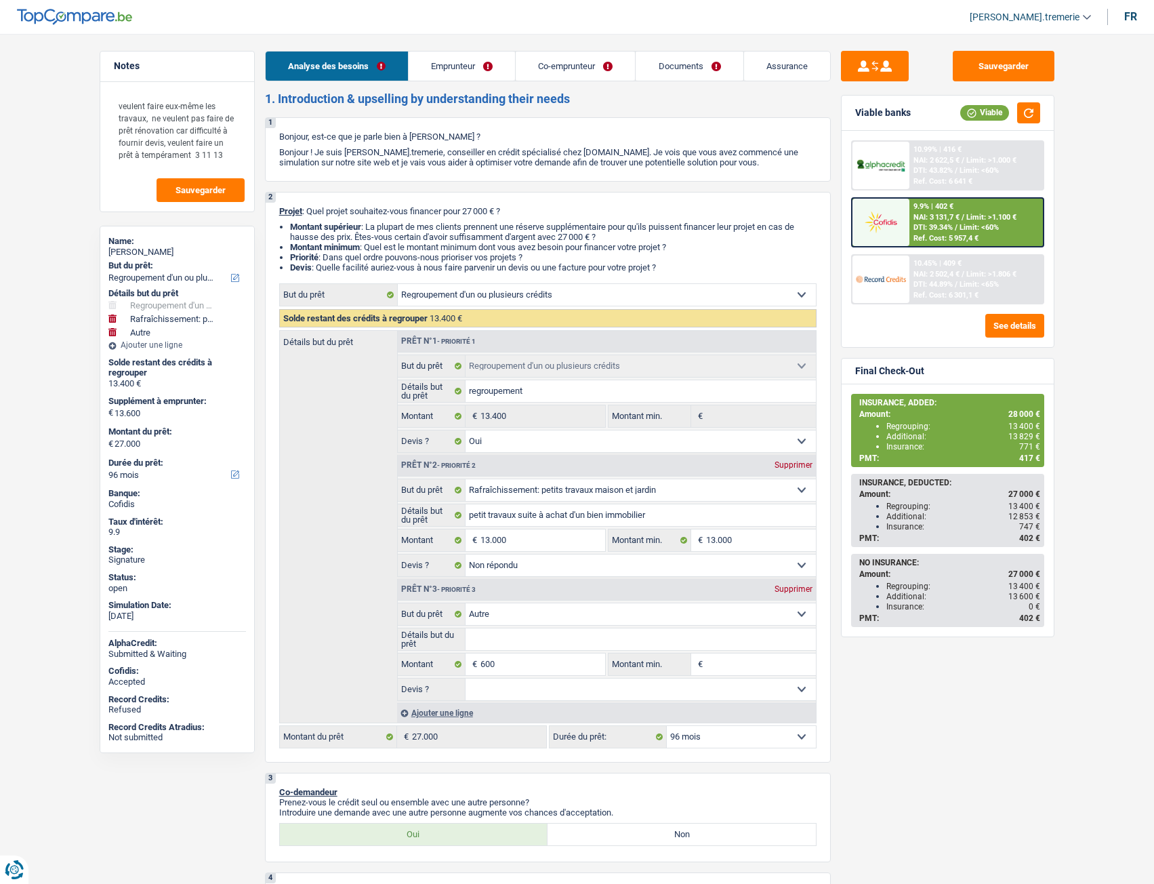
select select "other"
select select "96"
select select "independent"
select select "worker"
select select "familyAllowances"
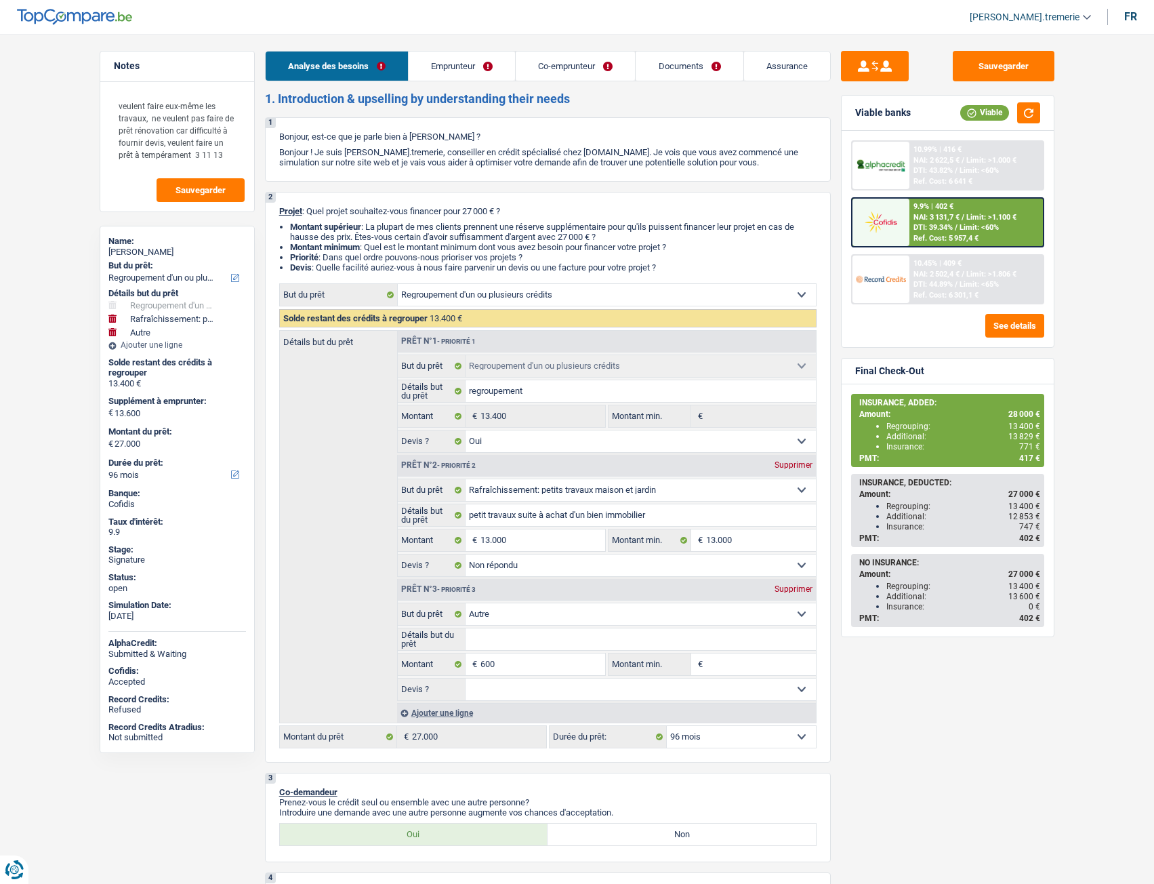
select select "netSalary"
select select "alimony"
select select "netSalary"
select select "mealVouchers"
select select "ownerWithMortgage"
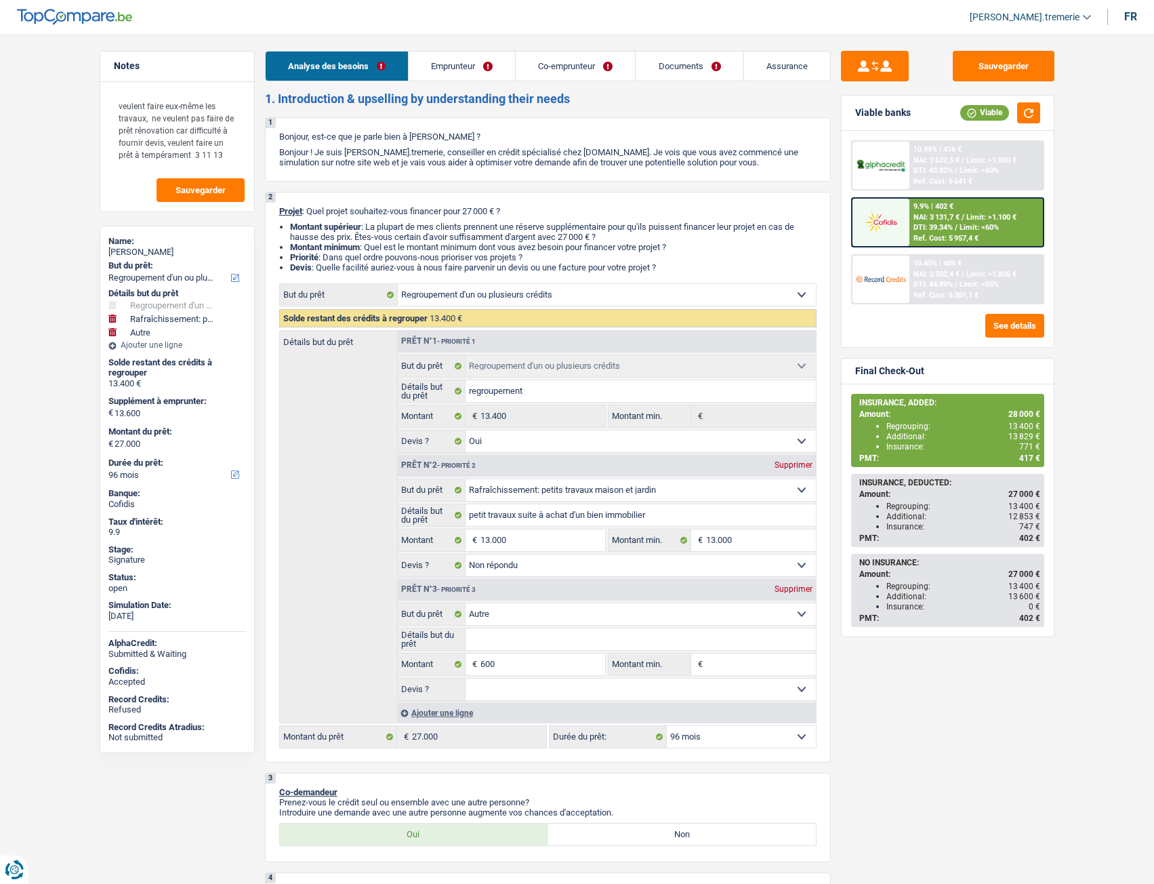
select select "mortgage"
select select "360"
select select "personalLoan"
select select "loanRepayment"
select select "60"
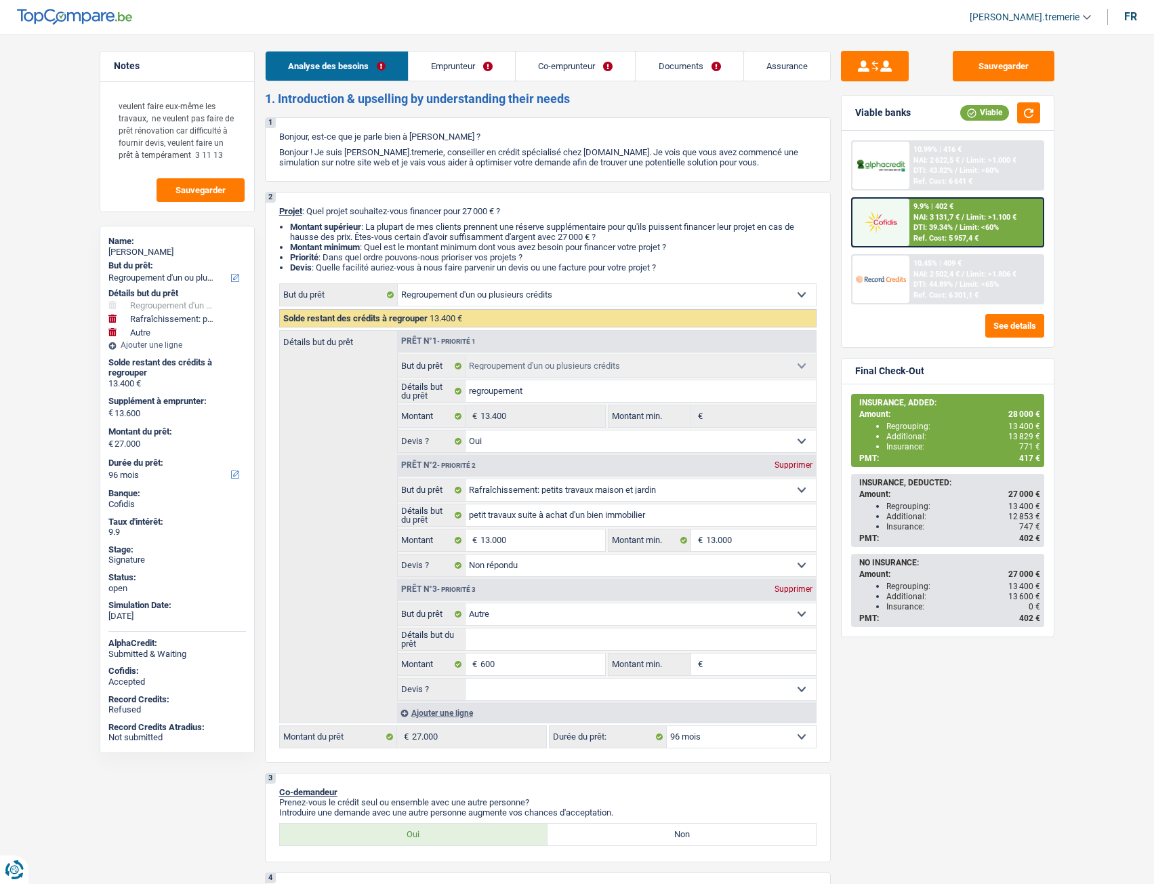
select select "refinancing"
select select "yes"
select select "houseOrGarden"
select select "not_answered"
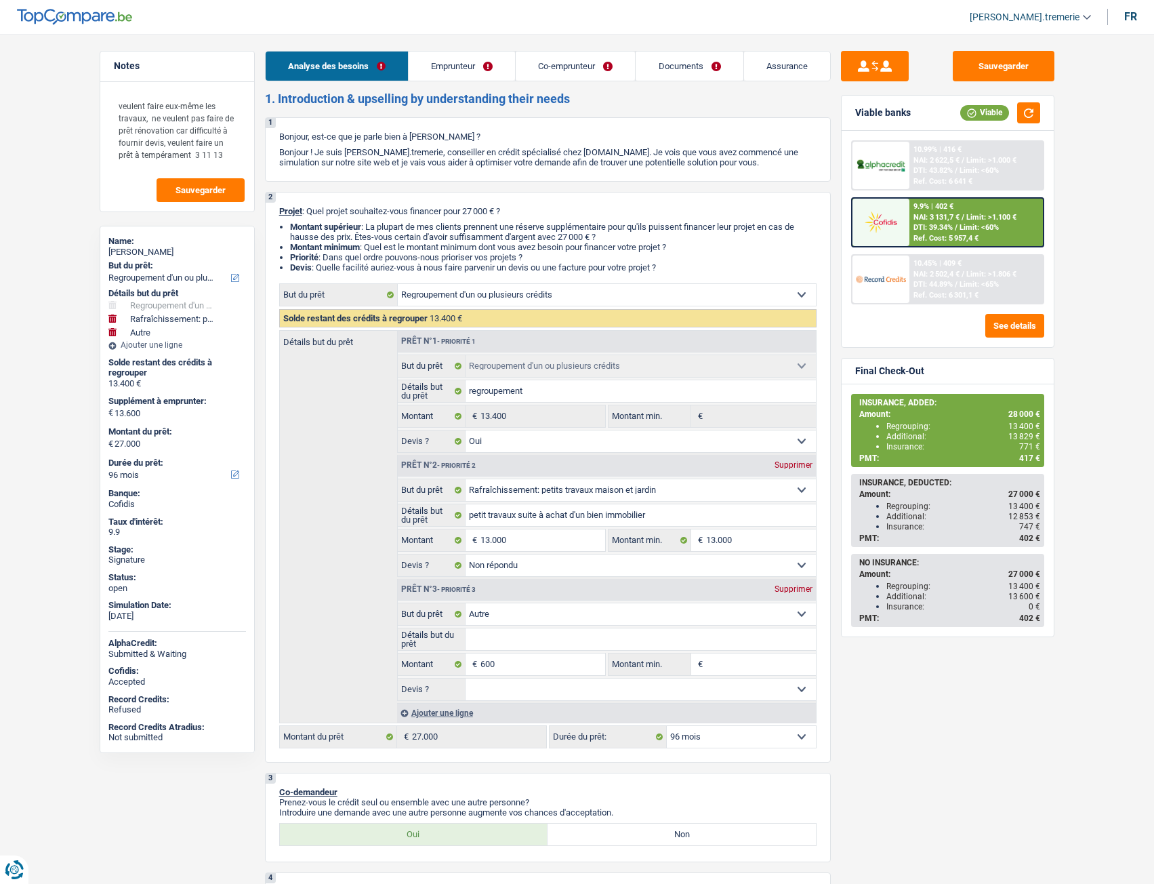
select select "other"
select select "96"
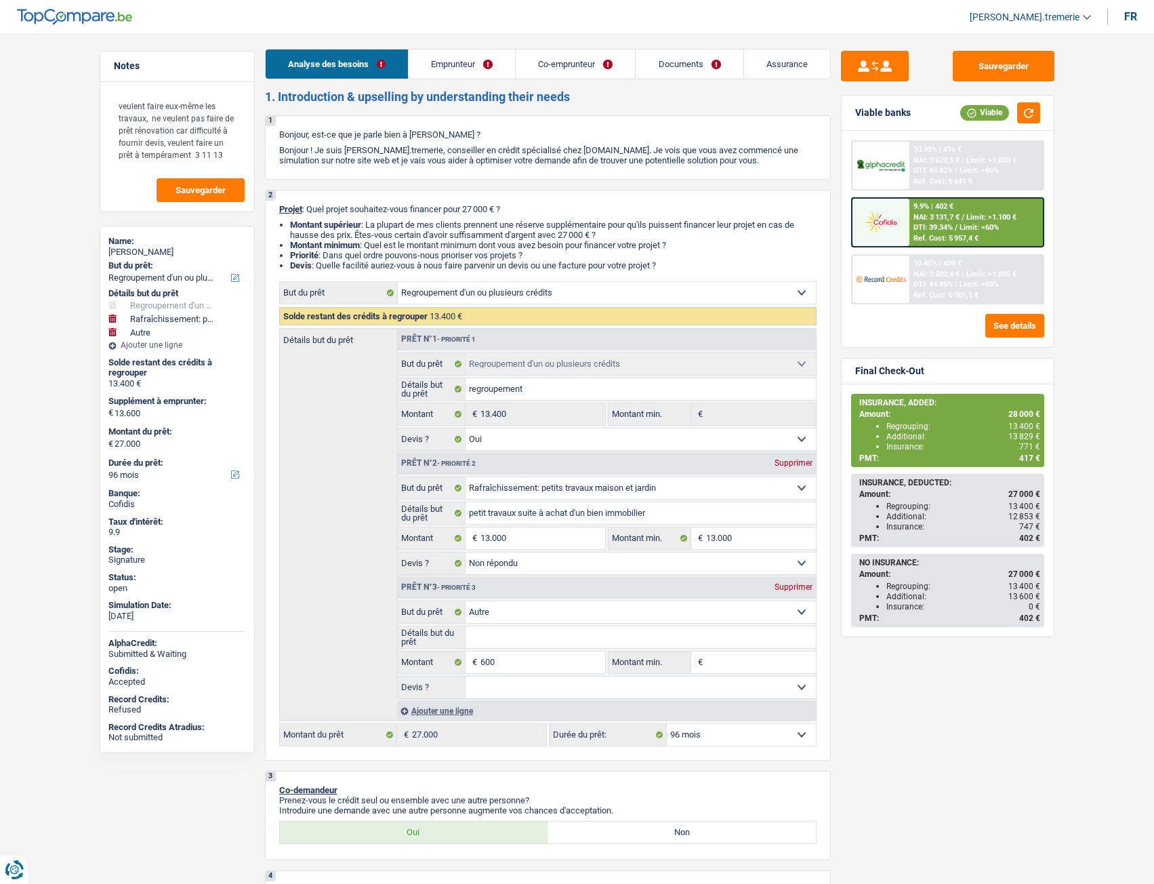
click at [691, 70] on link "Documents" at bounding box center [689, 63] width 107 height 29
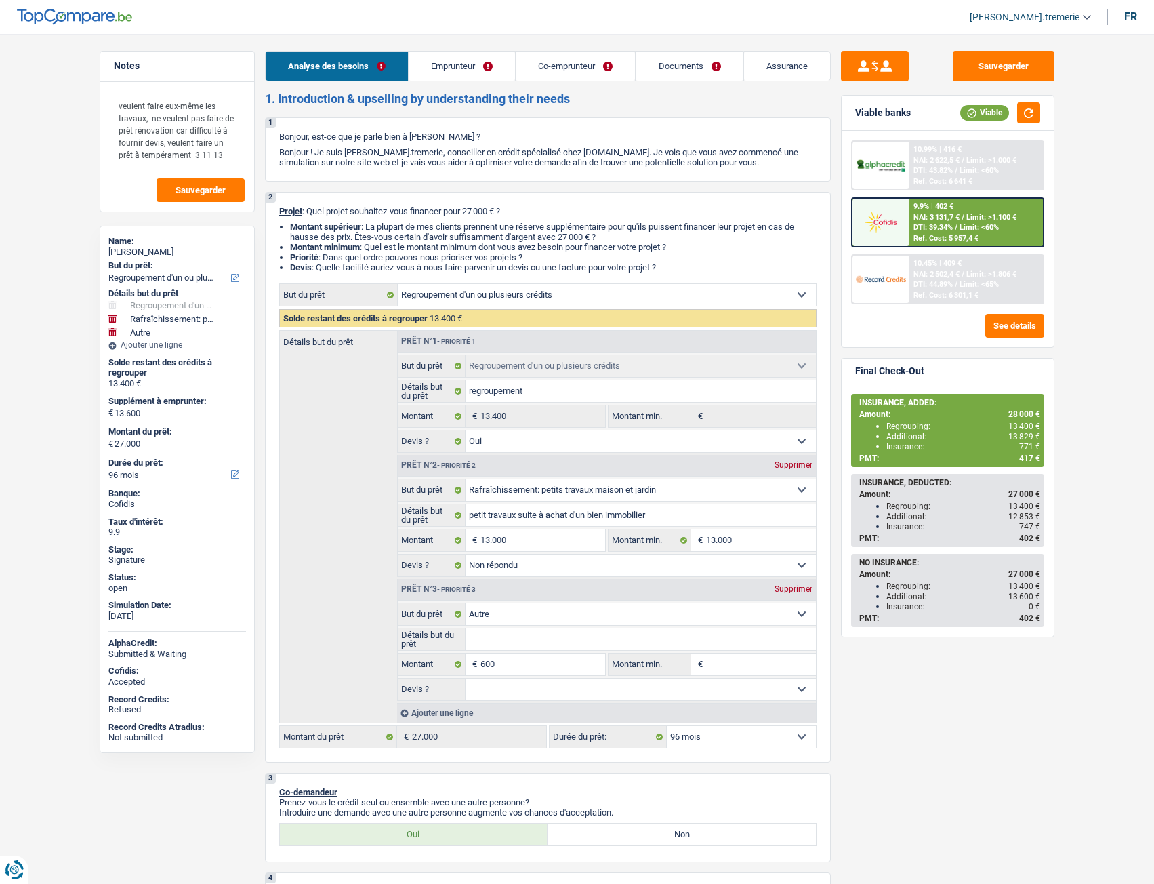
select select "refinancing"
select select "houseOrGarden"
select select "other"
select select "96"
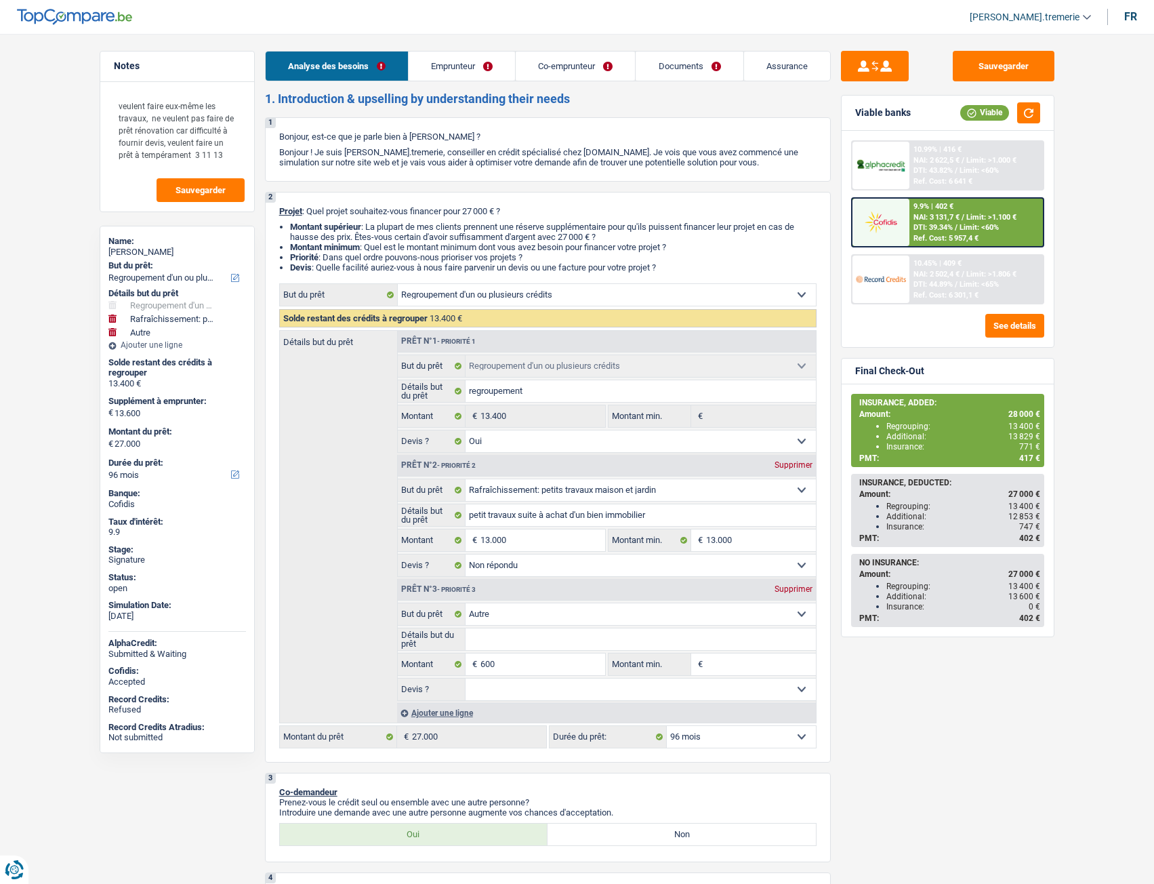
select select "refinancing"
select select "yes"
select select "houseOrGarden"
select select "not_answered"
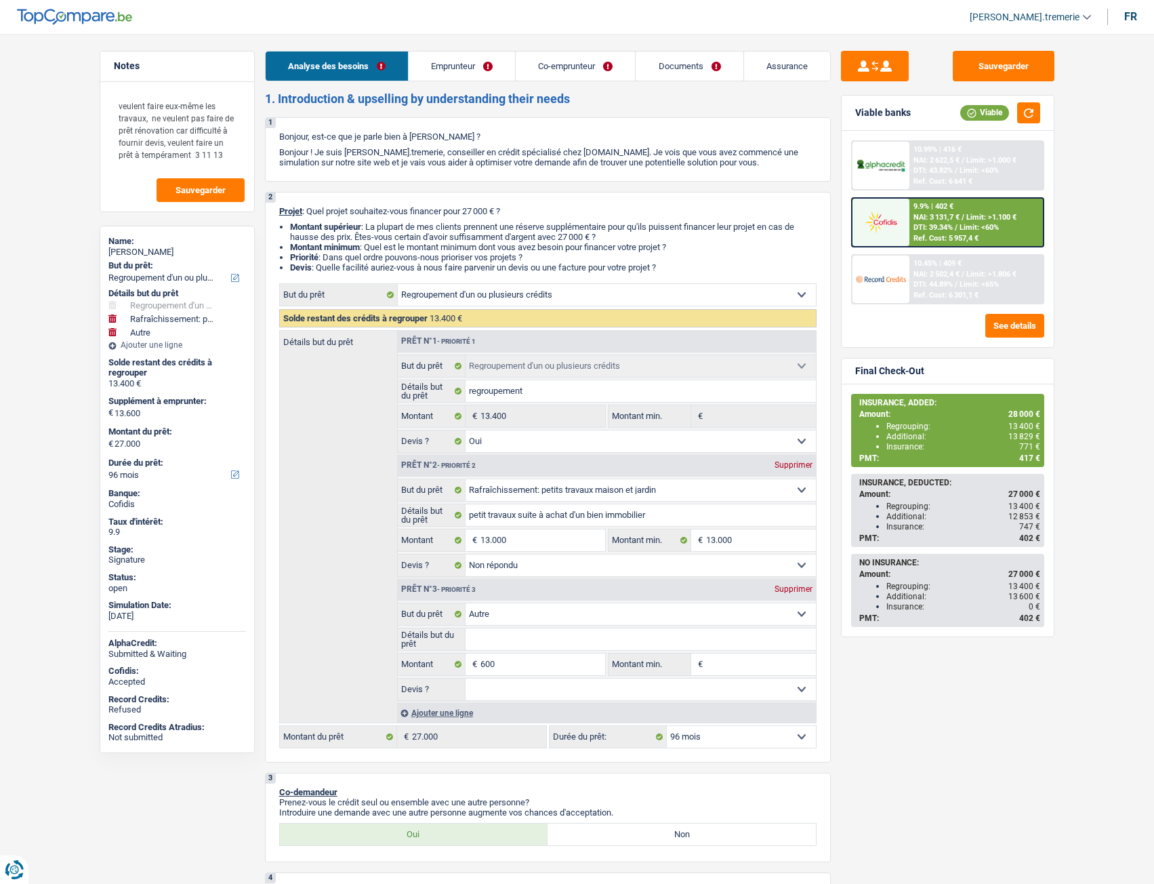
select select "other"
select select "96"
select select "independent"
select select "worker"
select select "familyAllowances"
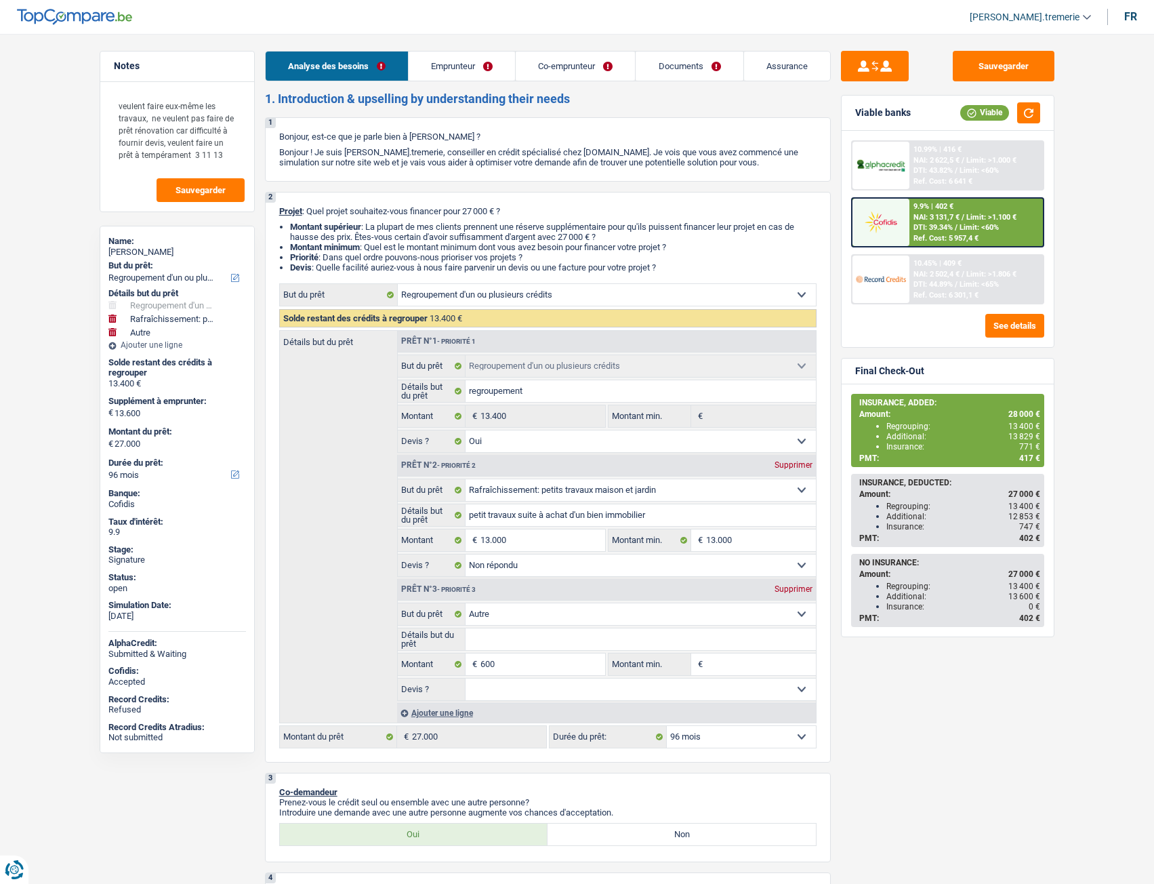
select select "netSalary"
select select "alimony"
select select "netSalary"
select select "mealVouchers"
select select "ownerWithMortgage"
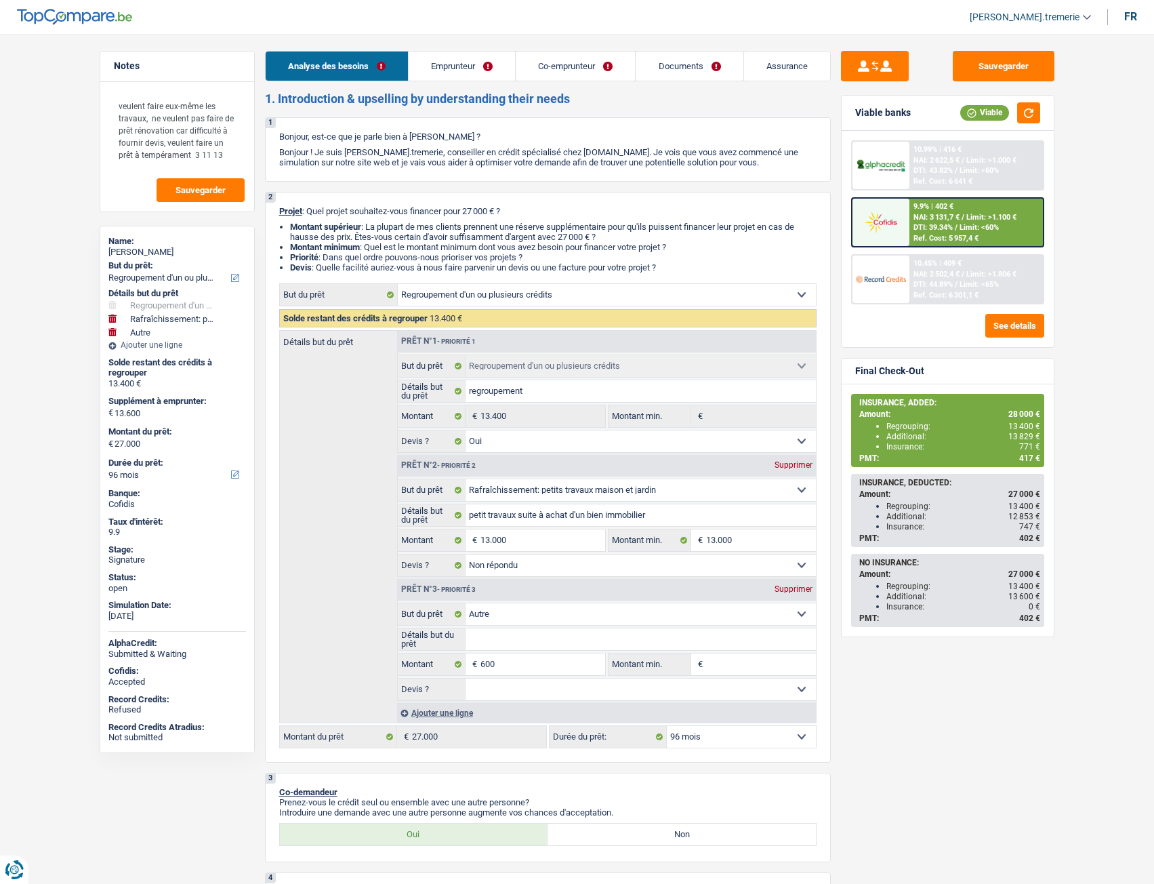
select select "mortgage"
select select "360"
select select "personalLoan"
select select "loanRepayment"
select select "60"
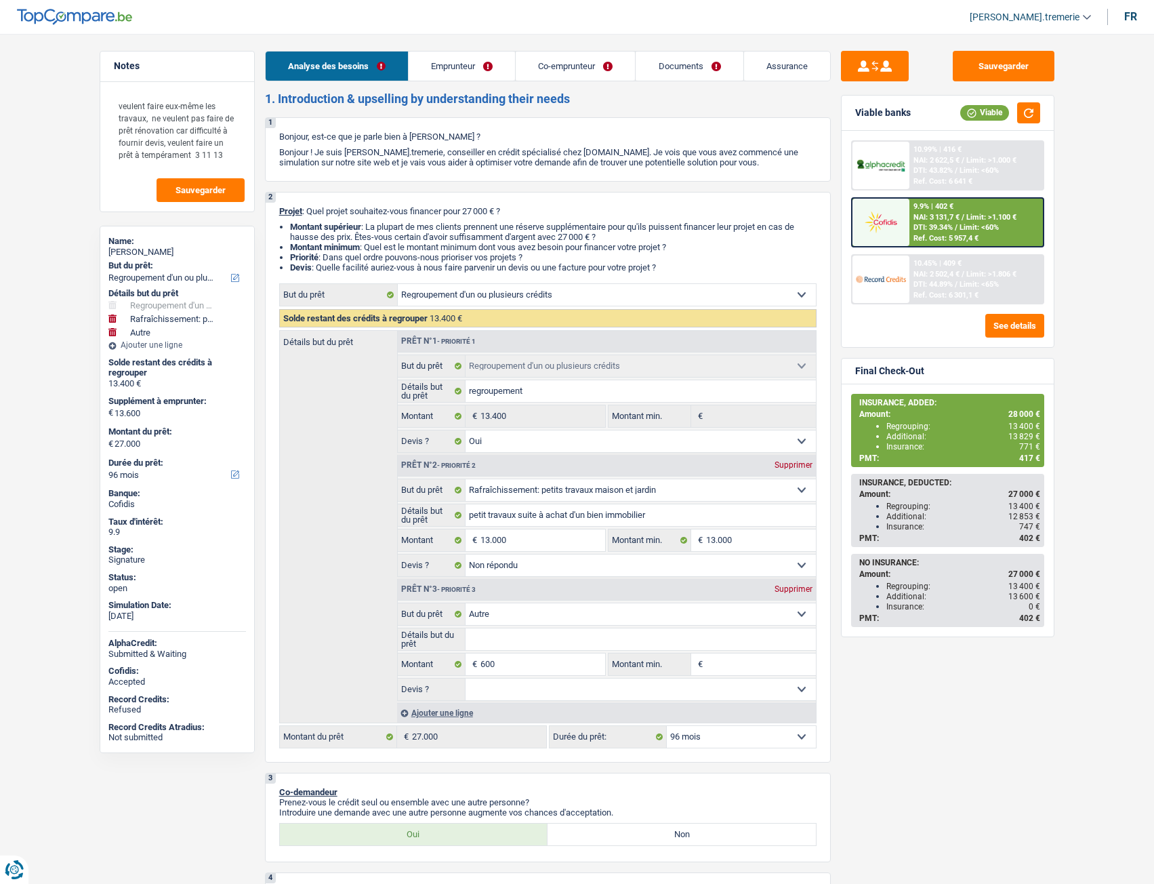
select select "refinancing"
select select "yes"
select select "houseOrGarden"
select select "not_answered"
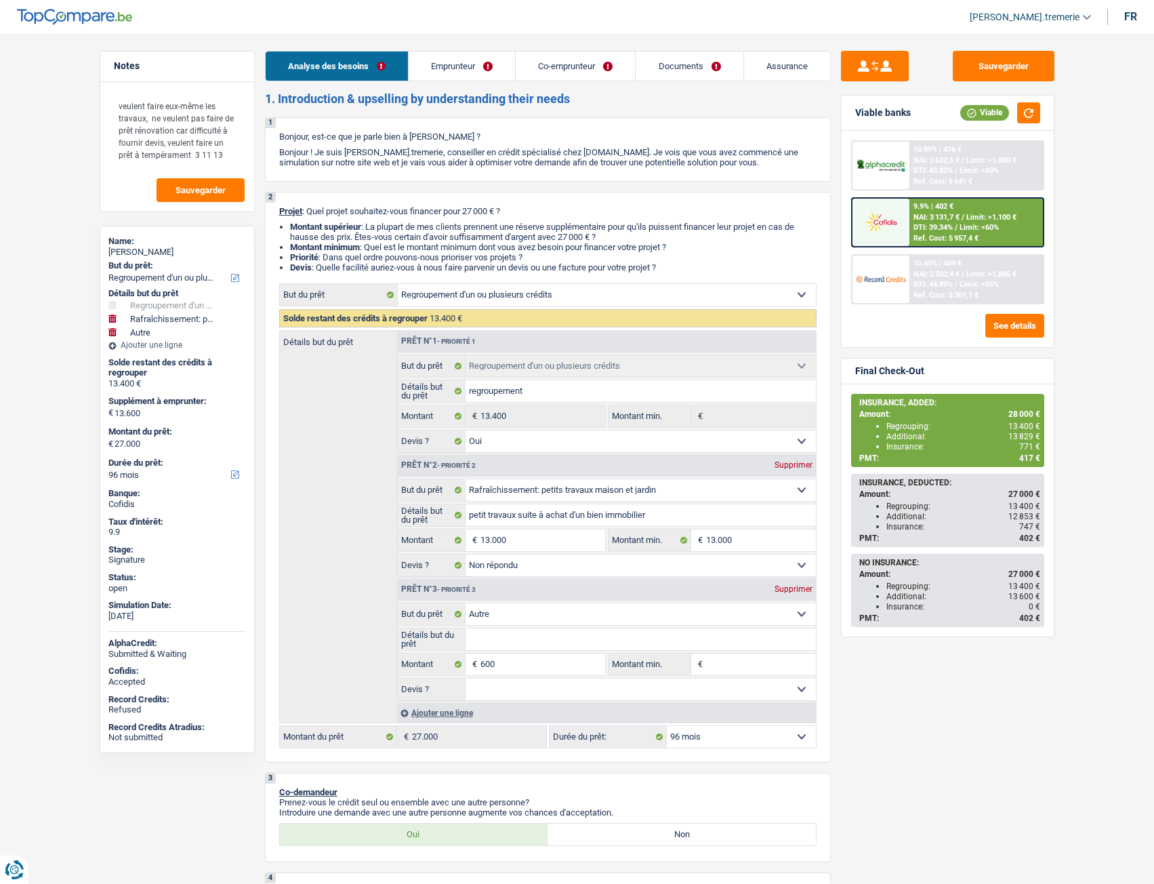
select select "other"
select select "96"
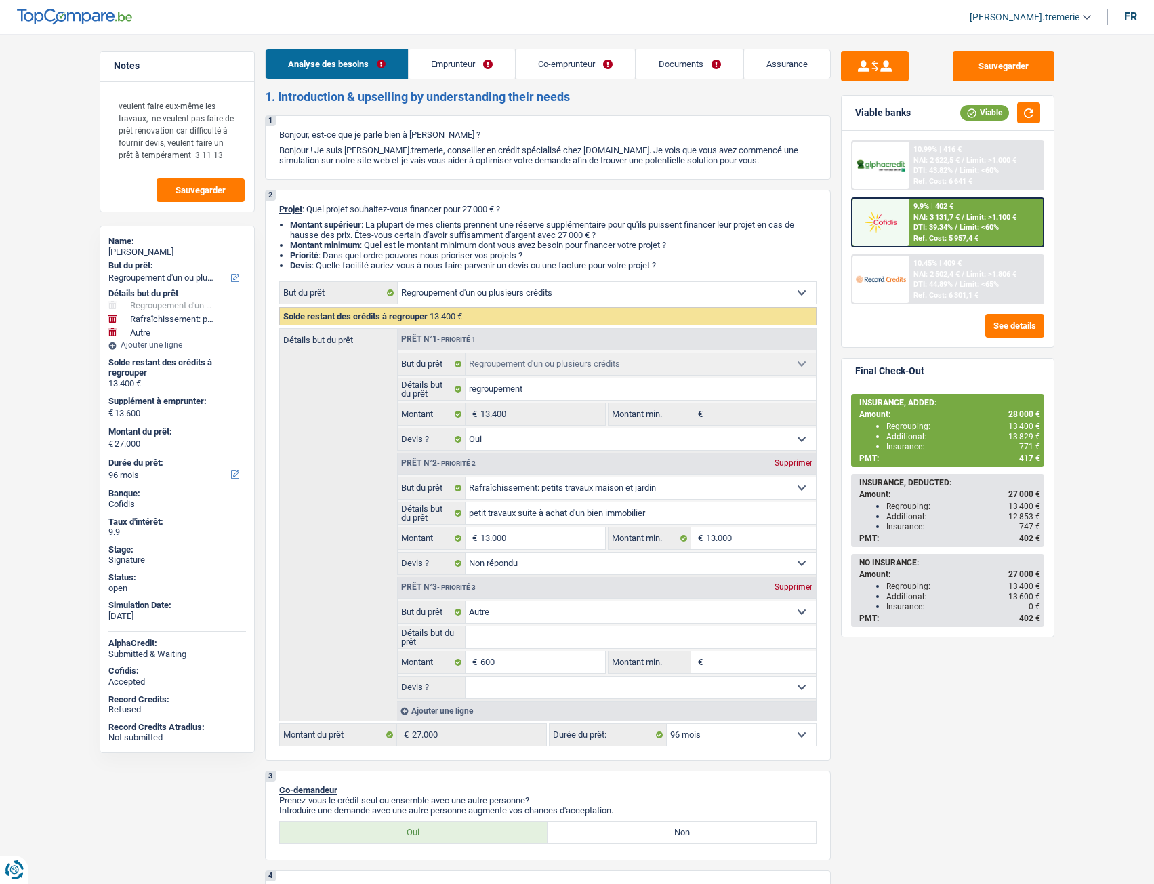
click at [705, 56] on link "Documents" at bounding box center [689, 63] width 107 height 29
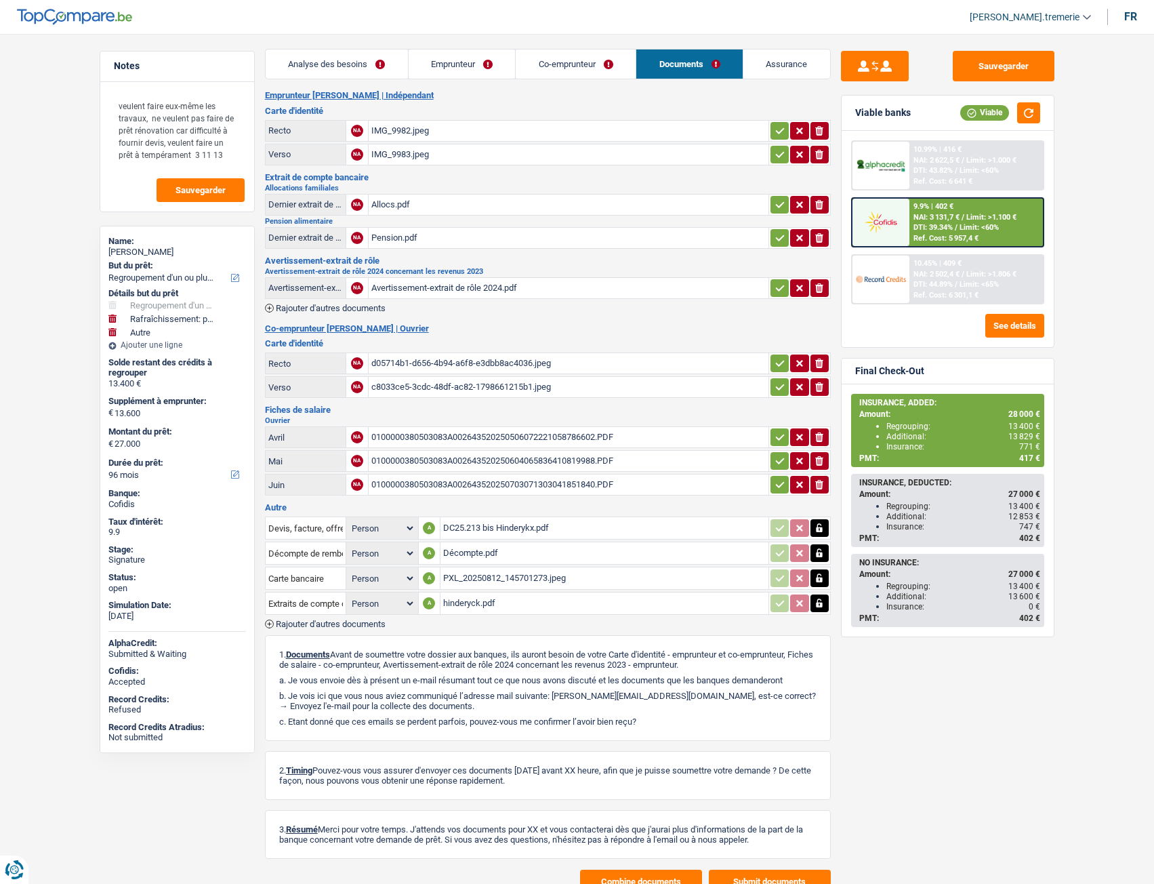
click at [341, 627] on span "Rajouter d'autres documents" at bounding box center [331, 624] width 110 height 9
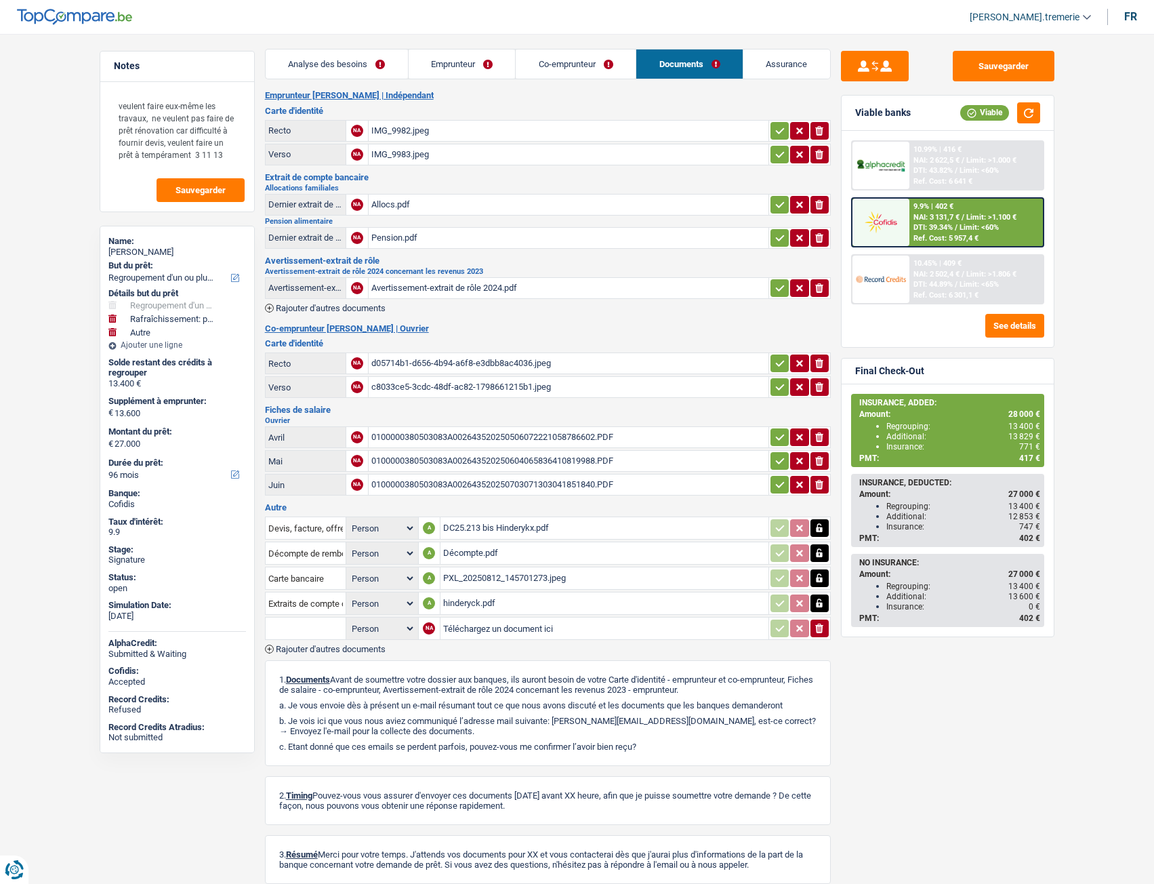
click at [318, 626] on input "text" at bounding box center [305, 628] width 75 height 22
type input "P"
click at [363, 670] on li "Information paiement assurance" at bounding box center [351, 672] width 158 height 17
type input "Information paiement assurance"
click at [487, 626] on input "Téléchargez un document ici" at bounding box center [604, 628] width 323 height 20
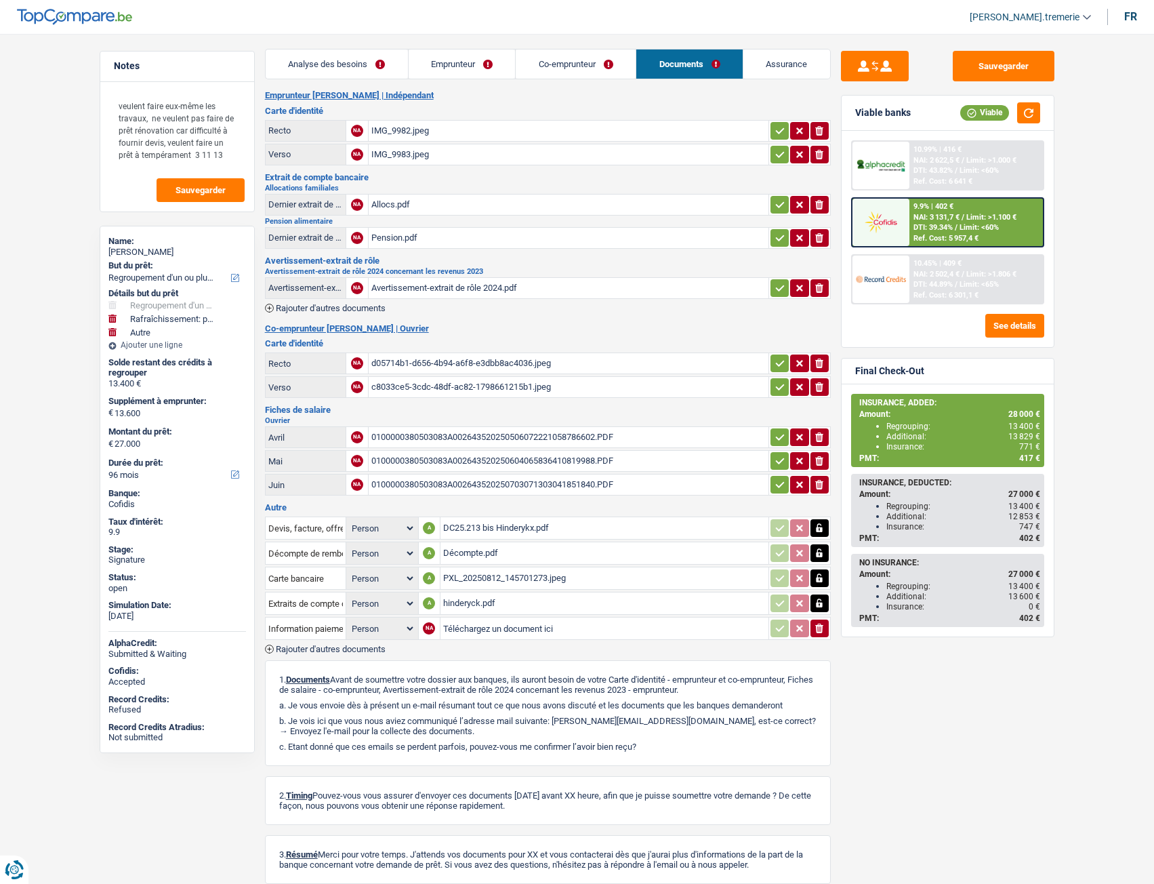
type input "C:\fakepath\Information concernant le paiement de la première échéance_AVL-3224…"
click at [296, 643] on div "Devis, facture, offre, bon de commande Person Emprunteur Co-emprunteur A DC25.2…" at bounding box center [548, 583] width 566 height 139
click at [296, 649] on span "Rajouter d'autres documents" at bounding box center [331, 649] width 110 height 9
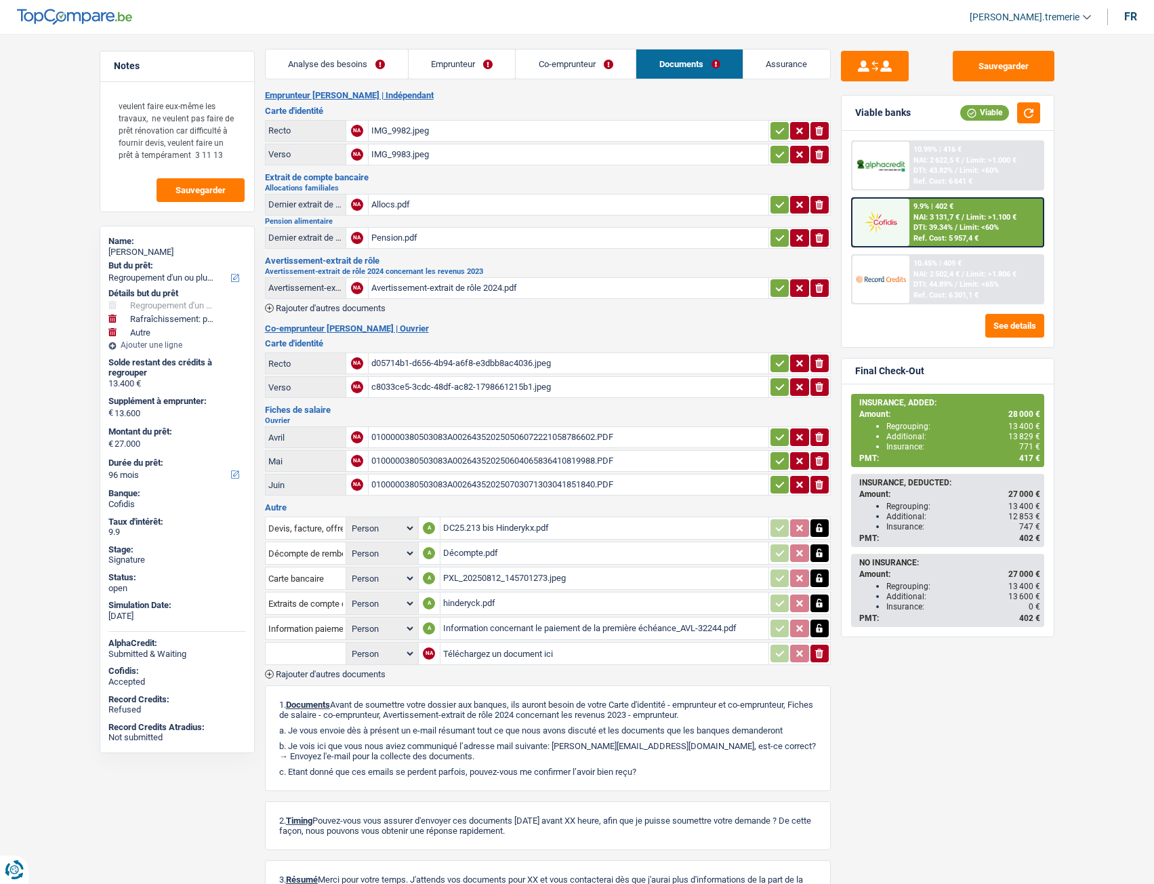
click at [296, 650] on input "text" at bounding box center [305, 654] width 75 height 22
click at [331, 681] on li "Police d'assurance" at bounding box center [341, 680] width 139 height 17
type input "Police d'assurance"
click at [478, 657] on input "Téléchargez un document ici" at bounding box center [604, 653] width 323 height 20
type input "C:\fakepath\Police_Compagnie__AVL-32244.pdf"
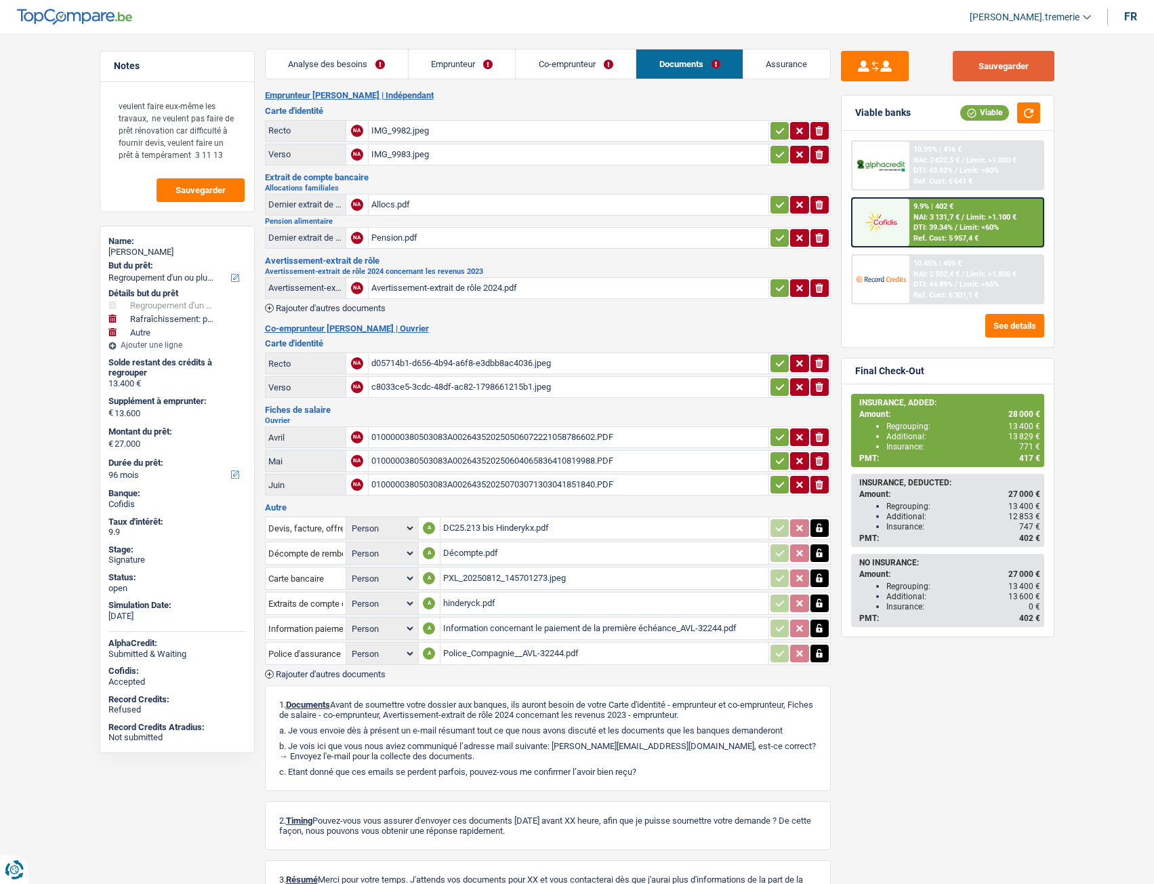
click at [975, 64] on button "Sauvegarder" at bounding box center [1004, 66] width 102 height 31
click at [1005, 67] on button "Sauvegarder" at bounding box center [1004, 66] width 102 height 31
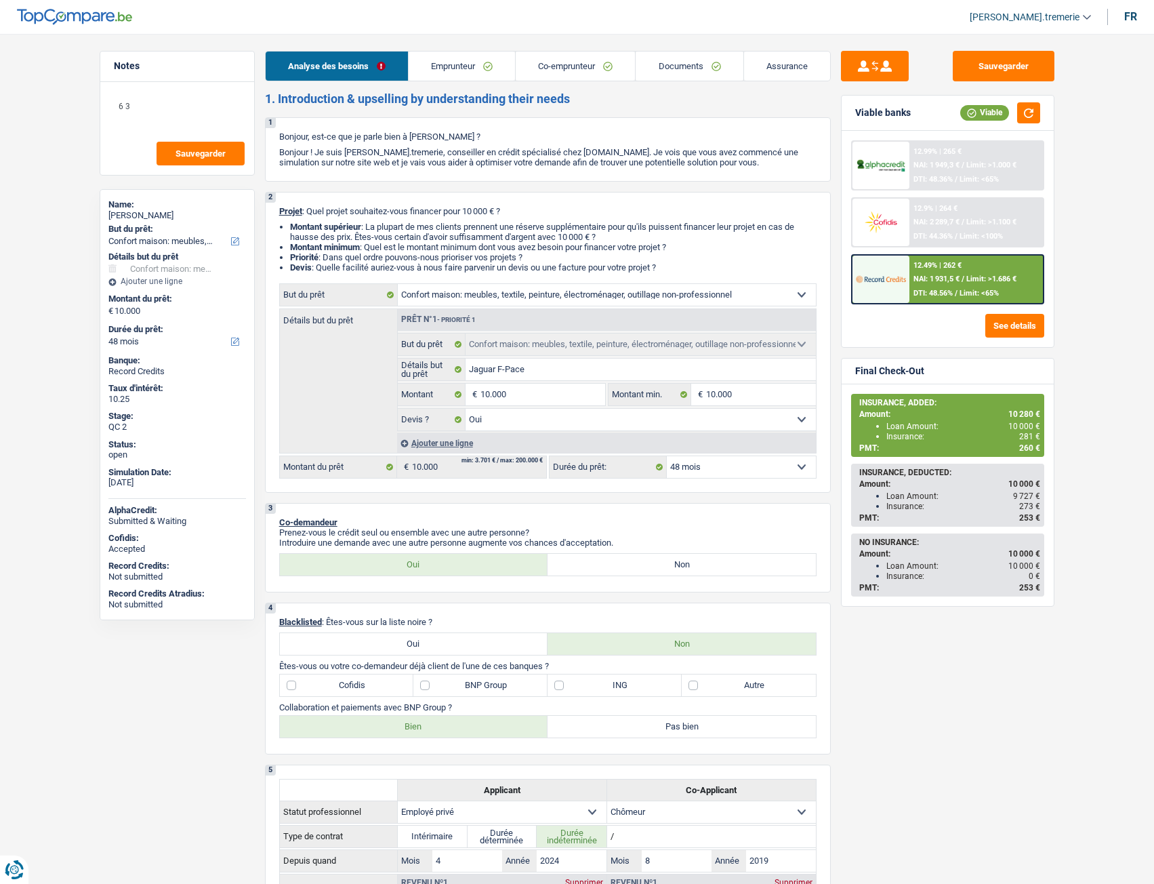
select select "household"
select select "48"
select select "household"
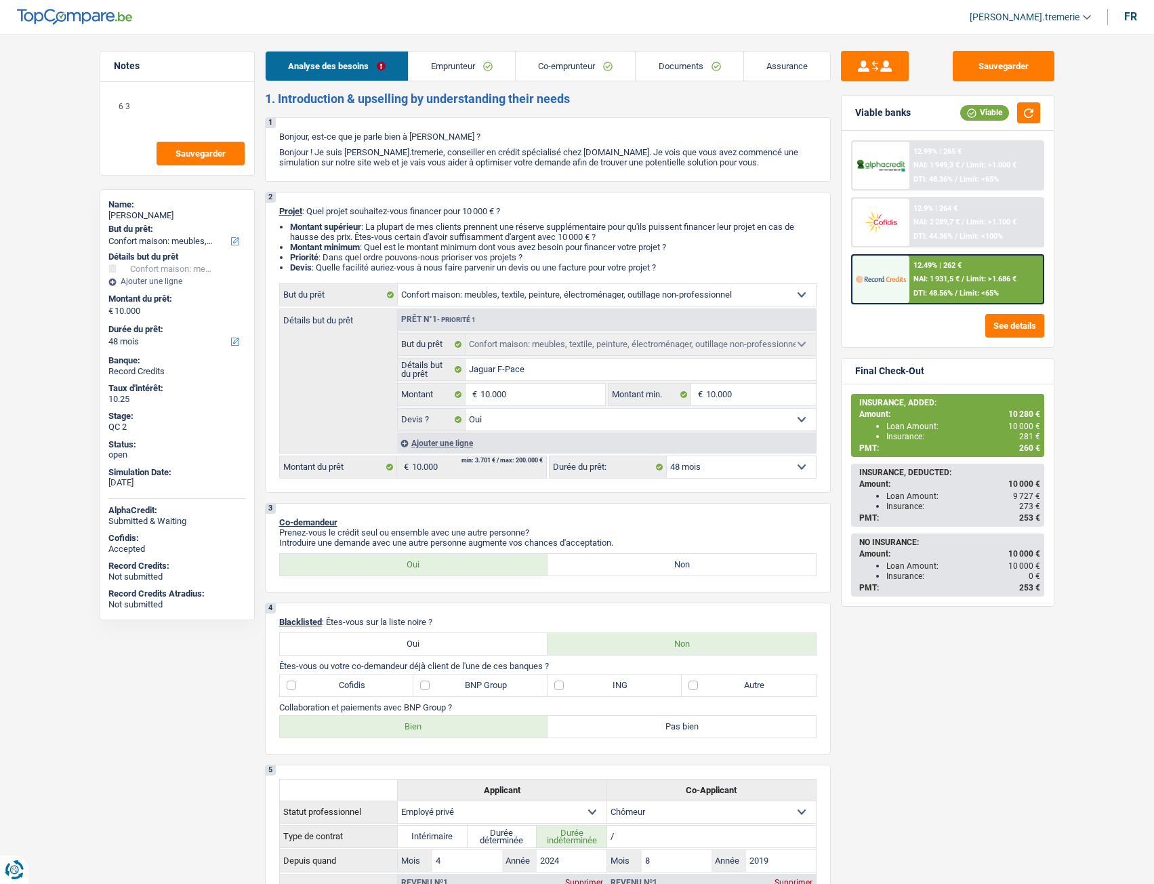
select select "yes"
select select "48"
select select "privateEmployee"
select select "unemployed"
select select "familyAllowances"
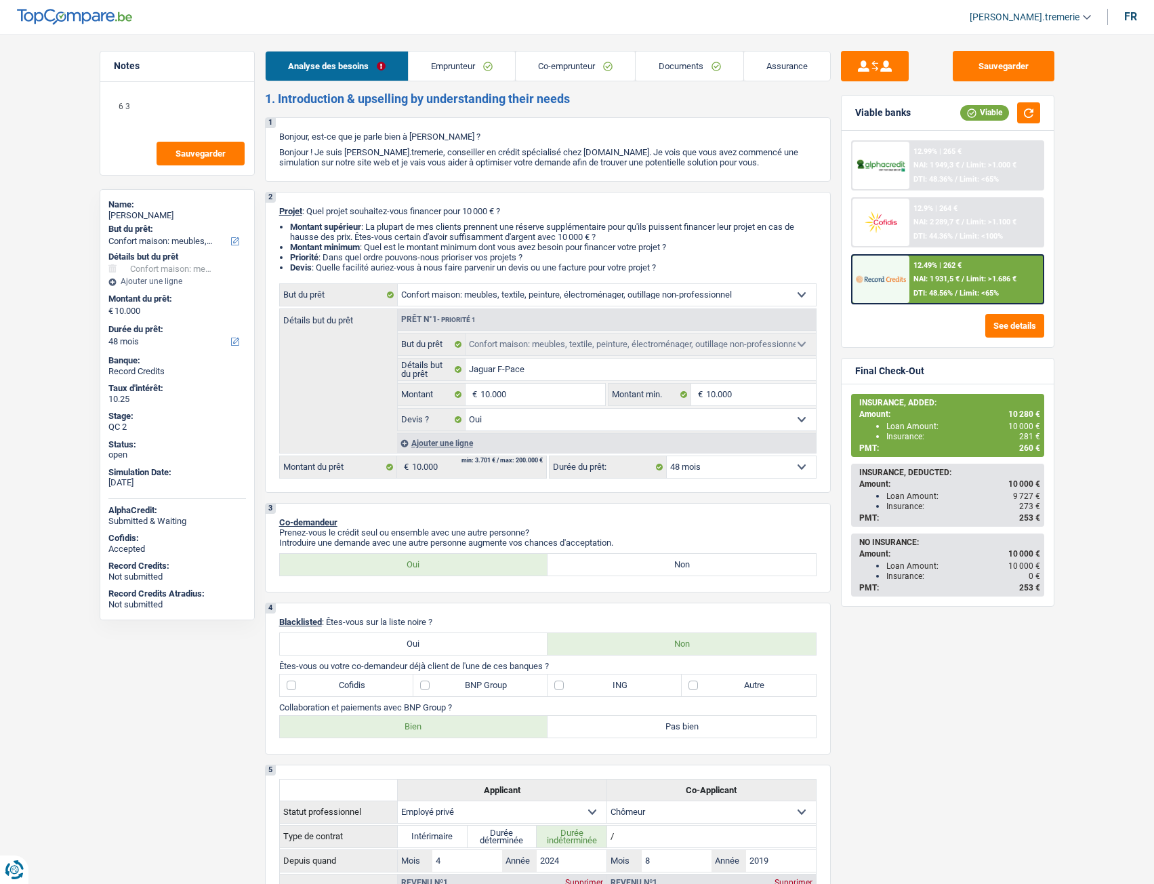
select select "netSalary"
select select "mealVouchers"
select select "unemployment"
select select "ownerWithMortgage"
select select "mortgage"
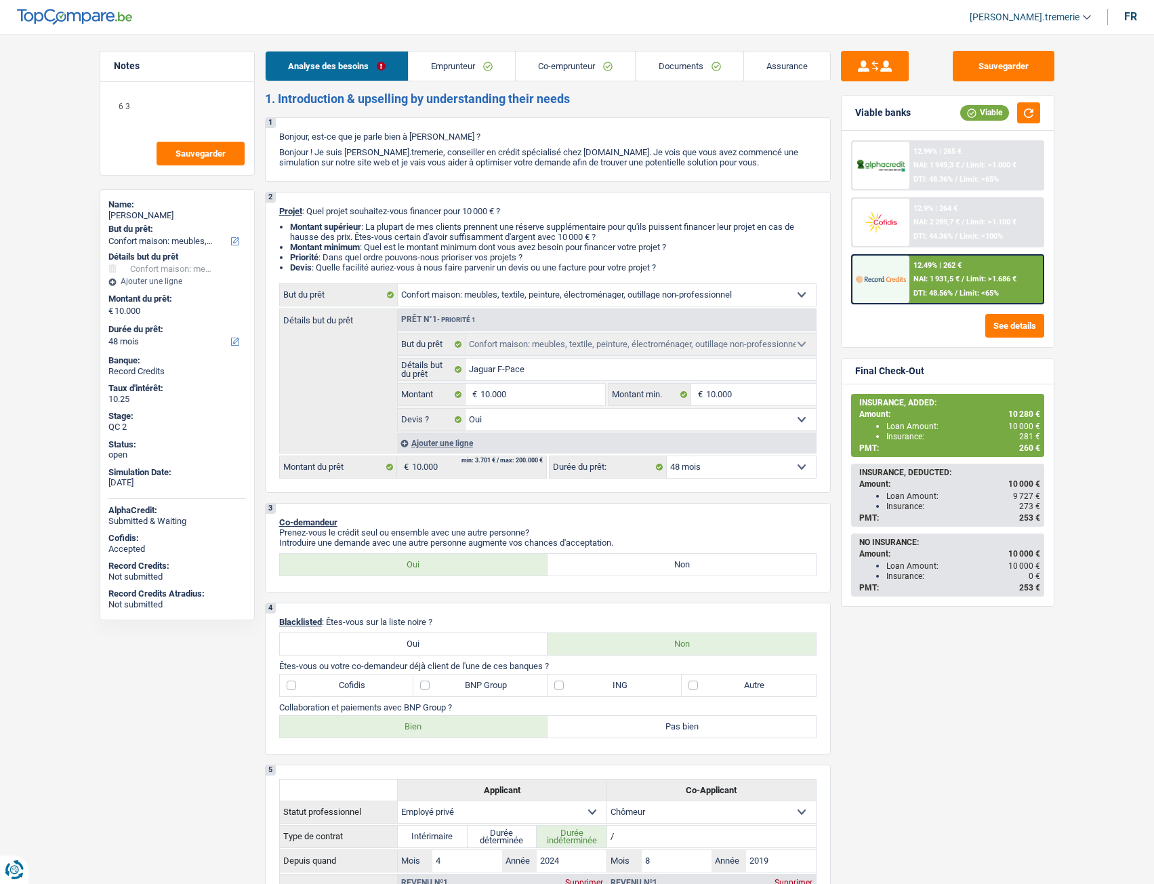
select select "240"
select select "renovationLoan"
select select "36"
select select "household"
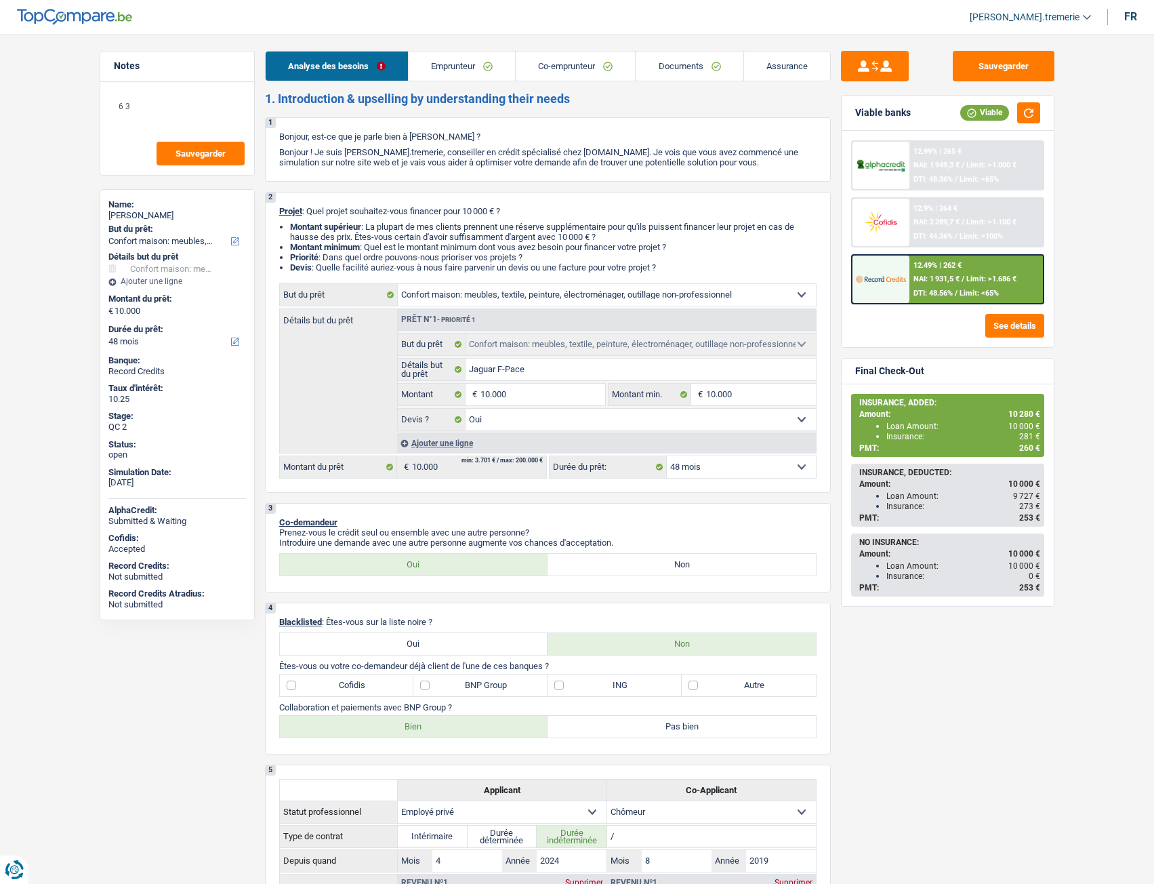
select select "yes"
select select "48"
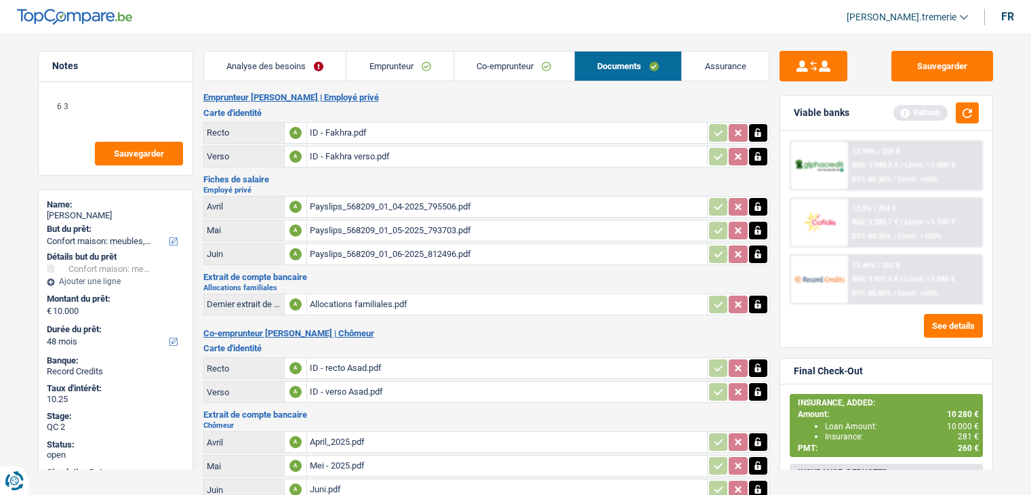
select select "household"
select select "48"
click at [354, 129] on div "ID - Fakhra.pdf" at bounding box center [507, 133] width 394 height 20
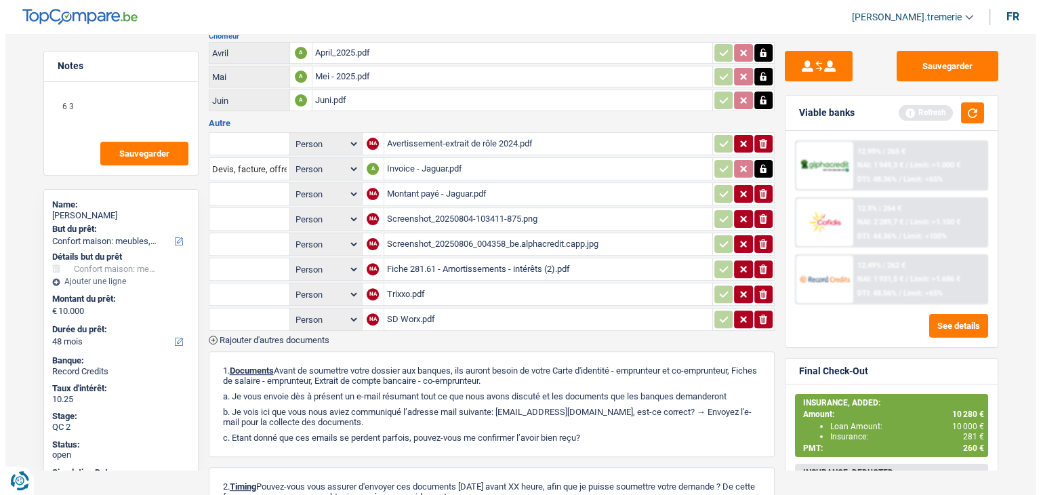
scroll to position [530, 0]
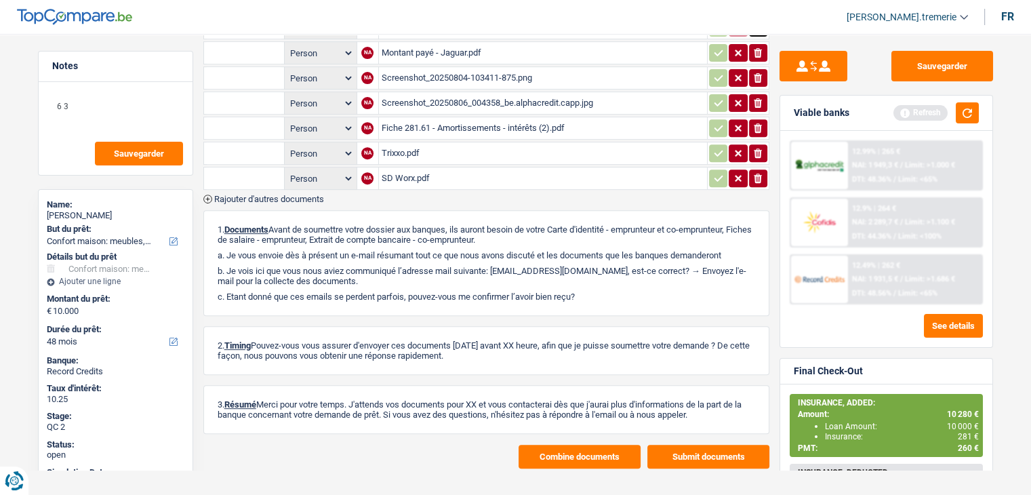
click at [564, 452] on button "Combine documents" at bounding box center [580, 457] width 122 height 24
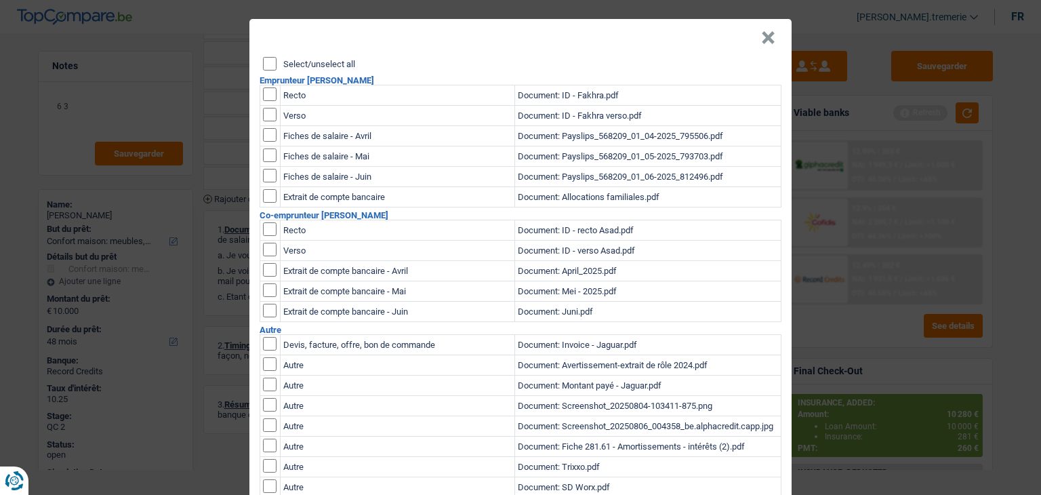
scroll to position [0, 0]
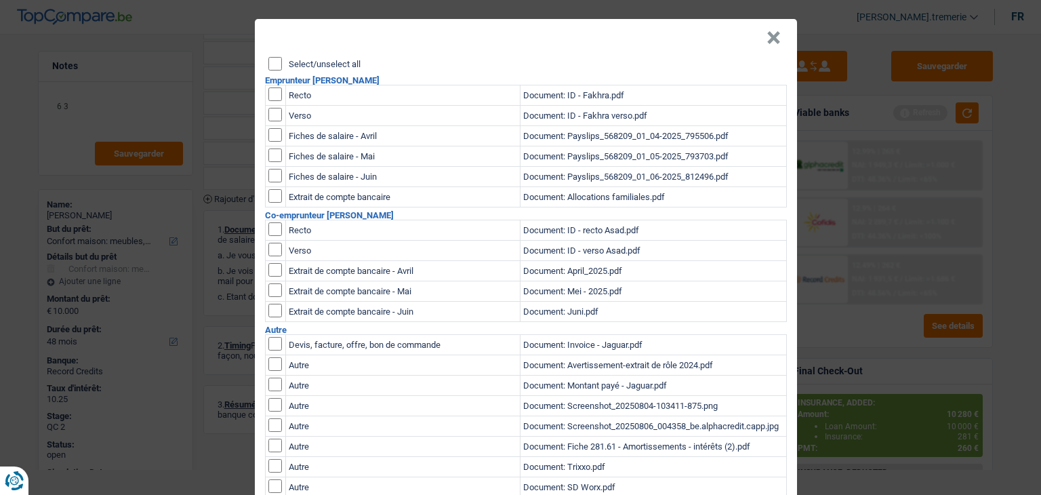
click at [274, 94] on input "checkbox" at bounding box center [275, 94] width 14 height 14
checkbox input "true"
click at [271, 101] on input "checkbox" at bounding box center [275, 94] width 14 height 14
checkbox input "true"
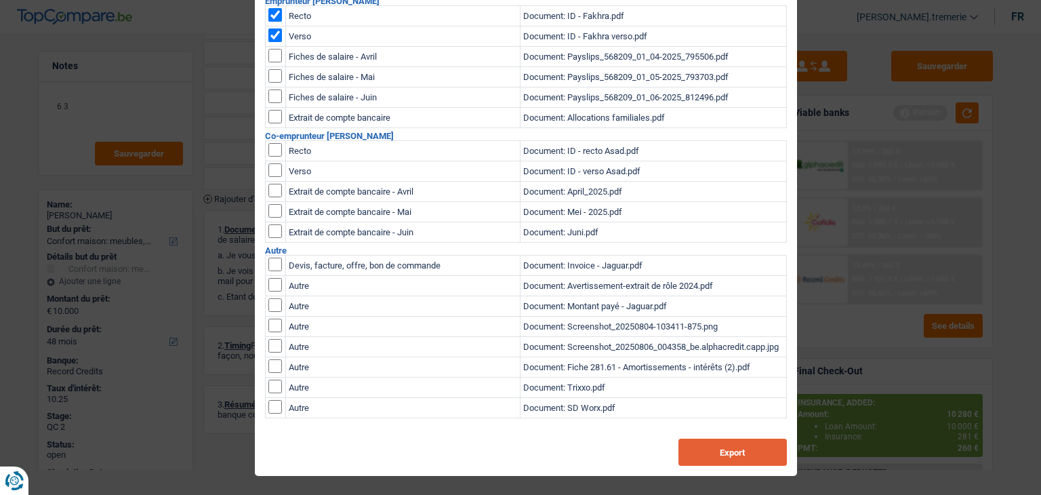
click at [740, 458] on button "Export" at bounding box center [732, 452] width 108 height 27
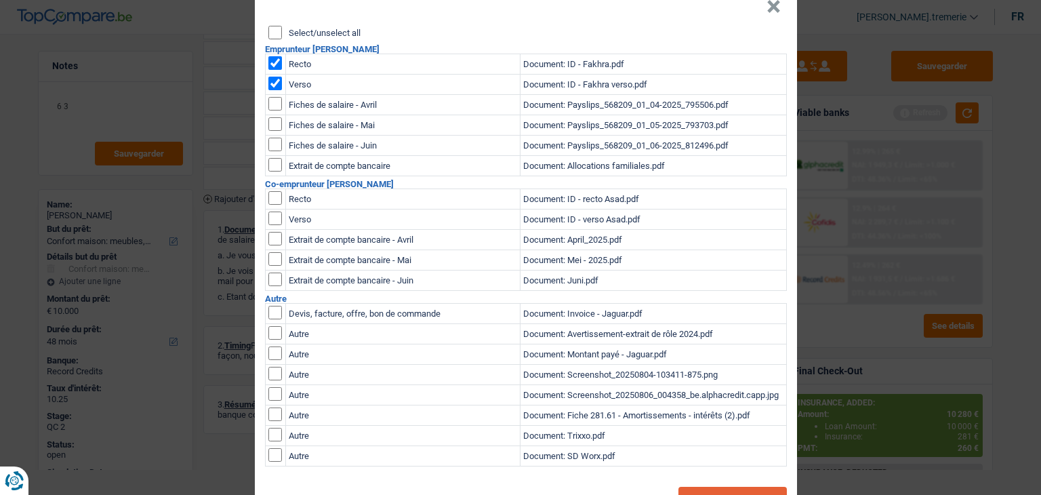
scroll to position [0, 0]
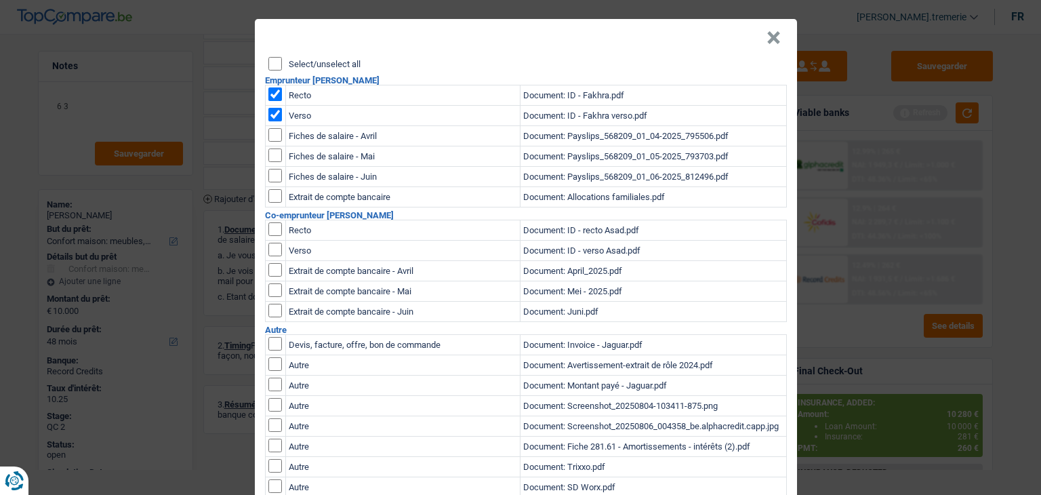
click at [268, 64] on input "Select/unselect all" at bounding box center [275, 64] width 14 height 14
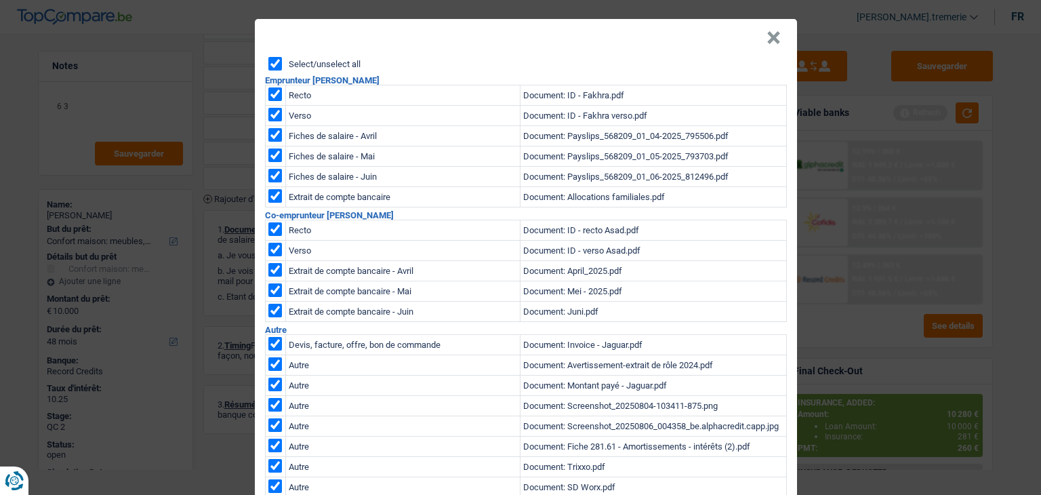
checkbox input "true"
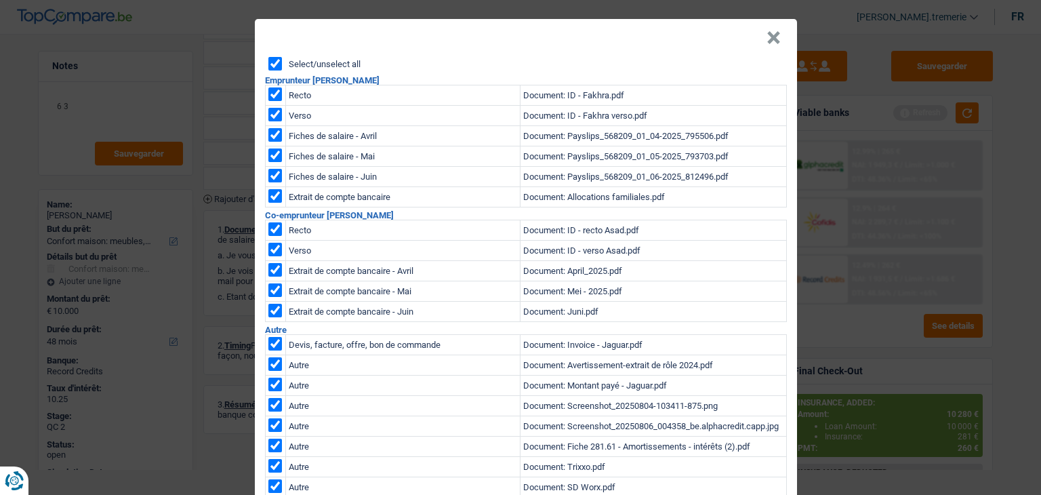
checkbox input "true"
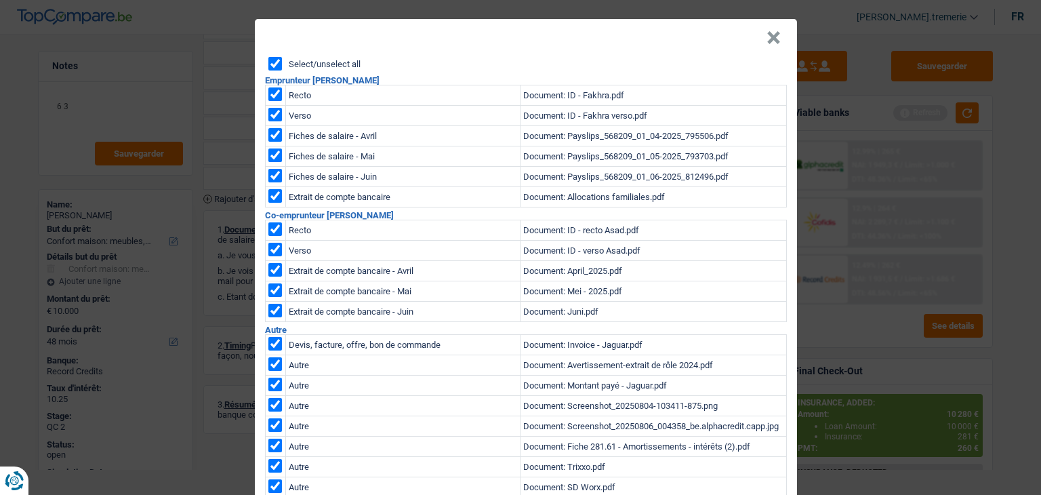
checkbox input "true"
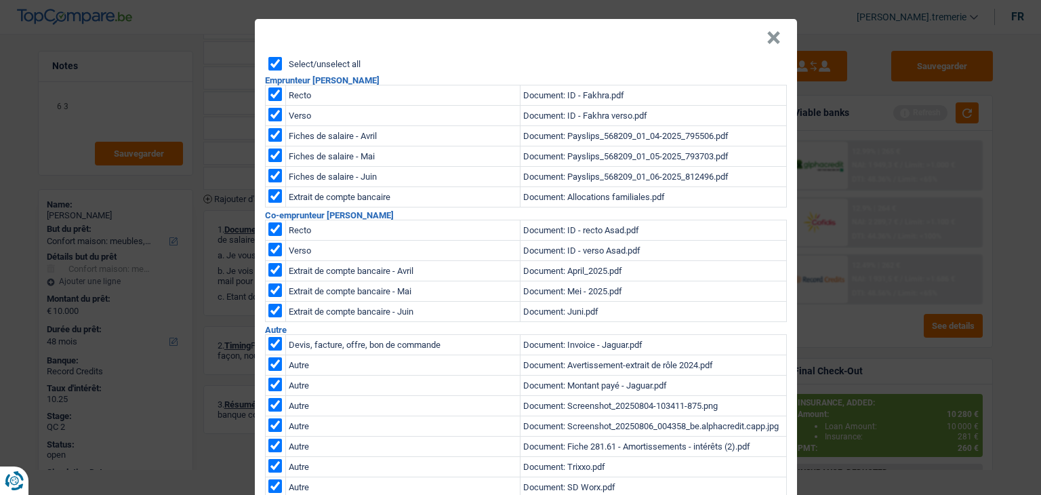
checkbox input "true"
click at [268, 64] on input "Select/unselect all" at bounding box center [275, 64] width 14 height 14
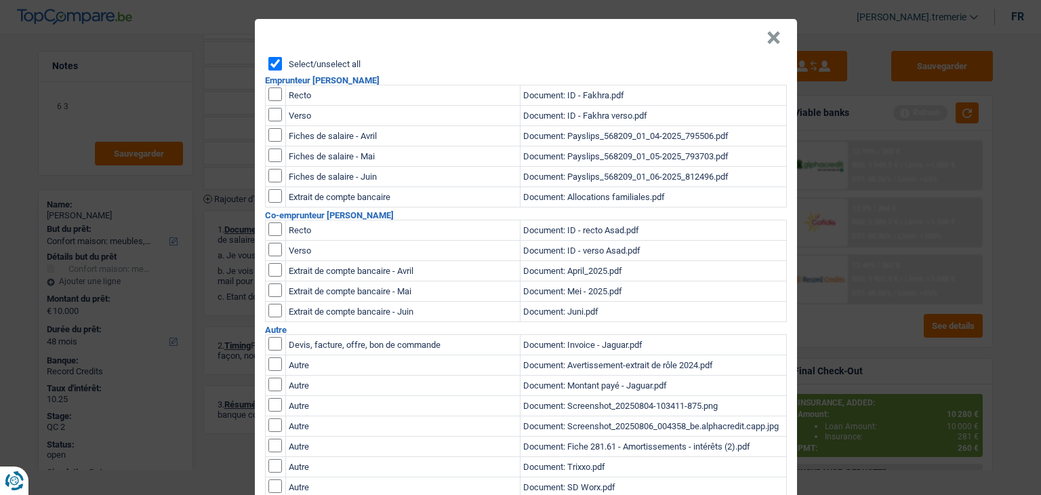
checkbox input "false"
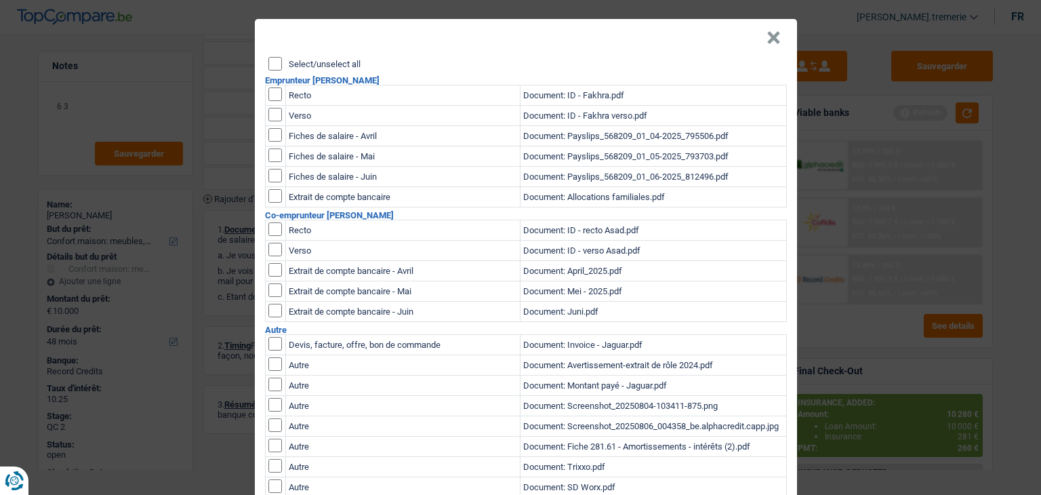
checkbox input "false"
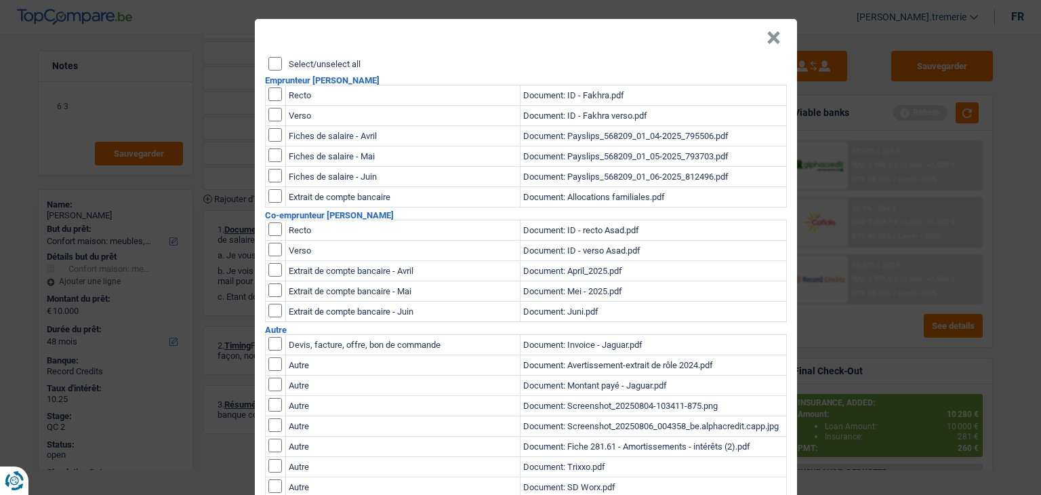
checkbox input "false"
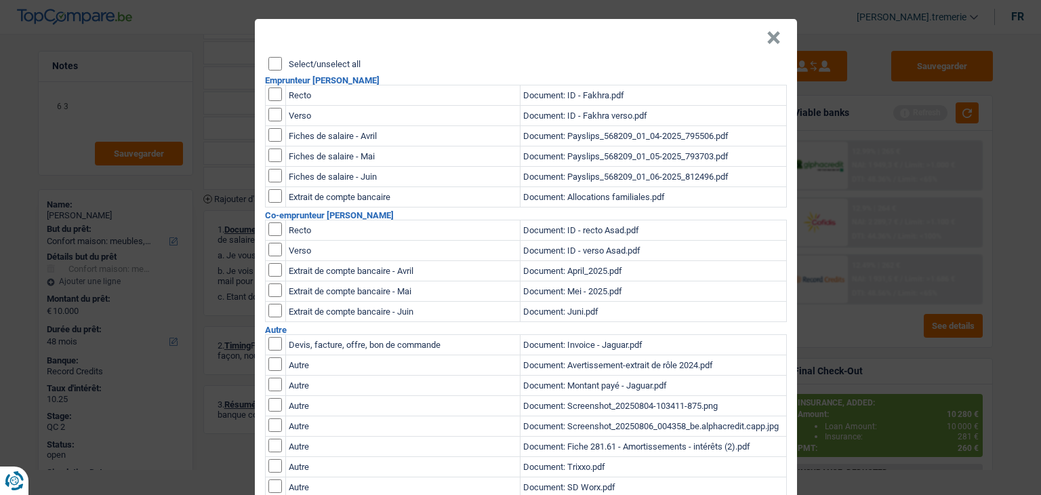
checkbox input "false"
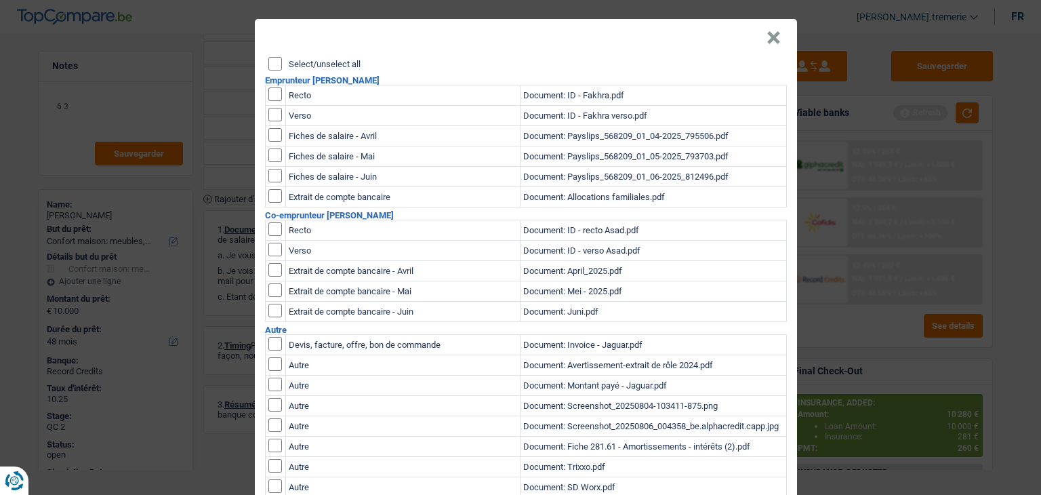
click at [267, 219] on h2 "Co-emprunteur [PERSON_NAME]" at bounding box center [526, 215] width 522 height 9
click at [269, 232] on input "checkbox" at bounding box center [275, 229] width 14 height 14
checkbox input "true"
click at [271, 236] on input "checkbox" at bounding box center [275, 229] width 14 height 14
checkbox input "true"
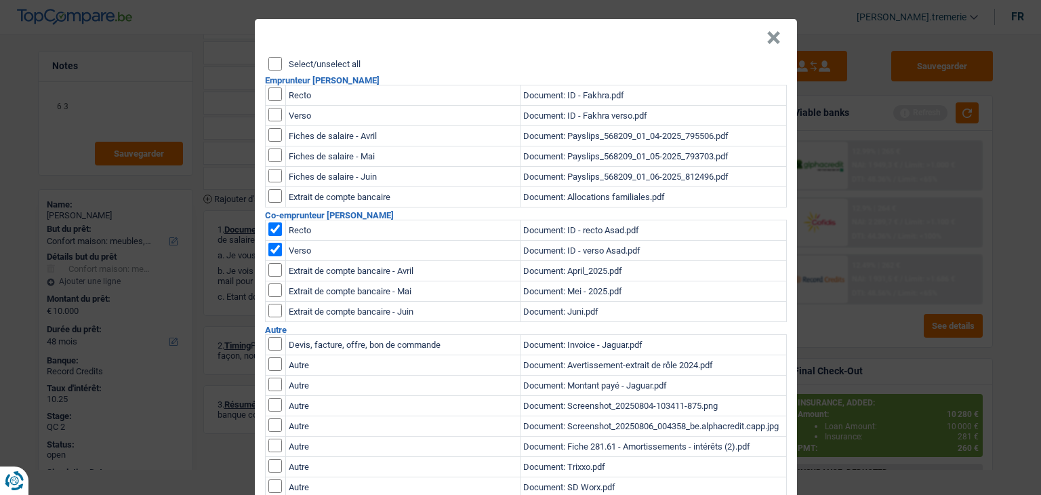
scroll to position [80, 0]
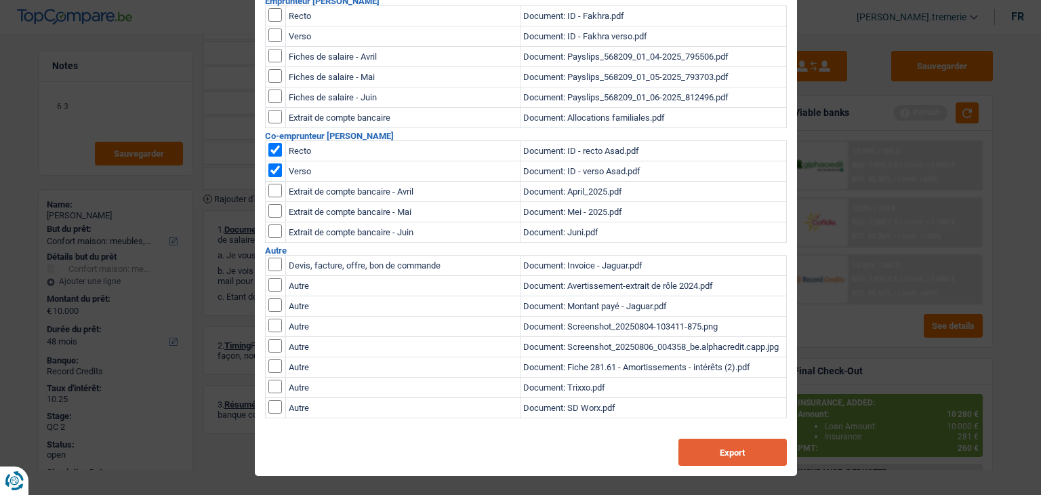
click at [702, 449] on button "Export" at bounding box center [732, 452] width 108 height 27
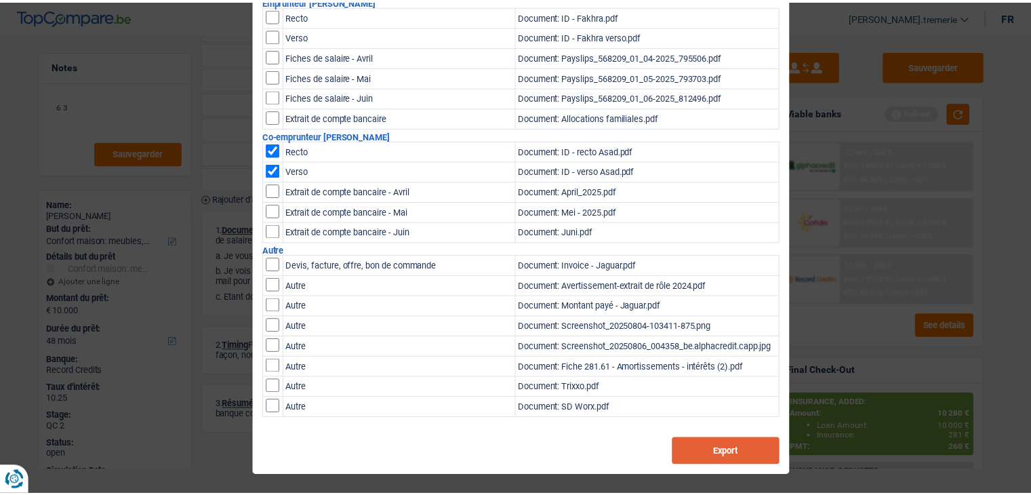
scroll to position [0, 0]
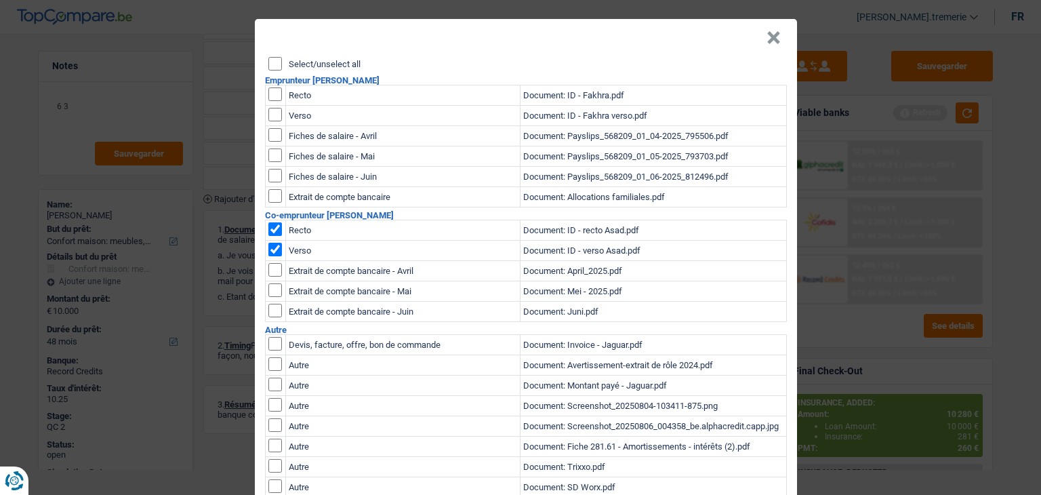
click at [773, 38] on button "×" at bounding box center [774, 38] width 14 height 14
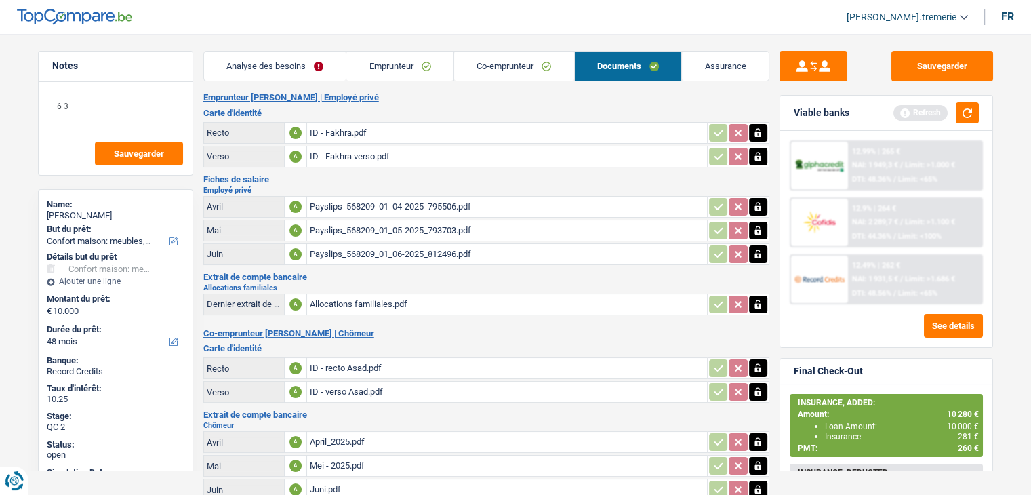
click at [385, 250] on div "Payslips_568209_01_06-2025_812496.pdf" at bounding box center [507, 254] width 394 height 20
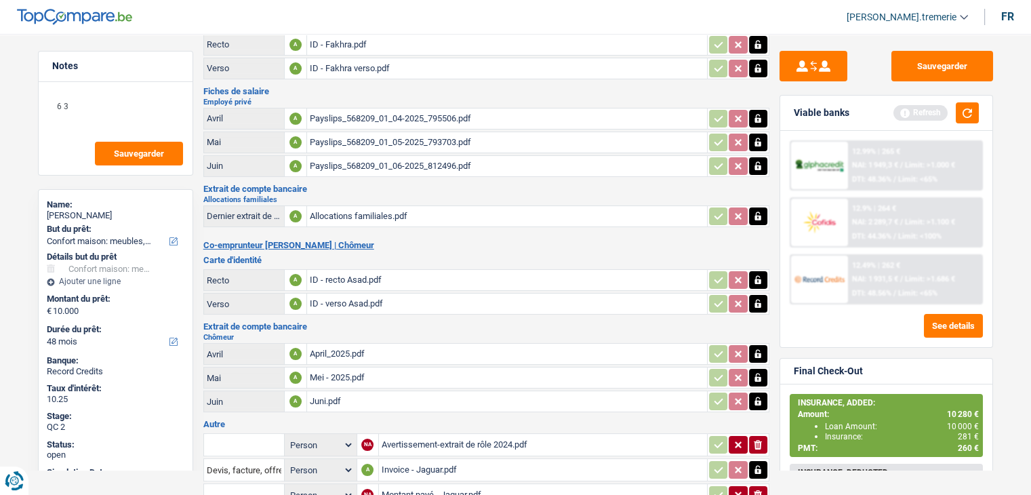
scroll to position [95, 0]
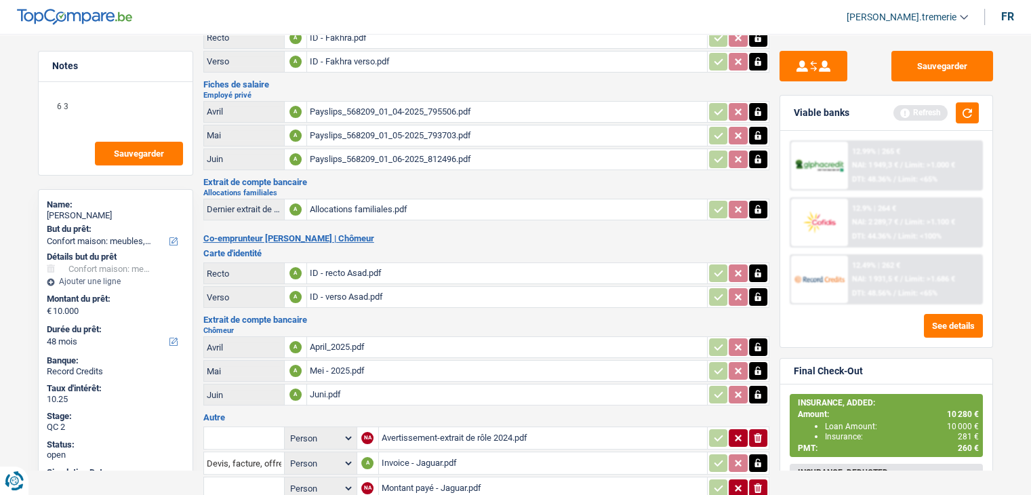
click at [351, 338] on div "April_2025.pdf" at bounding box center [507, 347] width 394 height 20
click at [348, 361] on div "Mei - 2025.pdf" at bounding box center [507, 371] width 394 height 20
